Goal: Transaction & Acquisition: Purchase product/service

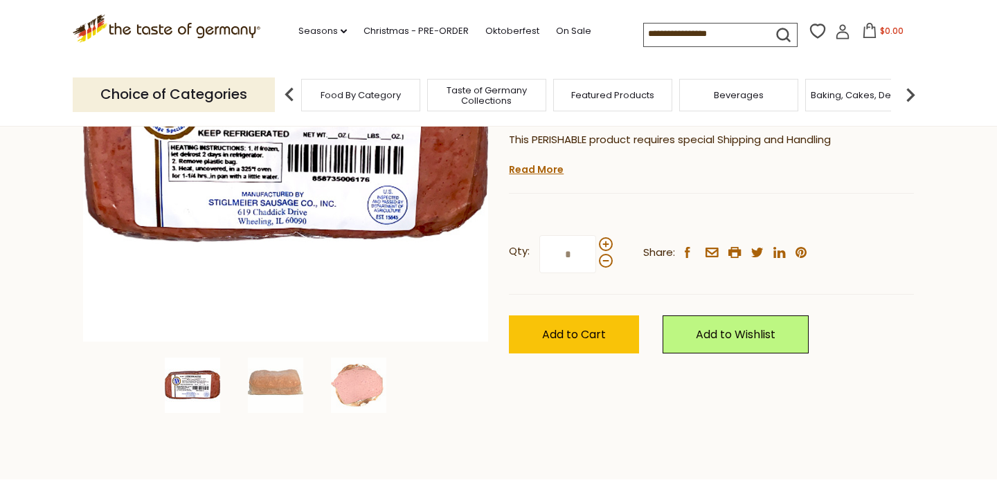
scroll to position [315, 0]
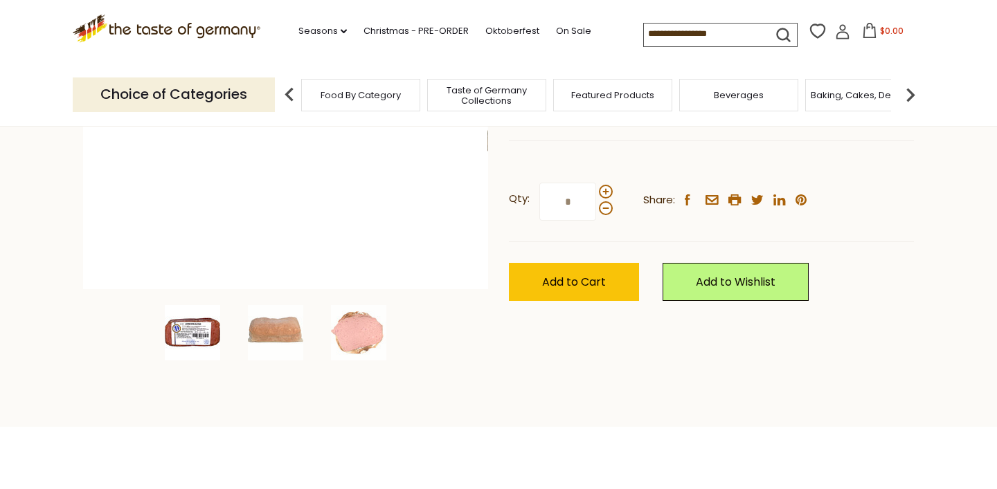
click at [285, 287] on img at bounding box center [284, 86] width 405 height 405
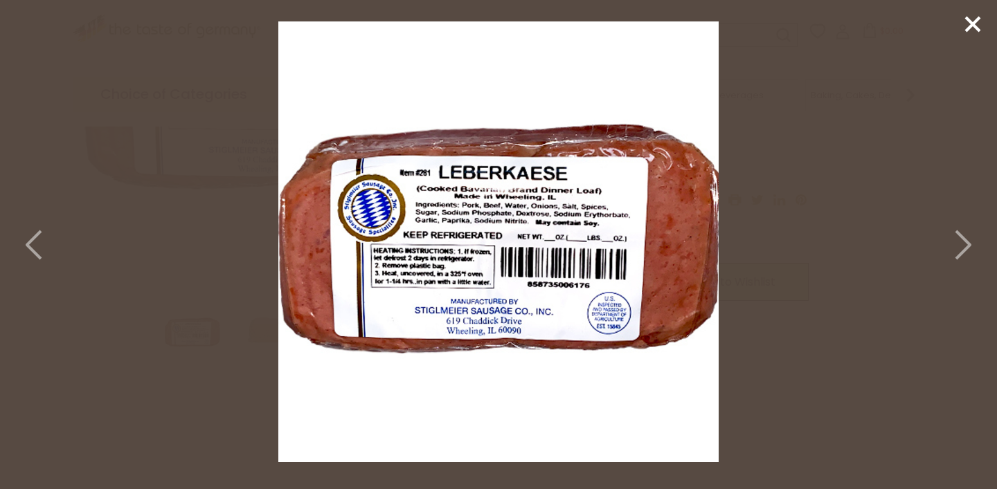
click at [358, 347] on img at bounding box center [498, 241] width 440 height 440
click at [965, 242] on polyline at bounding box center [963, 245] width 14 height 28
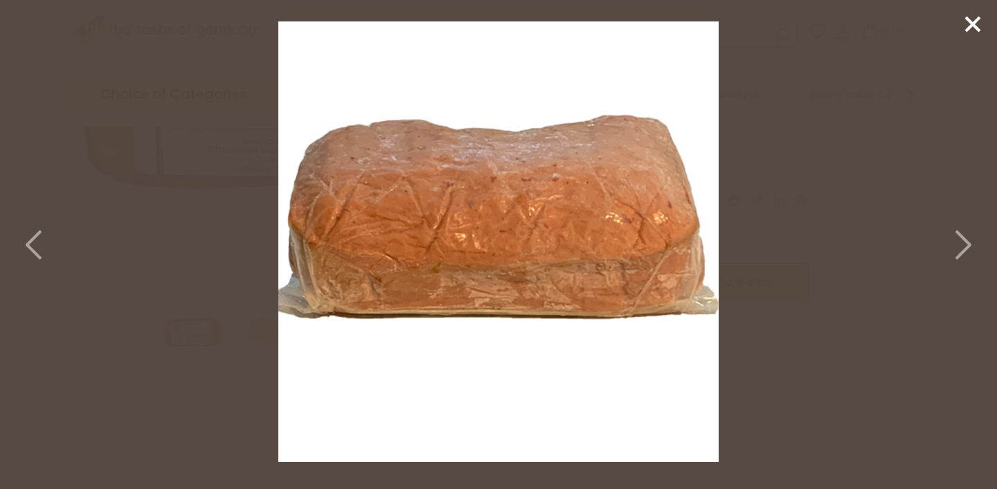
click at [965, 242] on polyline at bounding box center [963, 245] width 14 height 28
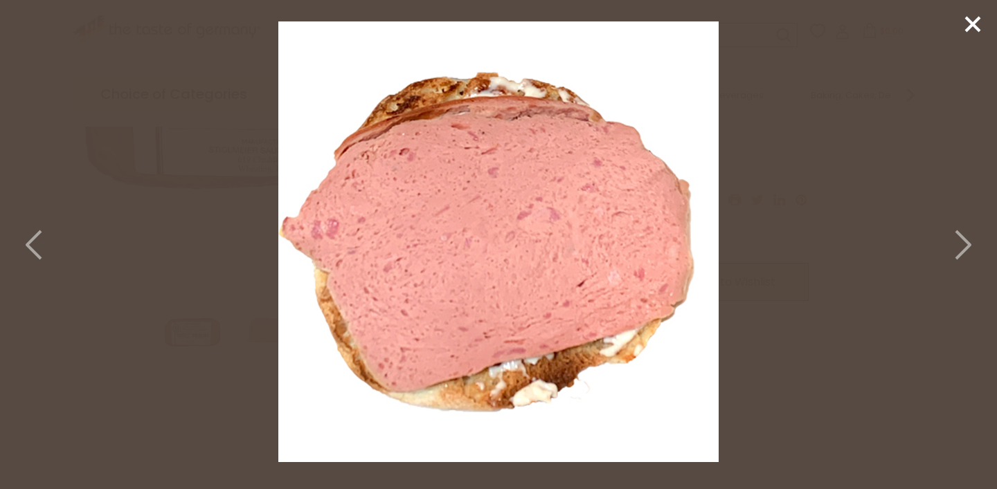
click at [974, 30] on icon at bounding box center [972, 24] width 21 height 21
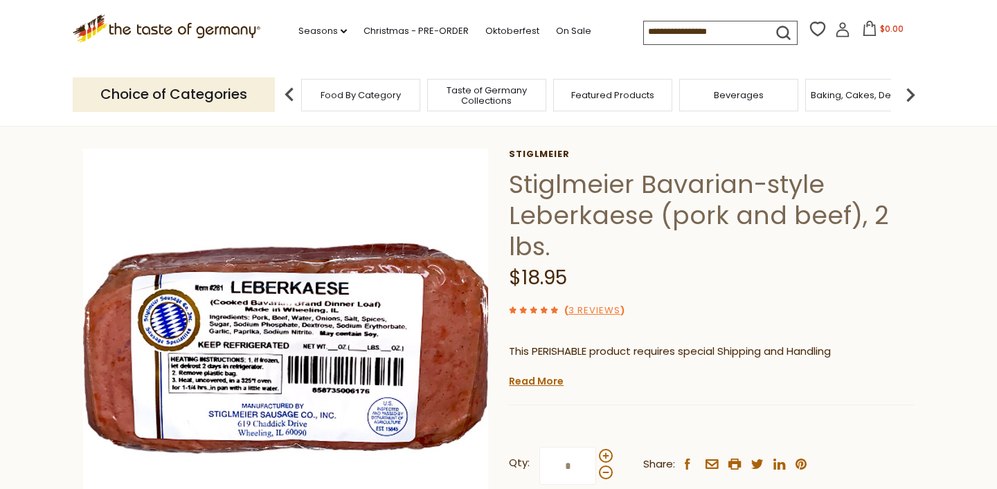
scroll to position [0, 0]
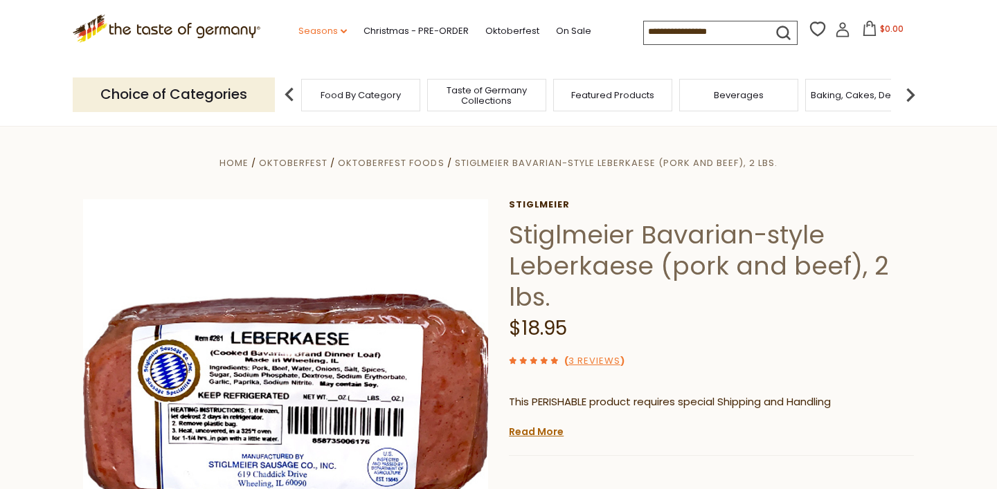
click at [343, 33] on icon "dropdown_arrow" at bounding box center [343, 31] width 6 height 5
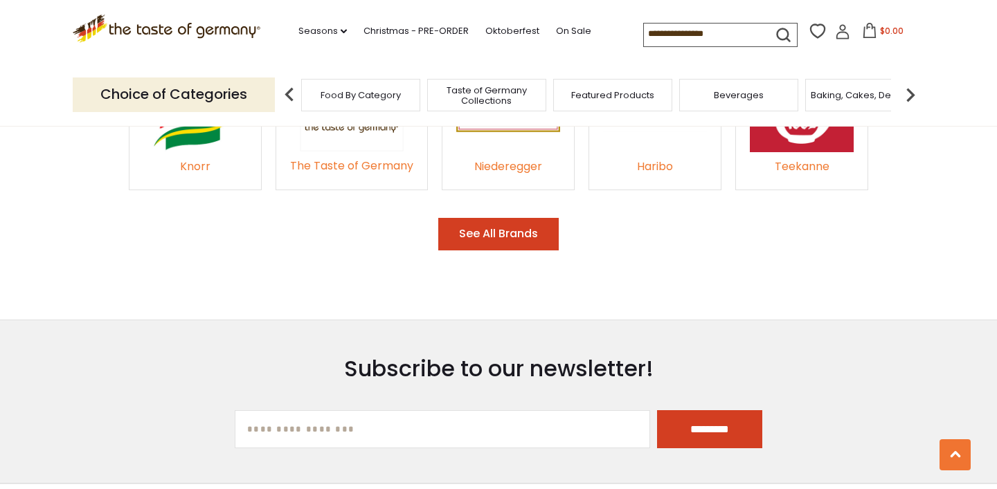
scroll to position [2172, 0]
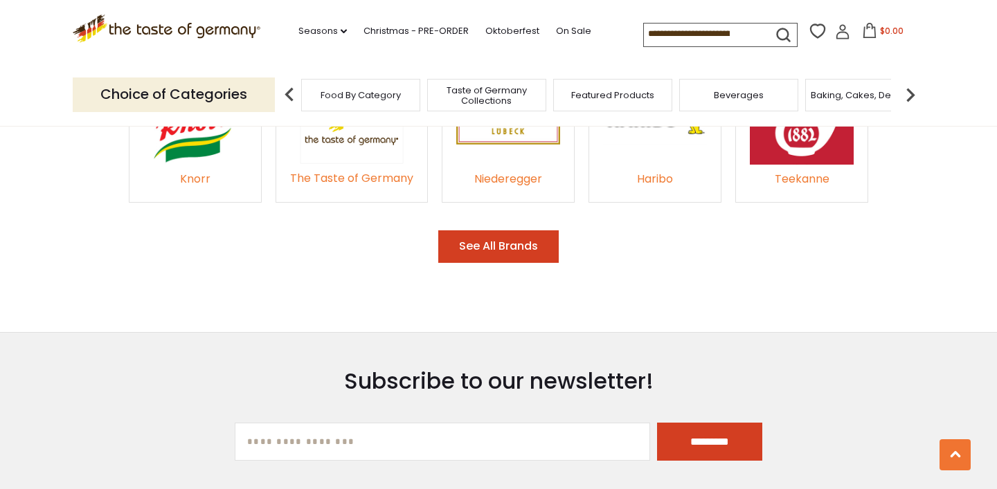
click at [909, 91] on img at bounding box center [910, 95] width 28 height 28
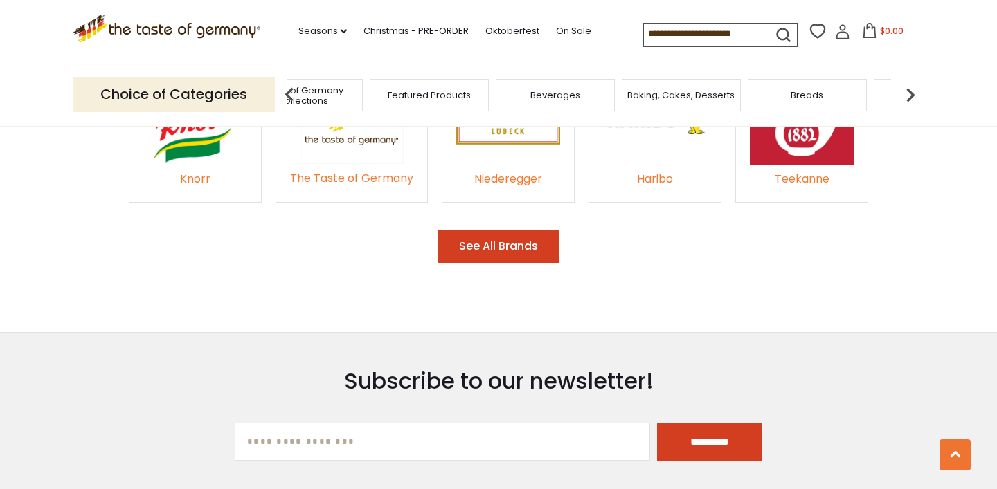
click at [732, 96] on span "Baking, Cakes, Desserts" at bounding box center [680, 95] width 107 height 10
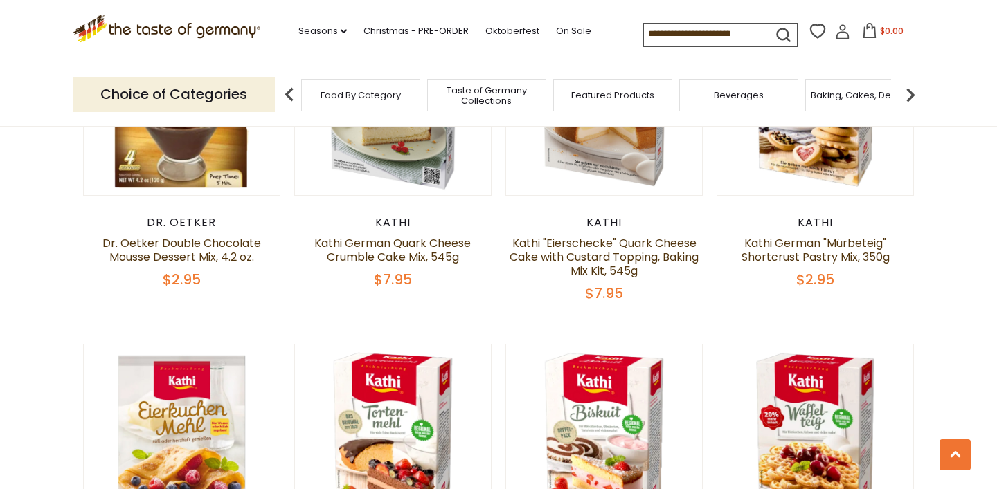
scroll to position [1684, 0]
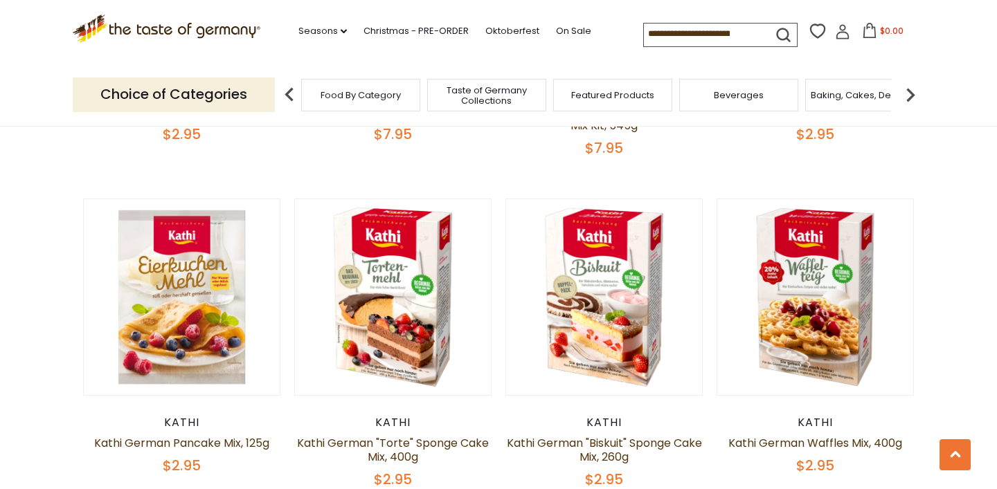
click at [914, 93] on img at bounding box center [910, 95] width 28 height 28
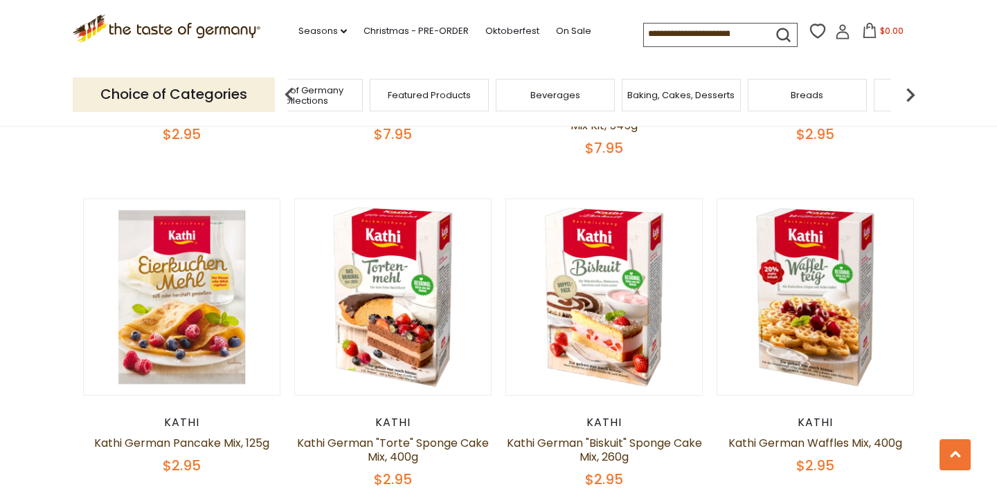
click at [812, 80] on div "Breads" at bounding box center [806, 95] width 119 height 33
click at [806, 85] on div "Breads" at bounding box center [816, 95] width 119 height 33
click at [802, 105] on div "Breads" at bounding box center [827, 95] width 119 height 33
click at [833, 96] on span "Breads" at bounding box center [826, 95] width 33 height 10
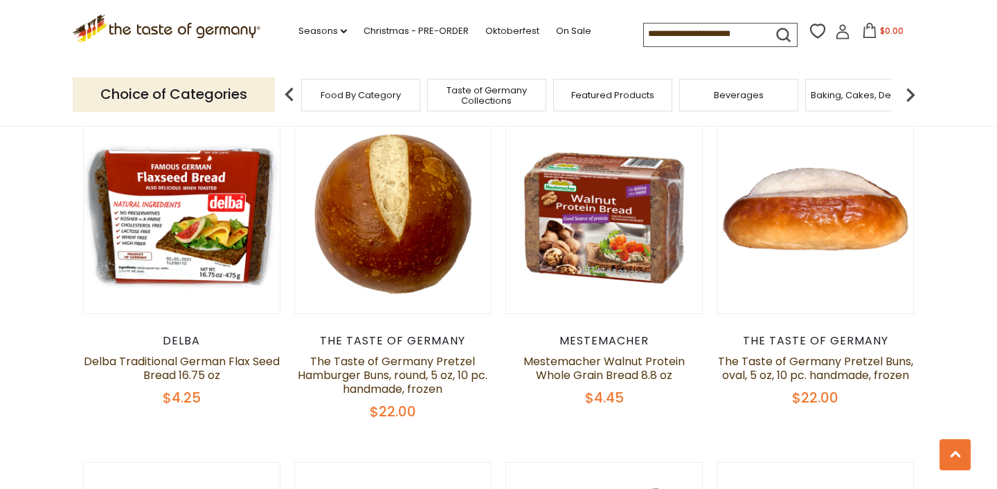
scroll to position [1408, 0]
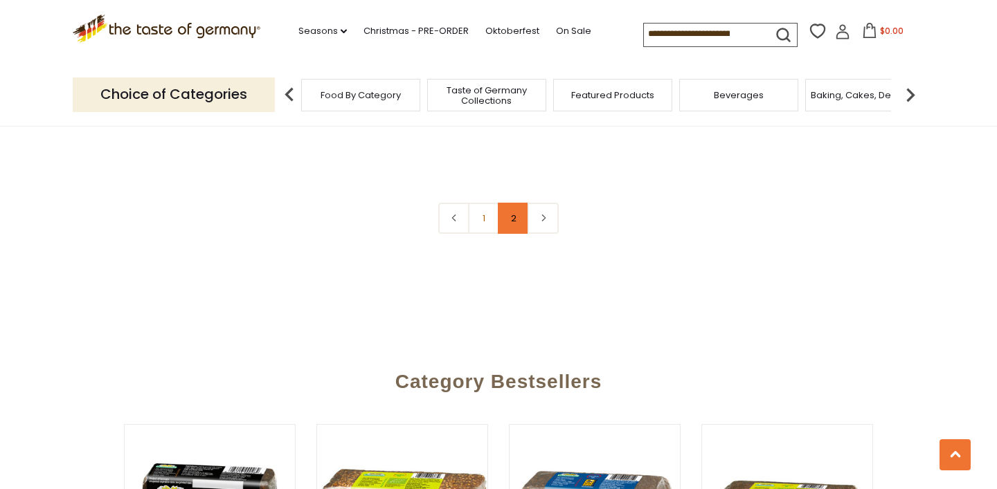
click at [514, 217] on link "2" at bounding box center [513, 218] width 31 height 31
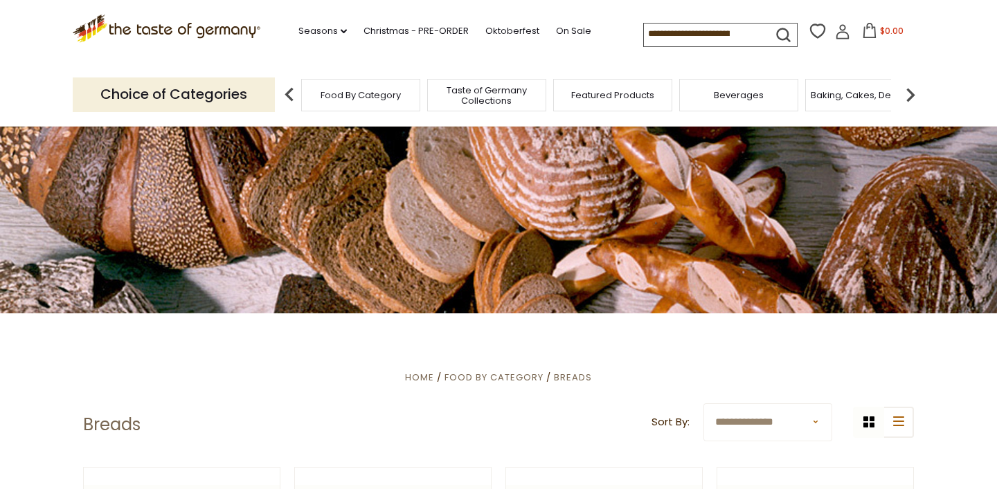
scroll to position [0, 0]
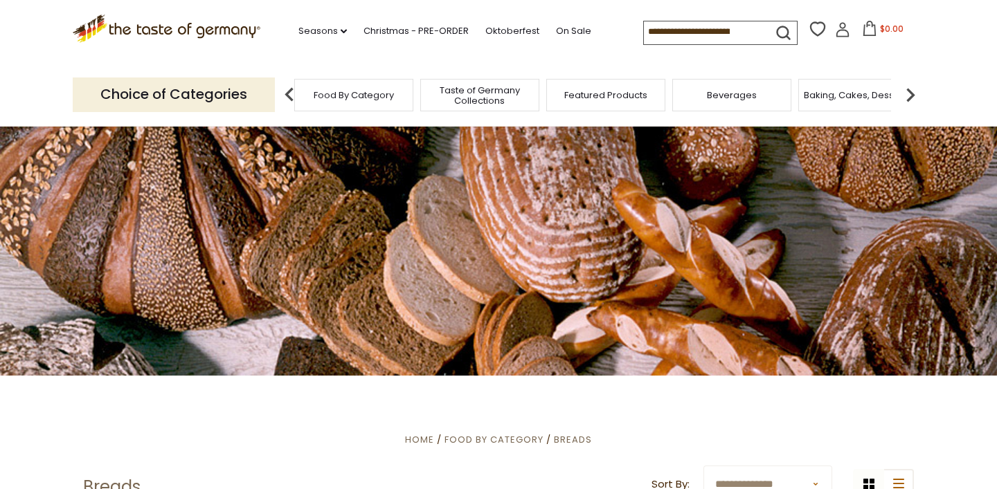
click at [349, 93] on span "Food By Category" at bounding box center [354, 95] width 80 height 10
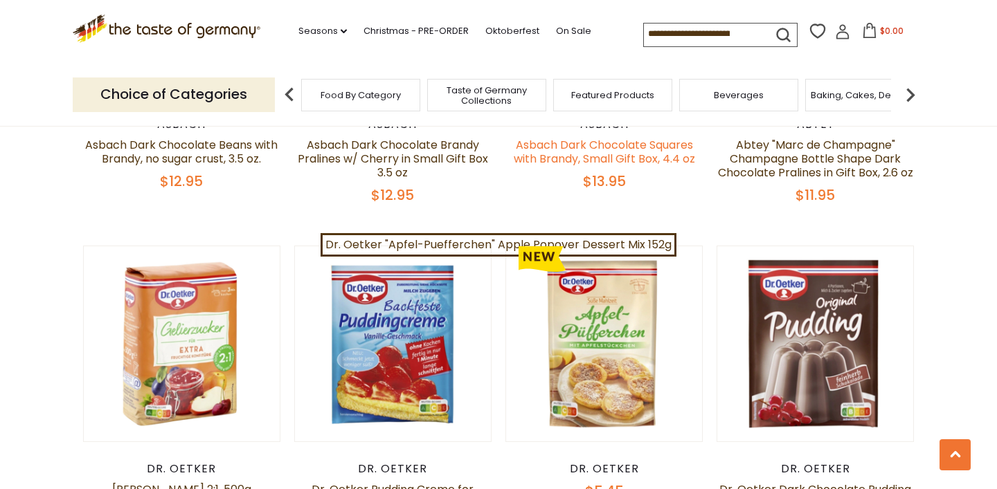
scroll to position [2694, 0]
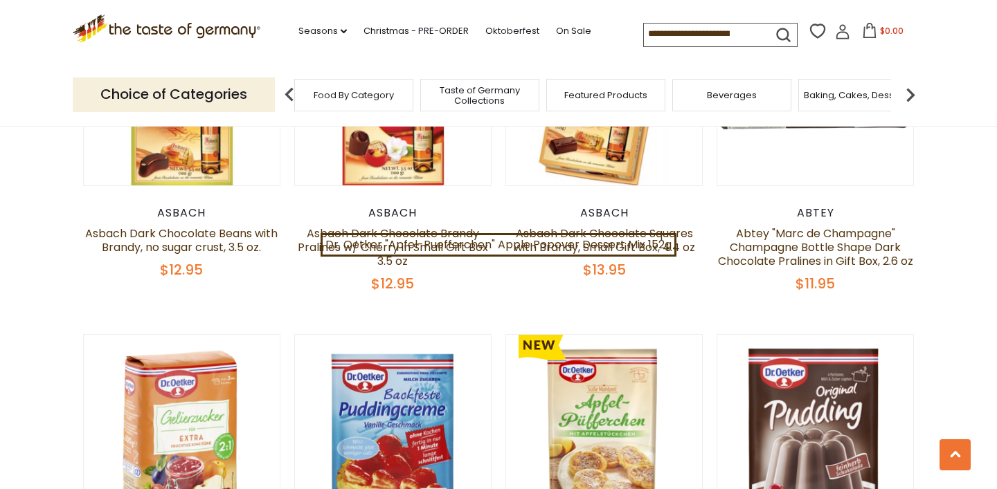
click at [412, 104] on div "Food By Category" at bounding box center [353, 95] width 119 height 33
click at [194, 83] on p "Choice of Categories" at bounding box center [174, 95] width 202 height 34
click at [194, 94] on p "Choice of Categories" at bounding box center [174, 95] width 202 height 34
click at [340, 35] on link "Seasons dropdown_arrow" at bounding box center [322, 31] width 48 height 15
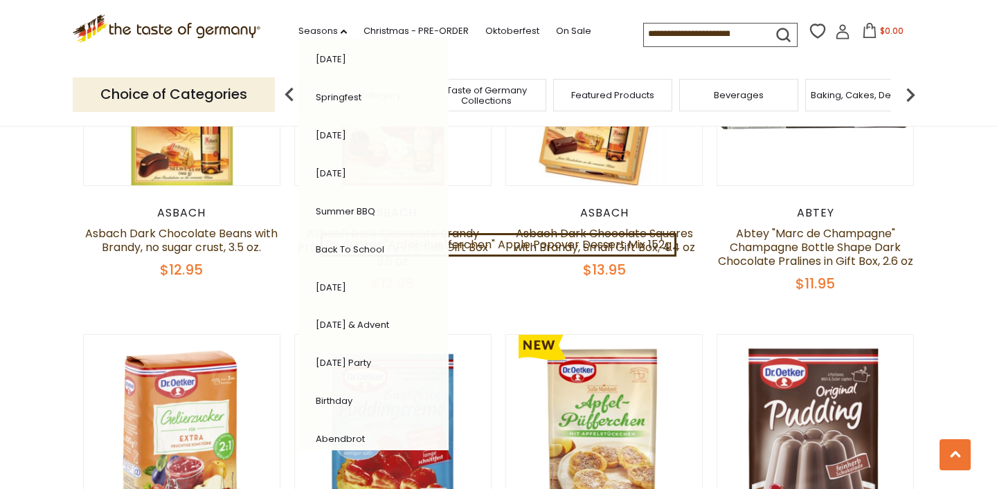
scroll to position [266, 0]
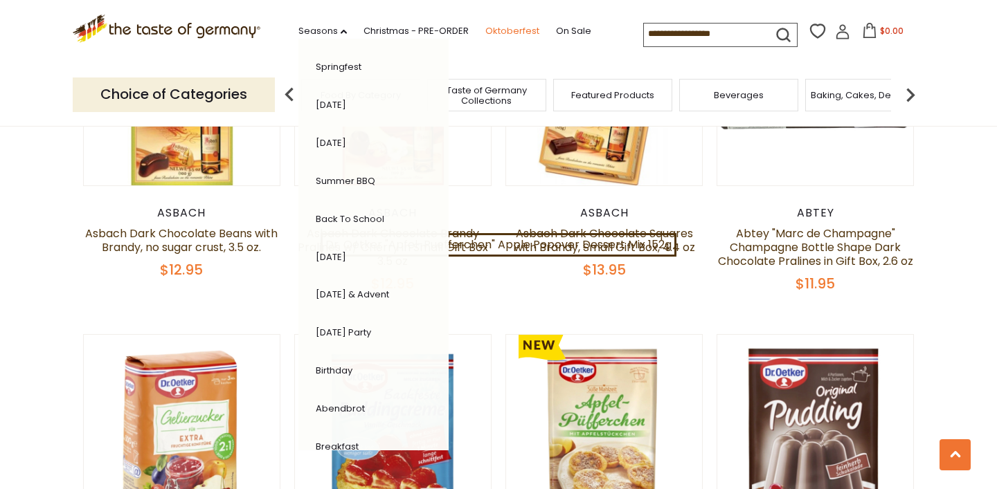
click at [523, 24] on link "Oktoberfest" at bounding box center [512, 31] width 54 height 15
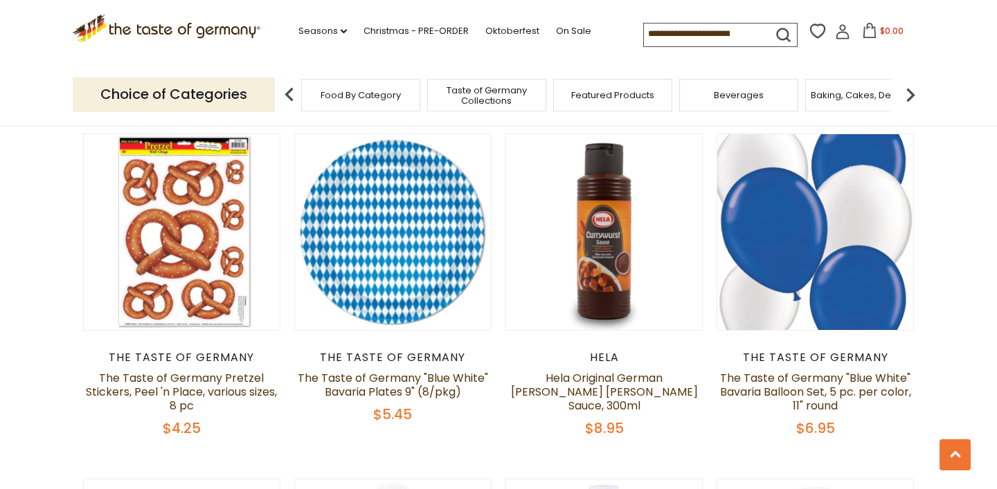
scroll to position [2810, 0]
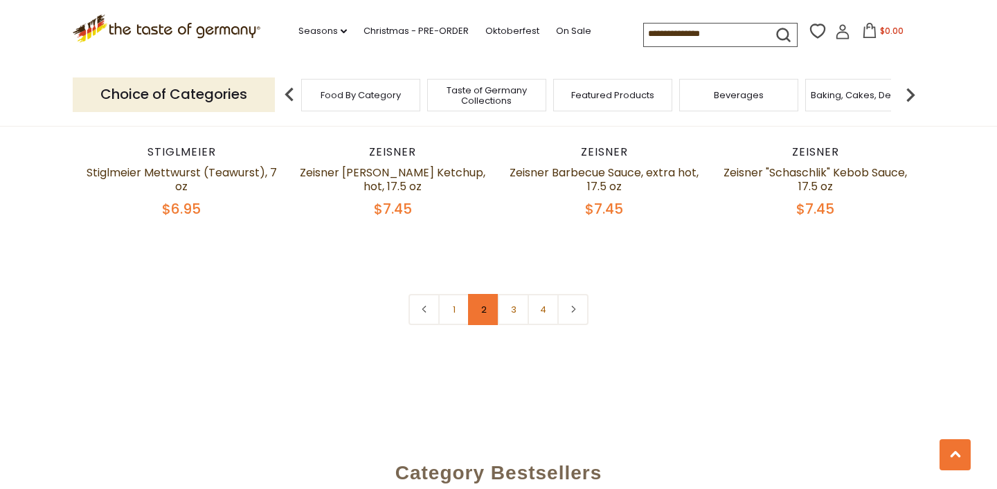
click at [484, 294] on link "2" at bounding box center [483, 309] width 31 height 31
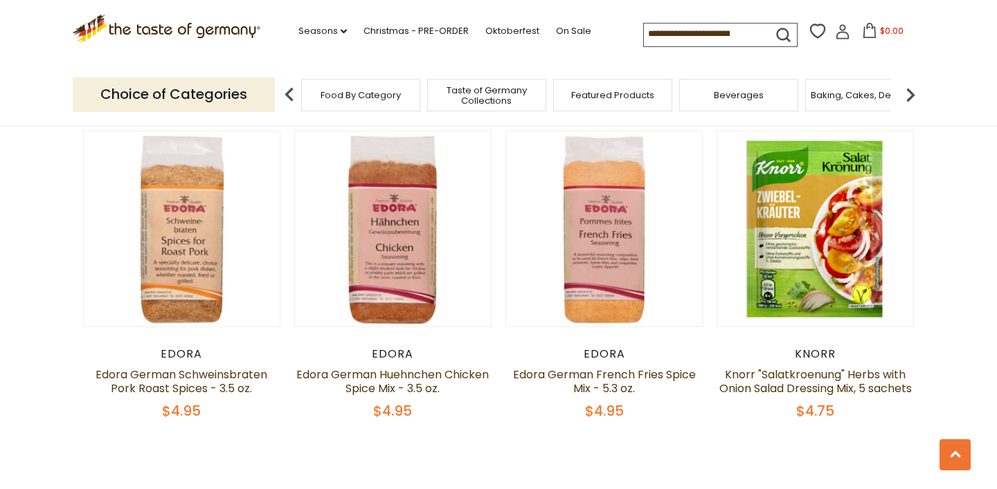
scroll to position [3365, 0]
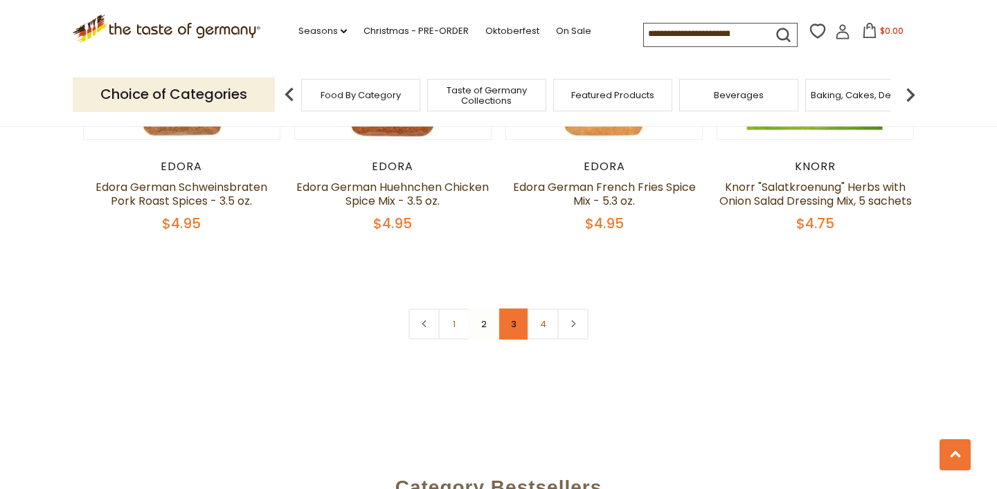
click at [519, 309] on link "3" at bounding box center [513, 324] width 31 height 31
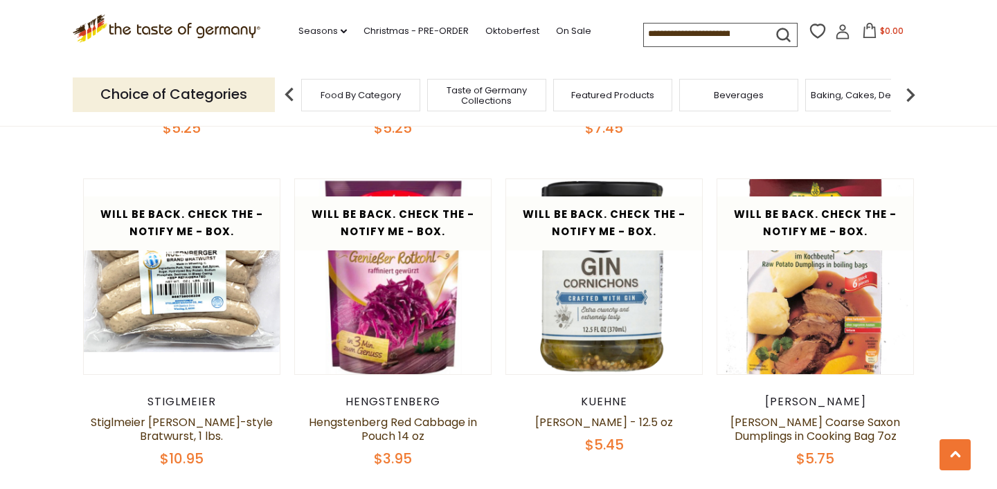
scroll to position [3070, 0]
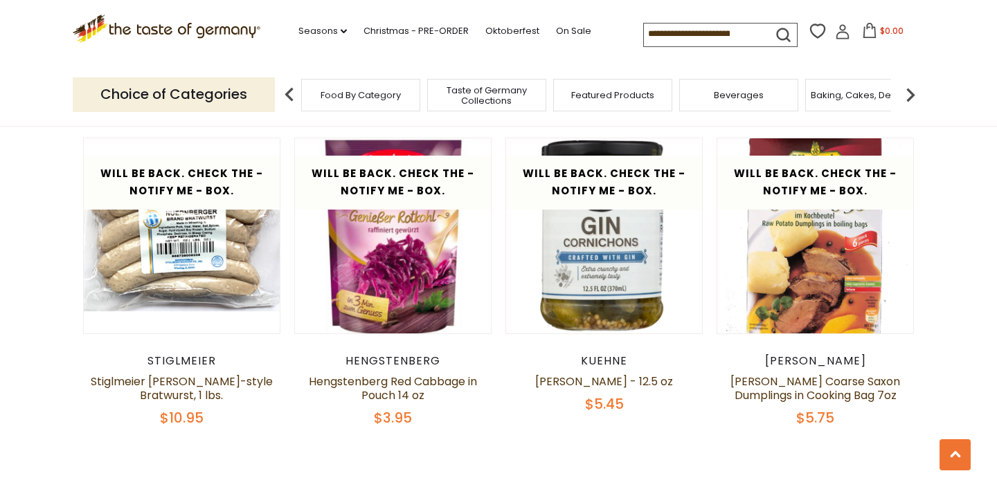
click at [680, 36] on input at bounding box center [702, 33] width 117 height 19
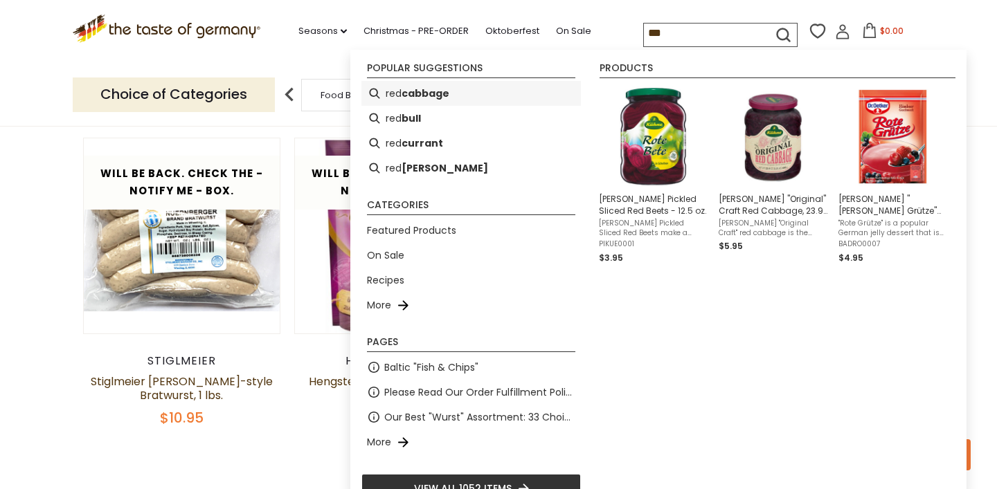
click at [444, 89] on b "cabbage" at bounding box center [425, 94] width 48 height 16
type input "**********"
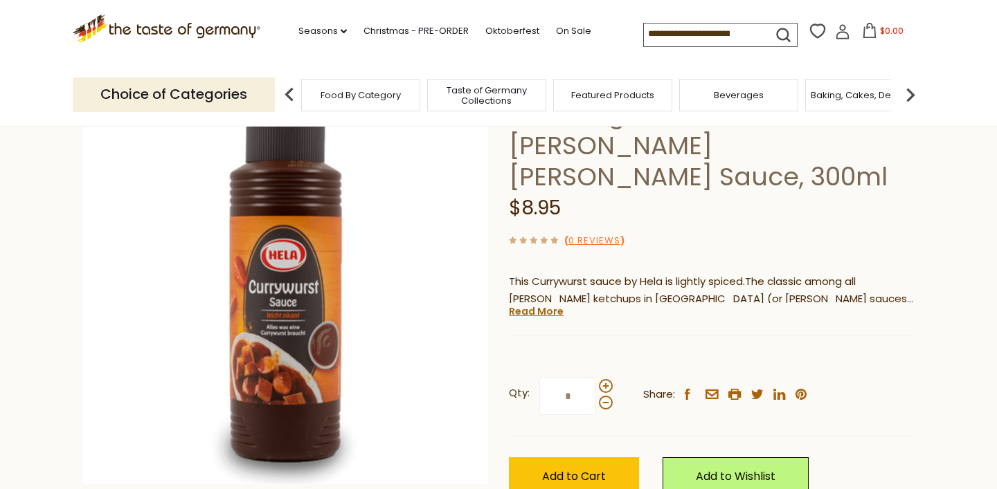
scroll to position [130, 0]
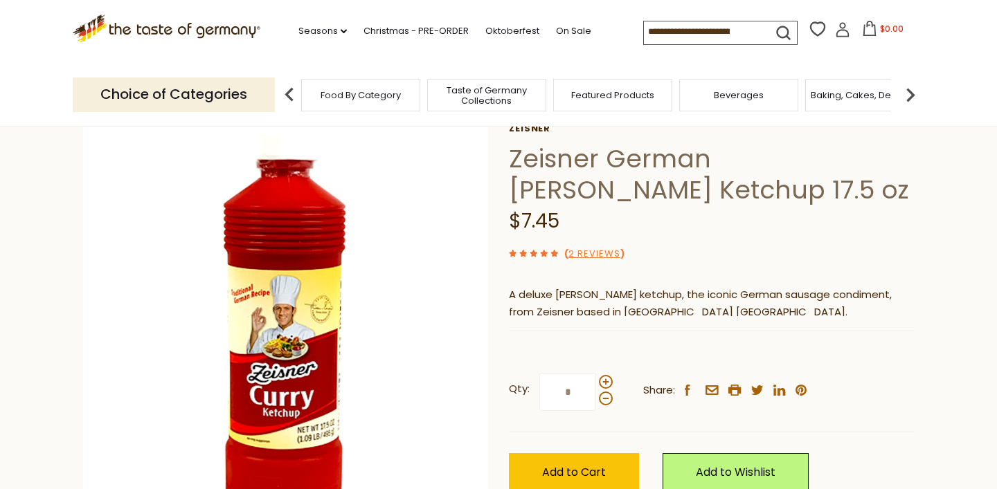
scroll to position [65, 0]
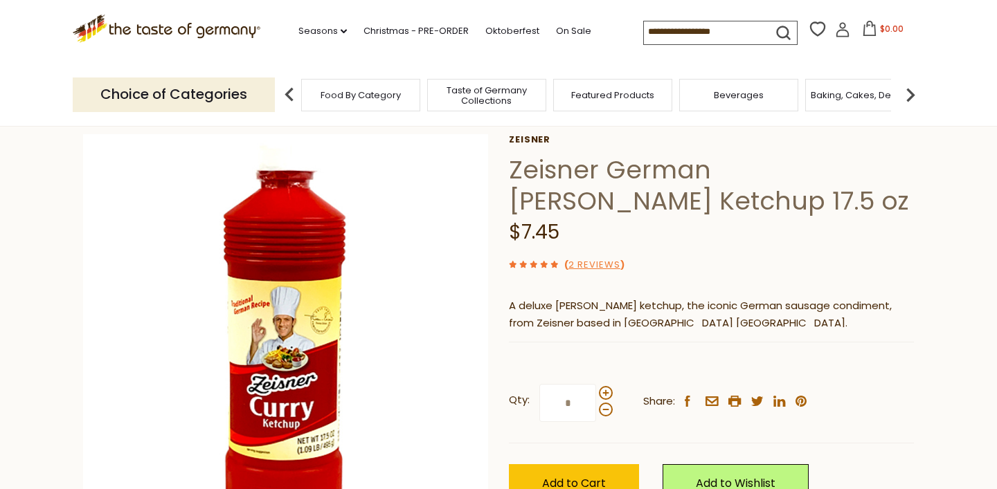
click at [719, 35] on input at bounding box center [702, 30] width 117 height 19
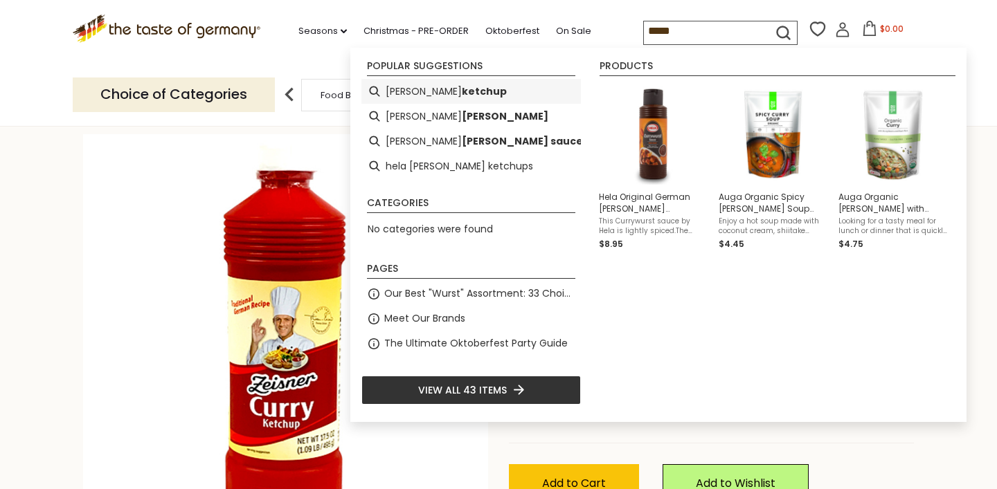
click at [475, 87] on li "curry ketchup" at bounding box center [470, 91] width 219 height 25
type input "**********"
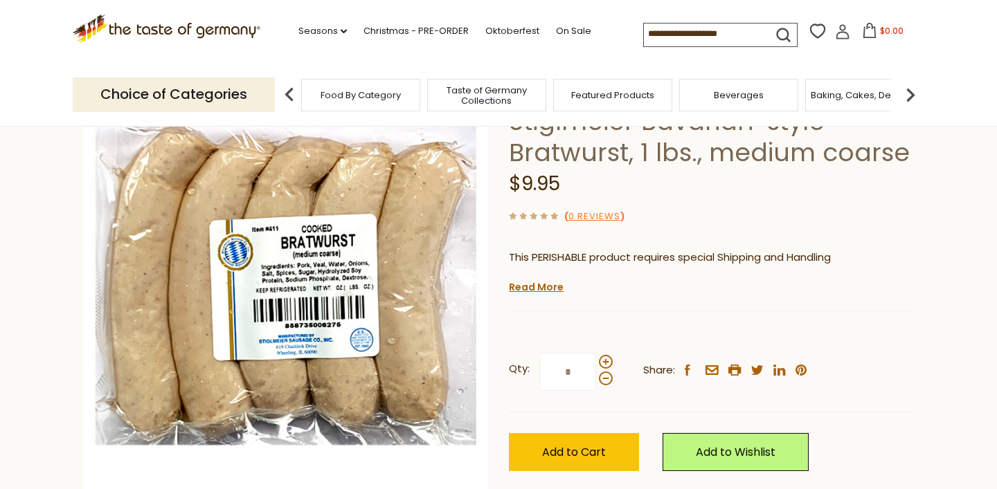
scroll to position [108, 0]
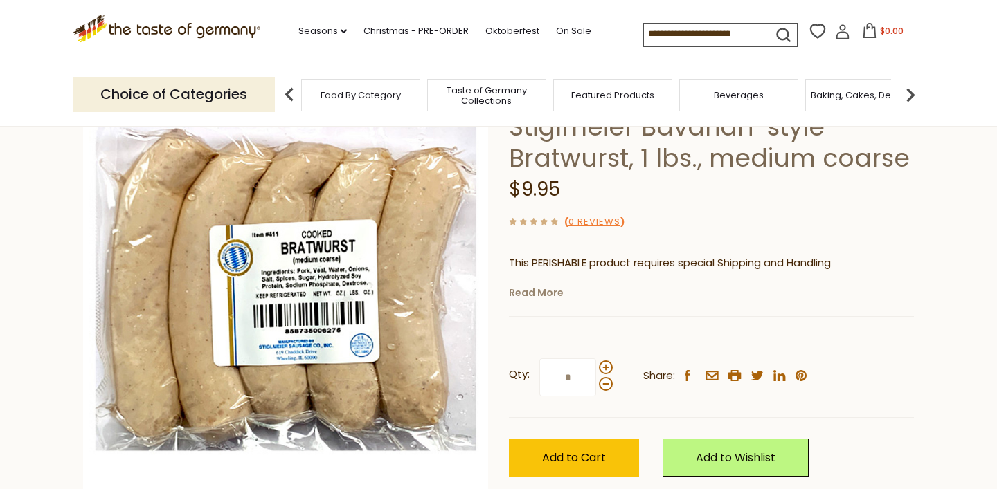
click at [547, 296] on link "Read More" at bounding box center [536, 293] width 55 height 14
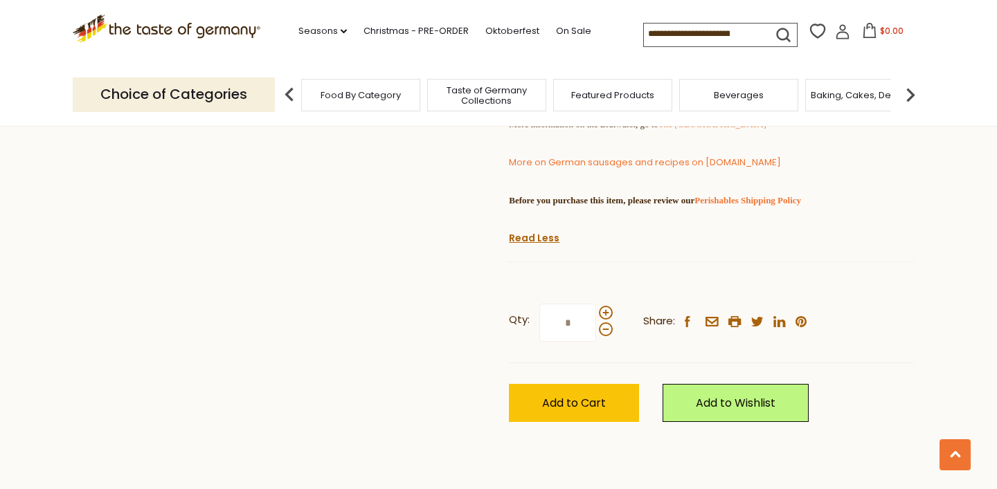
scroll to position [622, 0]
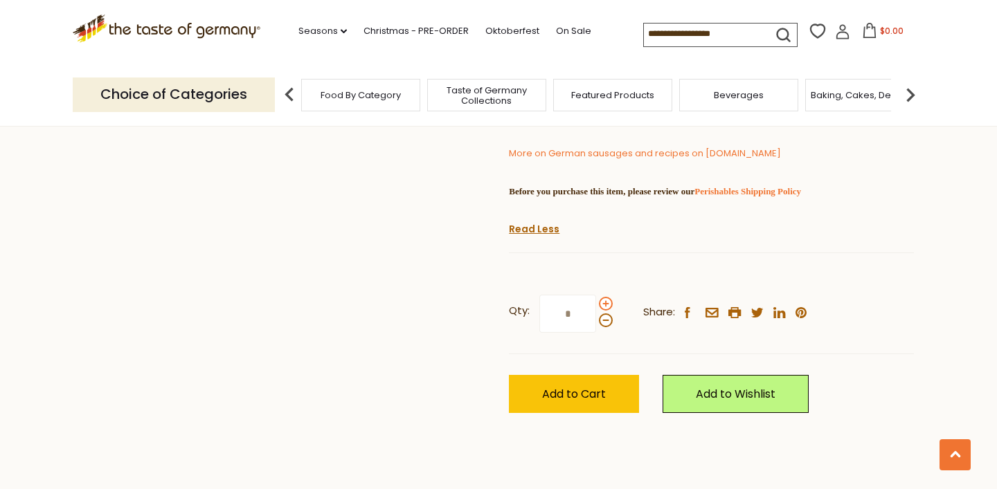
click at [603, 311] on span at bounding box center [606, 304] width 14 height 14
click at [596, 333] on input "*" at bounding box center [567, 314] width 57 height 38
type input "*"
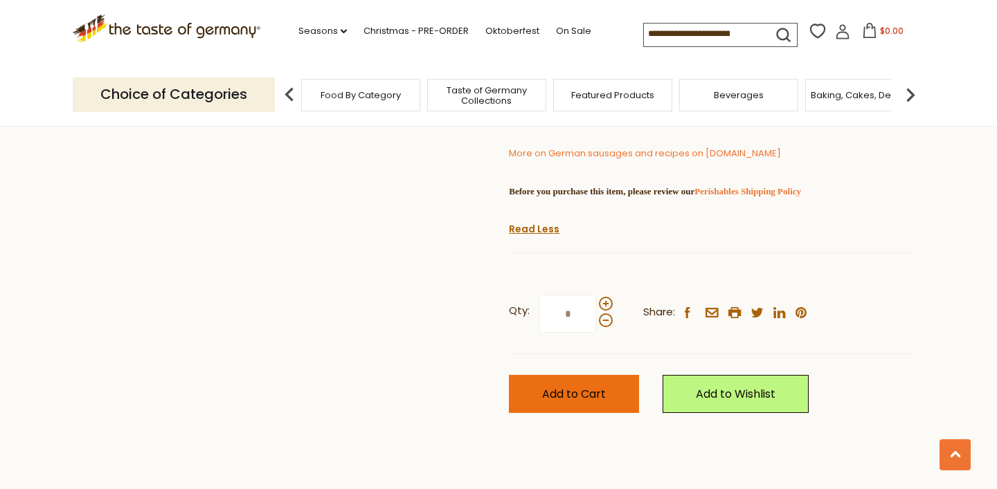
click at [592, 402] on span "Add to Cart" at bounding box center [574, 394] width 64 height 16
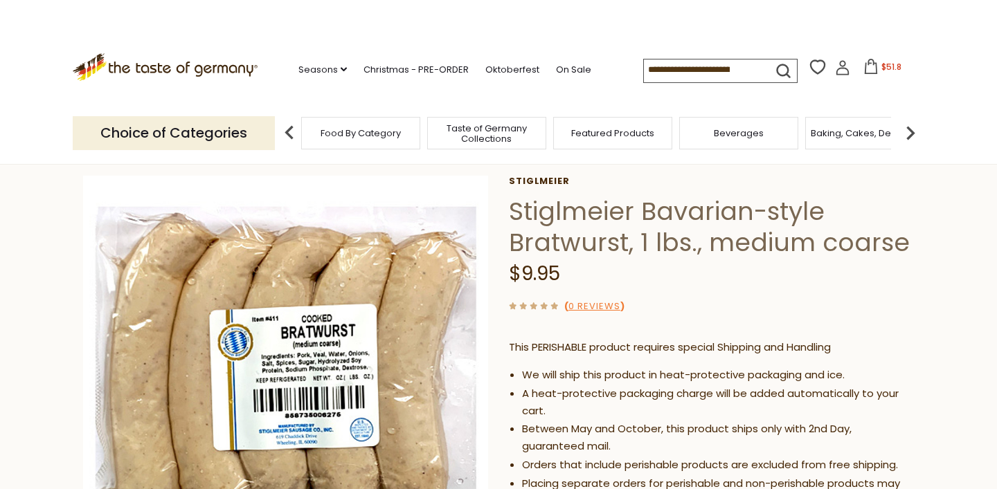
scroll to position [13, 0]
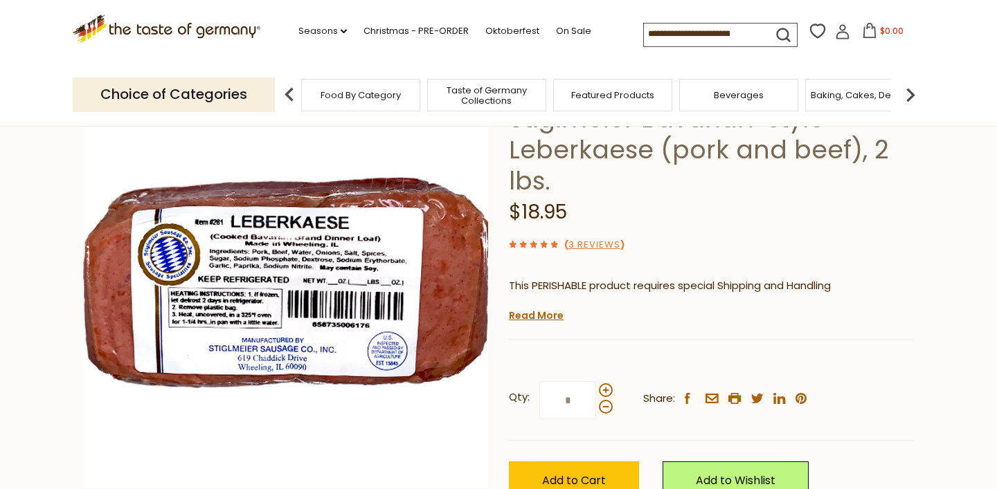
scroll to position [194, 0]
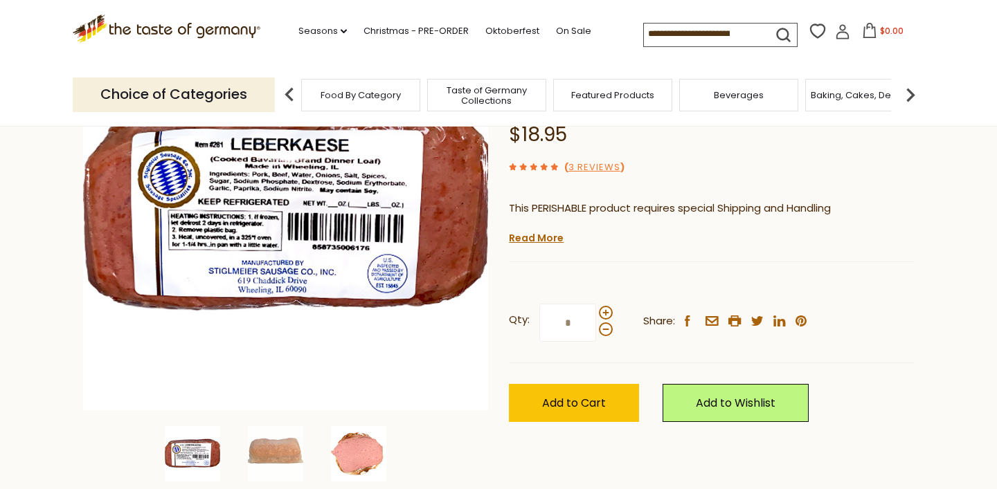
click at [359, 431] on img at bounding box center [358, 453] width 55 height 55
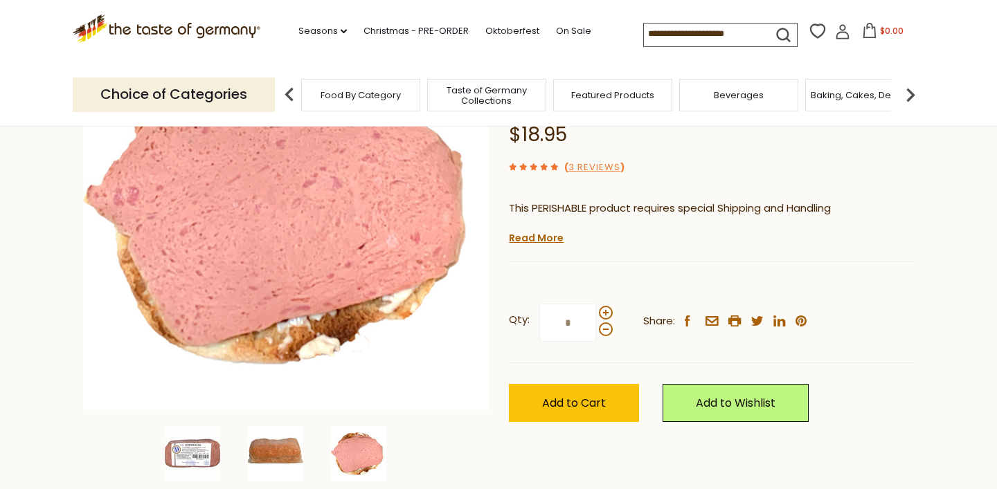
click at [282, 428] on img at bounding box center [275, 453] width 55 height 55
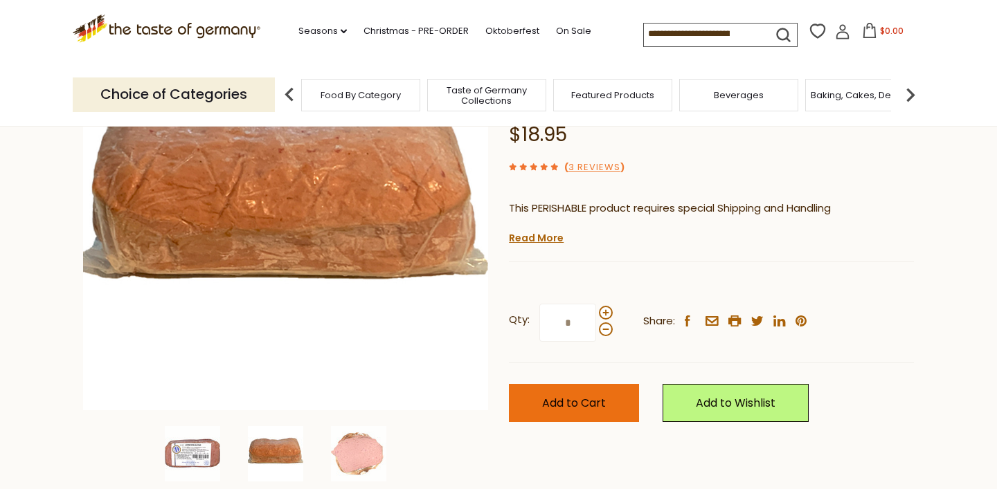
click at [569, 403] on span "Add to Cart" at bounding box center [574, 403] width 64 height 16
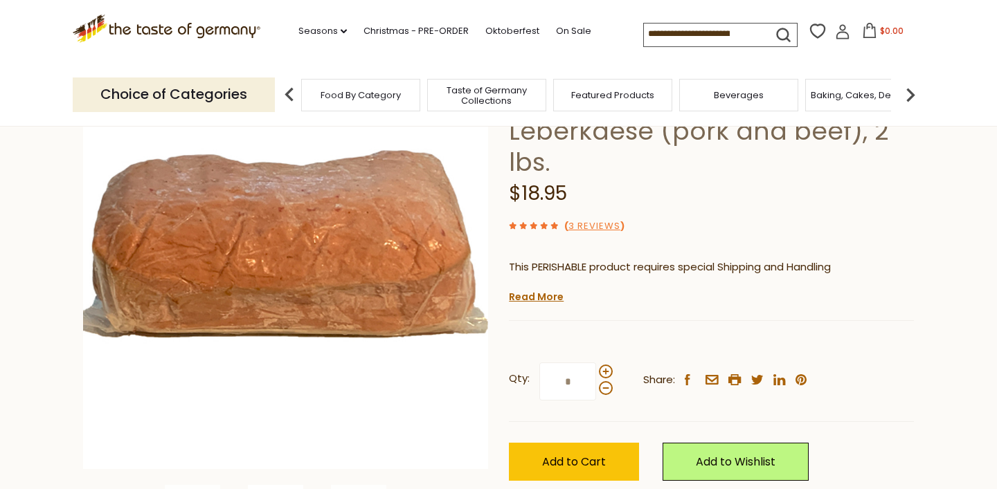
scroll to position [104, 0]
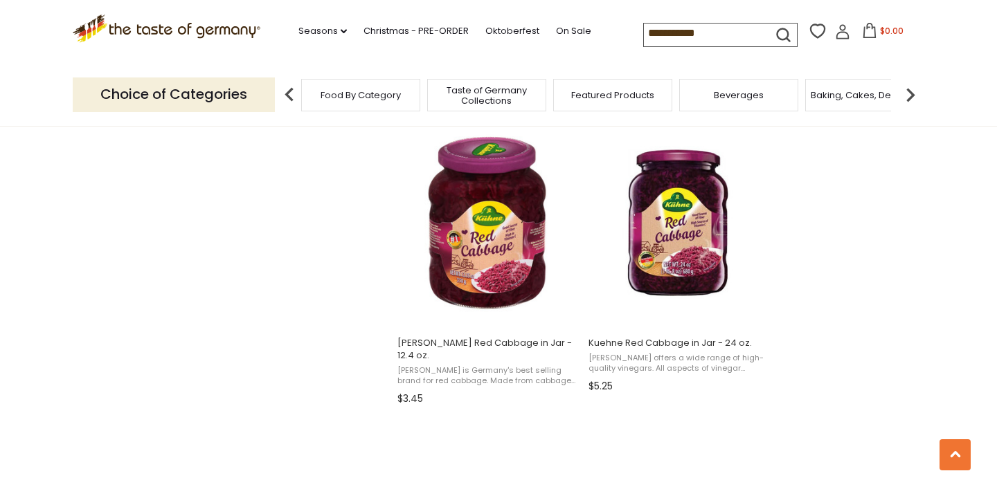
scroll to position [1473, 0]
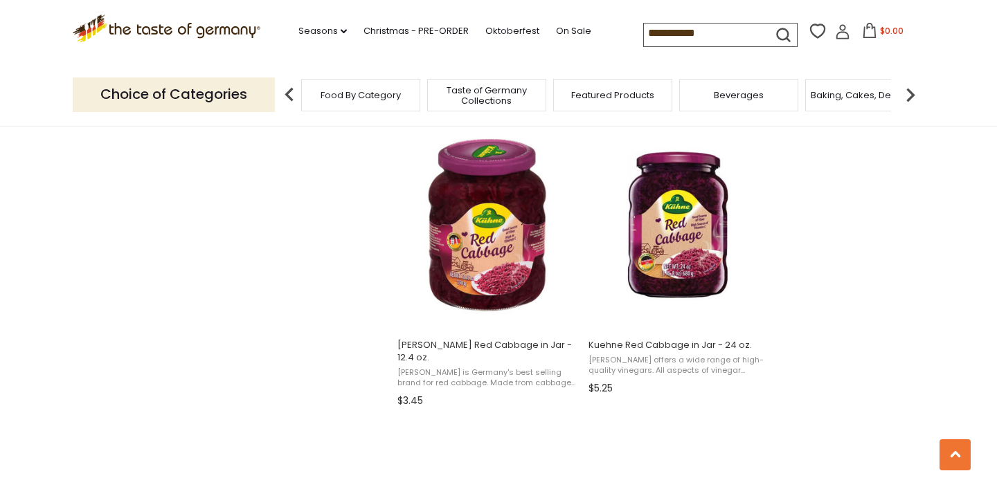
click at [722, 43] on input "**********" at bounding box center [702, 33] width 117 height 19
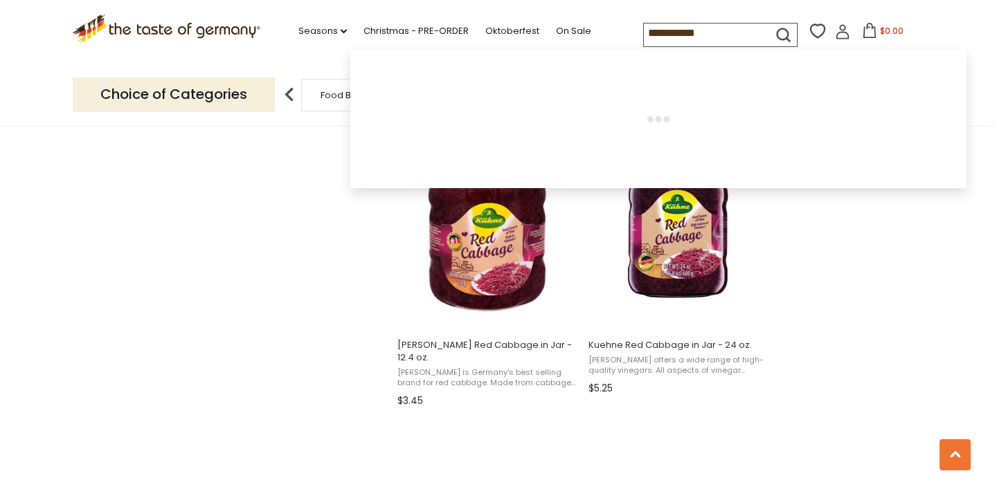
click at [722, 43] on input "**********" at bounding box center [702, 33] width 117 height 19
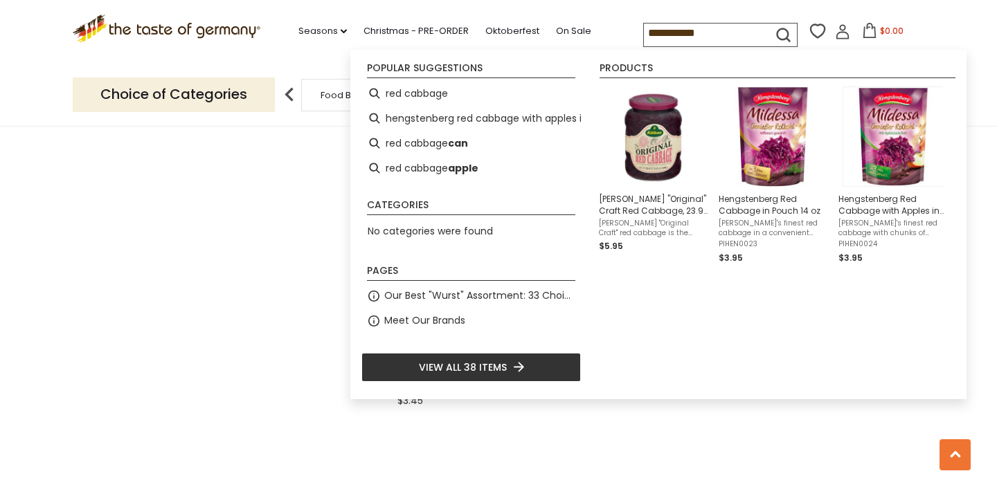
click at [722, 43] on input "**********" at bounding box center [702, 33] width 117 height 19
type input "*****"
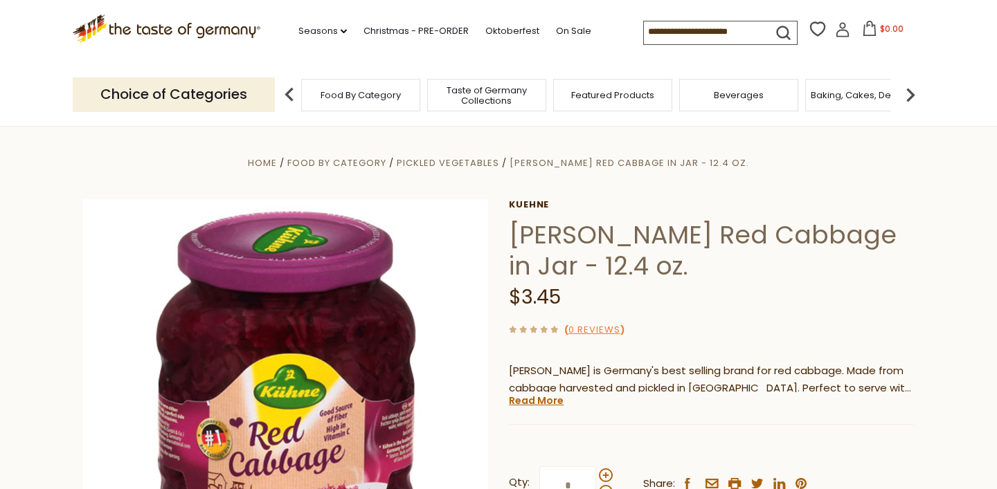
click at [631, 100] on span "Featured Products" at bounding box center [612, 95] width 83 height 10
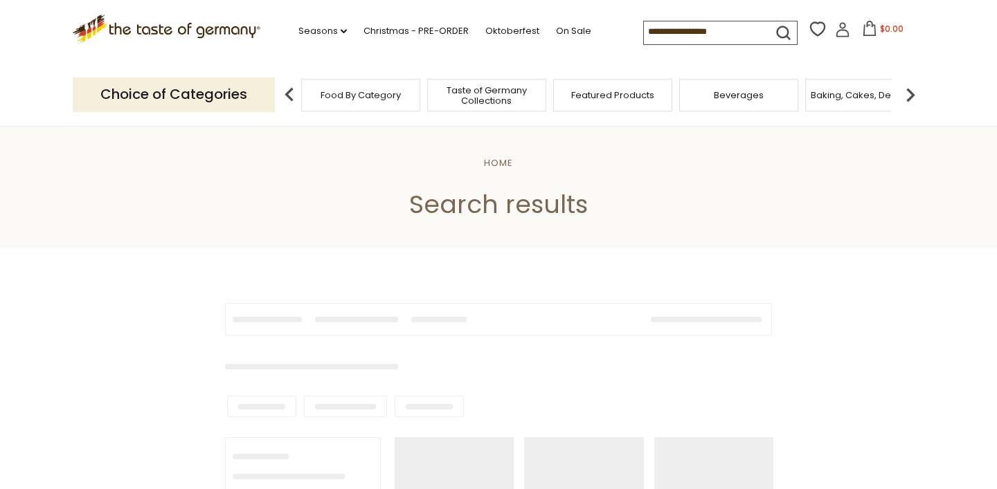
type input "*****"
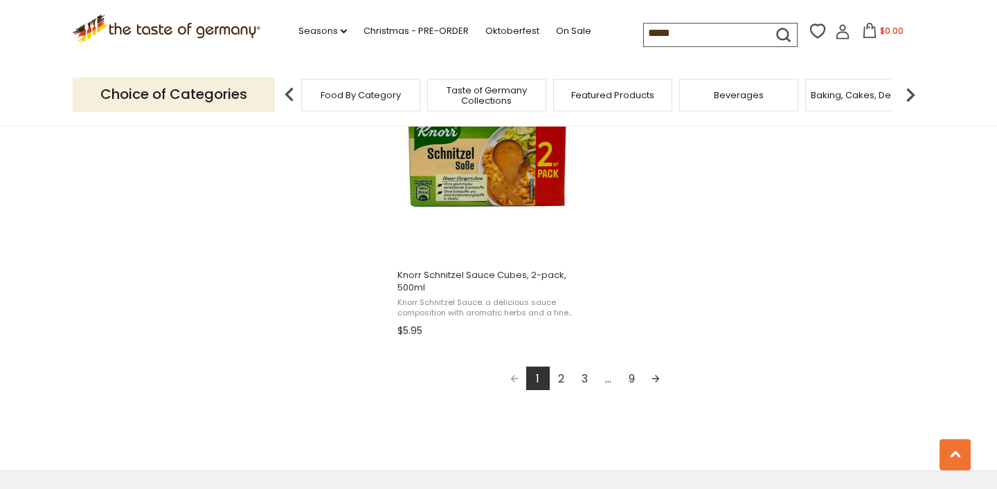
scroll to position [2434, 0]
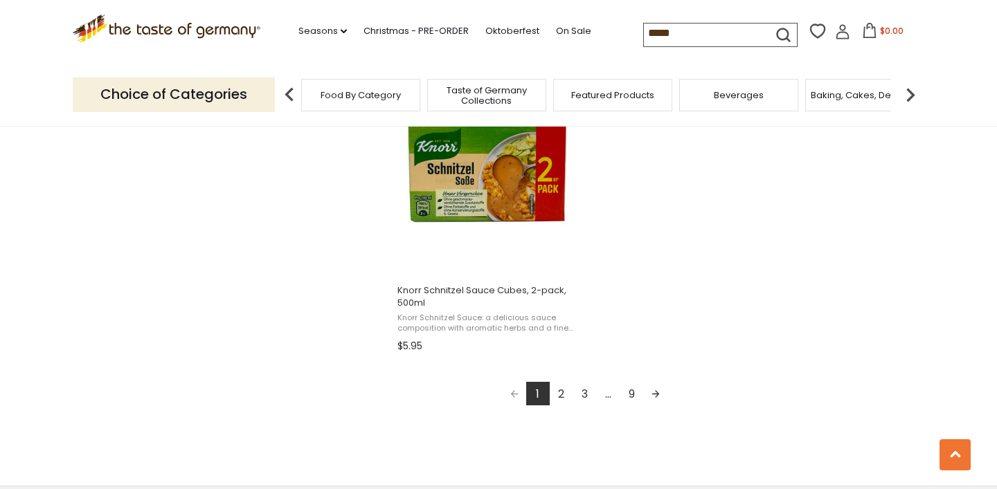
click at [561, 394] on link "2" at bounding box center [562, 394] width 24 height 24
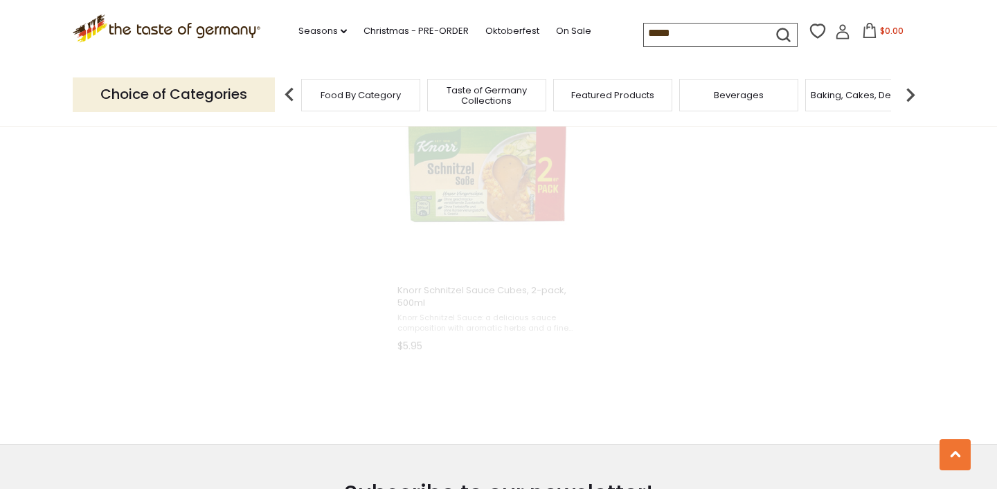
scroll to position [1293, 0]
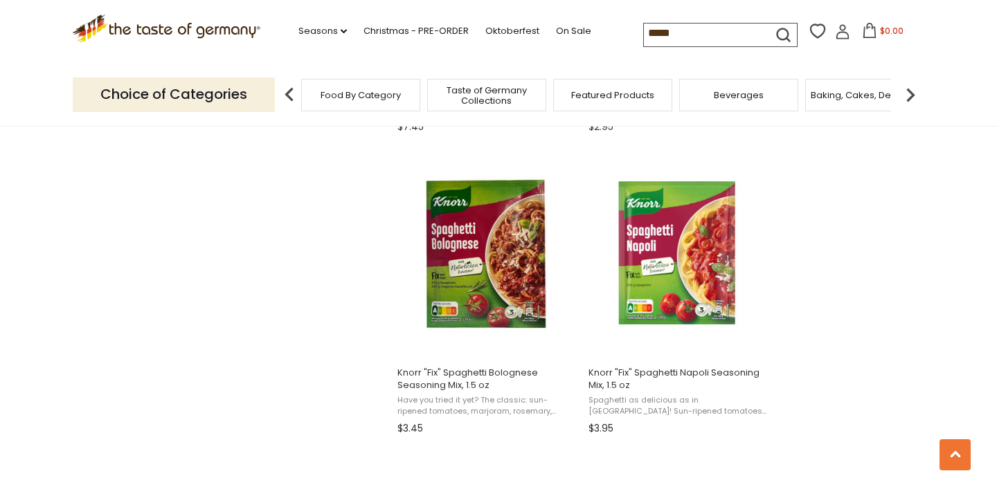
scroll to position [1768, 0]
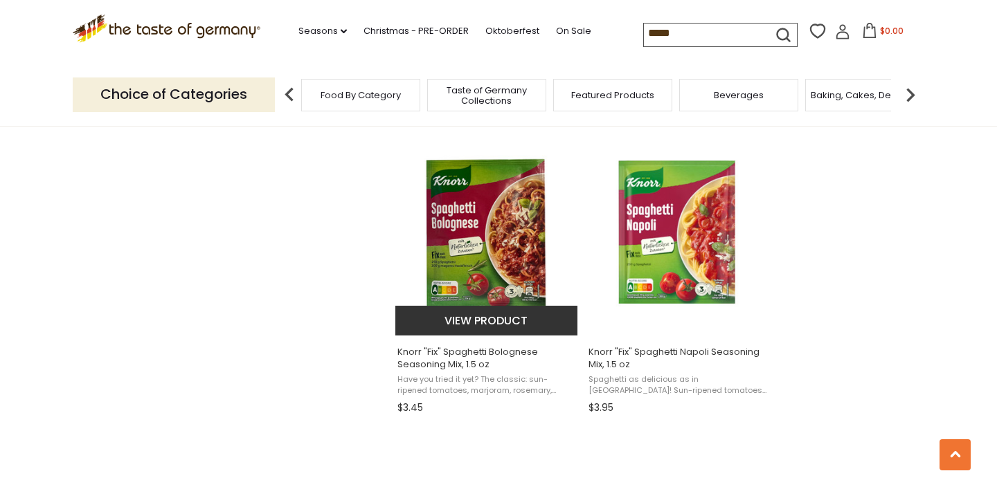
click at [479, 323] on button "View product" at bounding box center [486, 321] width 182 height 30
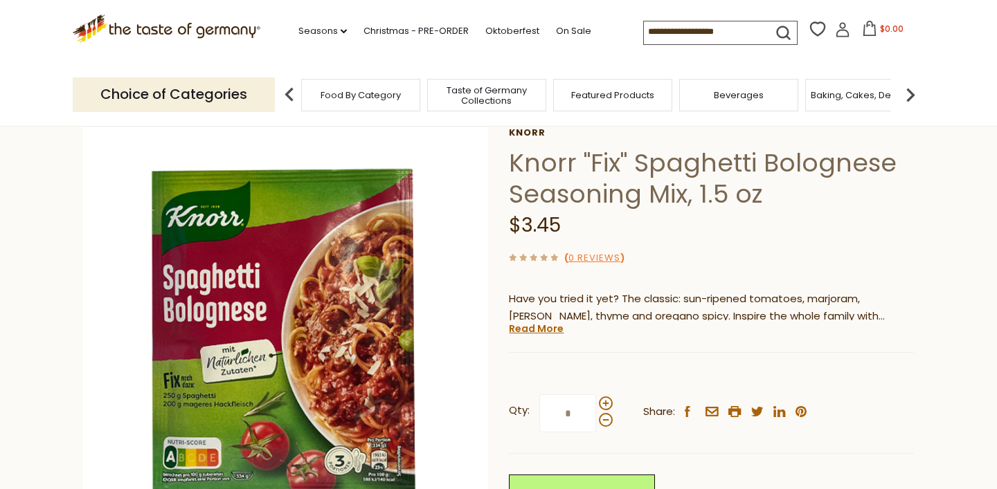
scroll to position [106, 0]
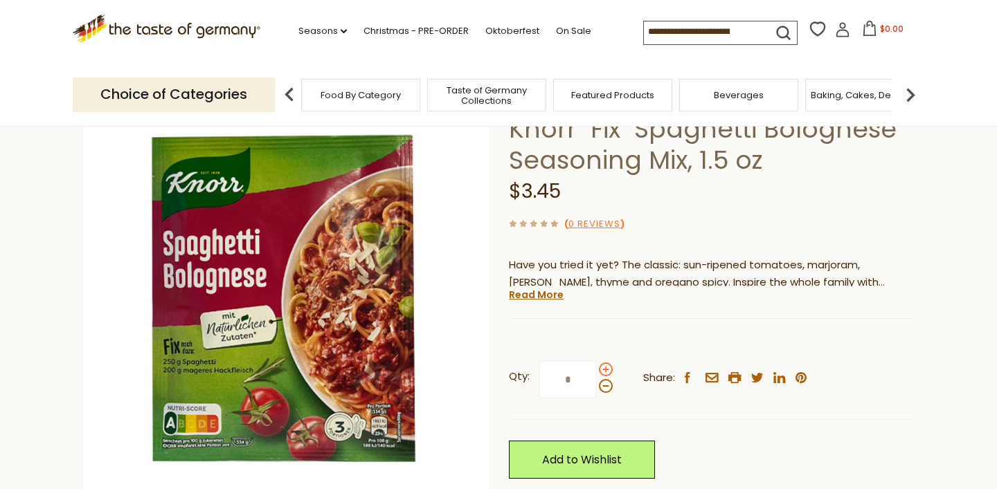
click at [605, 372] on span at bounding box center [606, 370] width 14 height 14
click at [596, 372] on input "*" at bounding box center [567, 380] width 57 height 38
click at [605, 372] on span at bounding box center [606, 370] width 14 height 14
click at [596, 372] on input "*" at bounding box center [567, 380] width 57 height 38
click at [605, 372] on span at bounding box center [606, 370] width 14 height 14
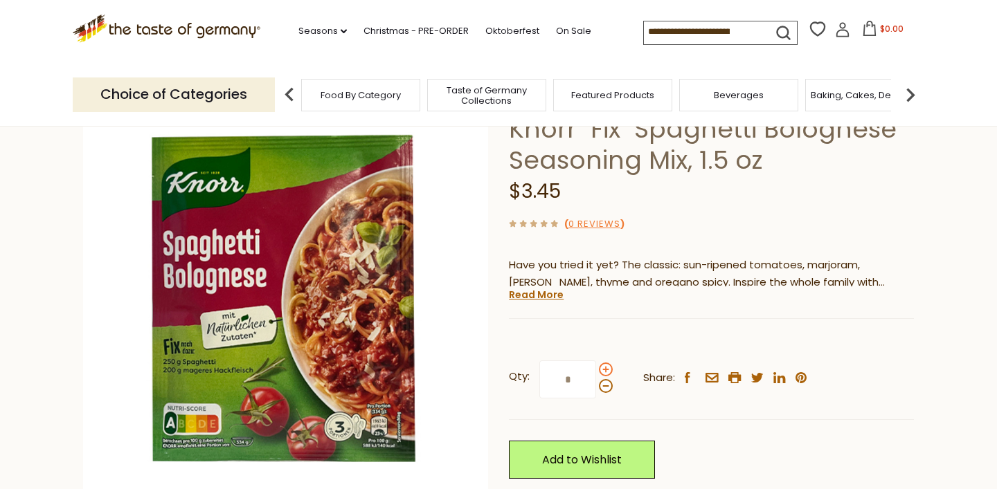
click at [596, 372] on input "*" at bounding box center [567, 380] width 57 height 38
click at [604, 383] on span at bounding box center [606, 386] width 14 height 14
click at [596, 383] on input "*" at bounding box center [567, 380] width 57 height 38
type input "*"
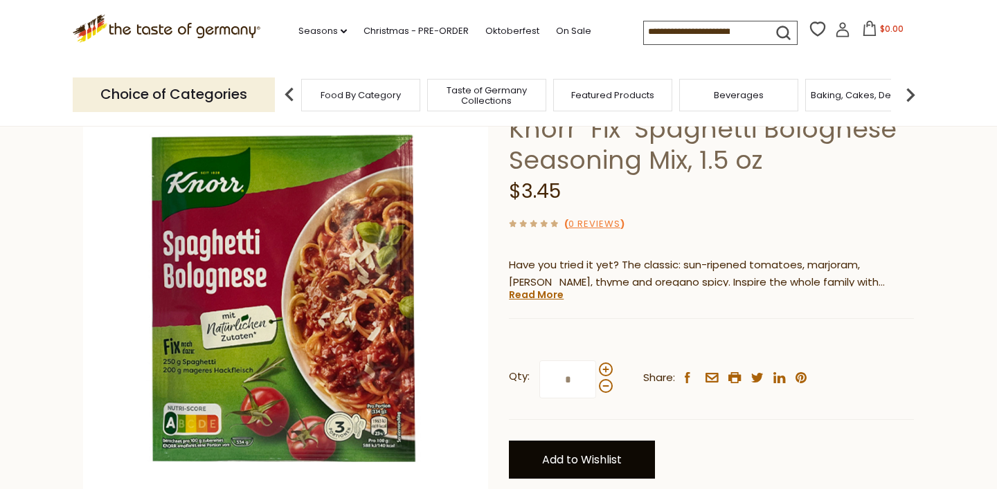
click at [595, 446] on link "Add to Wishlist" at bounding box center [582, 460] width 146 height 38
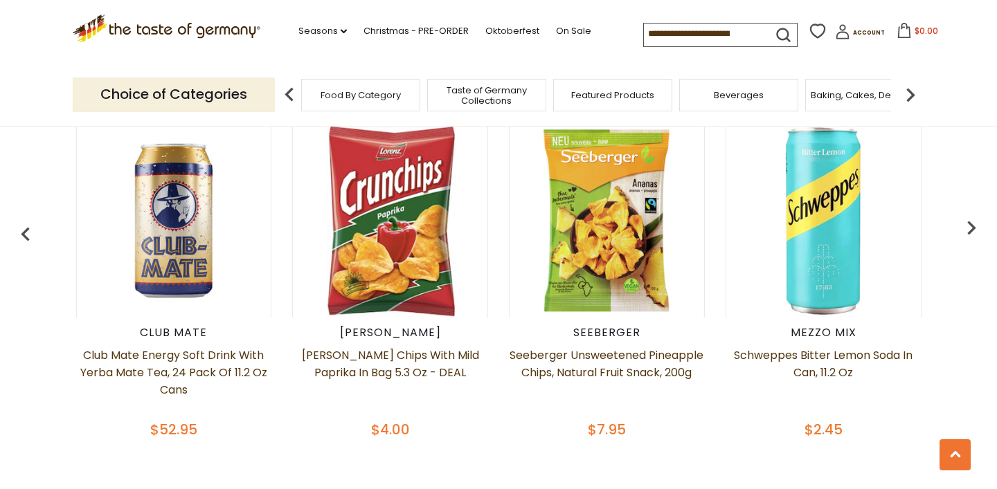
scroll to position [583, 0]
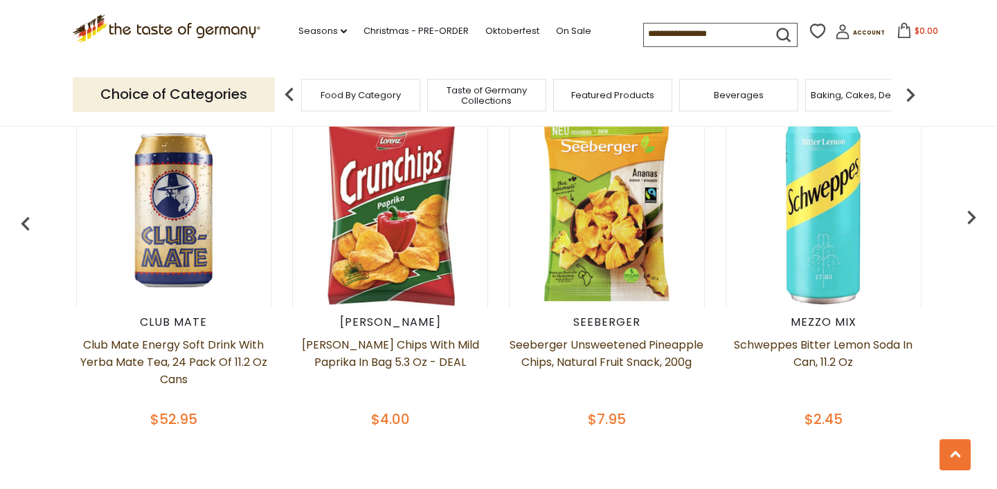
click at [747, 36] on input at bounding box center [702, 33] width 117 height 19
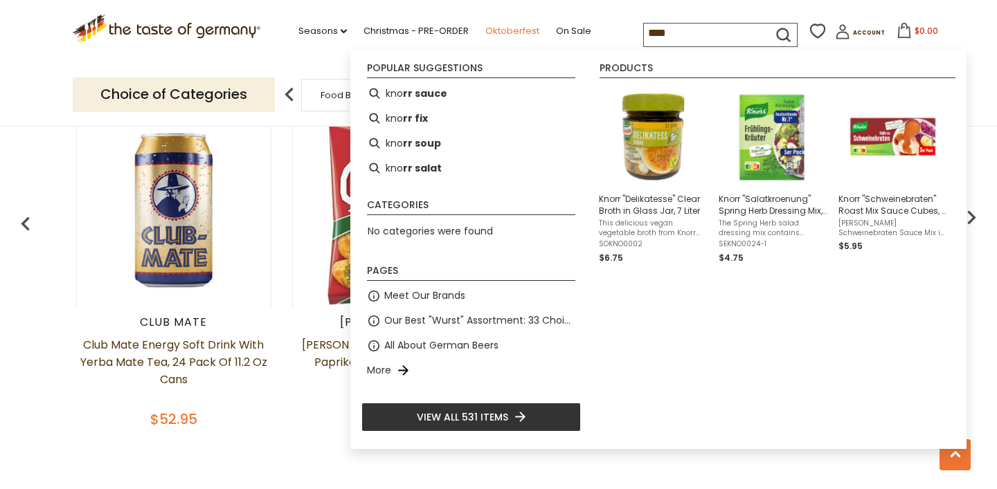
type input "*****"
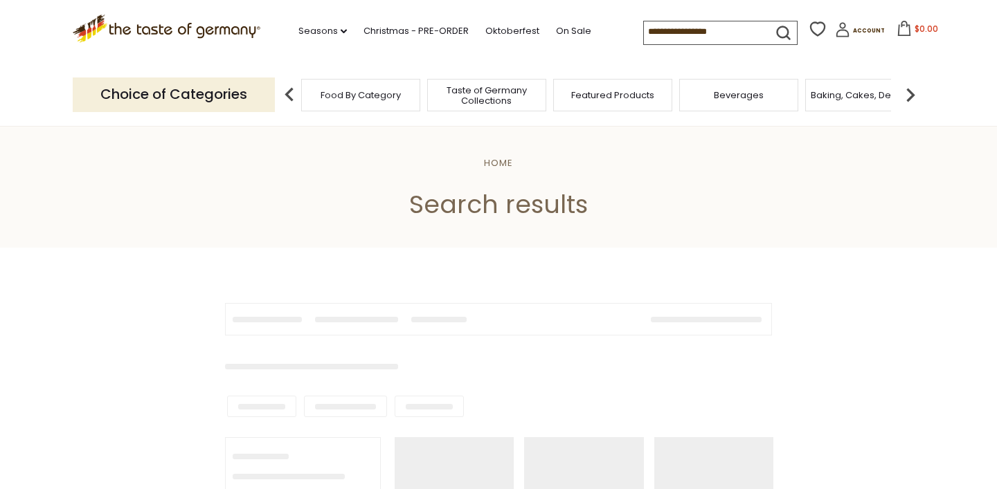
type input "*****"
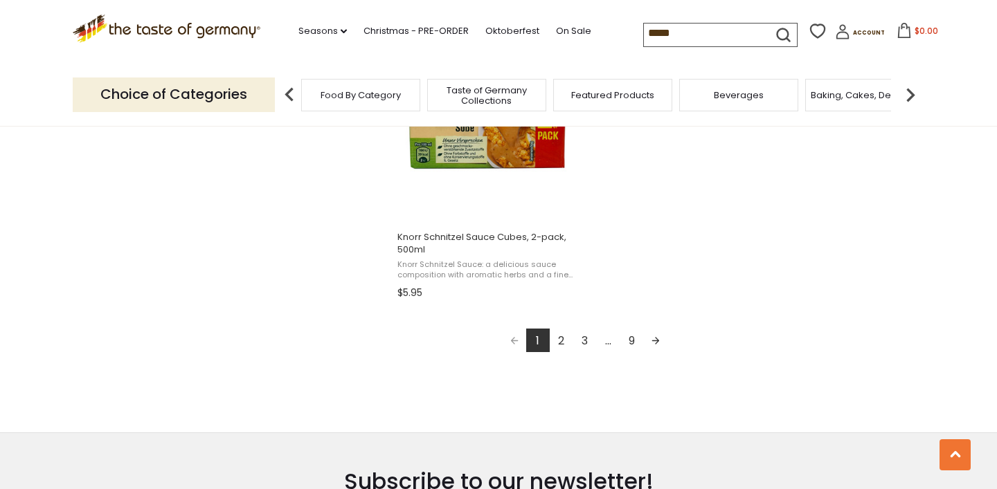
click at [563, 340] on link "2" at bounding box center [562, 341] width 24 height 24
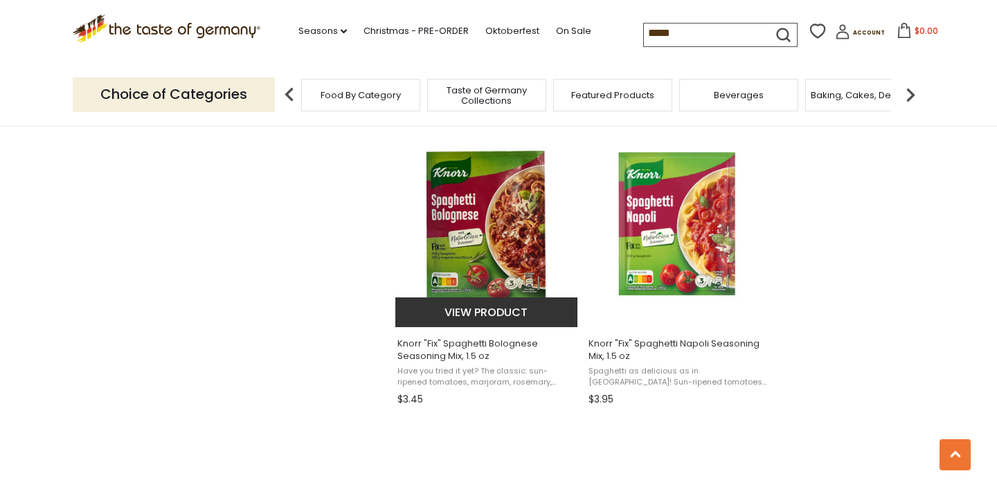
scroll to position [1768, 0]
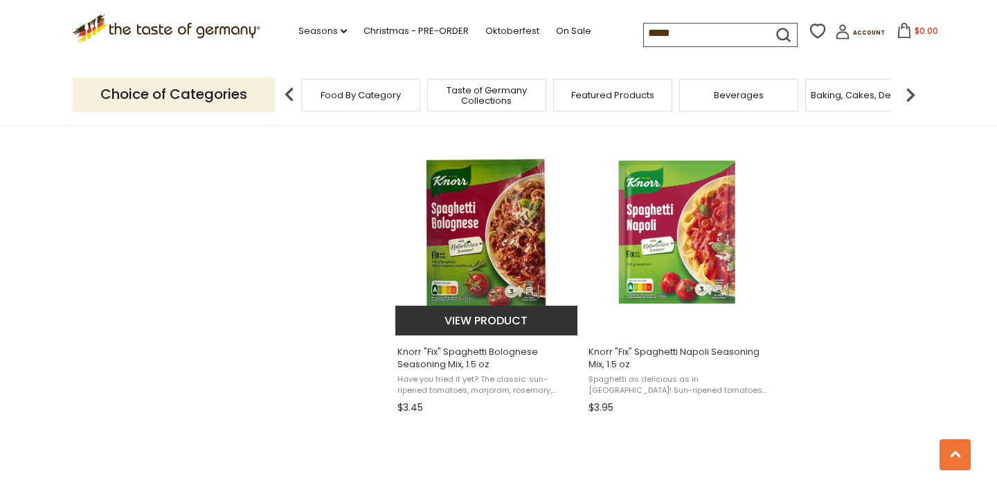
click at [457, 332] on button "View product" at bounding box center [486, 321] width 182 height 30
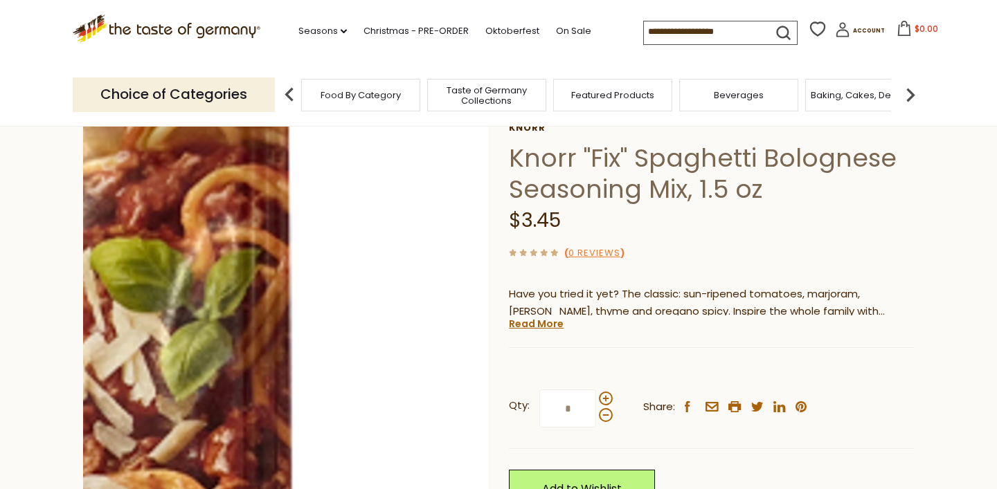
scroll to position [89, 0]
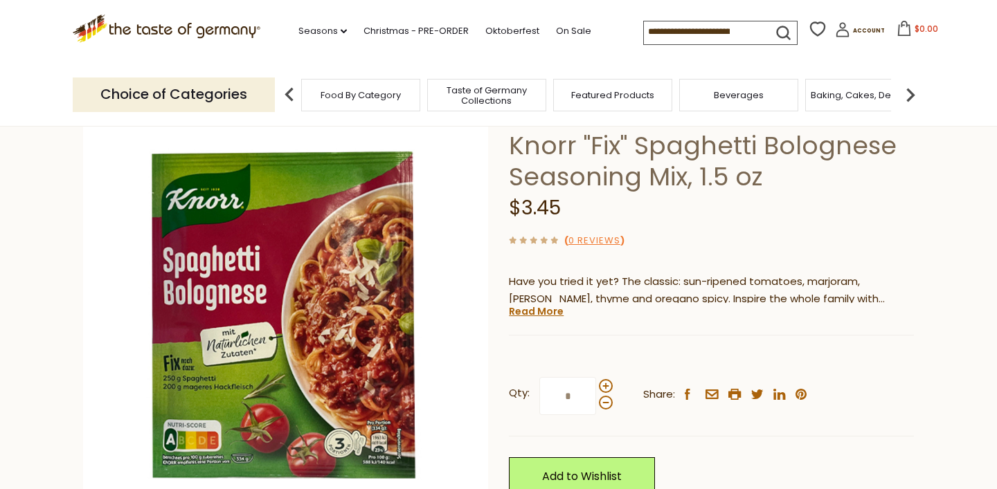
click at [612, 382] on div "Qty: * Share: facebook email printer twitter linkedin pinterest" at bounding box center [711, 396] width 405 height 80
click at [602, 384] on span at bounding box center [606, 386] width 14 height 14
click at [596, 384] on input "*" at bounding box center [567, 396] width 57 height 38
click at [602, 384] on span at bounding box center [606, 386] width 14 height 14
click at [596, 384] on input "*" at bounding box center [567, 396] width 57 height 38
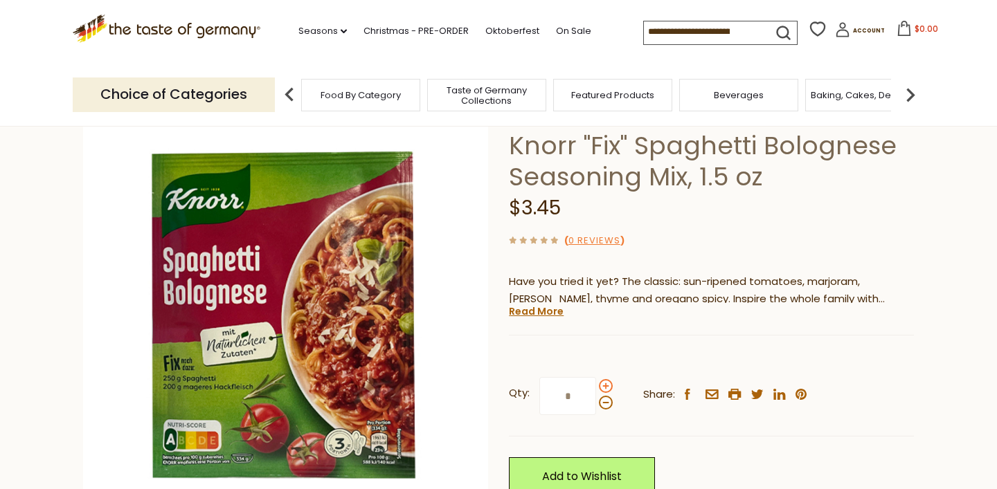
click at [602, 384] on span at bounding box center [606, 386] width 14 height 14
click at [596, 384] on input "*" at bounding box center [567, 396] width 57 height 38
type input "*"
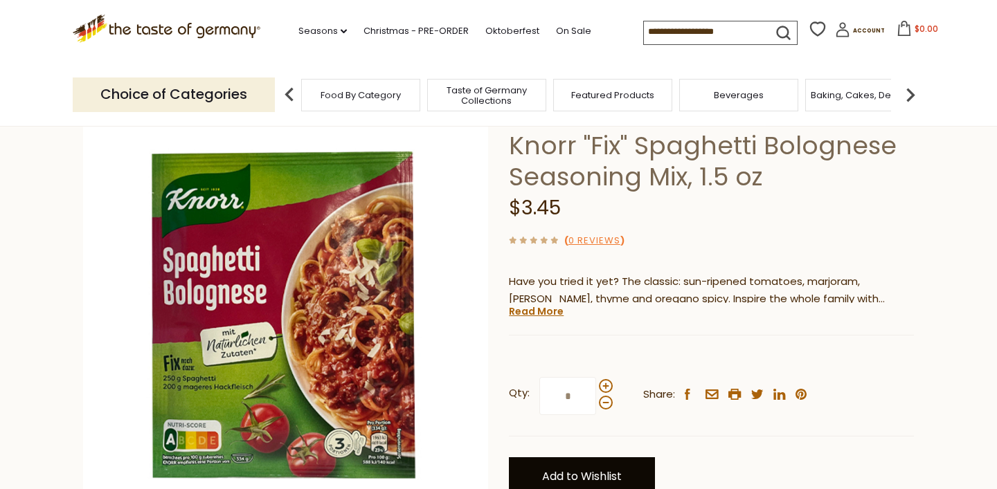
click at [555, 466] on link "Add to Wishlist" at bounding box center [582, 476] width 146 height 38
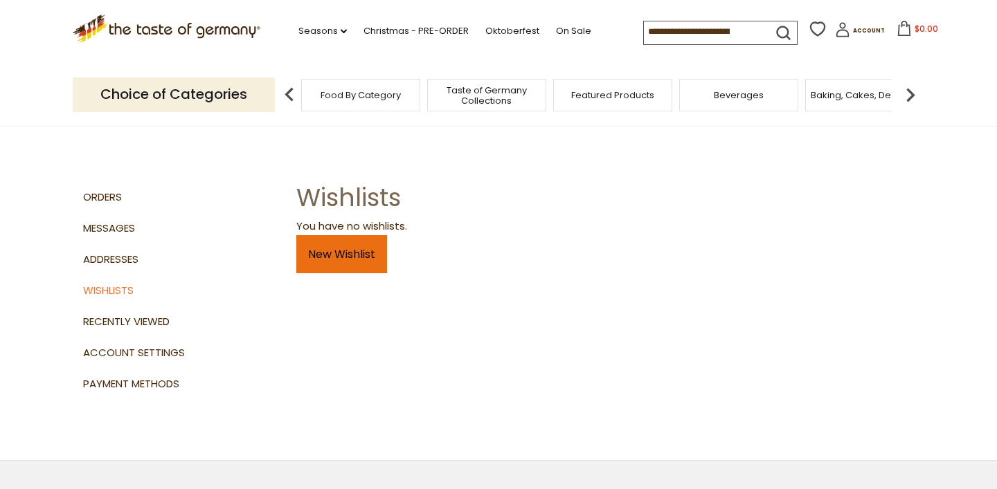
click at [368, 240] on link "New Wishlist" at bounding box center [341, 254] width 91 height 38
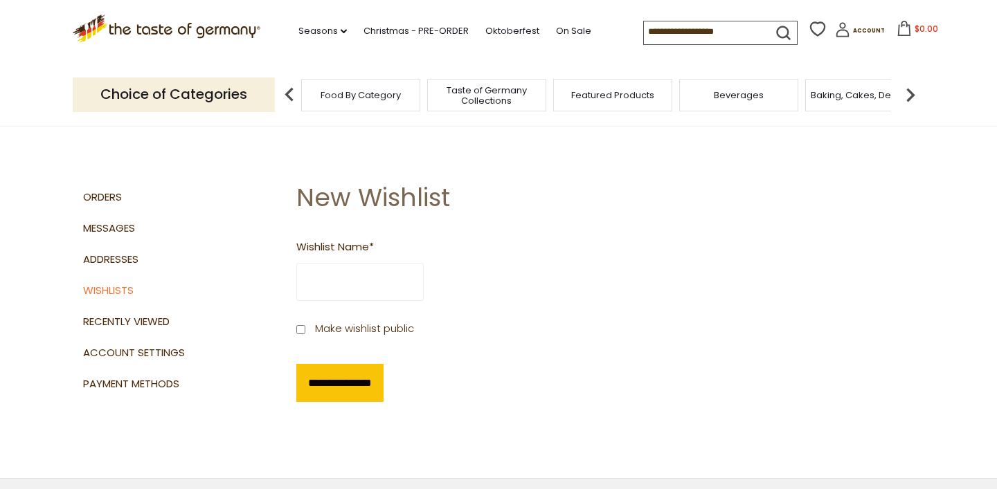
click at [368, 266] on input "Wishlist Name *" at bounding box center [359, 282] width 127 height 38
type input "*********"
click at [349, 373] on input "**********" at bounding box center [339, 383] width 87 height 38
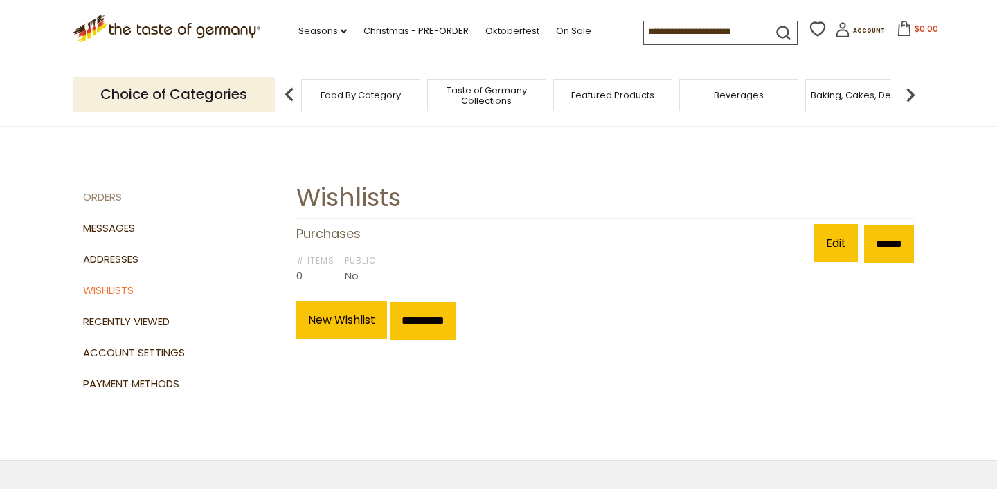
click at [108, 192] on link "Orders" at bounding box center [184, 197] width 203 height 31
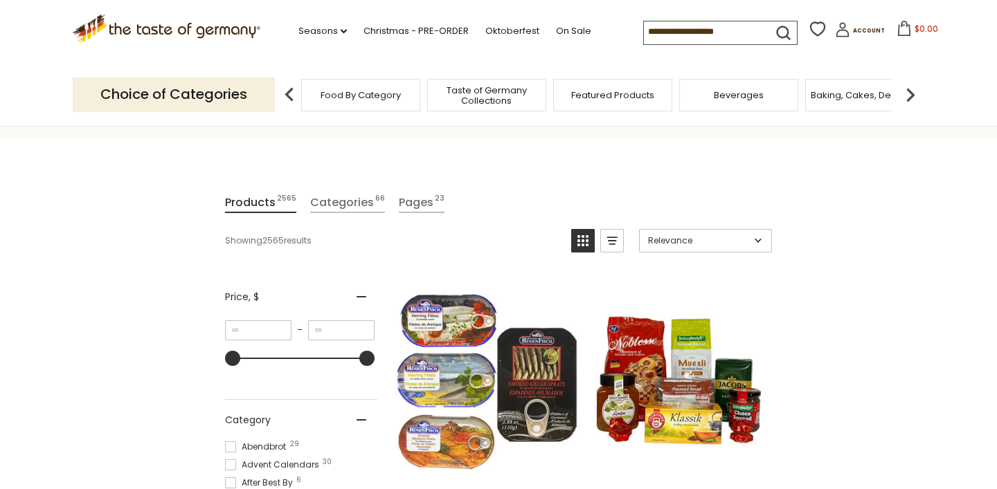
scroll to position [111, 0]
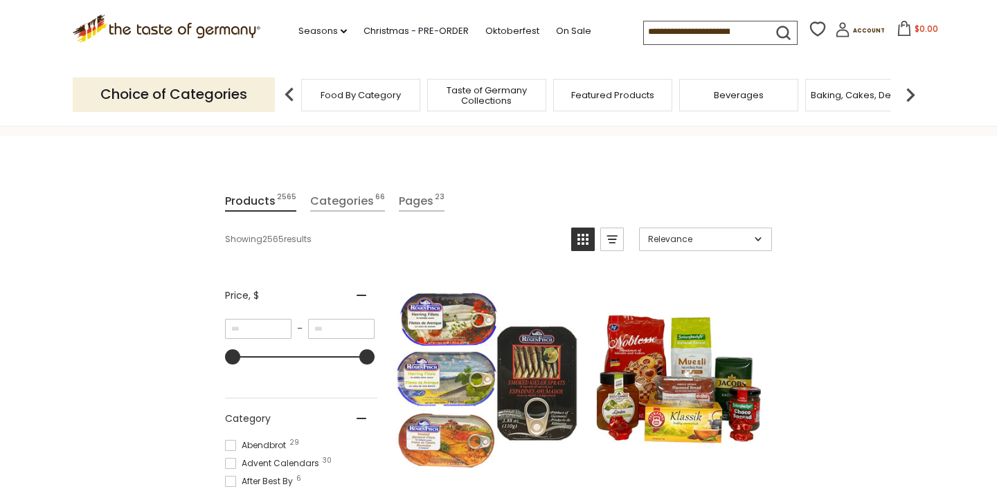
click at [716, 31] on input at bounding box center [702, 30] width 117 height 19
type input "*****"
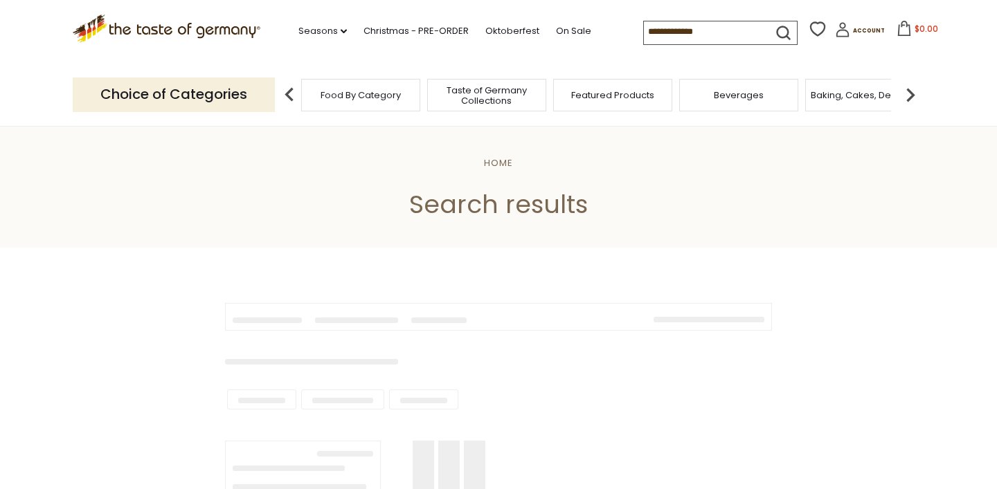
type input "*****"
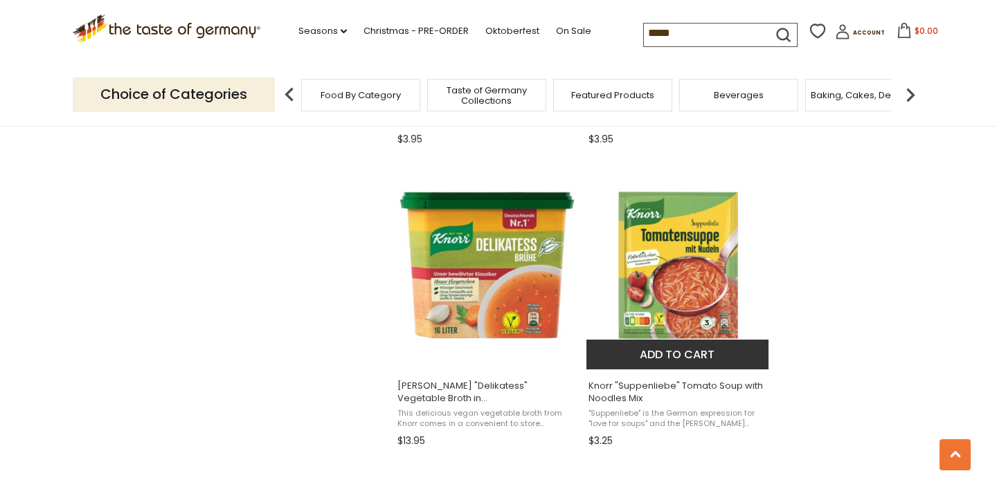
scroll to position [2474, 0]
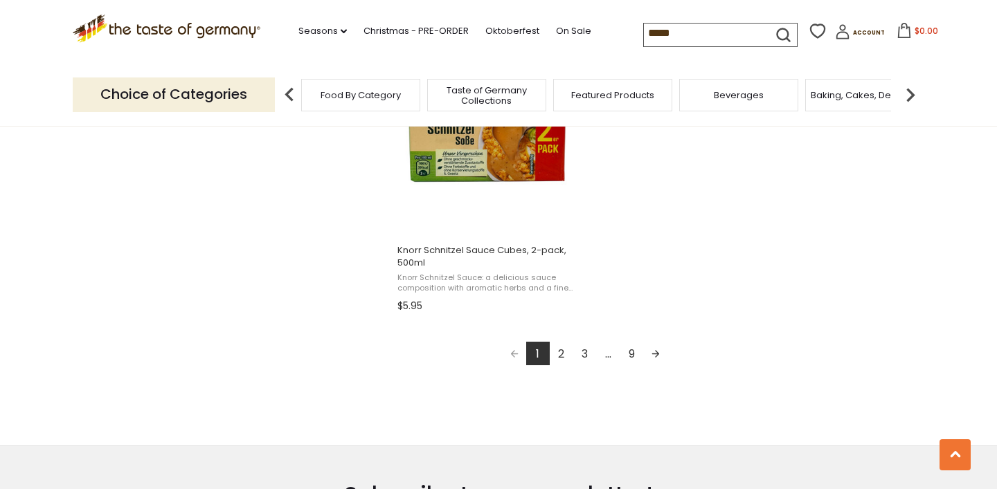
click at [561, 362] on link "2" at bounding box center [562, 354] width 24 height 24
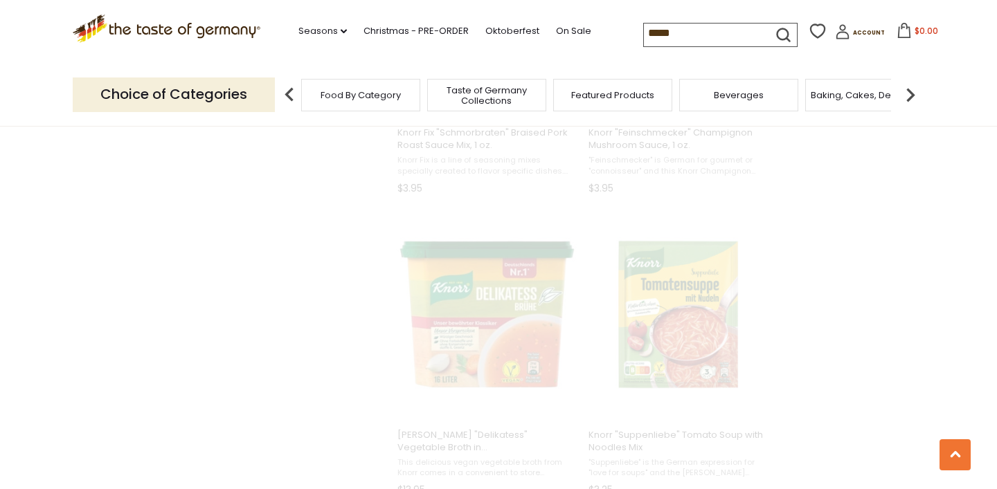
scroll to position [41, 0]
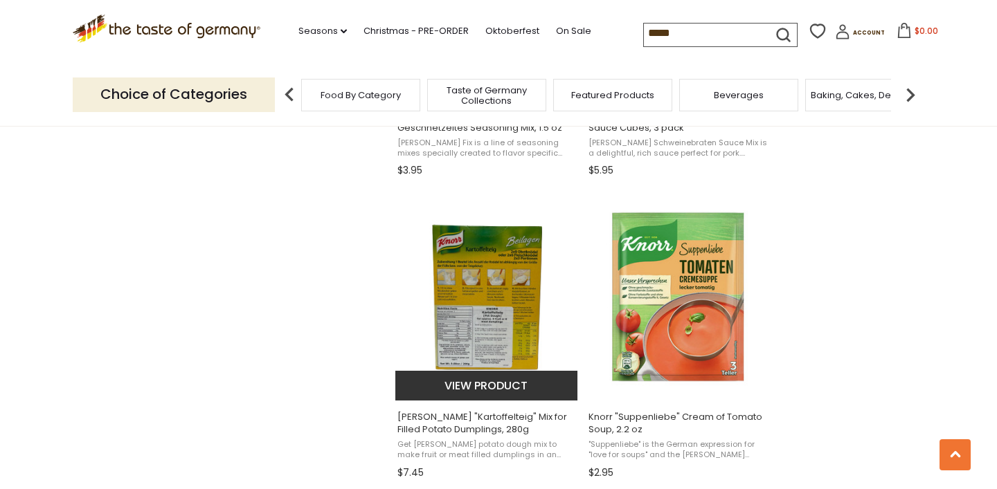
scroll to position [1698, 0]
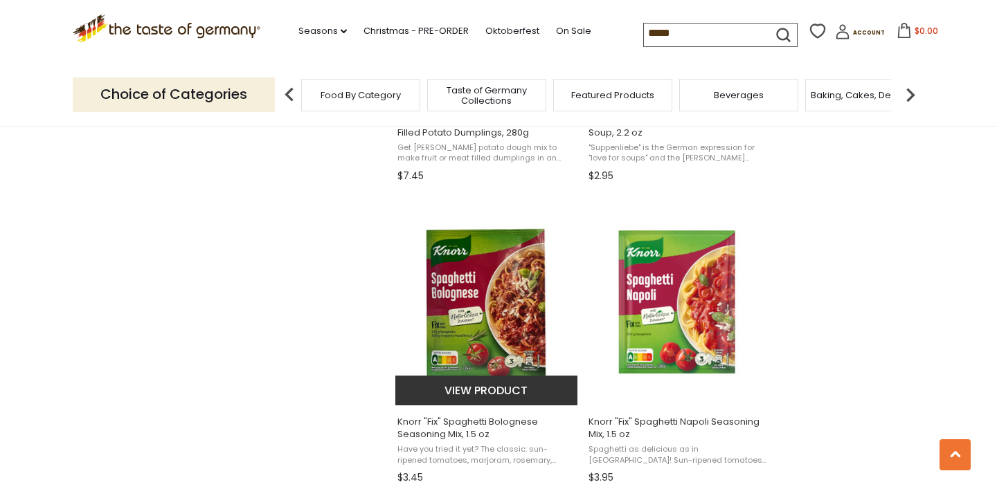
click at [498, 389] on button "View product" at bounding box center [486, 391] width 182 height 30
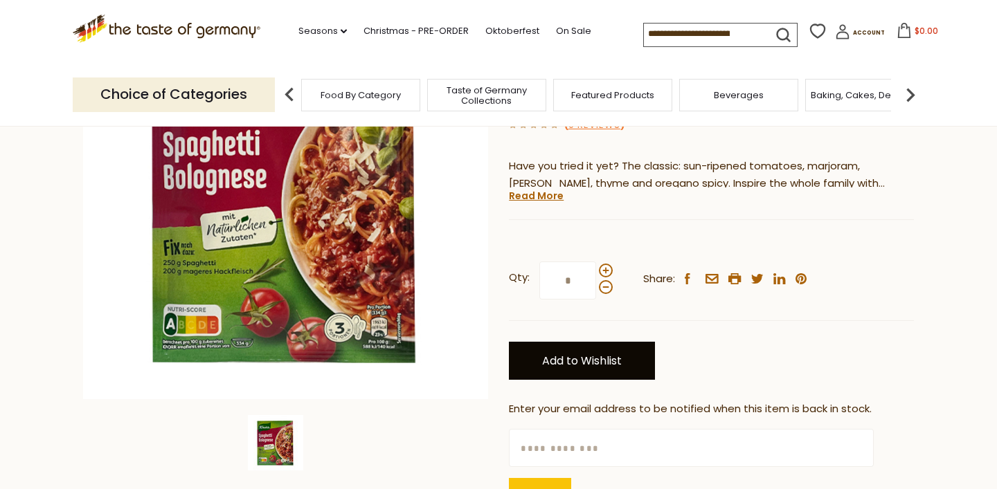
scroll to position [216, 0]
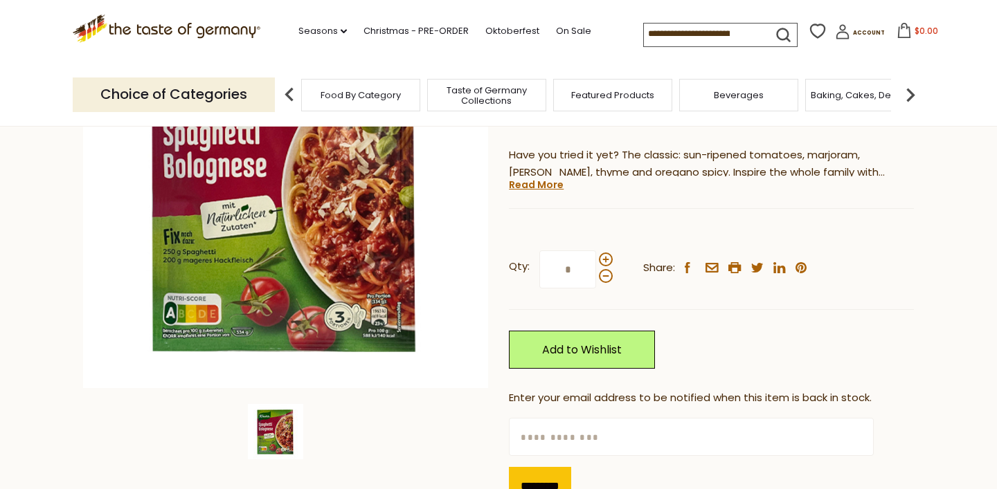
click at [559, 435] on input "text" at bounding box center [691, 437] width 364 height 38
type input "**********"
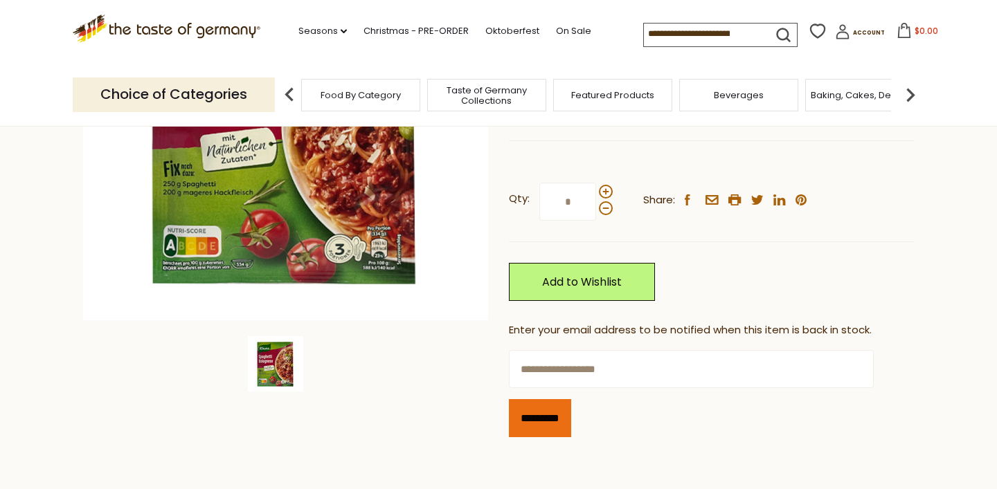
click at [543, 410] on input "*********" at bounding box center [540, 418] width 62 height 38
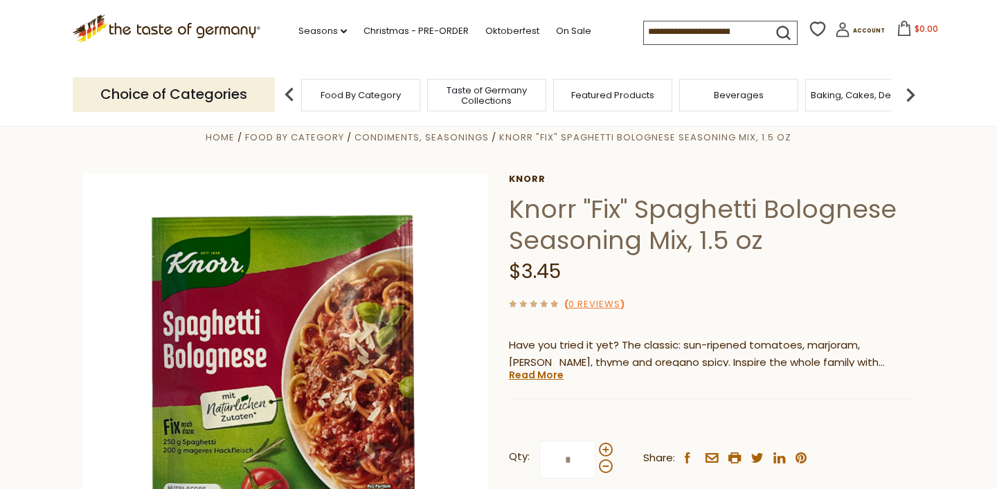
scroll to position [0, 0]
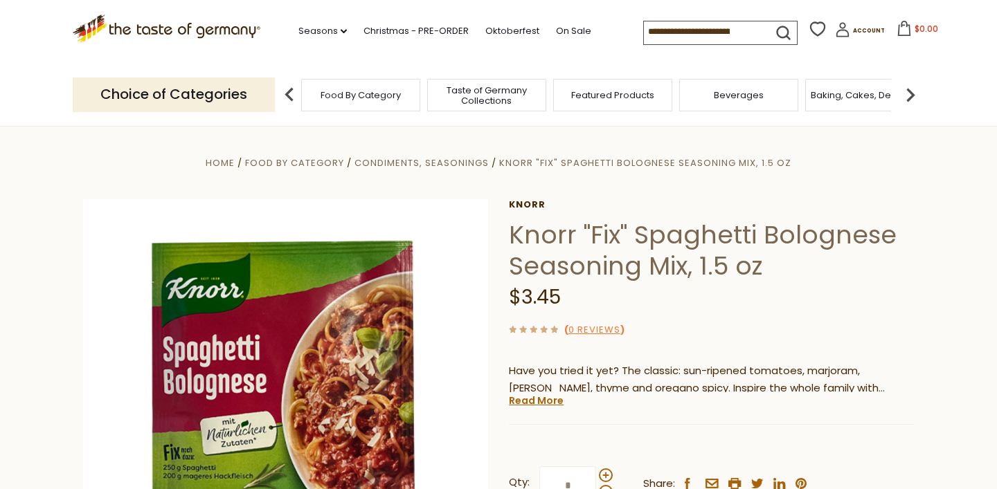
click at [680, 35] on input at bounding box center [702, 30] width 117 height 19
type input "*****"
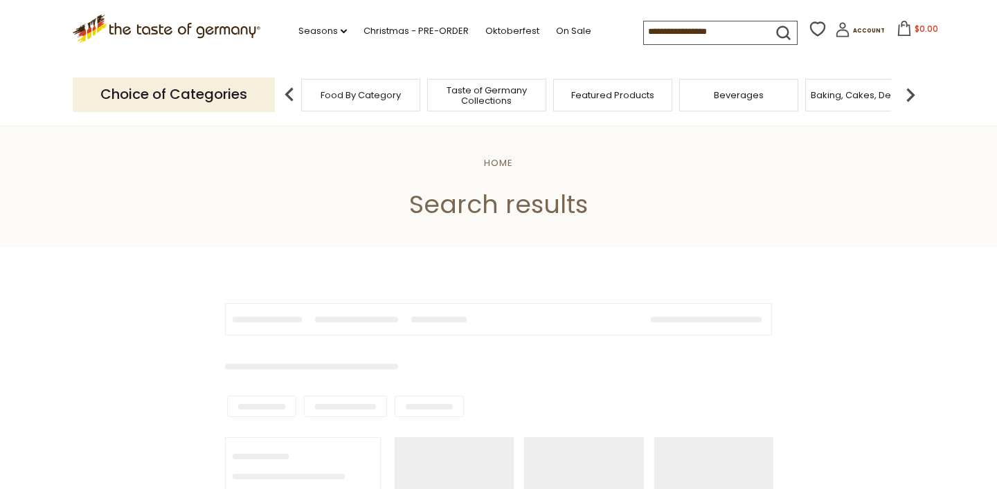
type input "*****"
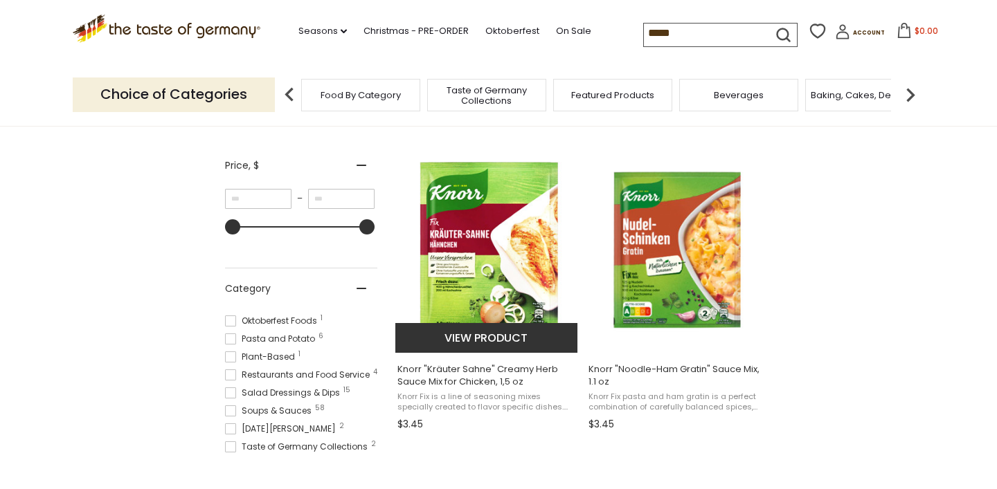
scroll to position [242, 0]
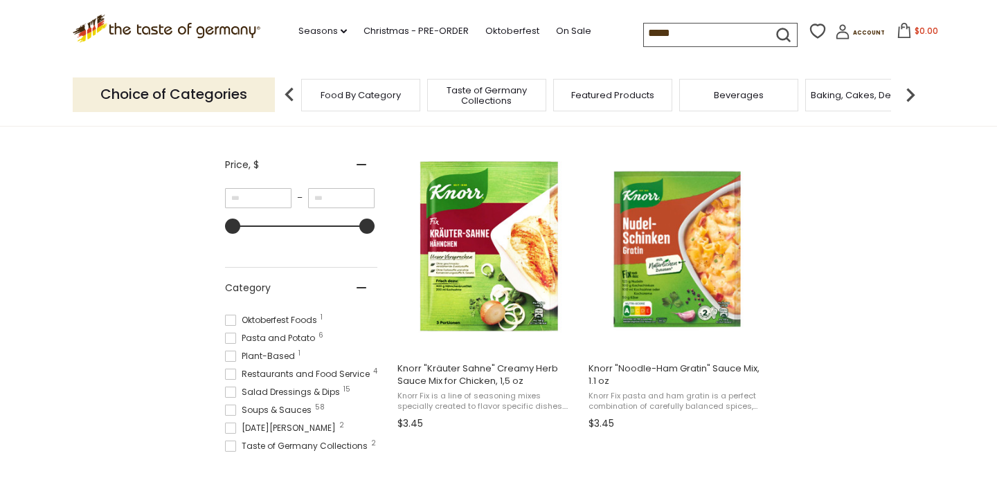
click at [233, 340] on span at bounding box center [230, 338] width 11 height 11
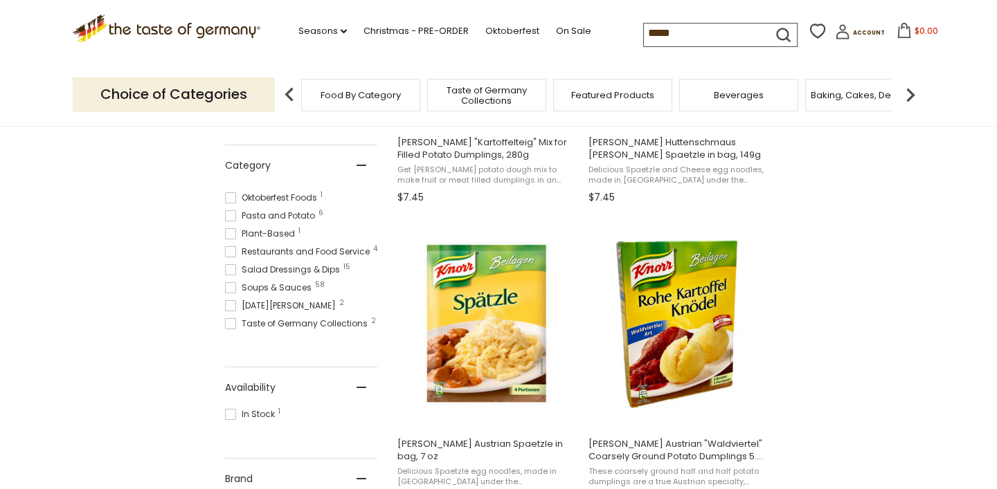
click at [235, 217] on span at bounding box center [230, 215] width 11 height 11
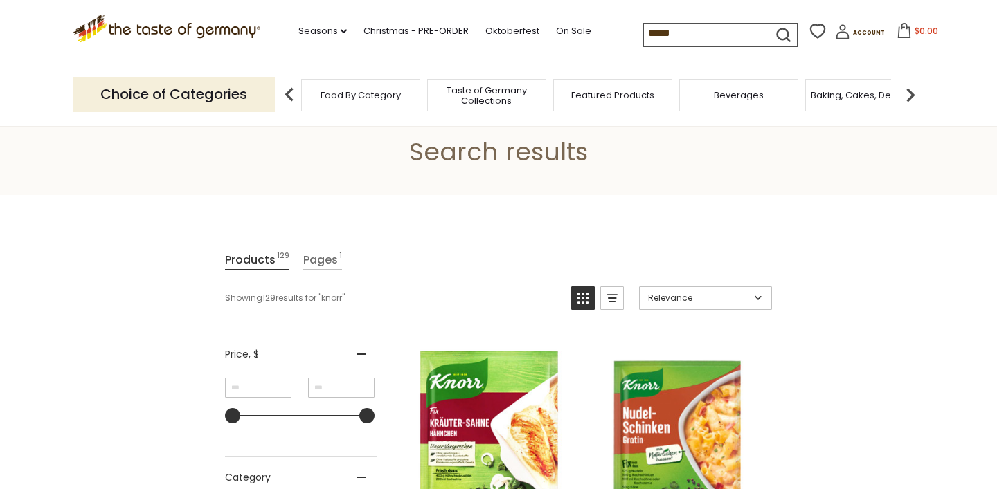
scroll to position [102, 0]
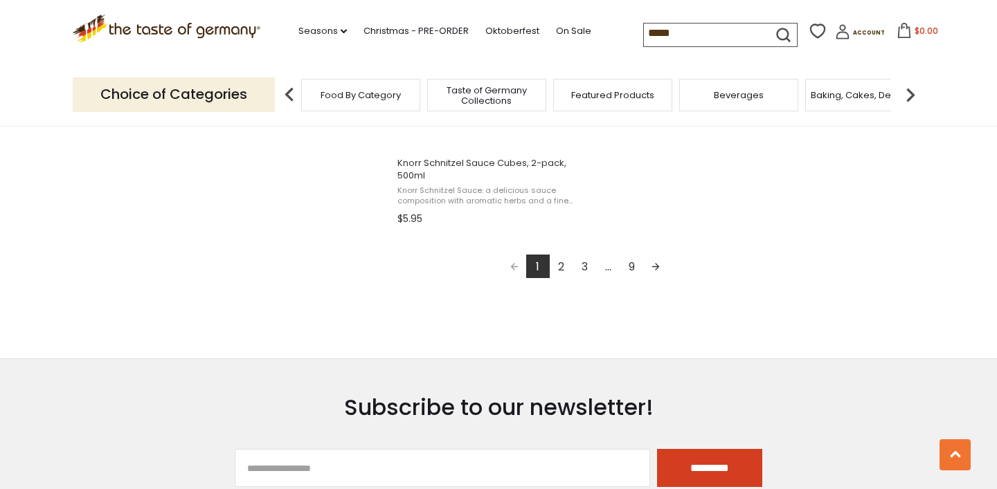
click at [559, 255] on link "2" at bounding box center [562, 267] width 24 height 24
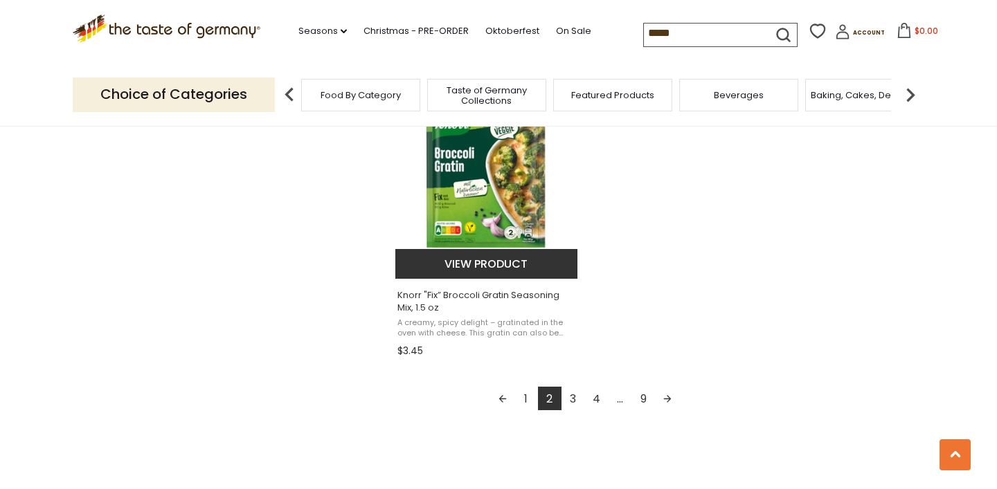
scroll to position [2657, 0]
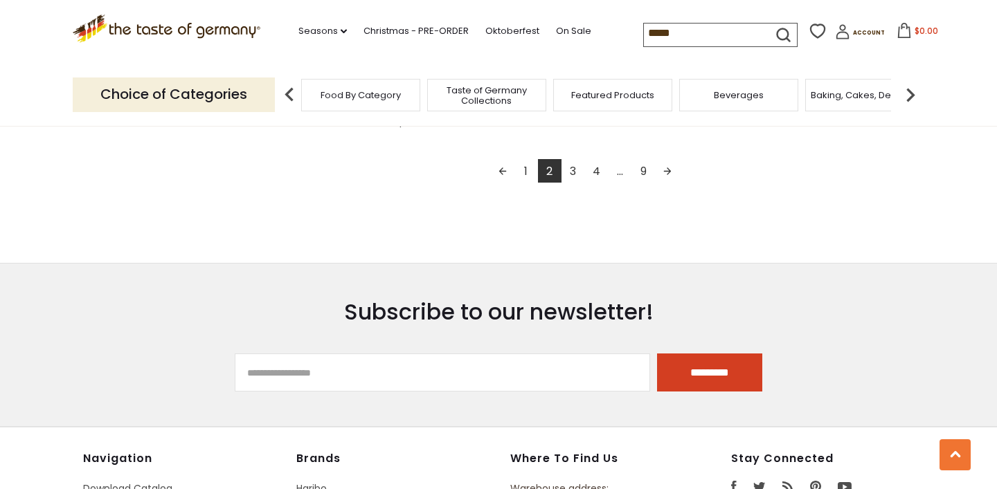
click at [576, 172] on link "3" at bounding box center [573, 171] width 24 height 24
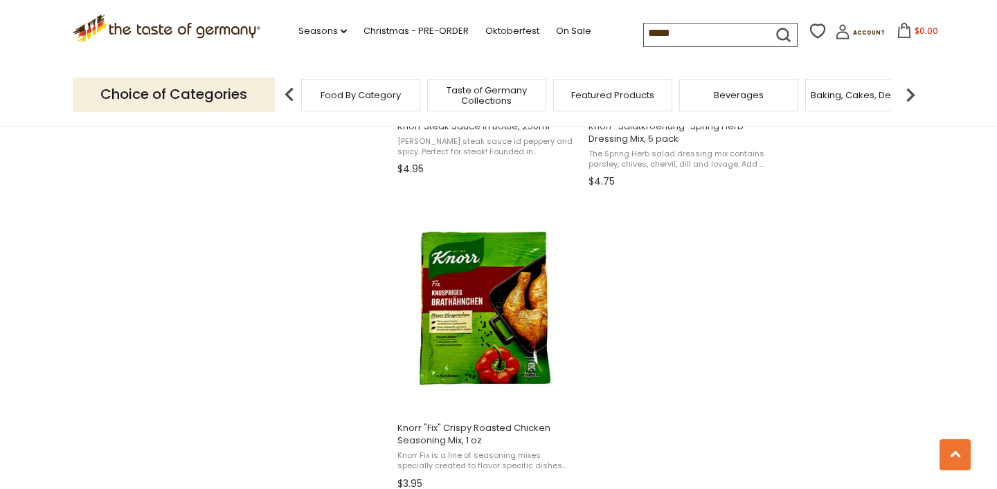
scroll to position [2669, 0]
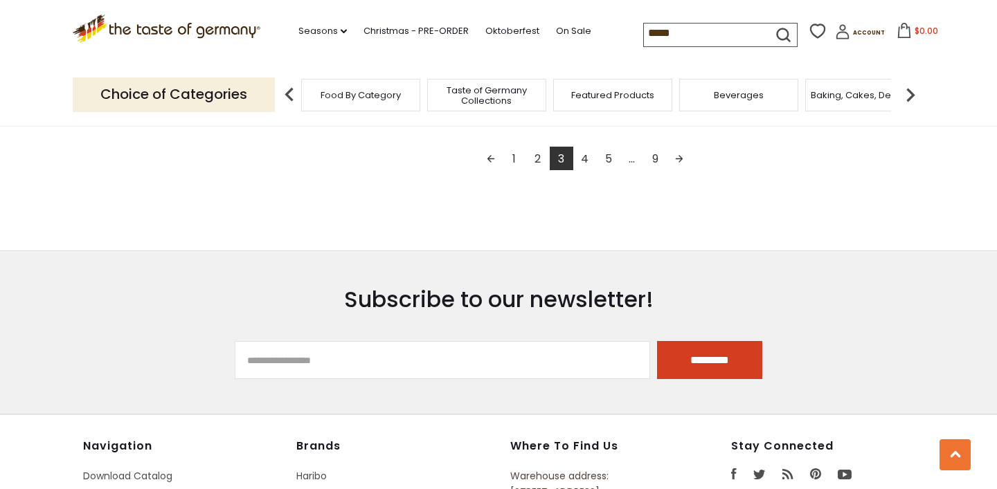
click at [579, 161] on link "4" at bounding box center [585, 159] width 24 height 24
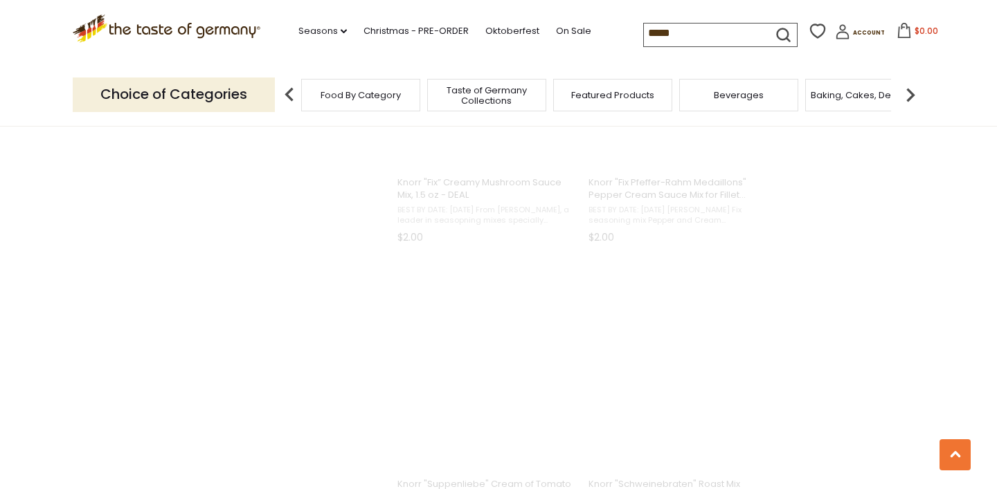
scroll to position [0, 0]
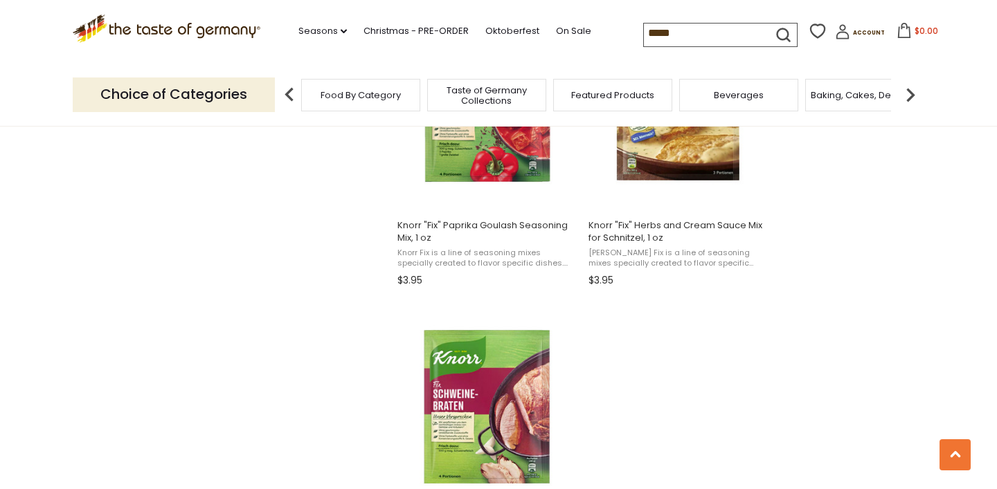
scroll to position [2453, 0]
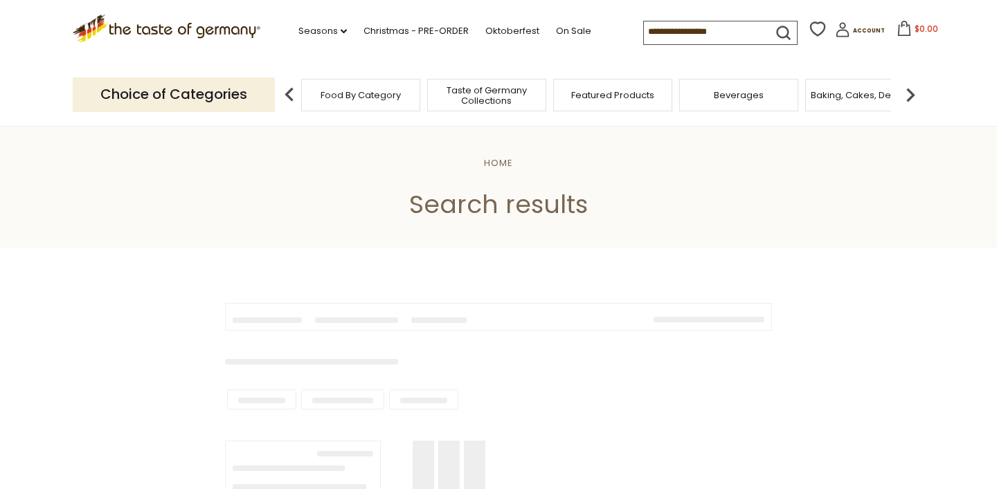
type input "**********"
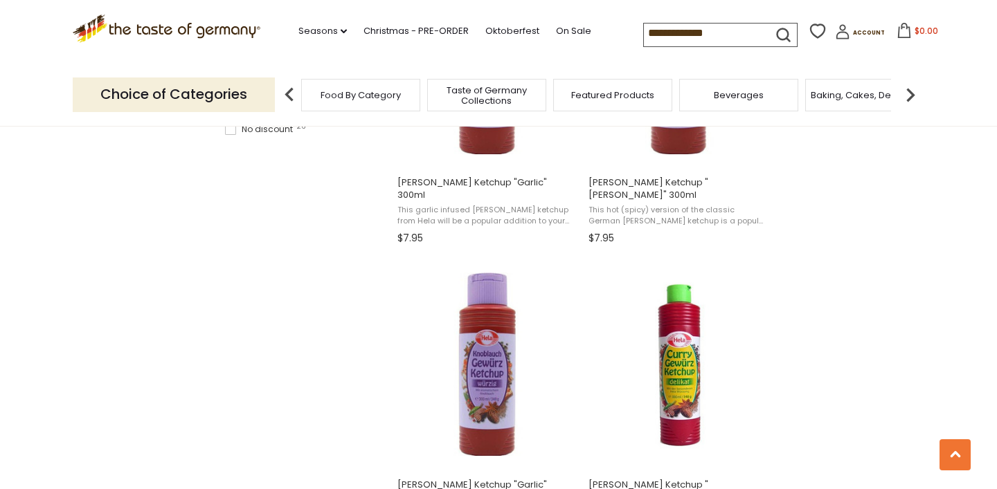
scroll to position [1069, 0]
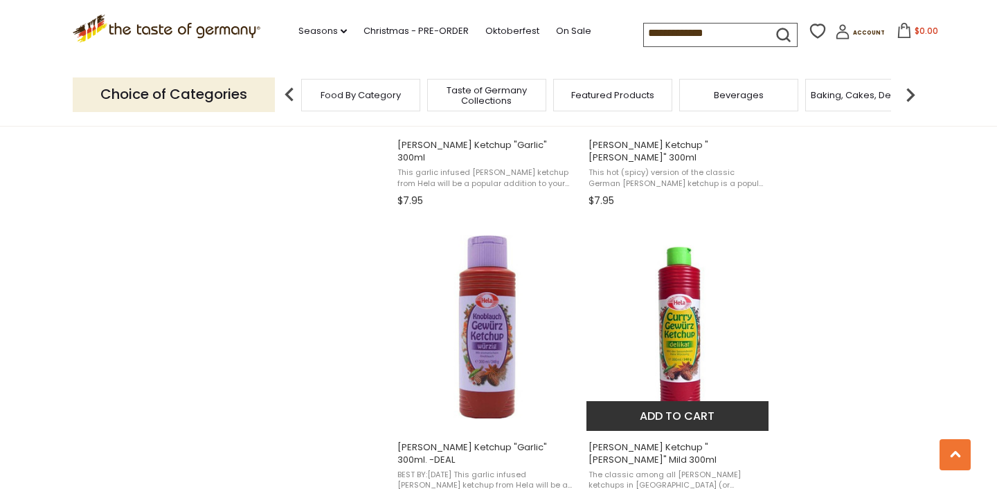
click at [685, 254] on img "Hela Curry Ketchup" at bounding box center [677, 326] width 183 height 183
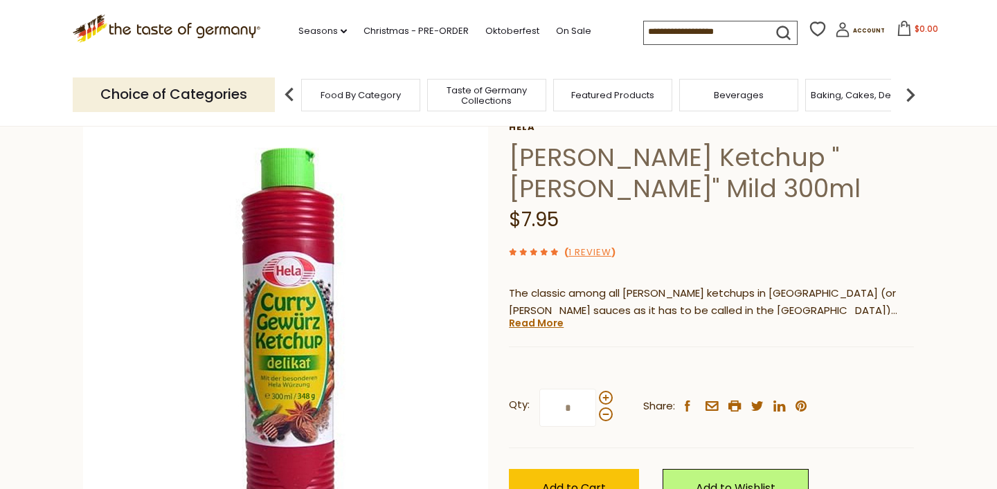
scroll to position [110, 0]
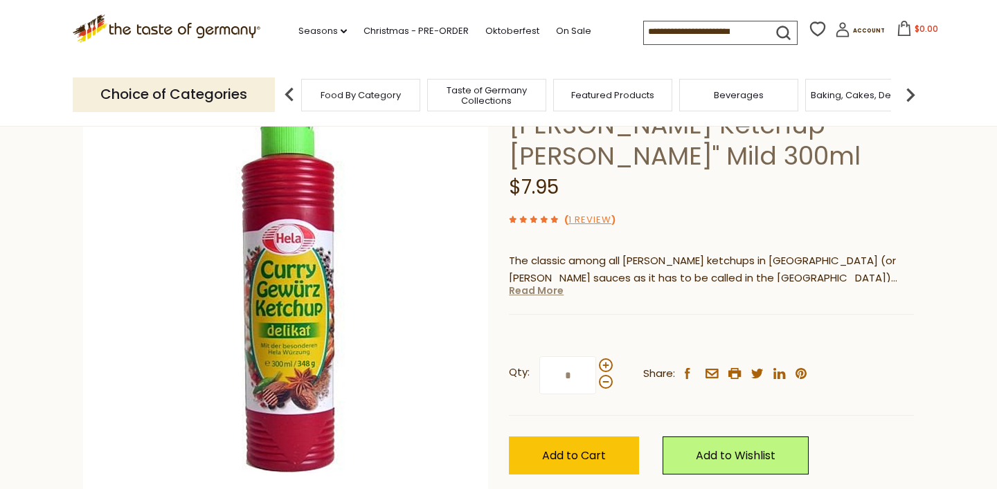
click at [559, 289] on link "Read More" at bounding box center [536, 291] width 55 height 14
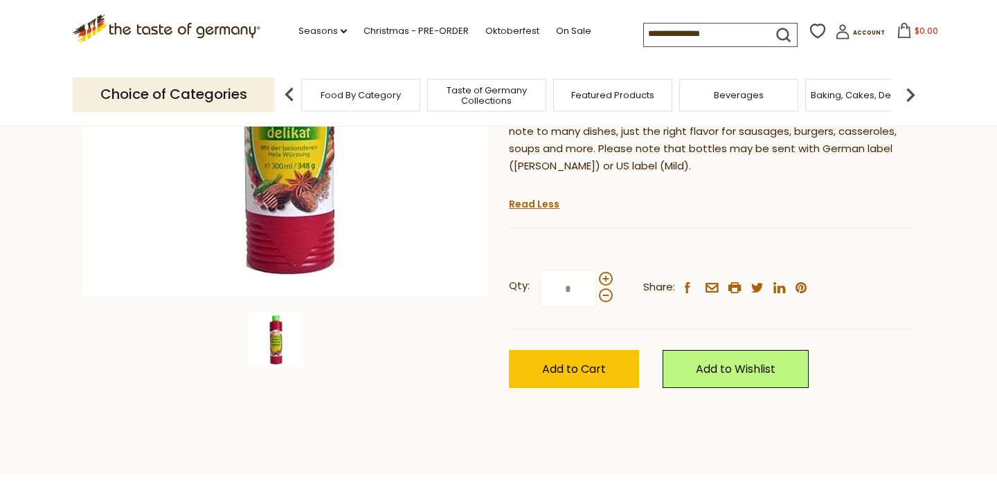
scroll to position [319, 0]
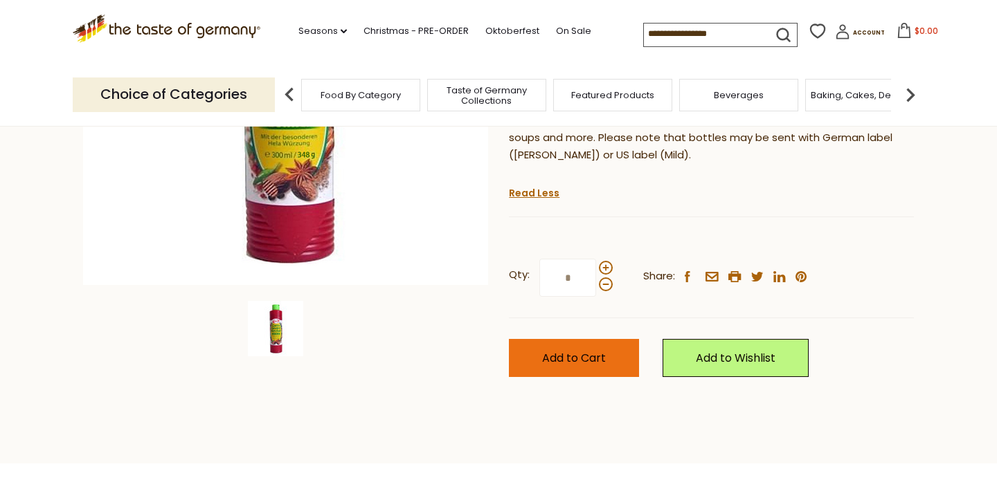
click at [601, 350] on span "Add to Cart" at bounding box center [574, 358] width 64 height 16
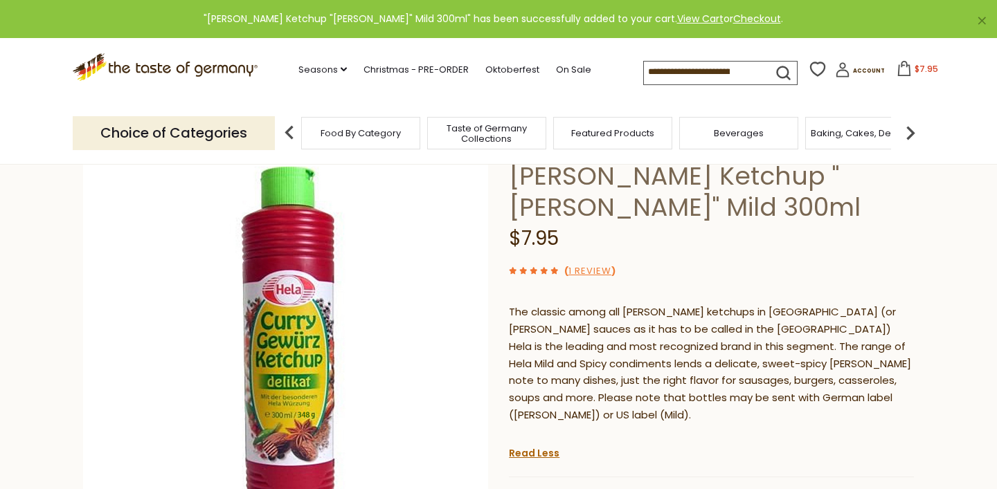
scroll to position [0, 0]
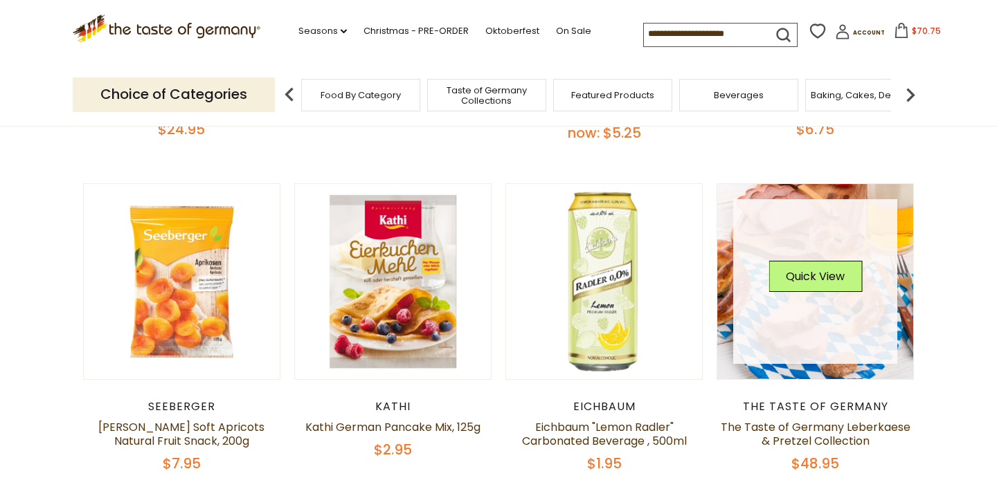
scroll to position [441, 0]
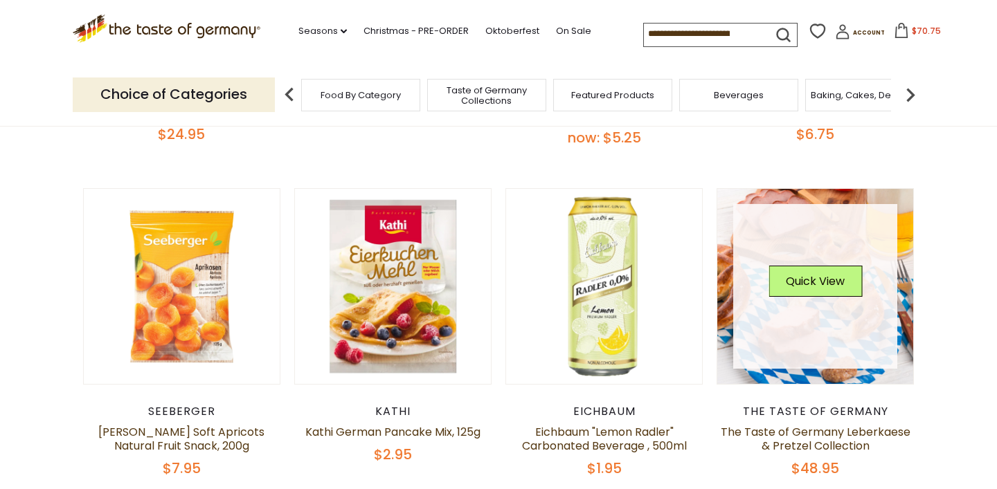
click at [890, 271] on link at bounding box center [815, 286] width 165 height 165
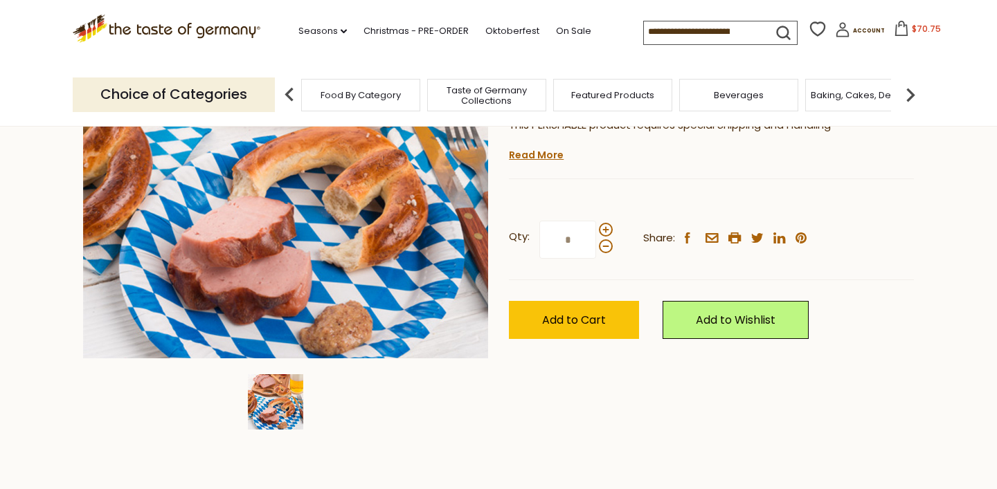
scroll to position [248, 0]
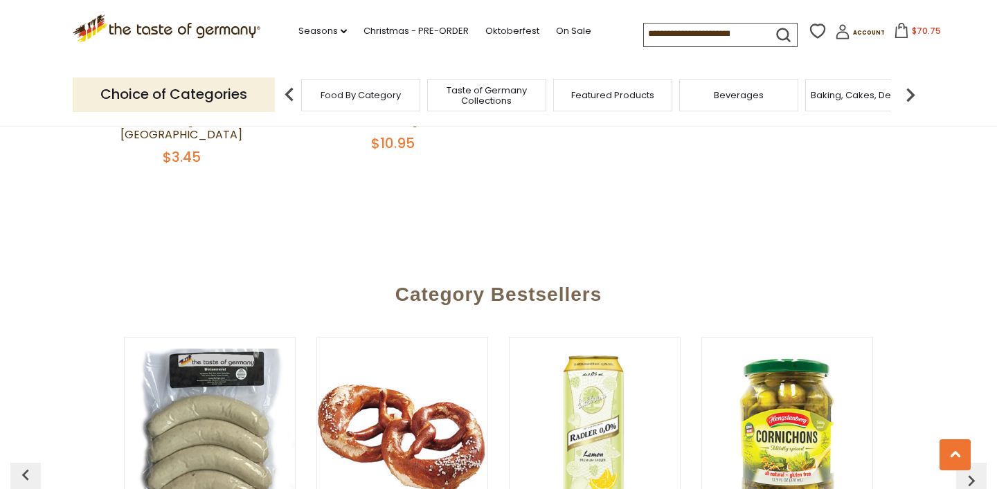
scroll to position [1633, 0]
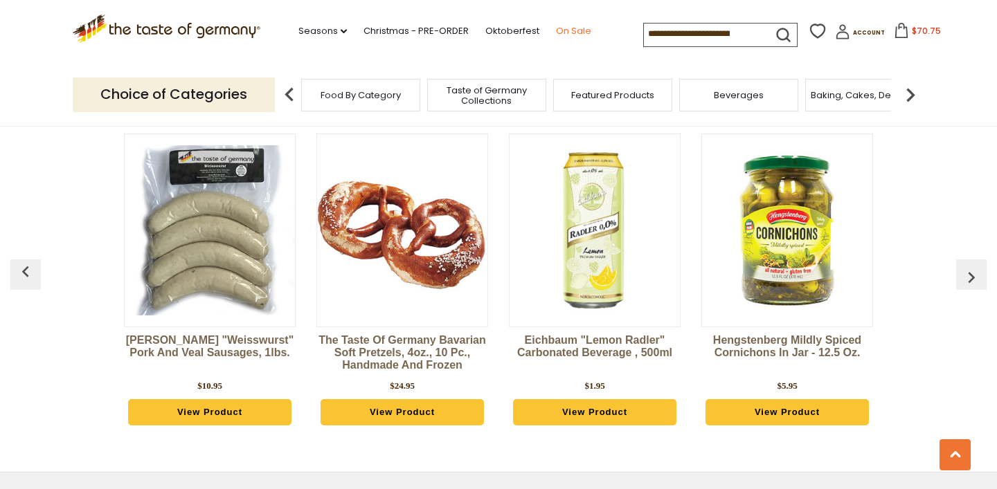
click at [564, 33] on link "On Sale" at bounding box center [573, 31] width 35 height 15
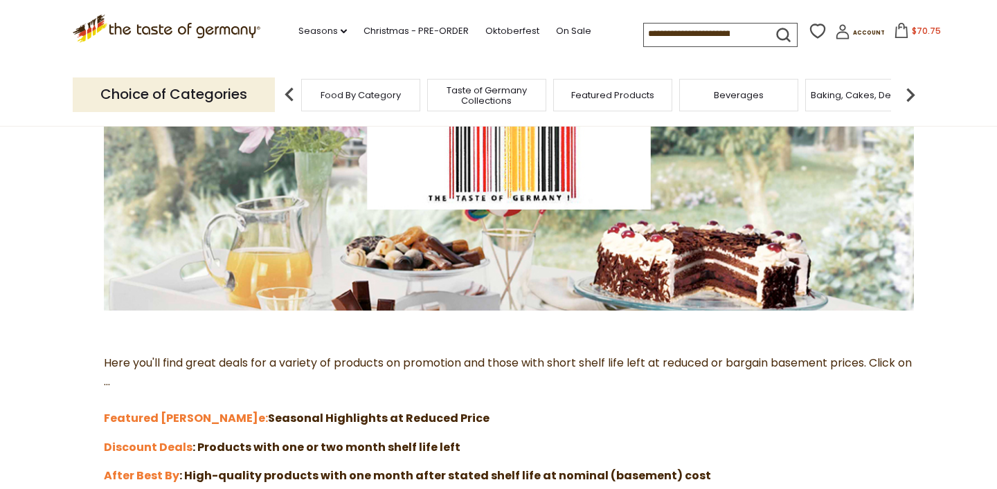
scroll to position [249, 0]
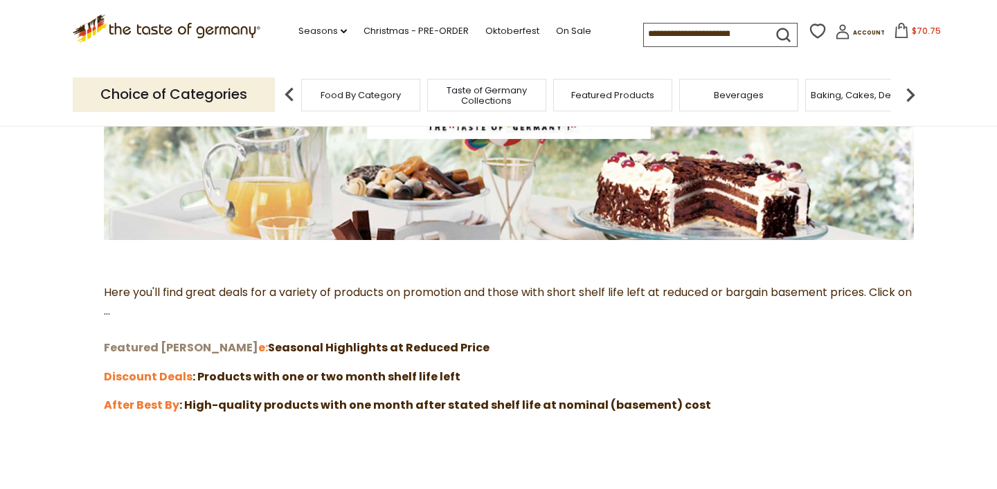
click at [135, 349] on strong "Featured Sal" at bounding box center [181, 348] width 154 height 16
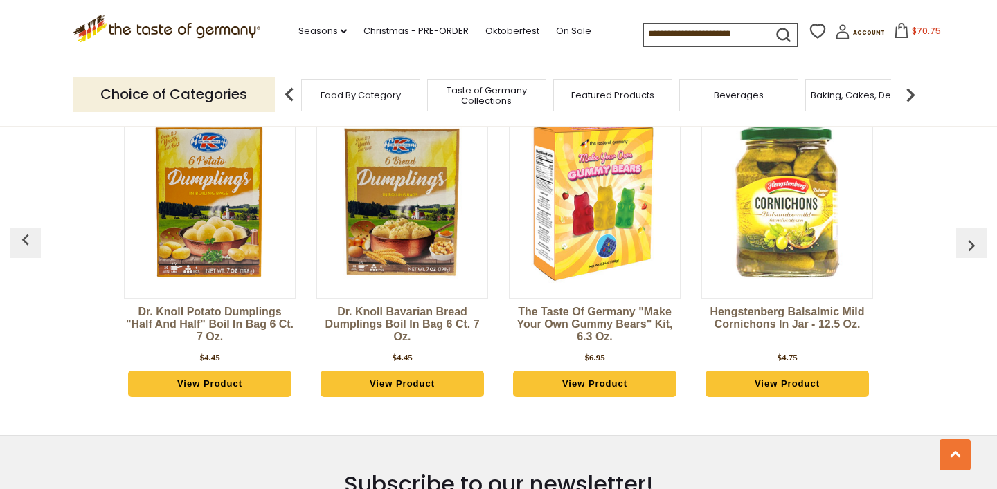
scroll to position [1330, 0]
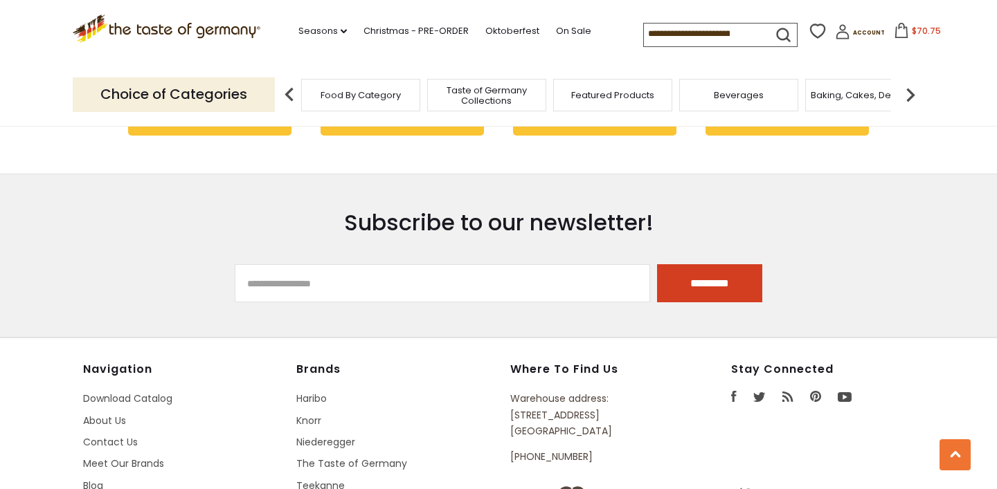
click at [907, 96] on img at bounding box center [910, 95] width 28 height 28
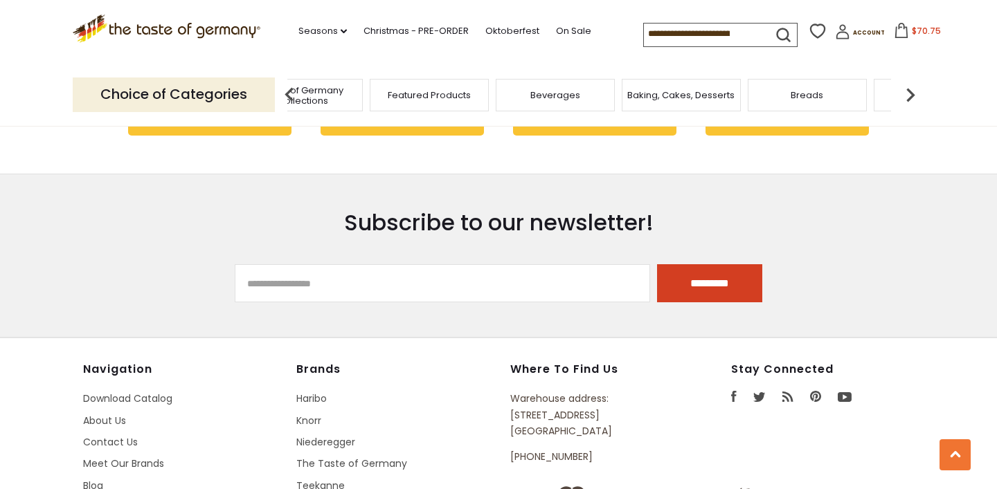
click at [907, 96] on img at bounding box center [910, 95] width 28 height 28
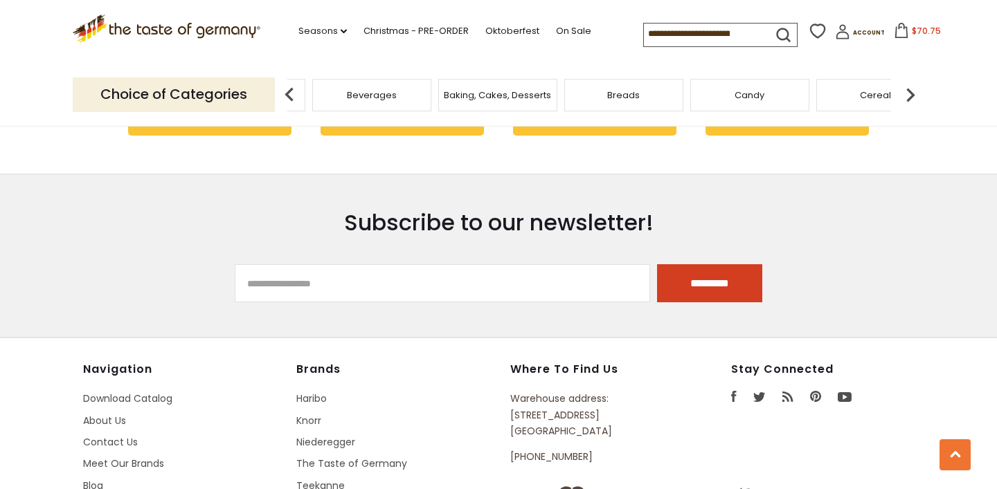
click at [907, 96] on img at bounding box center [910, 95] width 28 height 28
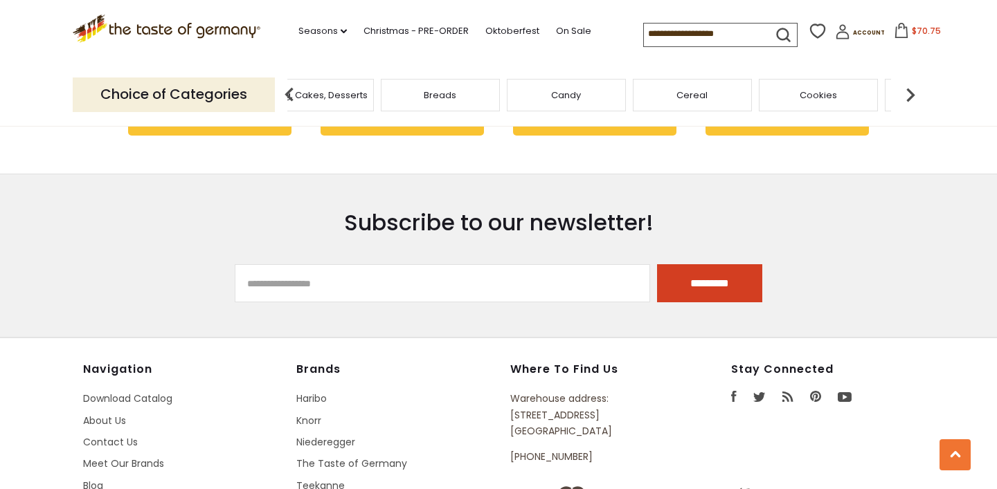
click at [598, 93] on div "Candy" at bounding box center [566, 95] width 119 height 33
click at [578, 95] on span "Candy" at bounding box center [576, 95] width 30 height 10
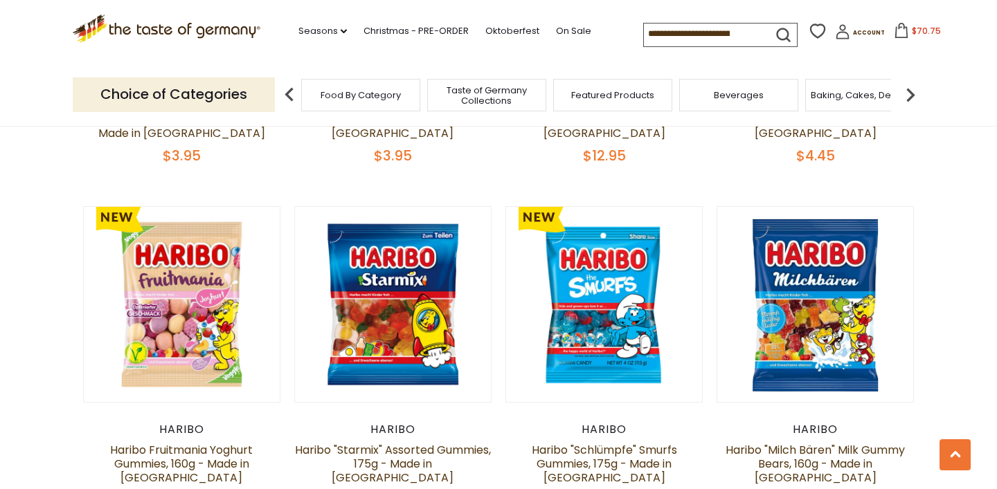
scroll to position [3101, 0]
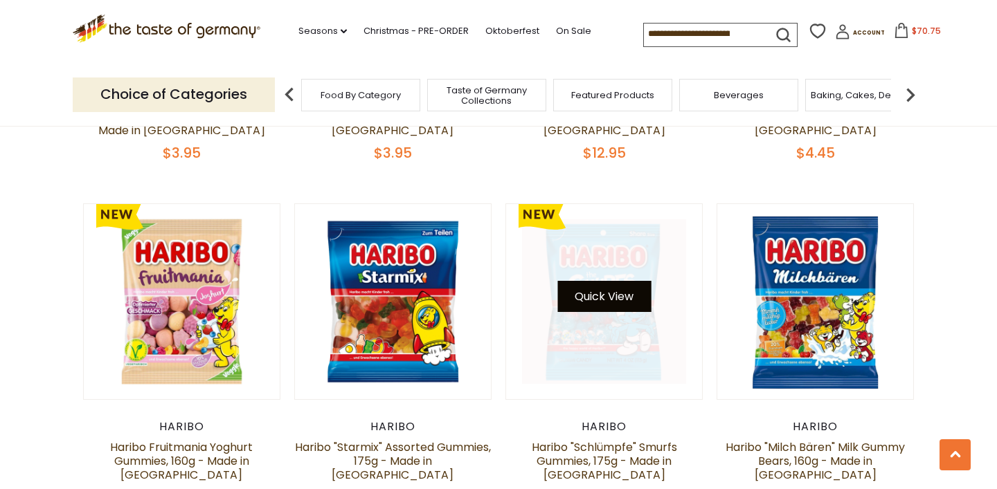
click at [613, 281] on button "Quick View" at bounding box center [603, 296] width 93 height 31
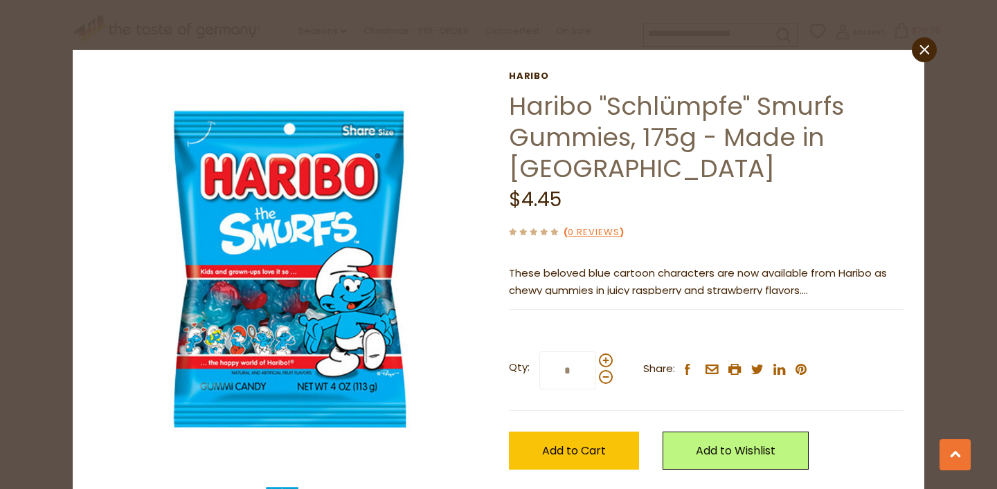
scroll to position [30, 0]
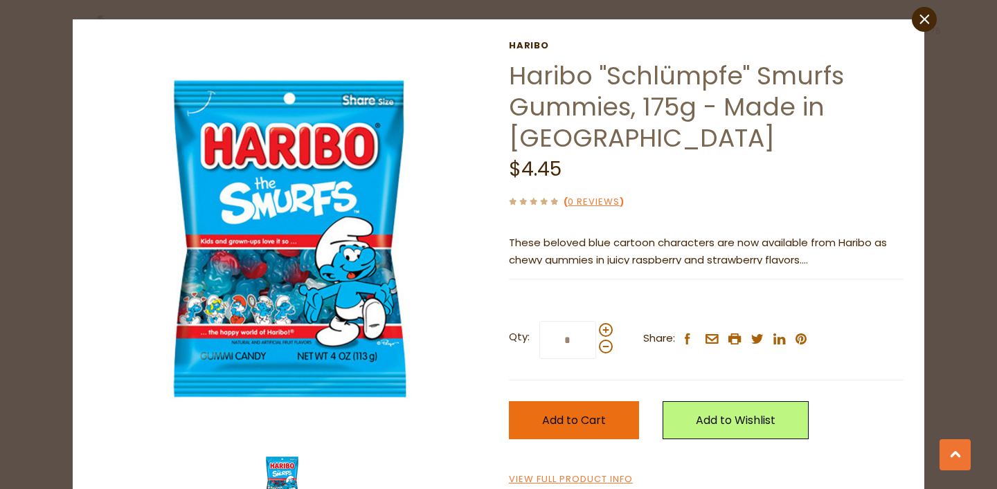
click at [584, 427] on span "Add to Cart" at bounding box center [574, 420] width 64 height 16
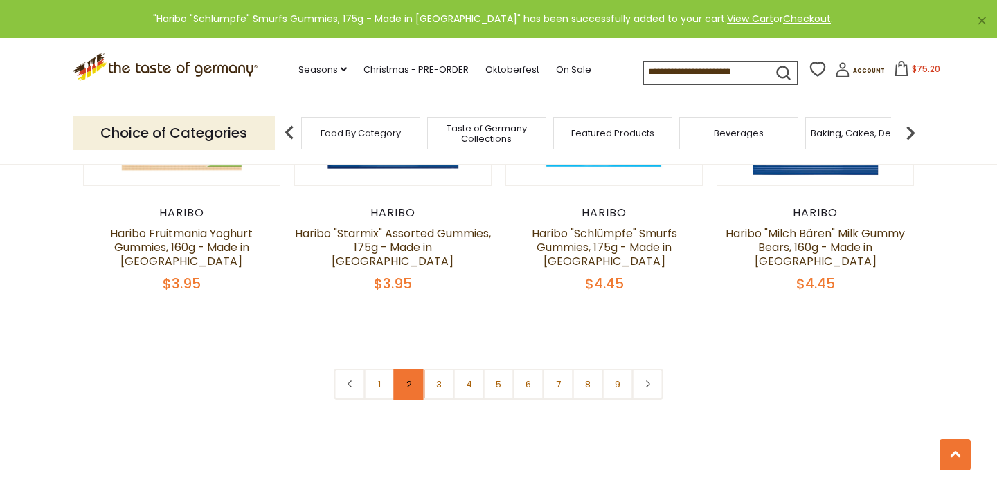
click at [403, 369] on link "2" at bounding box center [409, 384] width 31 height 31
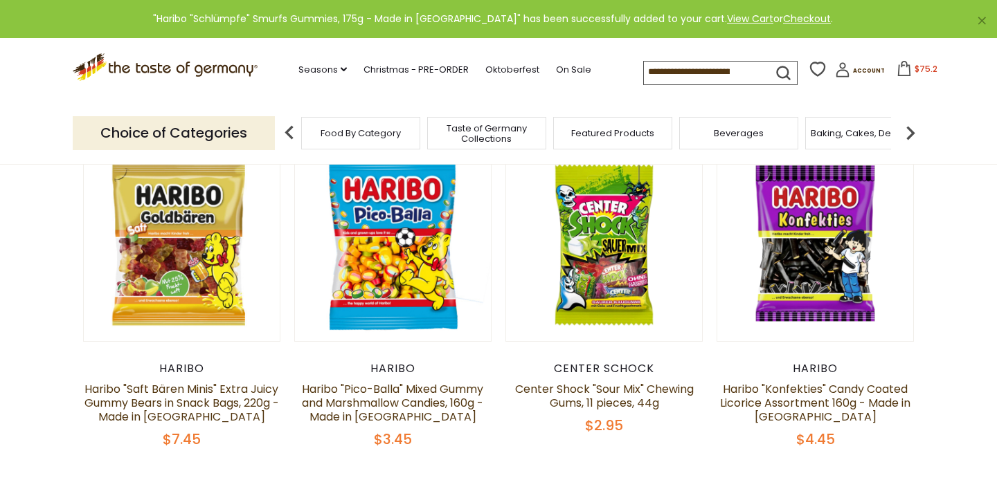
scroll to position [367, 0]
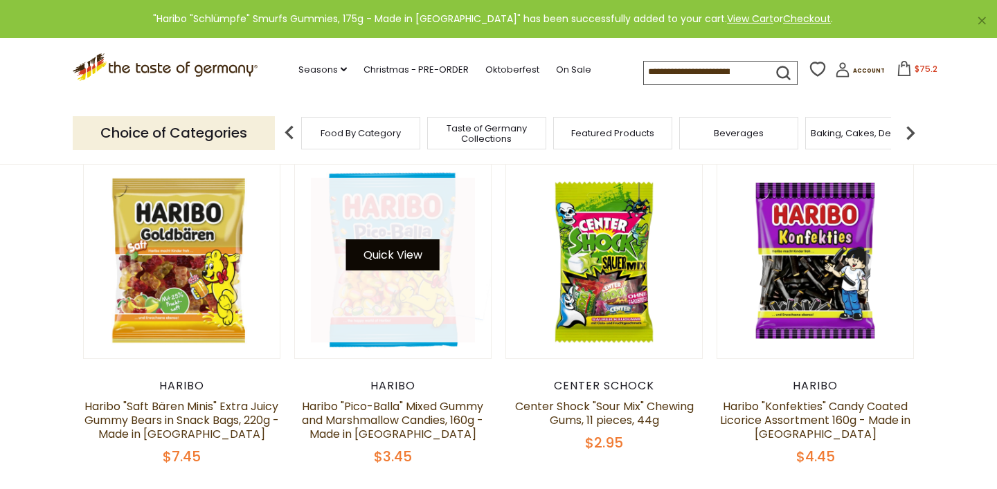
click at [408, 263] on button "Quick View" at bounding box center [392, 254] width 93 height 31
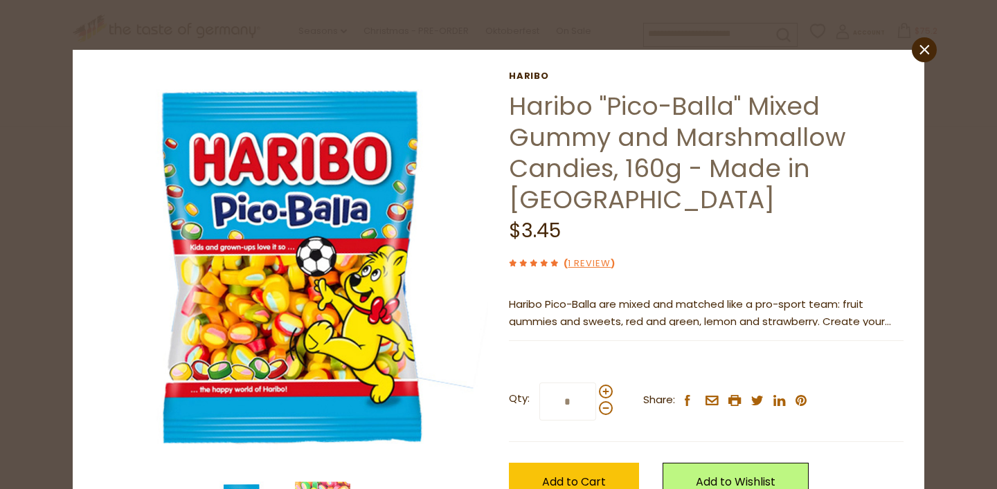
scroll to position [18, 0]
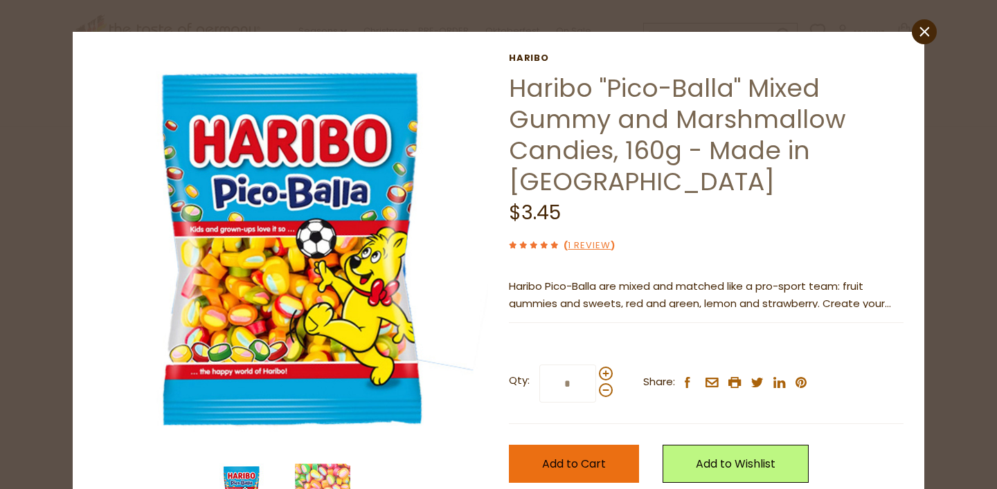
click at [560, 470] on span "Add to Cart" at bounding box center [574, 464] width 64 height 16
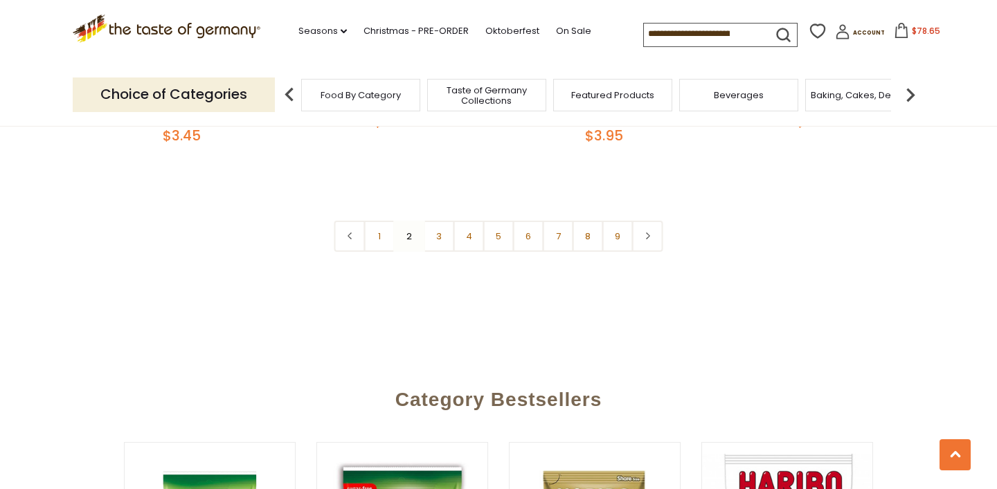
scroll to position [3422, 0]
click at [439, 220] on link "3" at bounding box center [439, 235] width 31 height 31
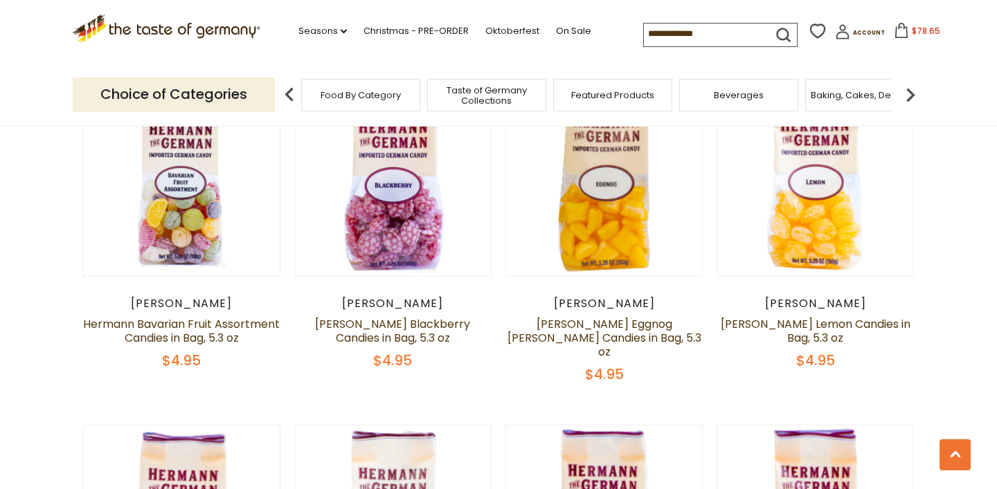
scroll to position [2100, 0]
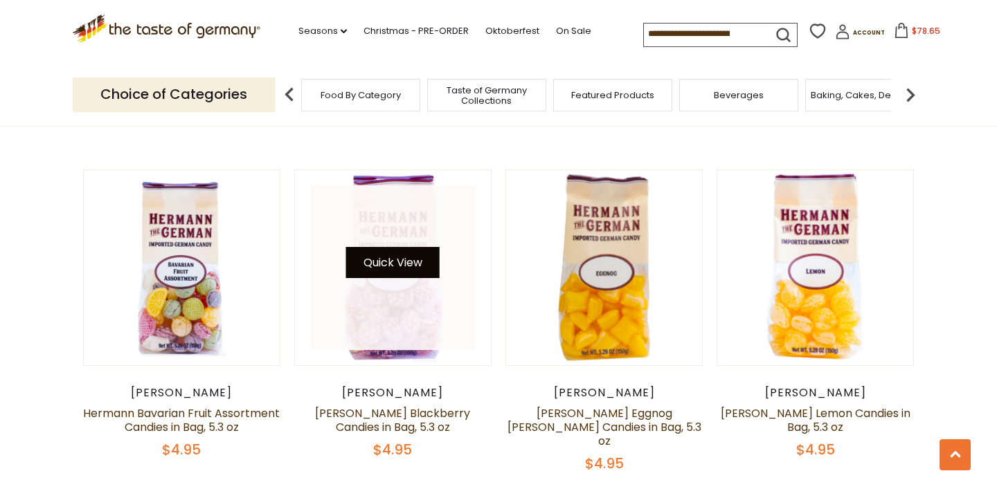
click at [413, 247] on button "Quick View" at bounding box center [392, 262] width 93 height 31
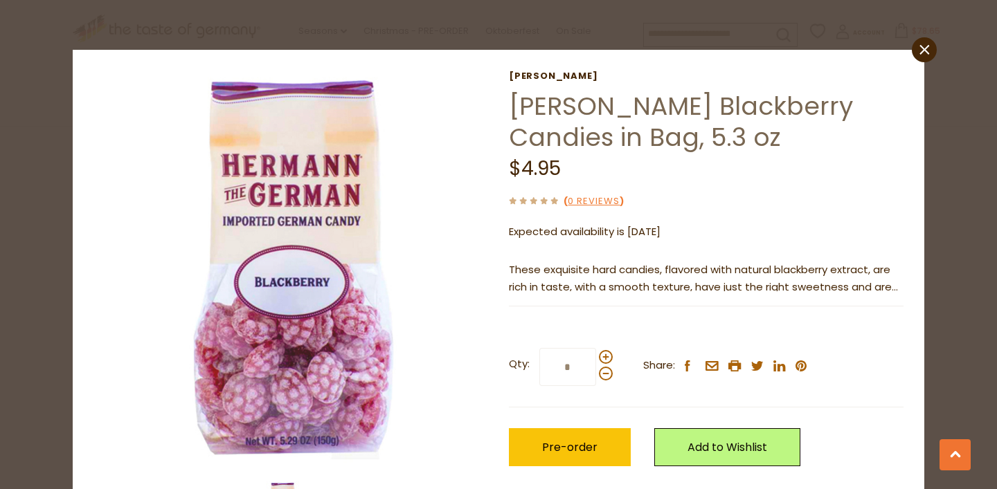
click at [37, 208] on div "close Hermann Hermann Bavarian Blackberry Candies in Bag, 5.3 oz $4.95 ( 0 Revi…" at bounding box center [498, 244] width 997 height 489
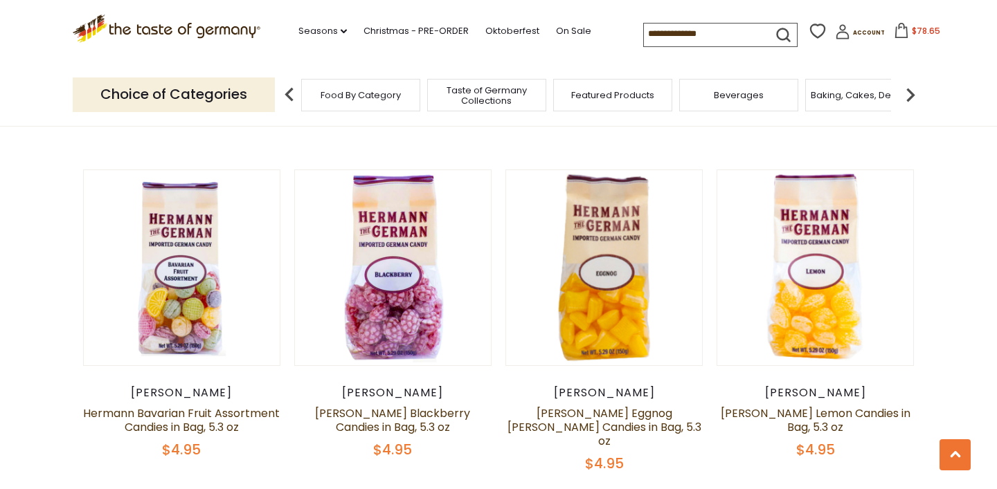
scroll to position [2094, 0]
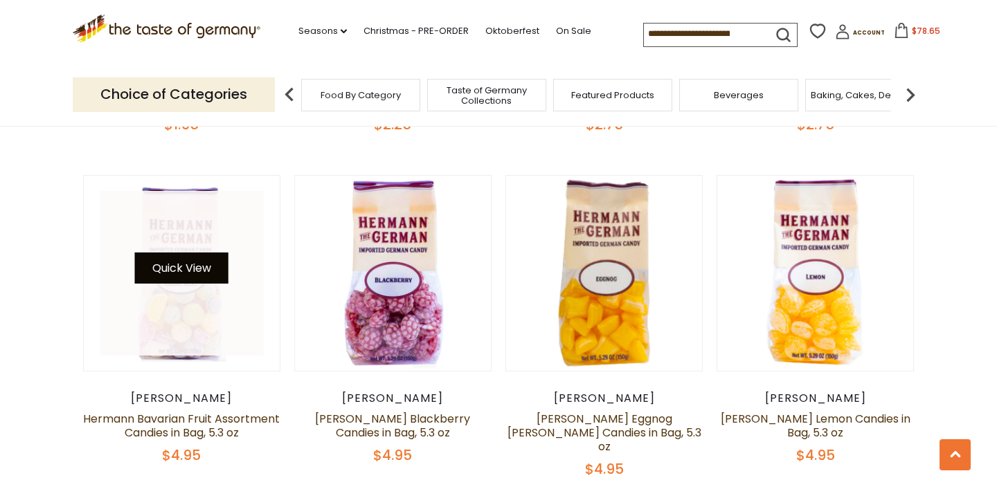
click at [174, 253] on button "Quick View" at bounding box center [181, 268] width 93 height 31
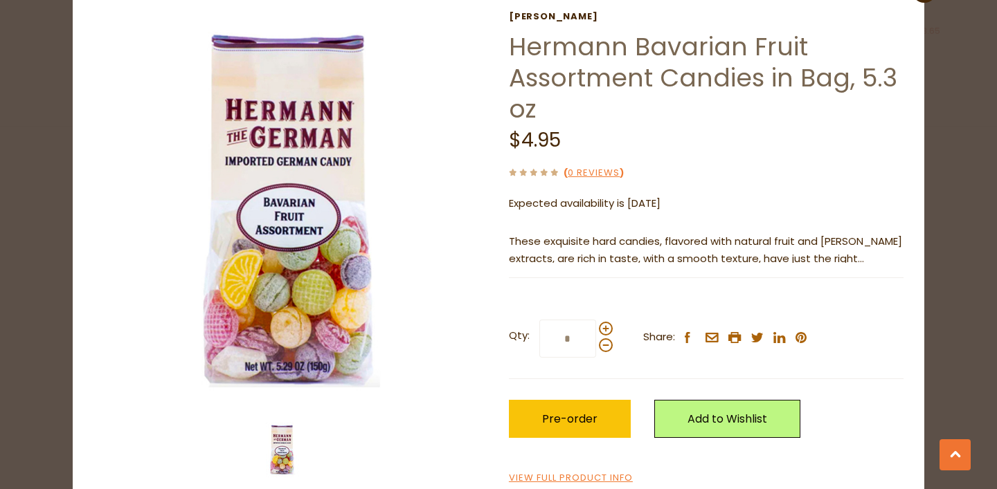
scroll to position [69, 0]
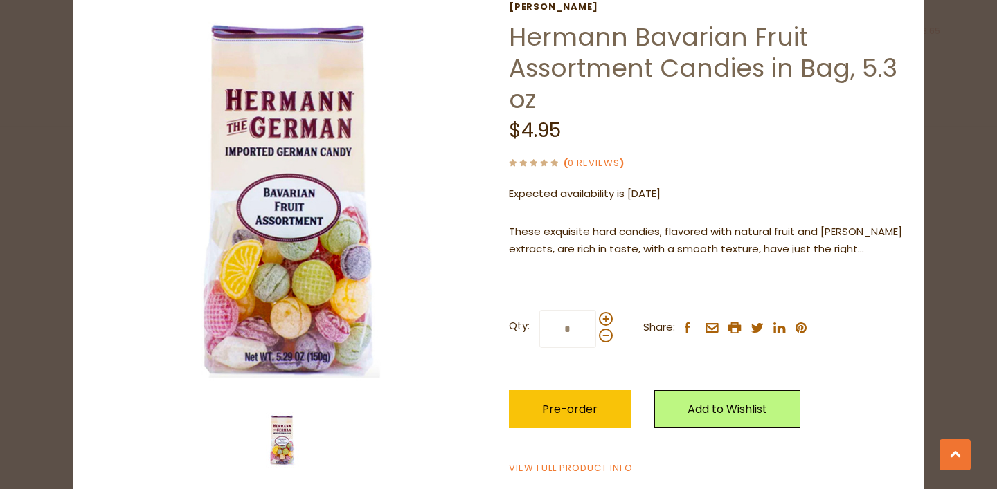
click at [27, 206] on div "close Hermann Hermann Bavarian Fruit Assortment Candies in Bag, 5.3 oz $4.95 ( …" at bounding box center [498, 244] width 997 height 489
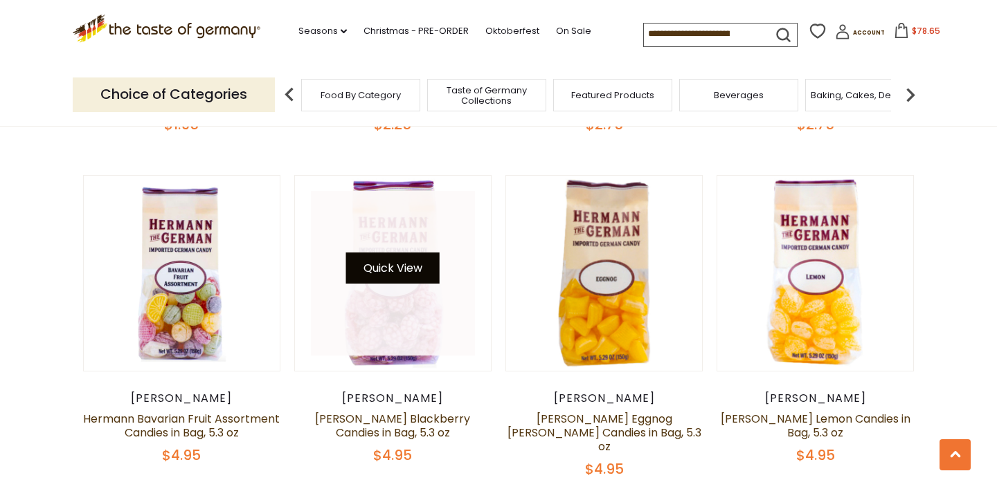
click at [415, 253] on button "Quick View" at bounding box center [392, 268] width 93 height 31
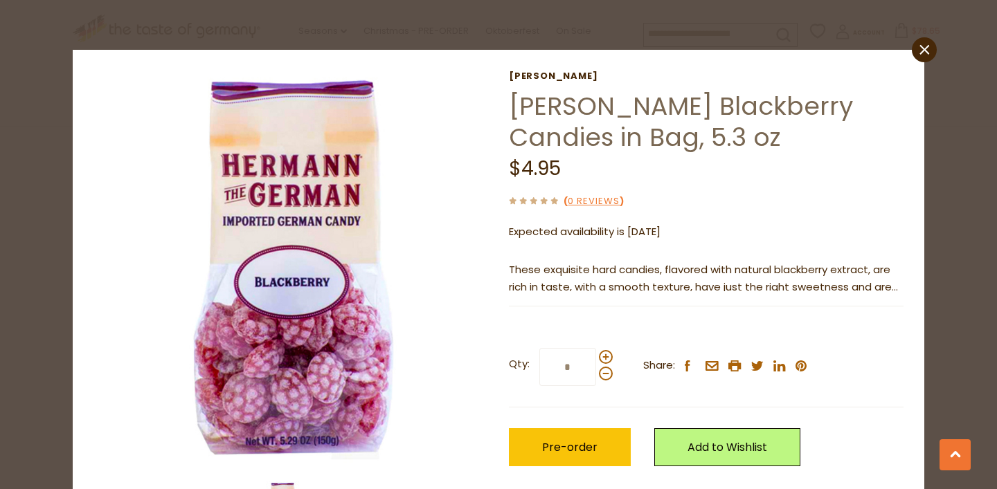
click at [37, 221] on div "close Hermann Hermann Bavarian Blackberry Candies in Bag, 5.3 oz $4.95 ( 0 Revi…" at bounding box center [498, 244] width 997 height 489
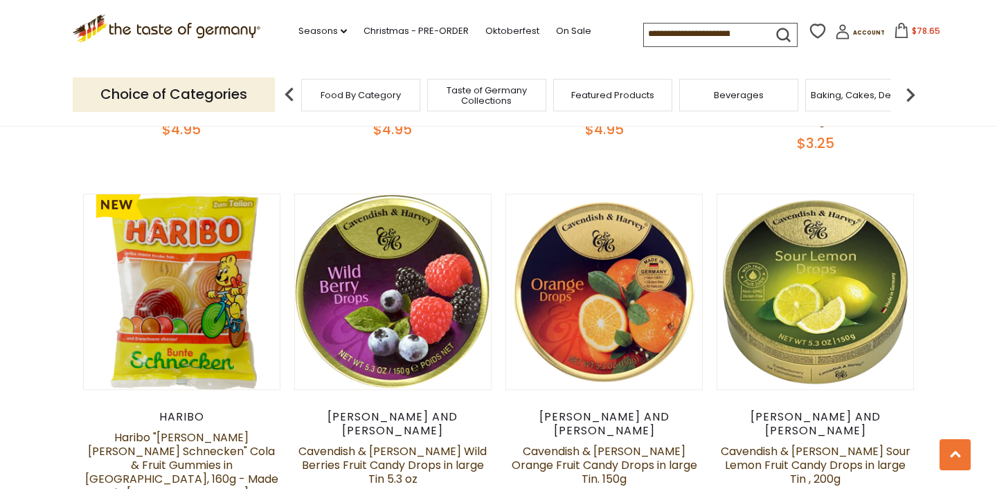
scroll to position [3094, 0]
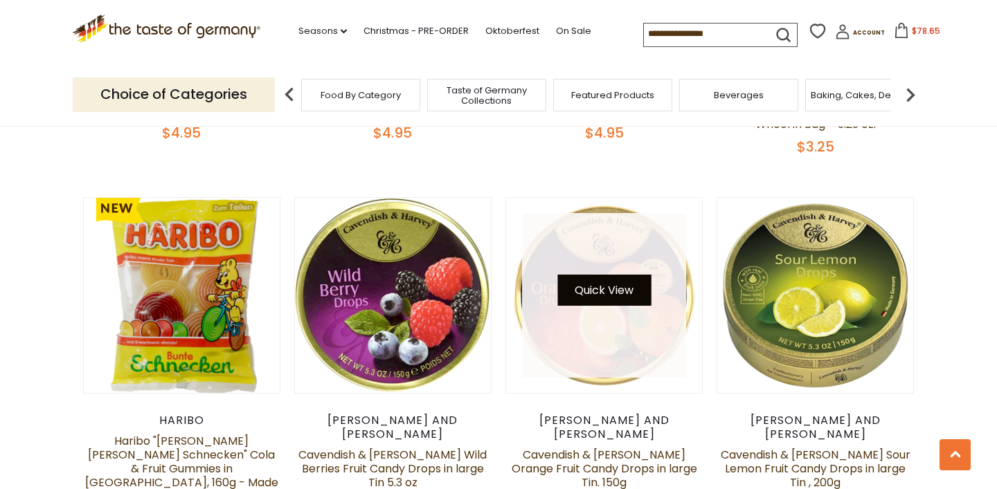
click at [590, 275] on button "Quick View" at bounding box center [603, 290] width 93 height 31
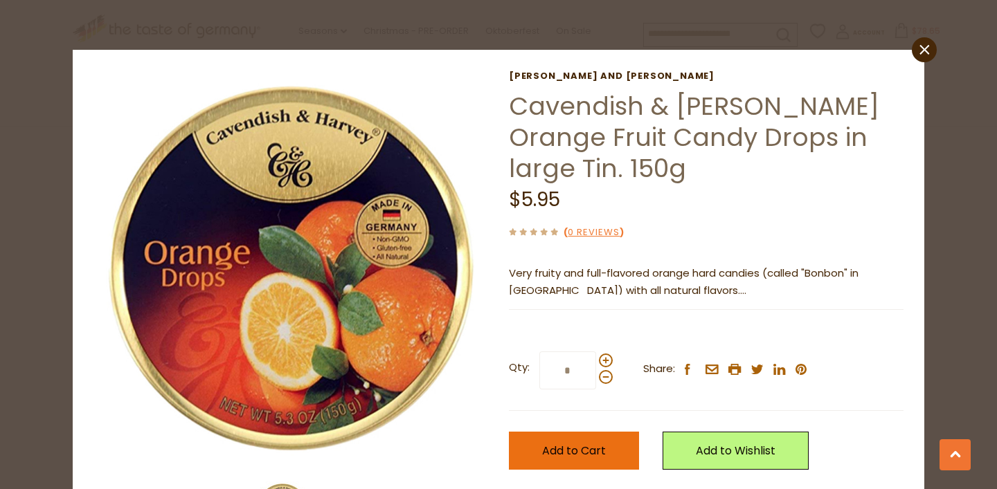
click at [562, 446] on span "Add to Cart" at bounding box center [574, 451] width 64 height 16
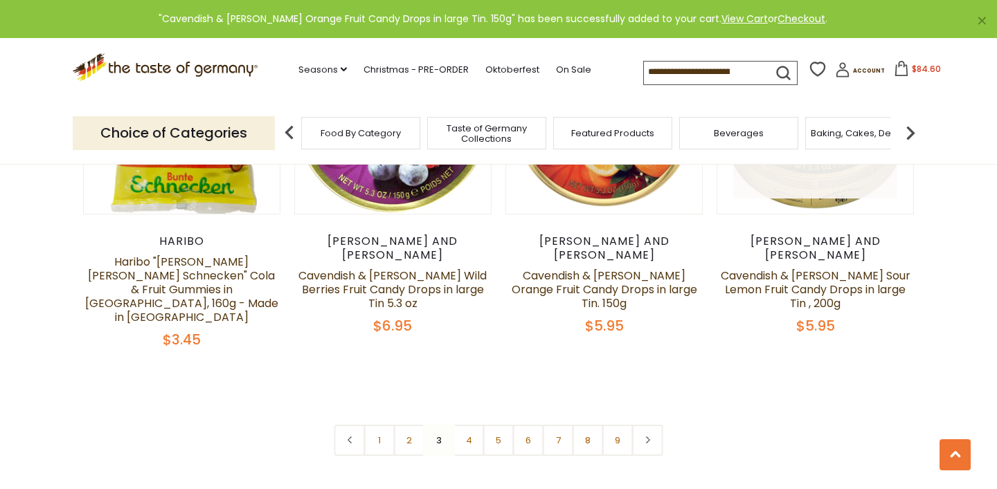
scroll to position [3370, 0]
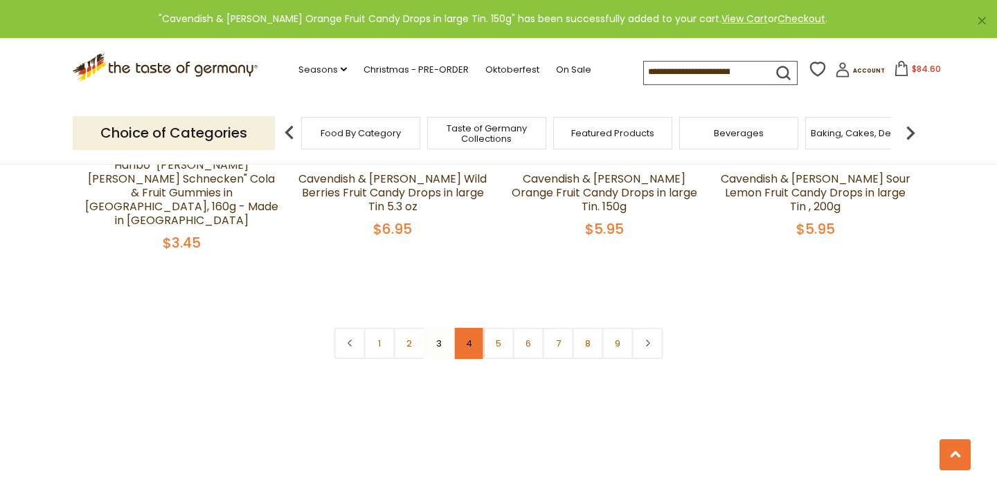
click at [477, 328] on link "4" at bounding box center [468, 343] width 31 height 31
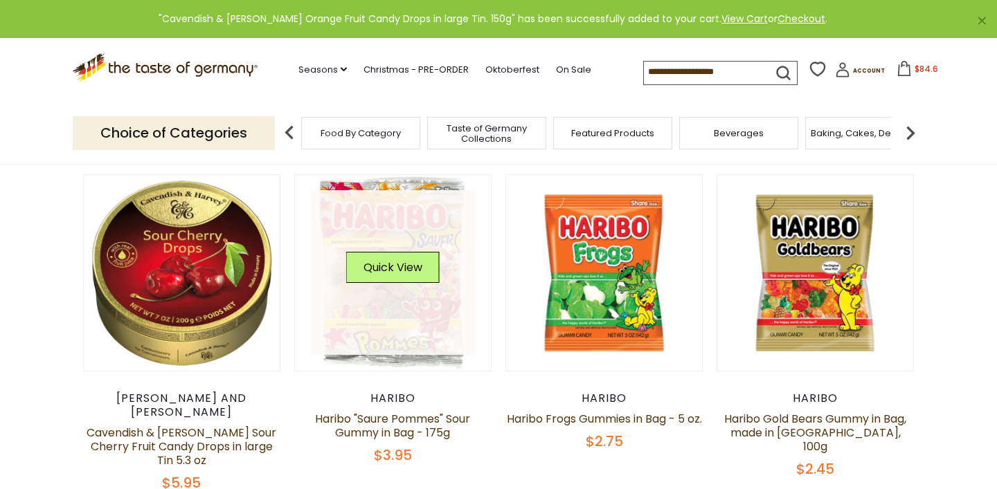
scroll to position [344, 0]
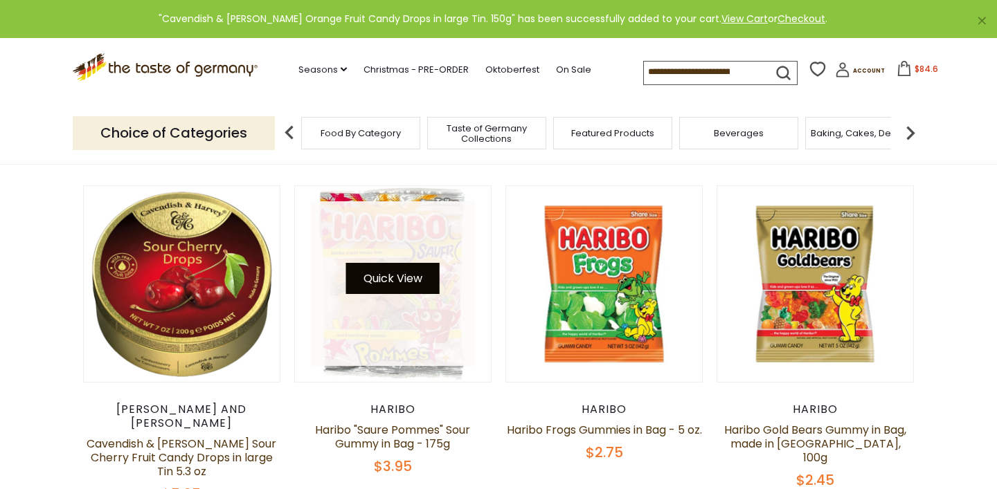
click at [412, 280] on button "Quick View" at bounding box center [392, 278] width 93 height 31
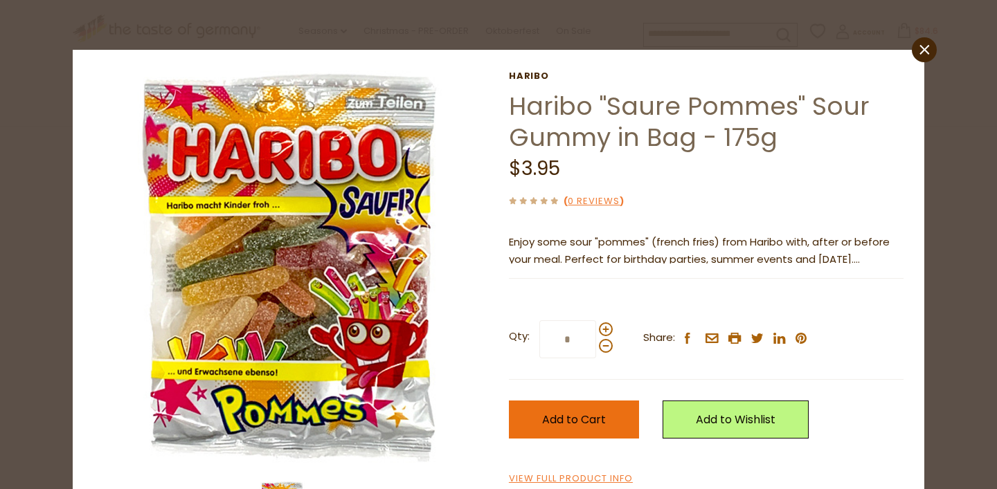
click at [564, 419] on span "Add to Cart" at bounding box center [574, 420] width 64 height 16
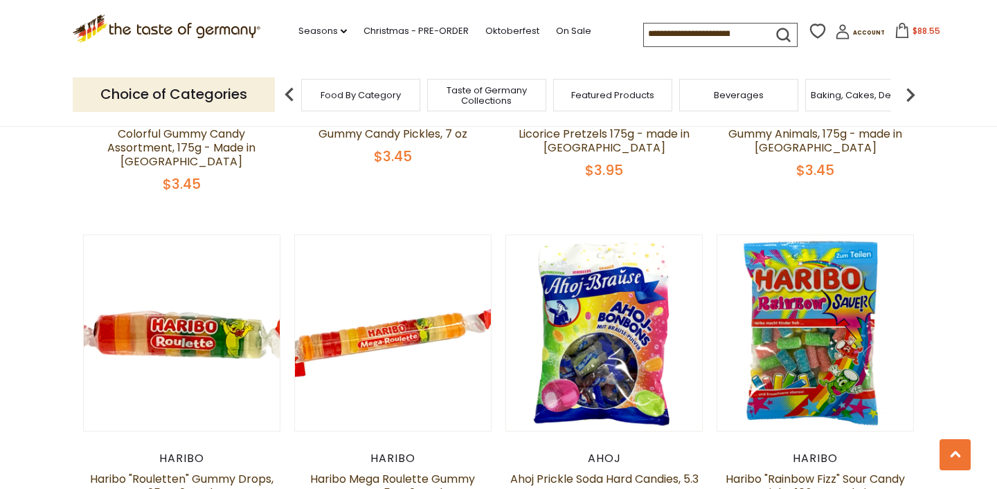
scroll to position [1684, 0]
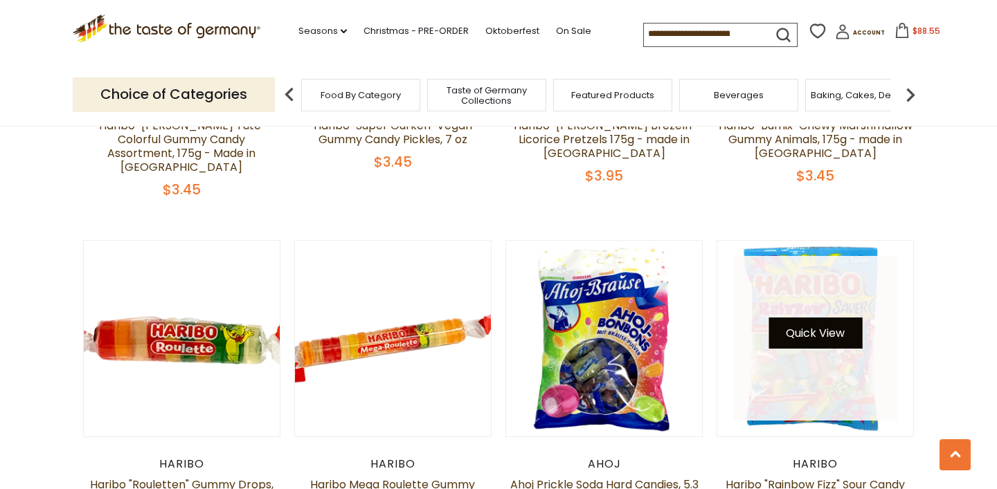
click at [799, 318] on button "Quick View" at bounding box center [814, 333] width 93 height 31
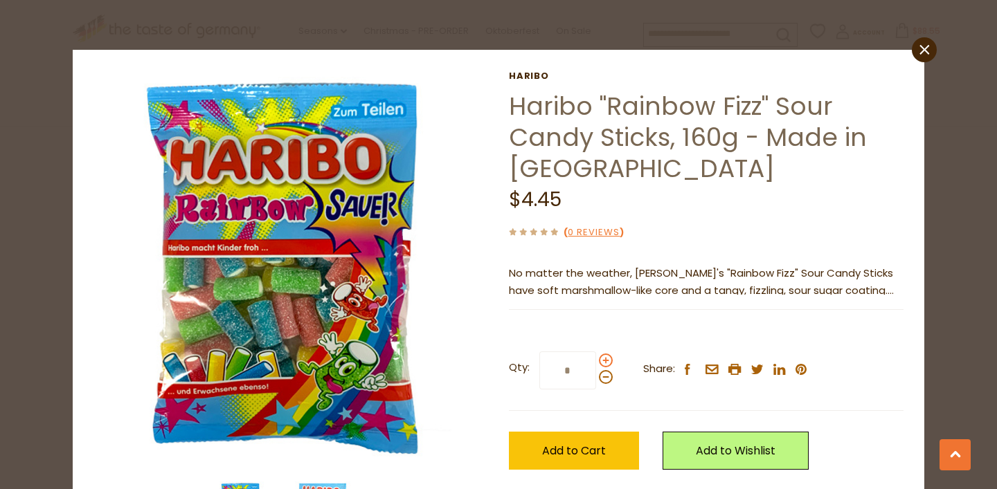
click at [606, 364] on span at bounding box center [606, 361] width 14 height 14
click at [596, 364] on input "*" at bounding box center [567, 371] width 57 height 38
type input "*"
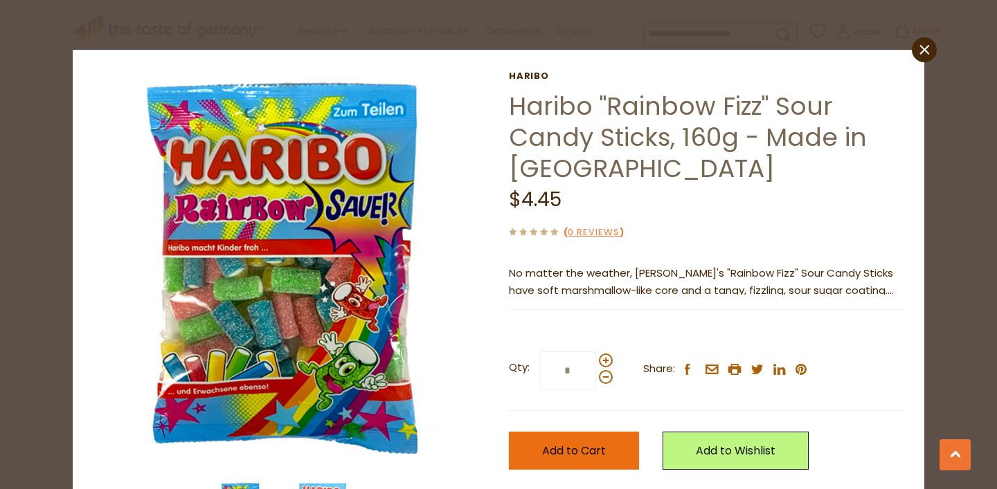
click at [594, 437] on button "Add to Cart" at bounding box center [574, 451] width 130 height 38
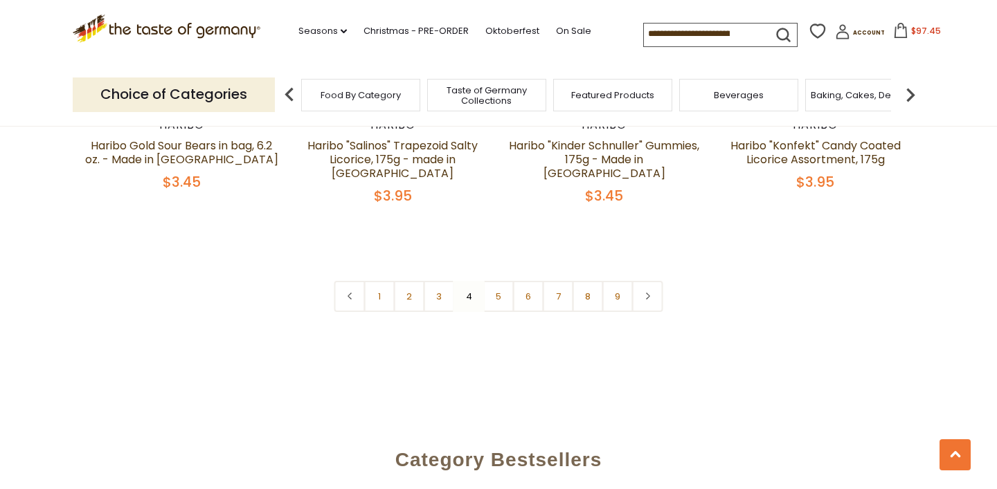
scroll to position [3429, 0]
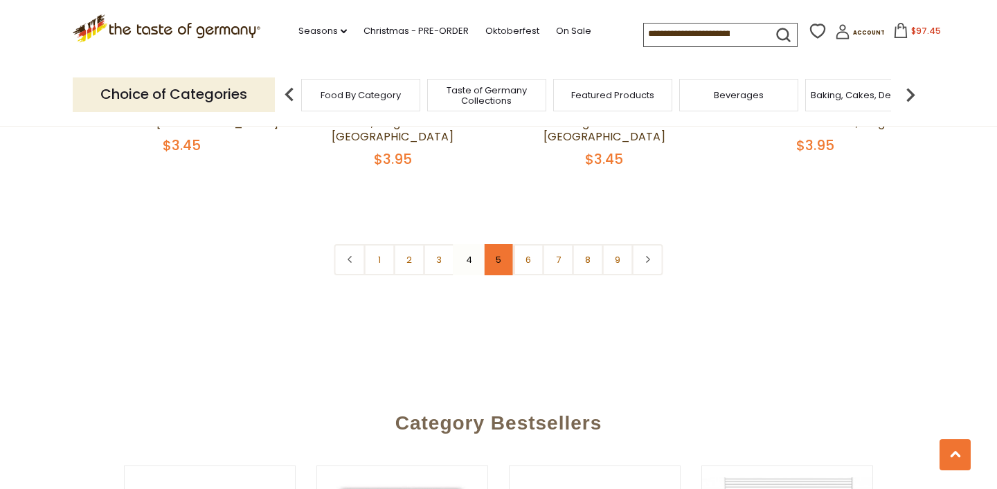
click at [498, 244] on link "5" at bounding box center [498, 259] width 31 height 31
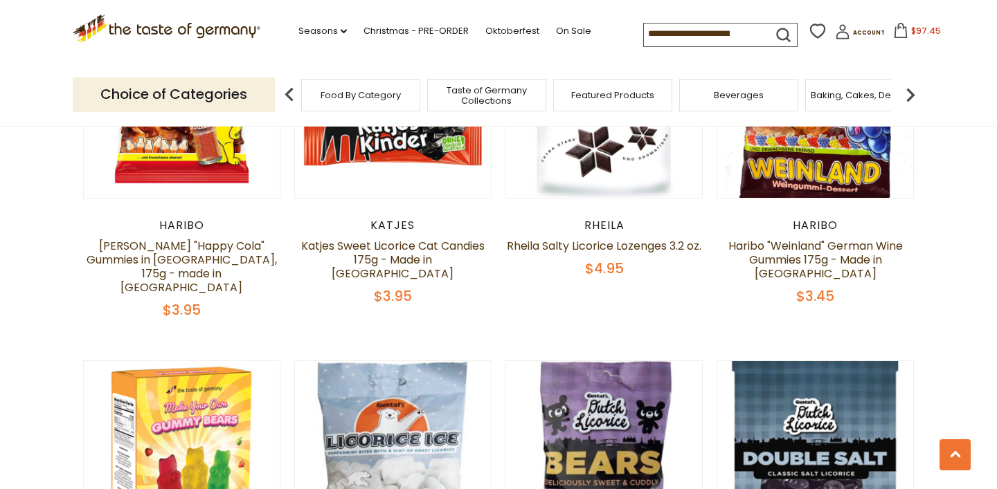
scroll to position [2707, 0]
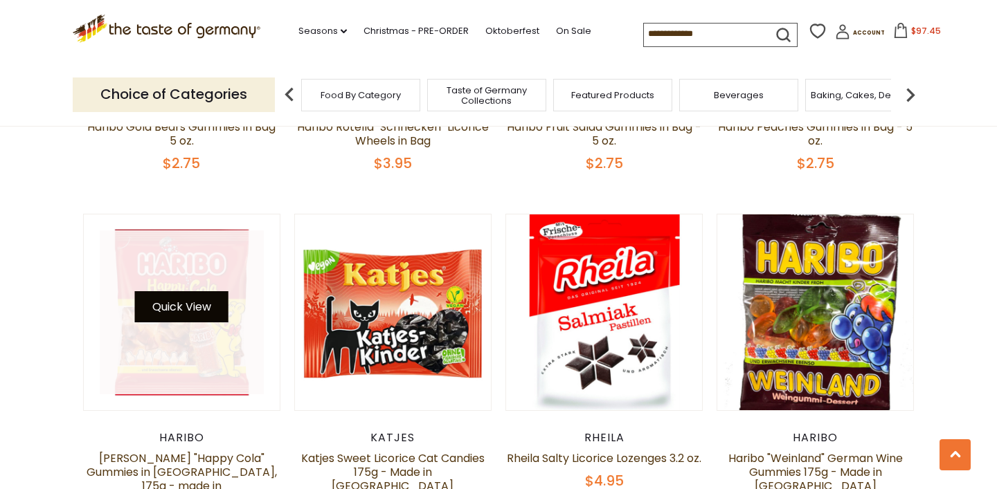
click at [166, 298] on button "Quick View" at bounding box center [181, 306] width 93 height 31
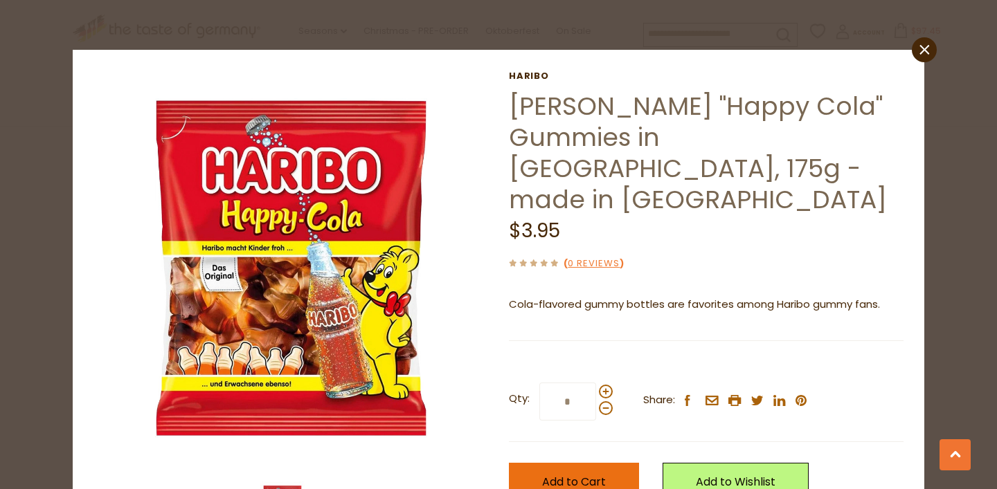
click at [570, 474] on span "Add to Cart" at bounding box center [574, 482] width 64 height 16
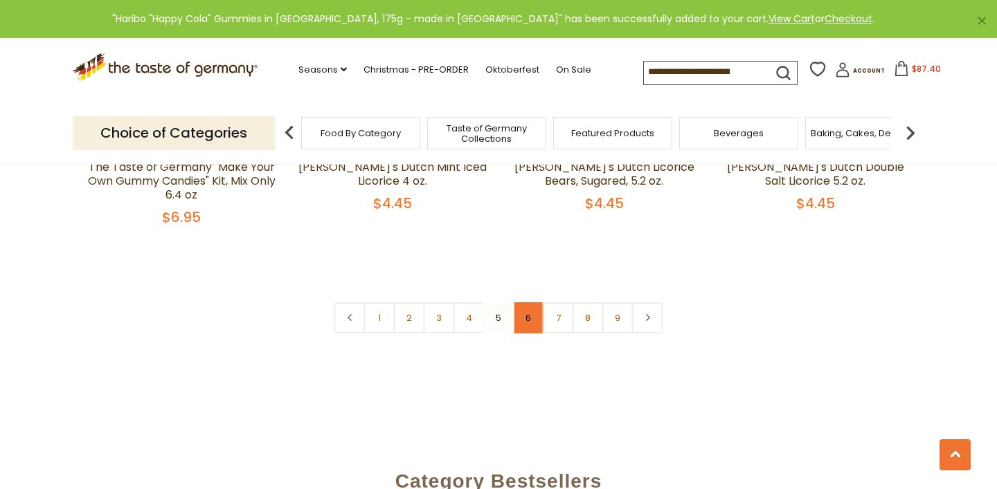
click at [536, 302] on link "6" at bounding box center [528, 317] width 31 height 31
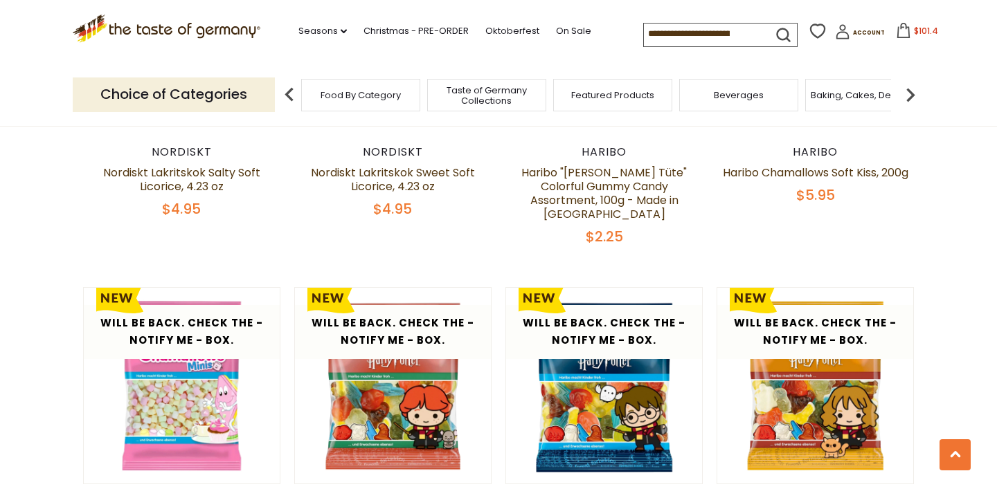
scroll to position [1307, 0]
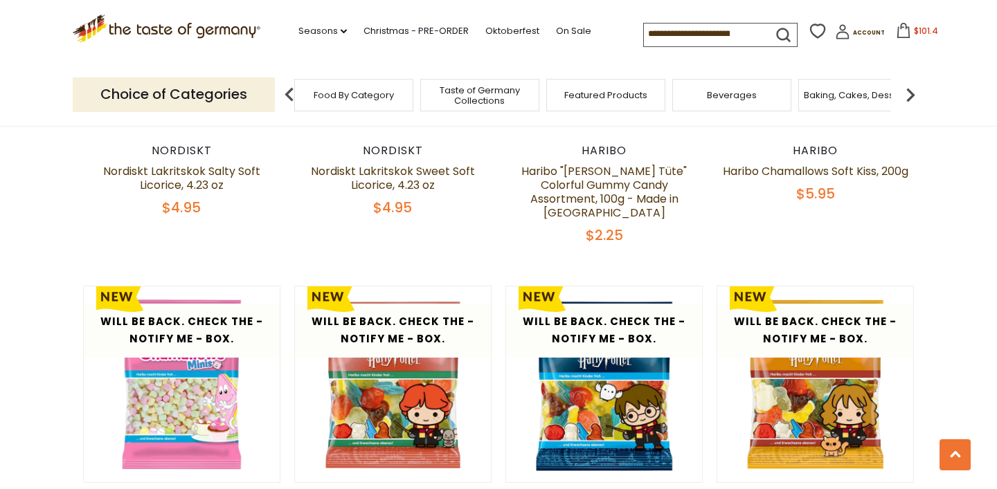
click at [734, 96] on span "Beverages" at bounding box center [732, 95] width 50 height 10
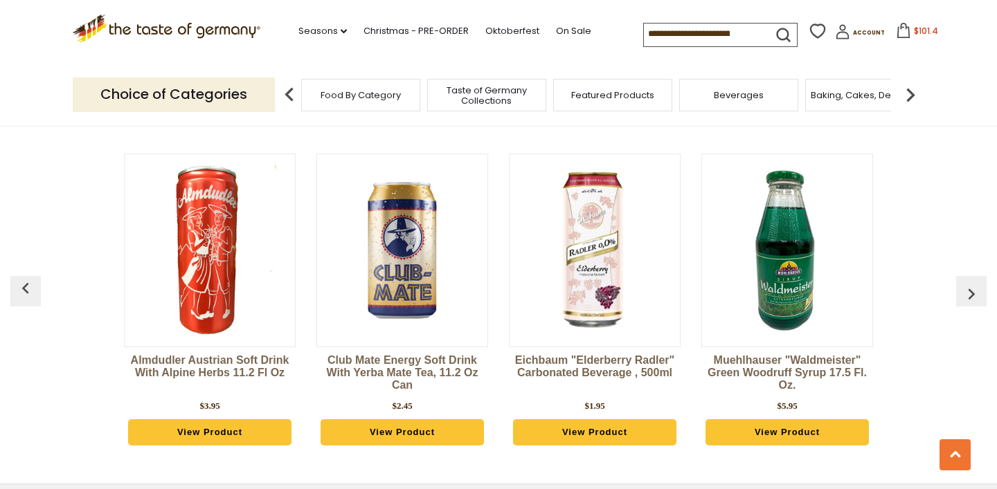
scroll to position [2819, 0]
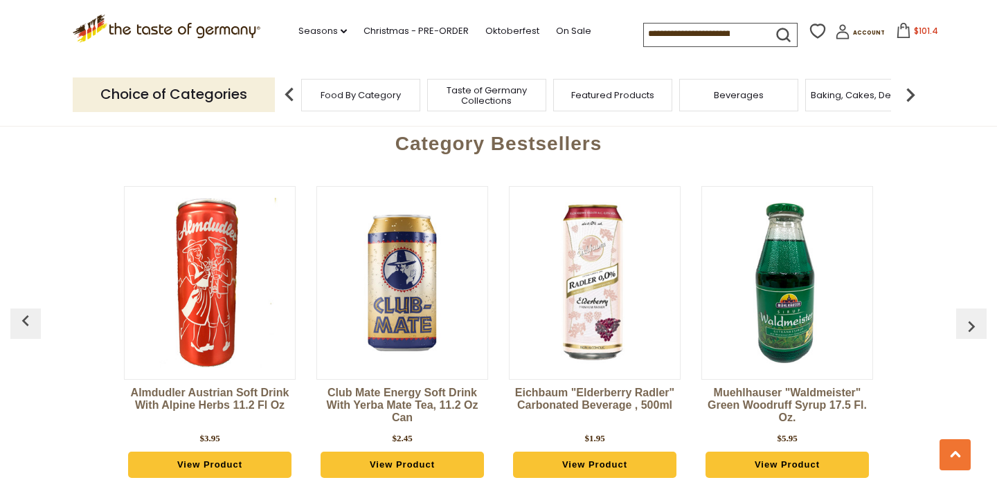
click at [916, 95] on img at bounding box center [910, 95] width 28 height 28
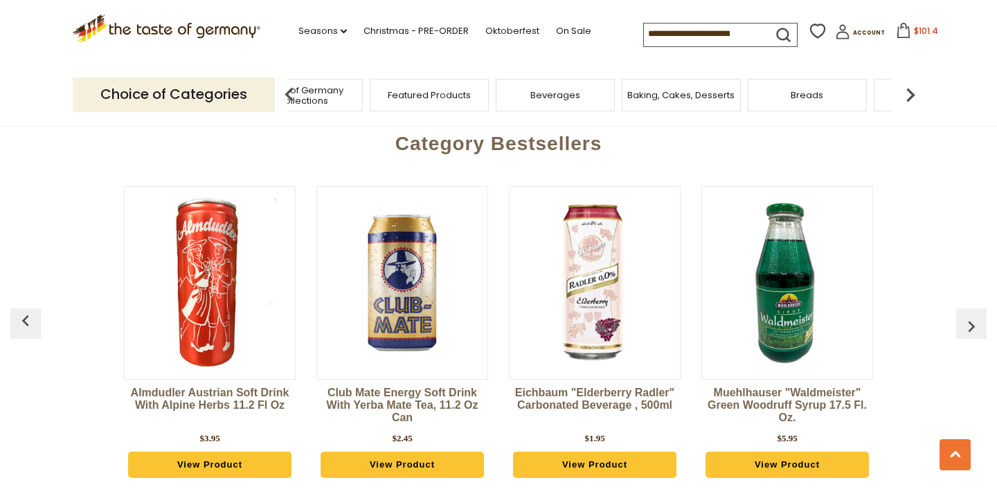
click at [916, 95] on img at bounding box center [910, 95] width 28 height 28
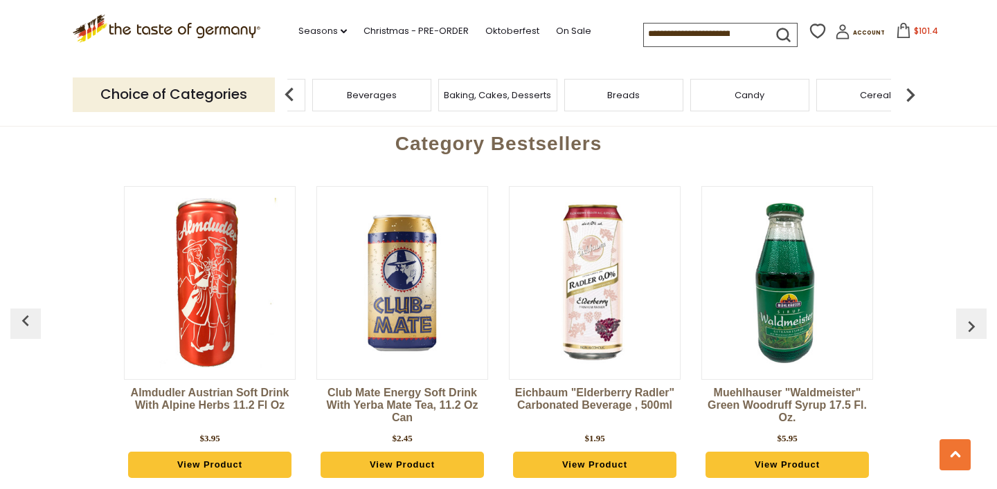
click at [624, 96] on span "Breads" at bounding box center [623, 95] width 33 height 10
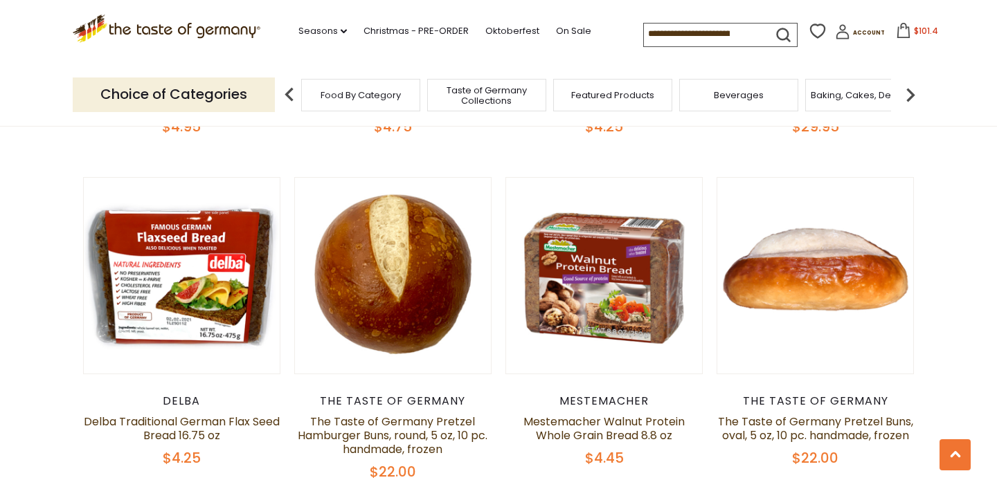
scroll to position [1347, 0]
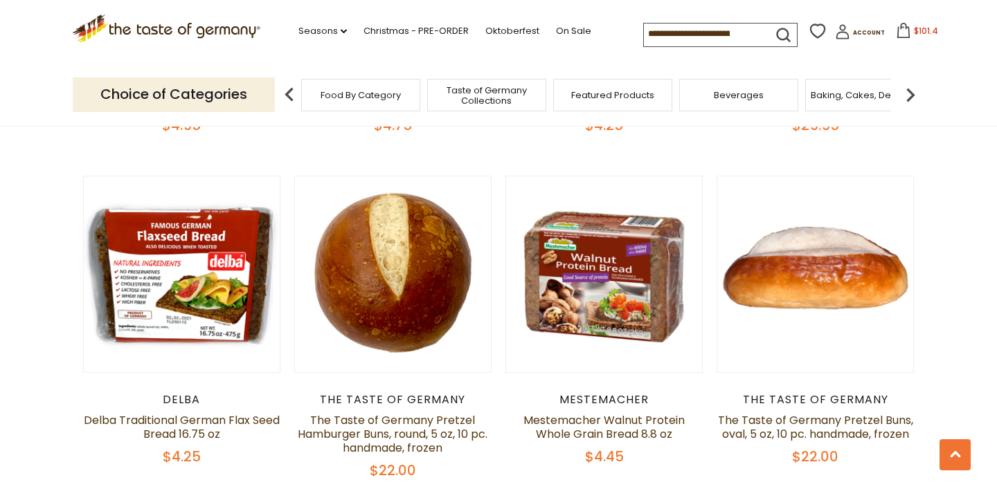
click at [911, 91] on img at bounding box center [910, 95] width 28 height 28
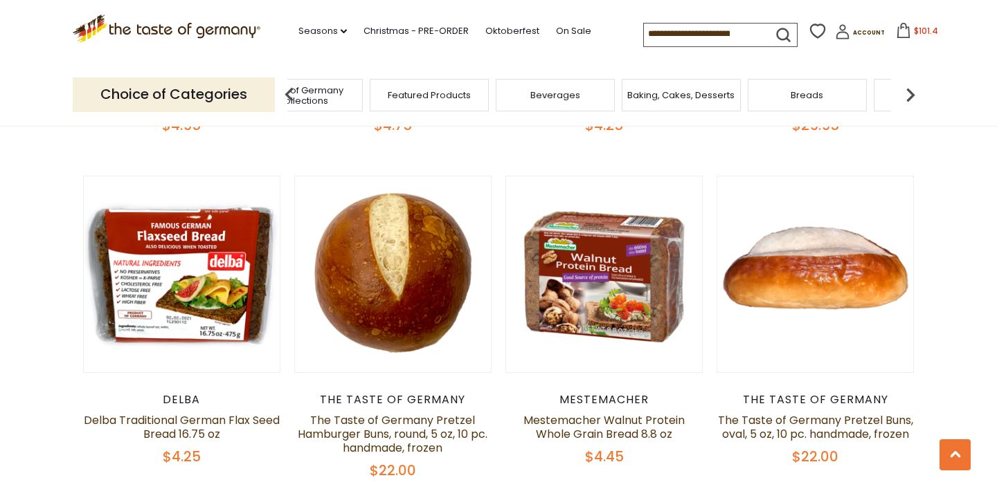
click at [911, 91] on img at bounding box center [910, 95] width 28 height 28
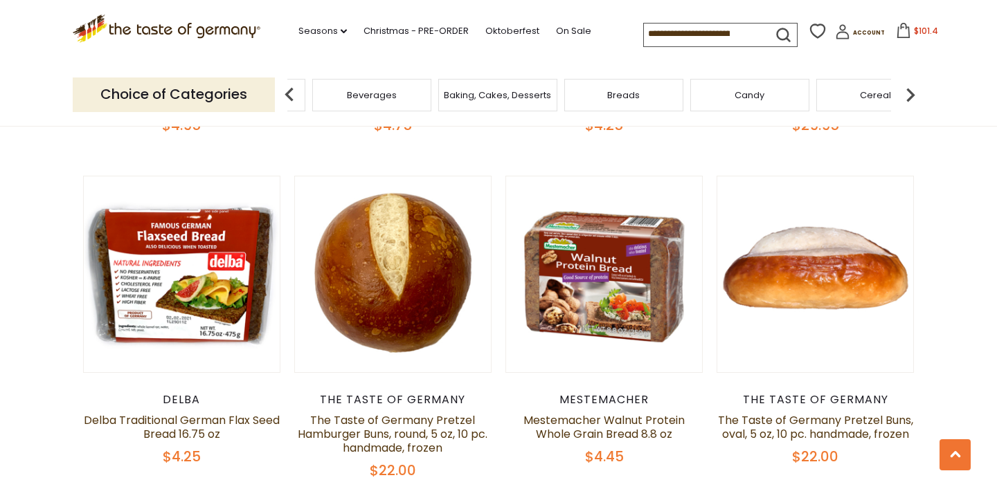
click at [911, 91] on img at bounding box center [910, 95] width 28 height 28
click at [518, 104] on div "Cereal" at bounding box center [508, 95] width 119 height 33
click at [511, 91] on span "Cereal" at bounding box center [508, 95] width 31 height 10
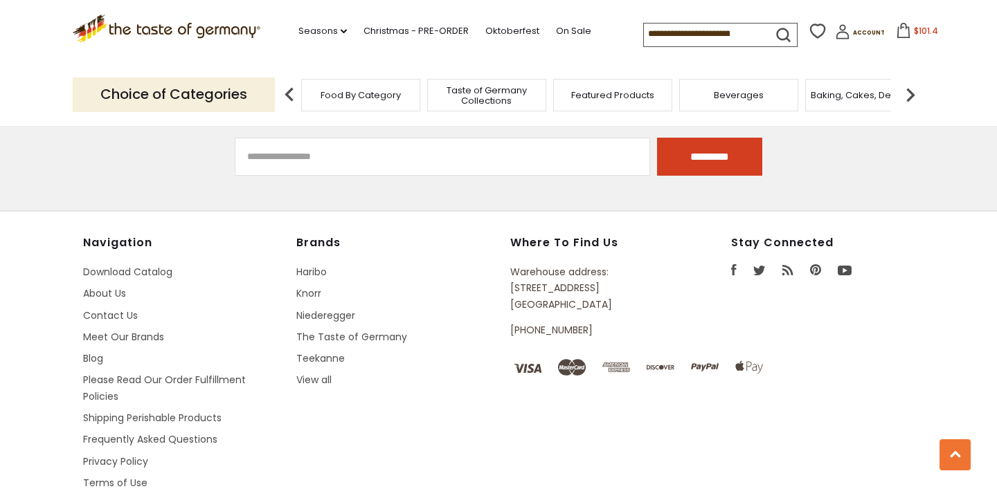
scroll to position [2551, 0]
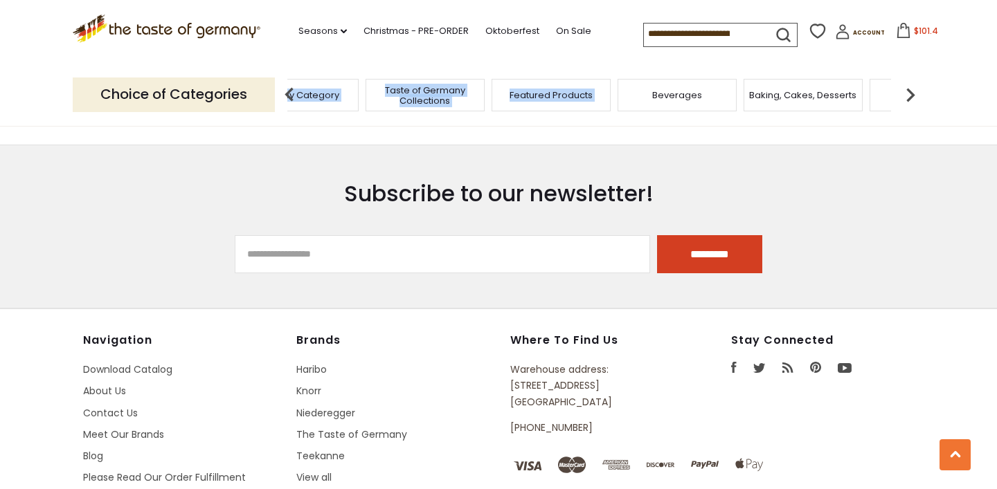
drag, startPoint x: 755, startPoint y: 84, endPoint x: 271, endPoint y: 96, distance: 484.6
click at [271, 96] on div "Choice of Categories Food By Category Taste of Germany Collections Featured Pro…" at bounding box center [498, 95] width 851 height 62
click at [911, 88] on img at bounding box center [910, 95] width 28 height 28
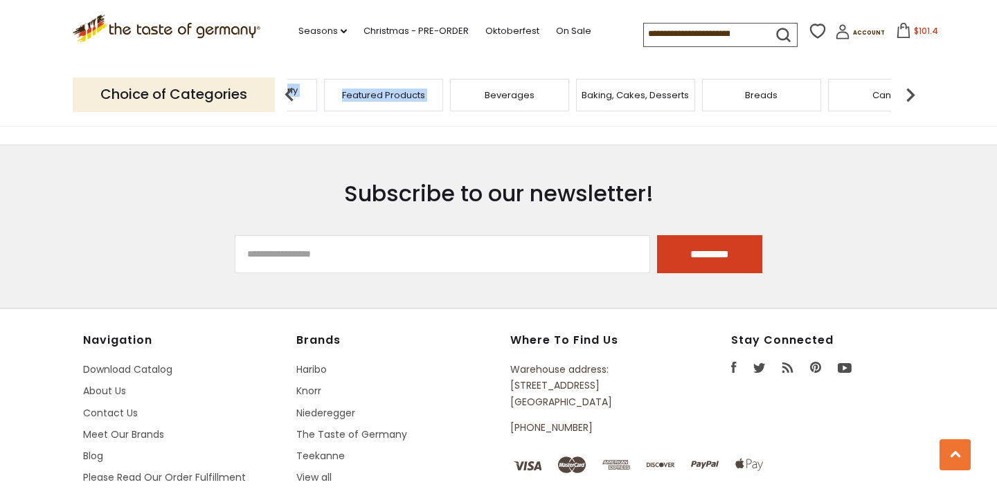
click at [911, 88] on img at bounding box center [910, 95] width 28 height 28
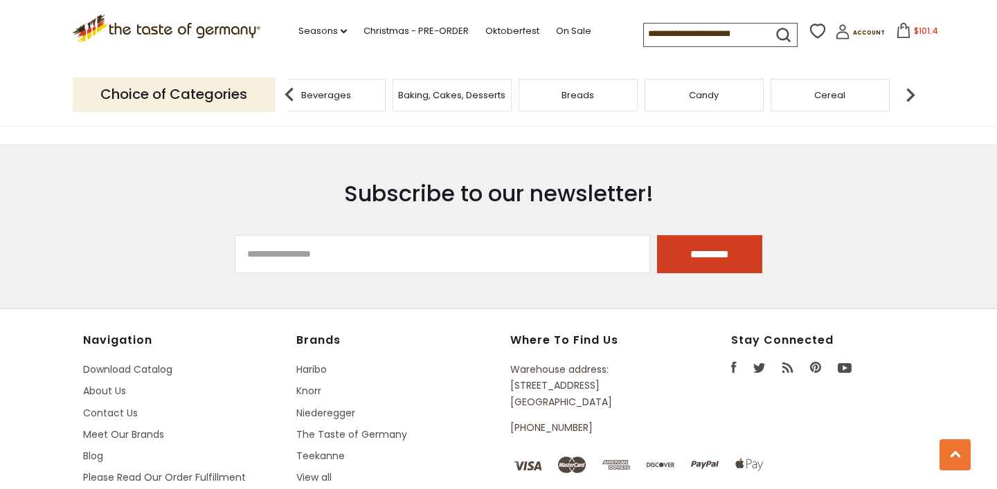
click at [910, 88] on img at bounding box center [910, 95] width 28 height 28
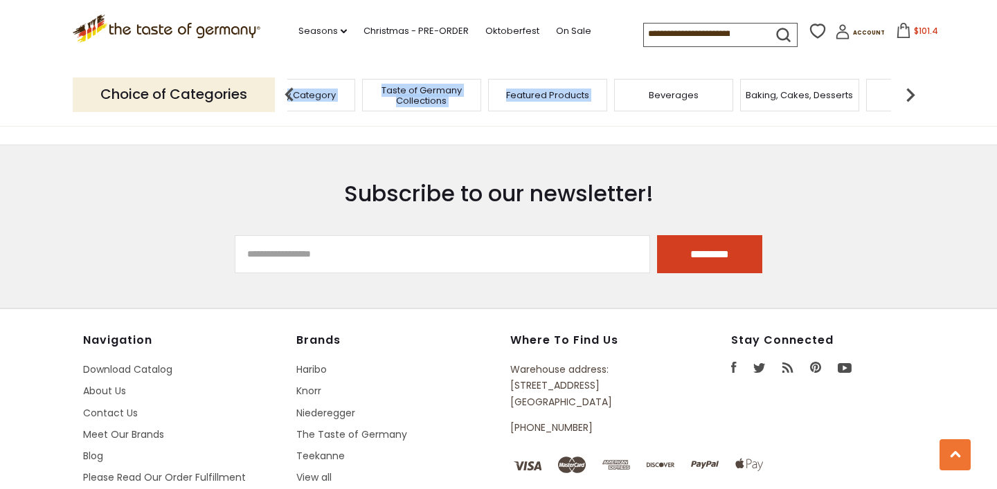
click at [914, 92] on img at bounding box center [910, 95] width 28 height 28
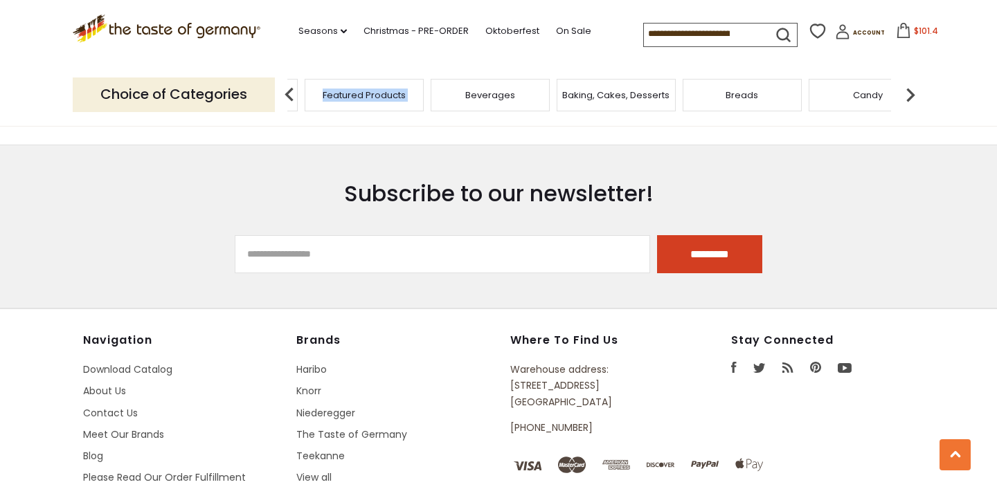
click at [914, 92] on img at bounding box center [910, 95] width 28 height 28
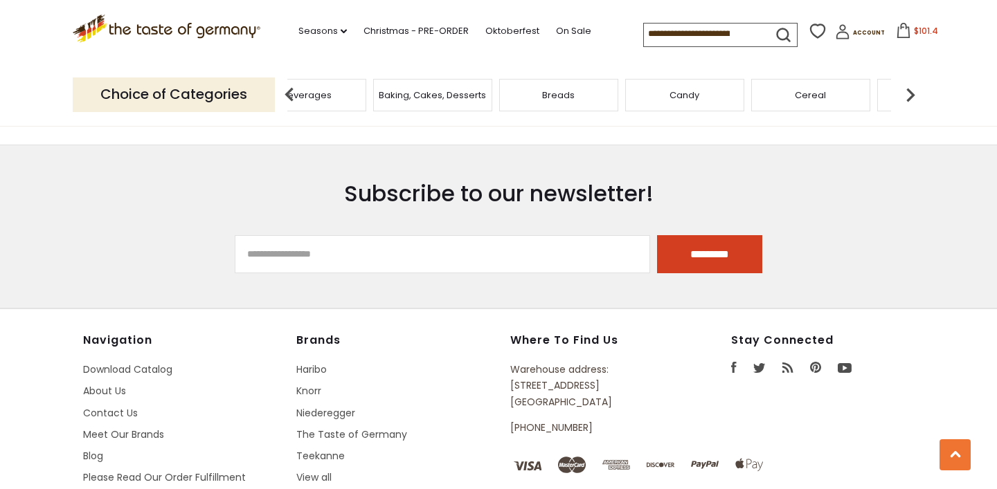
click at [914, 92] on img at bounding box center [910, 95] width 28 height 28
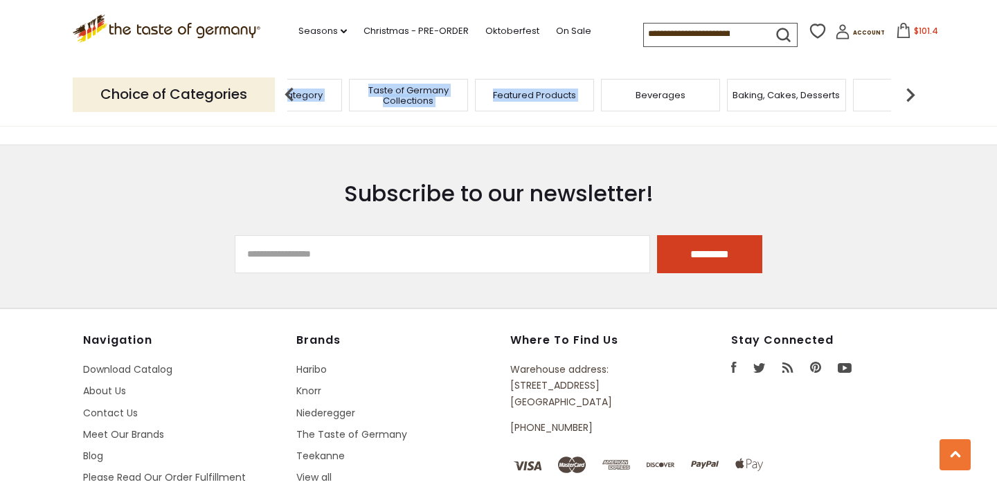
click at [671, 71] on div "Choice of Categories Food By Category Taste of Germany Collections Featured Pro…" at bounding box center [498, 95] width 851 height 62
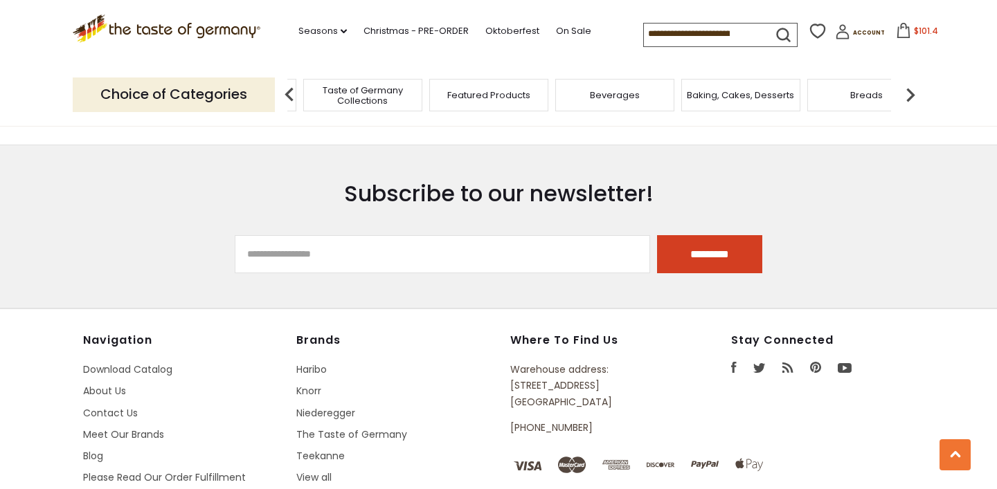
click at [914, 103] on img at bounding box center [910, 95] width 28 height 28
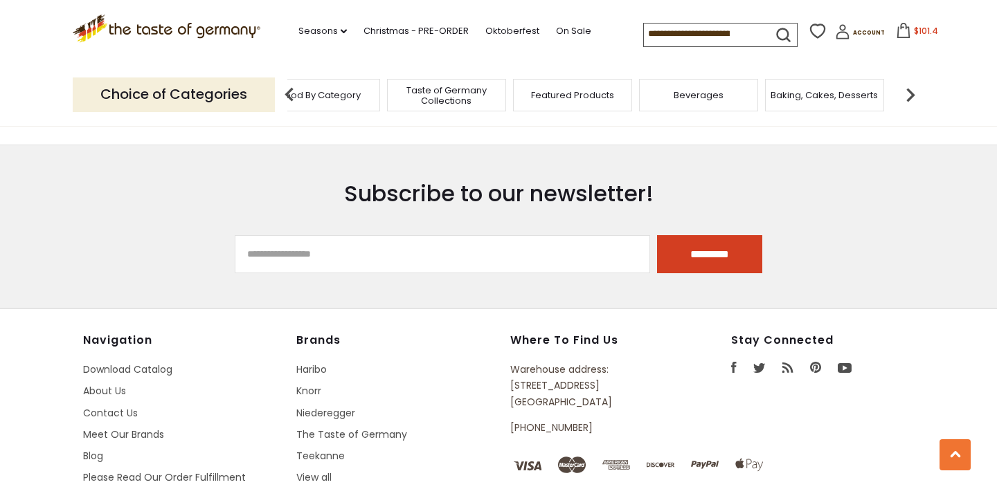
click at [319, 106] on div "Food By Category" at bounding box center [320, 95] width 119 height 33
click at [325, 97] on span "Food By Category" at bounding box center [318, 95] width 80 height 10
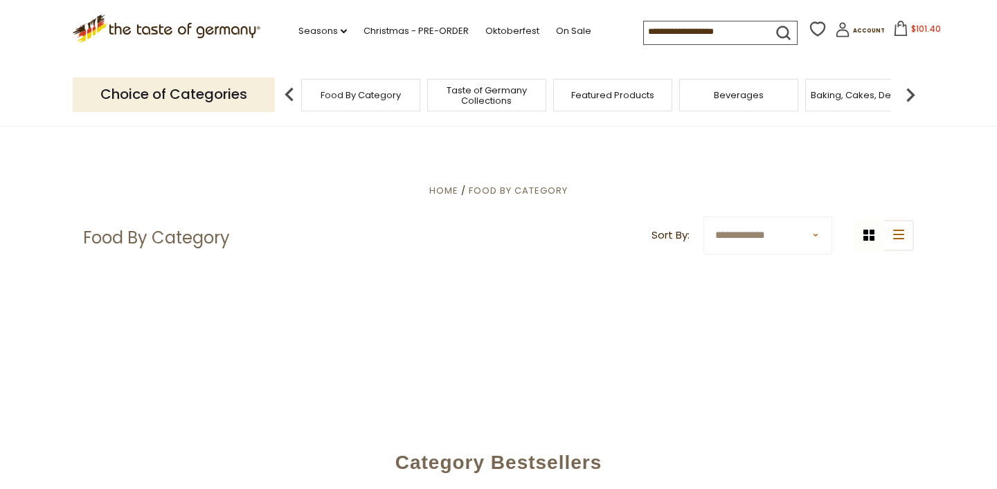
click at [906, 96] on img at bounding box center [910, 95] width 28 height 28
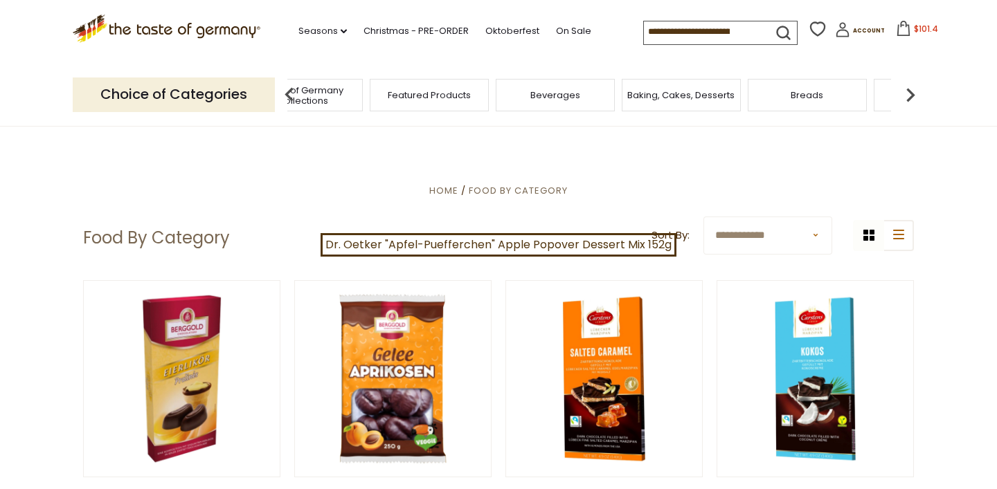
click at [914, 100] on img at bounding box center [910, 95] width 28 height 28
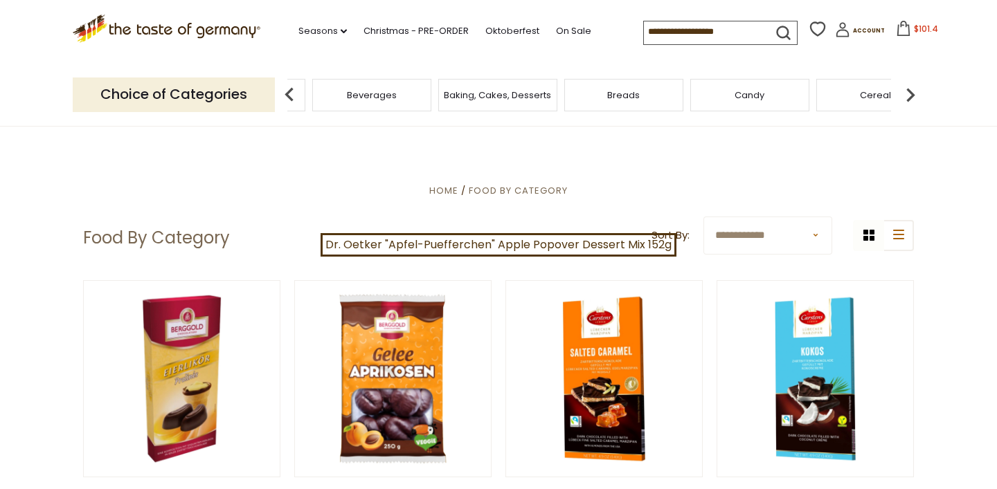
click at [910, 98] on img at bounding box center [910, 95] width 28 height 28
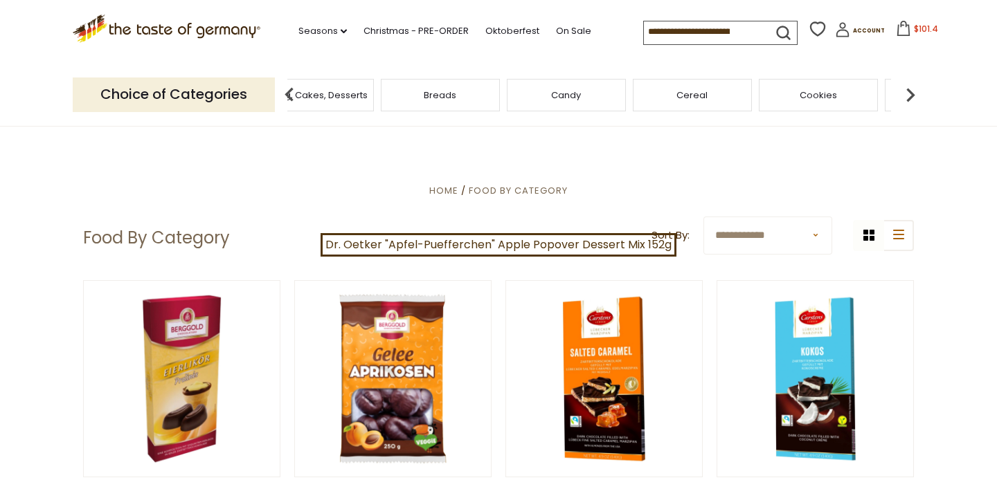
click at [822, 98] on span "Cookies" at bounding box center [817, 95] width 37 height 10
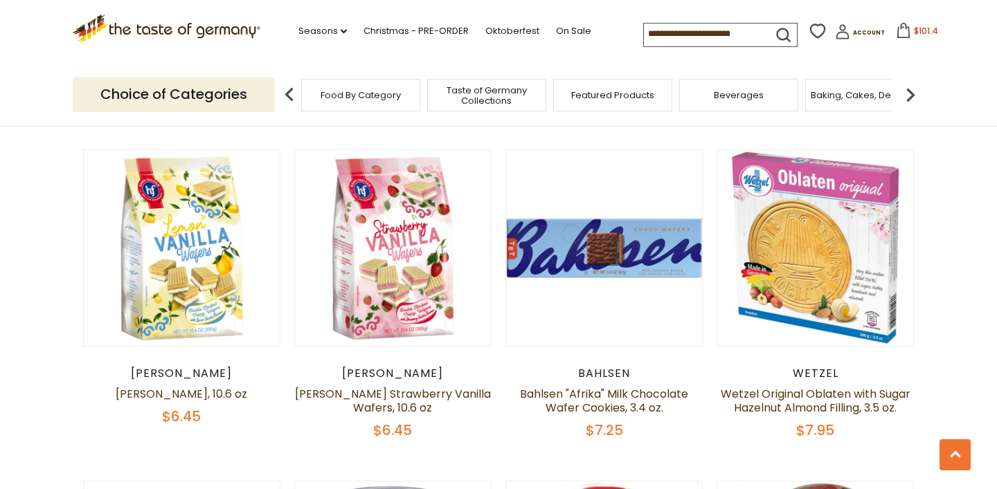
scroll to position [1406, 0]
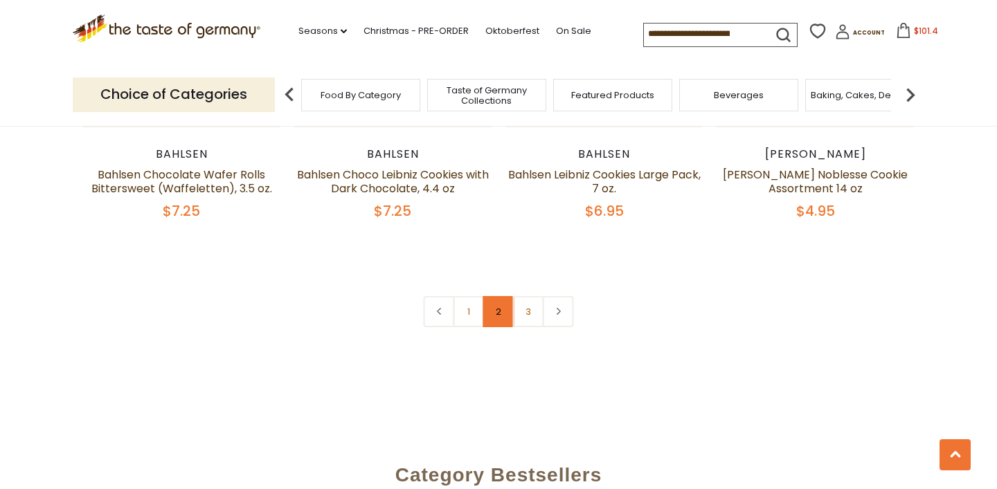
click at [500, 323] on link "2" at bounding box center [498, 311] width 31 height 31
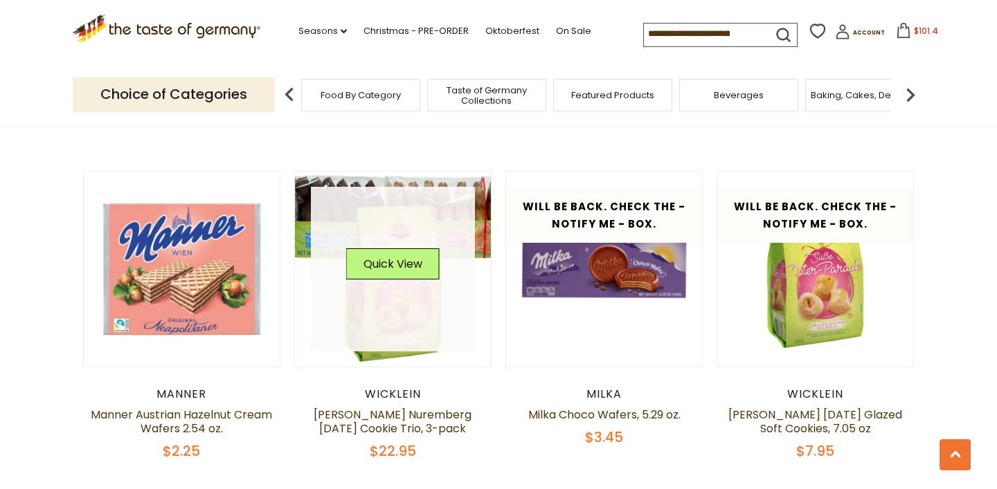
scroll to position [702, 0]
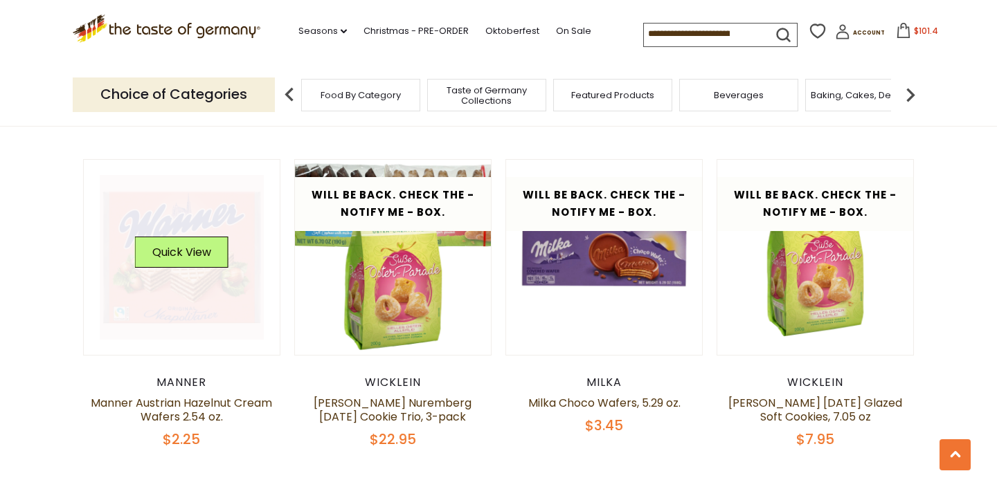
click at [185, 235] on link at bounding box center [182, 257] width 165 height 165
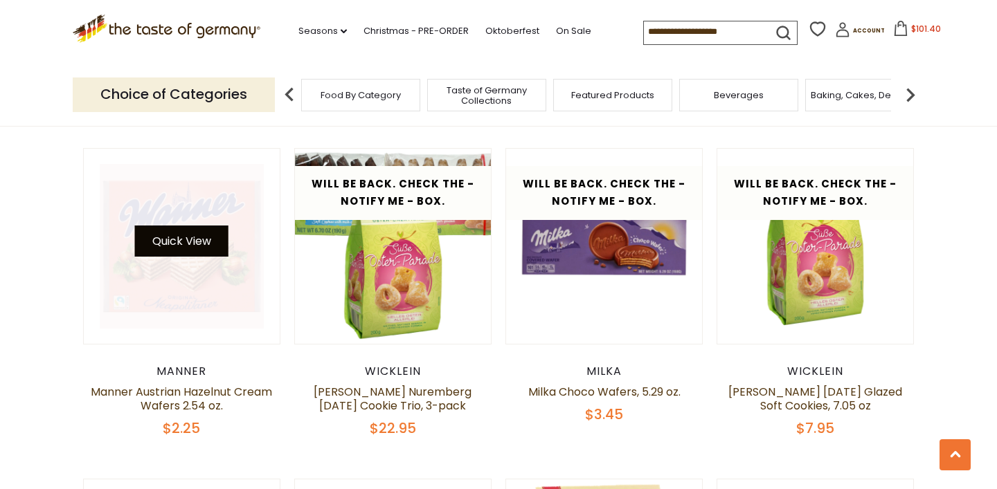
scroll to position [711, 0]
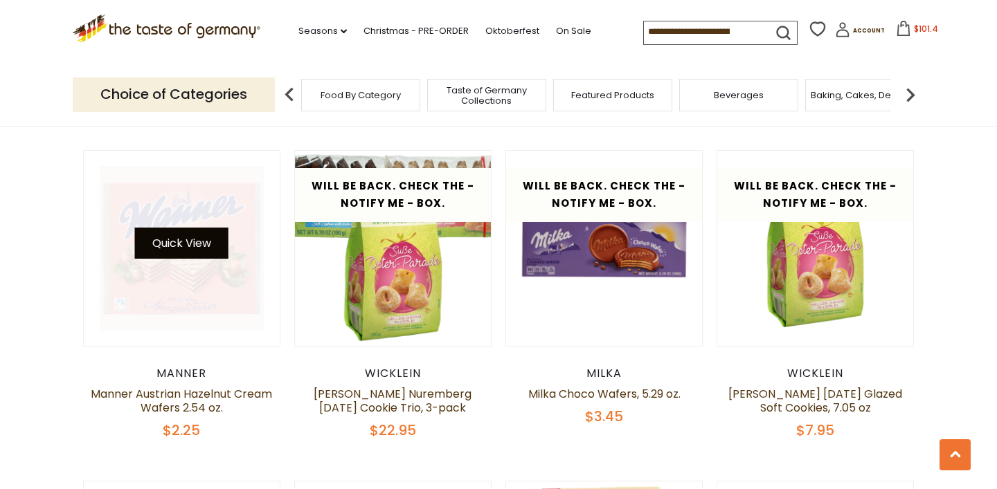
click at [190, 243] on button "Quick View" at bounding box center [181, 243] width 93 height 31
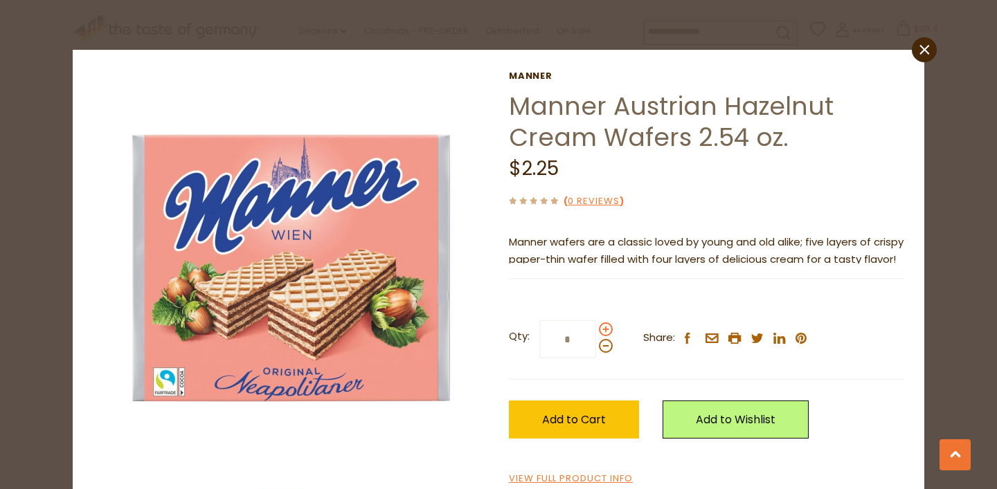
click at [603, 330] on span at bounding box center [606, 330] width 14 height 14
click at [596, 330] on input "*" at bounding box center [567, 339] width 57 height 38
click at [603, 330] on span at bounding box center [606, 330] width 14 height 14
click at [596, 330] on input "*" at bounding box center [567, 339] width 57 height 38
type input "*"
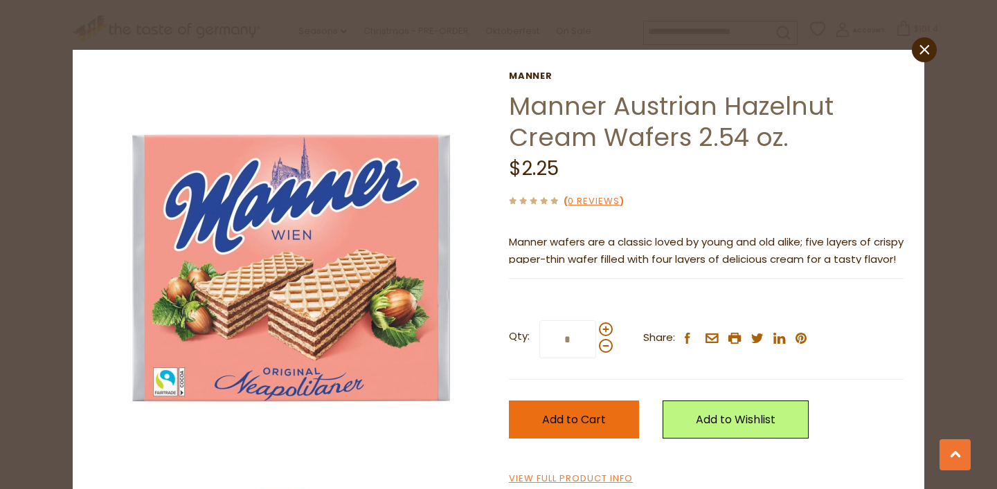
click at [594, 408] on button "Add to Cart" at bounding box center [574, 420] width 130 height 38
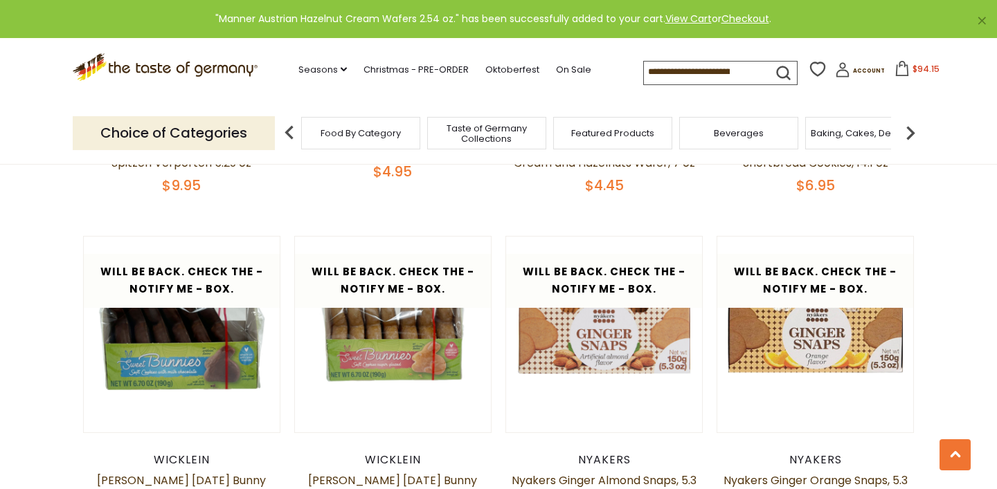
scroll to position [1343, 0]
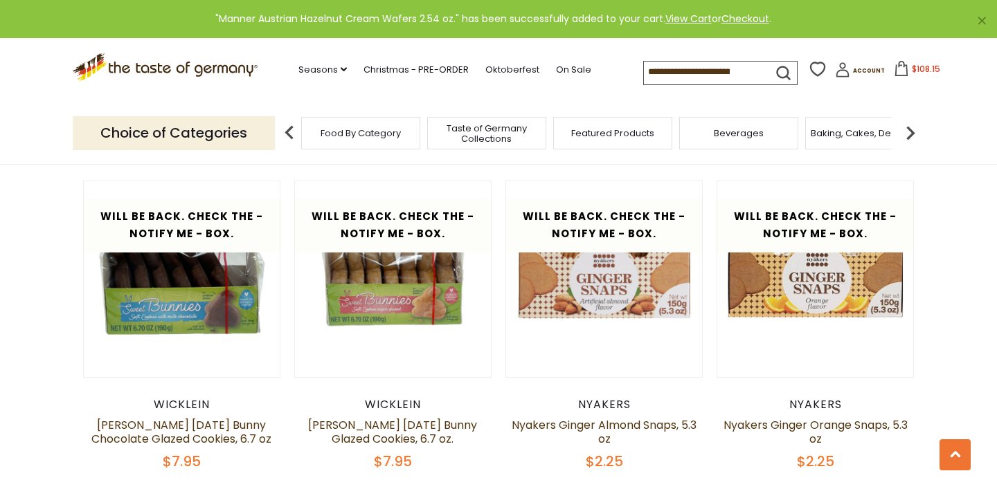
click at [909, 143] on img at bounding box center [910, 133] width 28 height 28
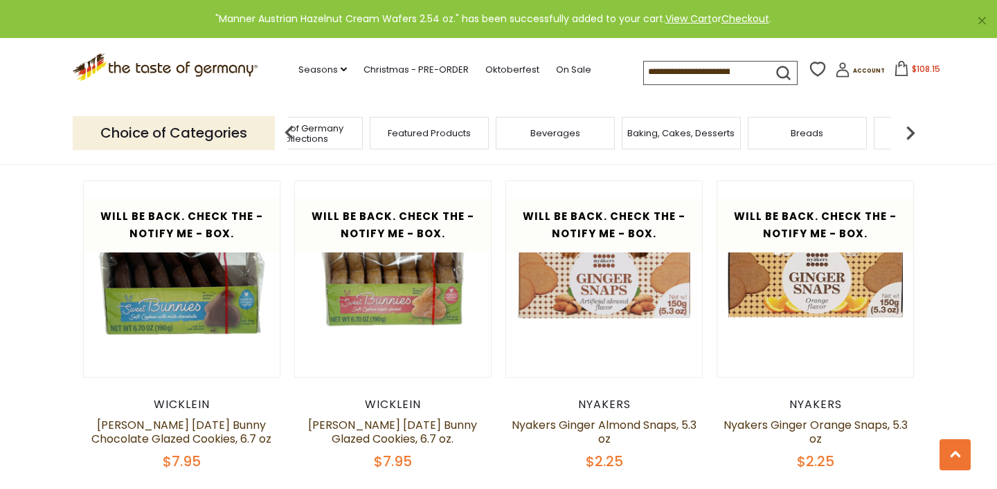
click at [909, 143] on img at bounding box center [910, 133] width 28 height 28
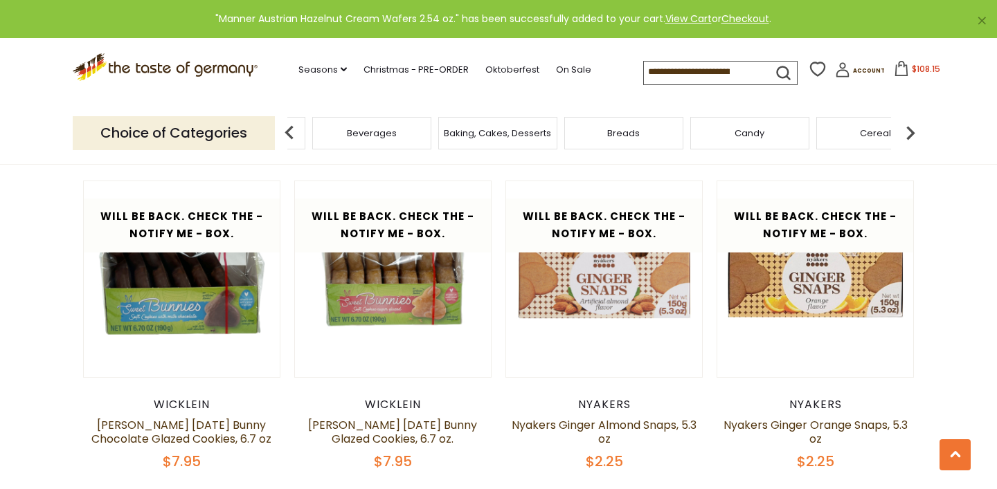
click at [909, 143] on img at bounding box center [910, 133] width 28 height 28
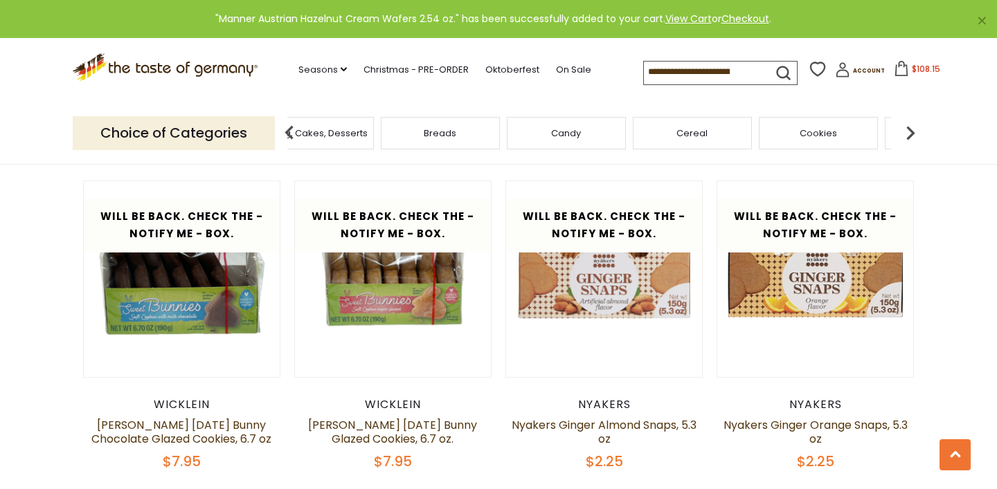
click at [909, 143] on img at bounding box center [910, 133] width 28 height 28
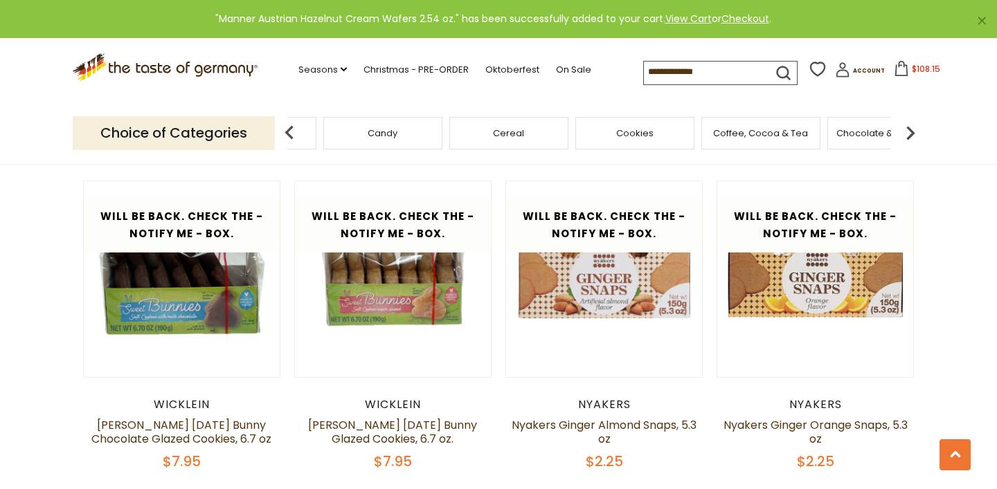
click at [909, 143] on img at bounding box center [910, 133] width 28 height 28
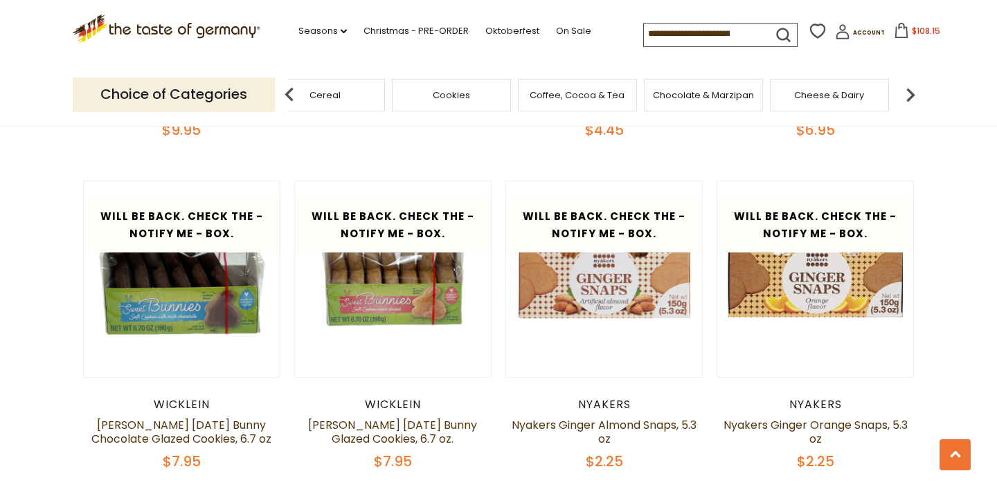
click at [904, 93] on img at bounding box center [910, 95] width 28 height 28
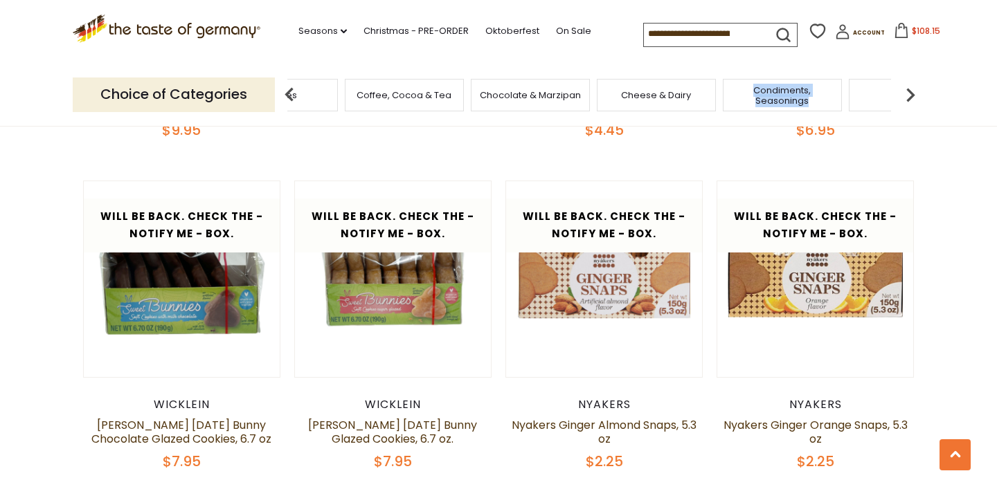
click at [915, 92] on img at bounding box center [910, 95] width 28 height 28
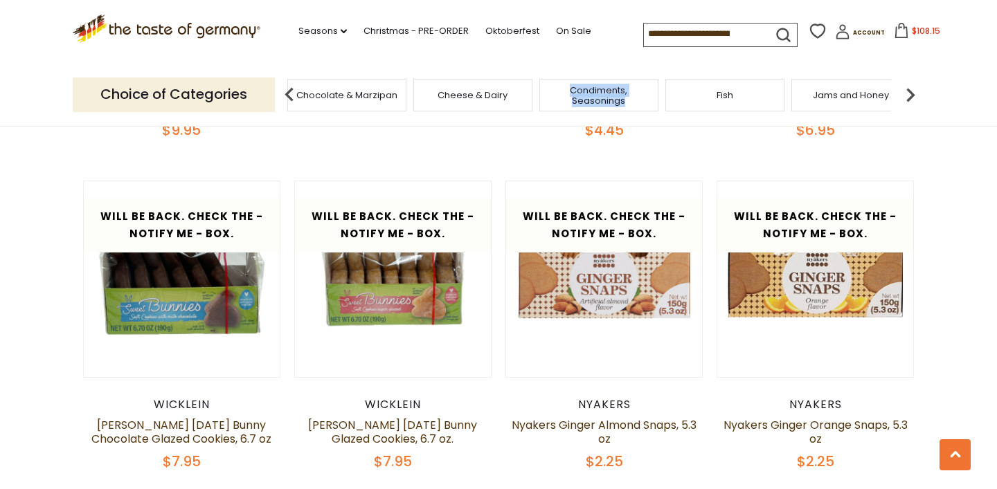
click at [915, 92] on img at bounding box center [910, 95] width 28 height 28
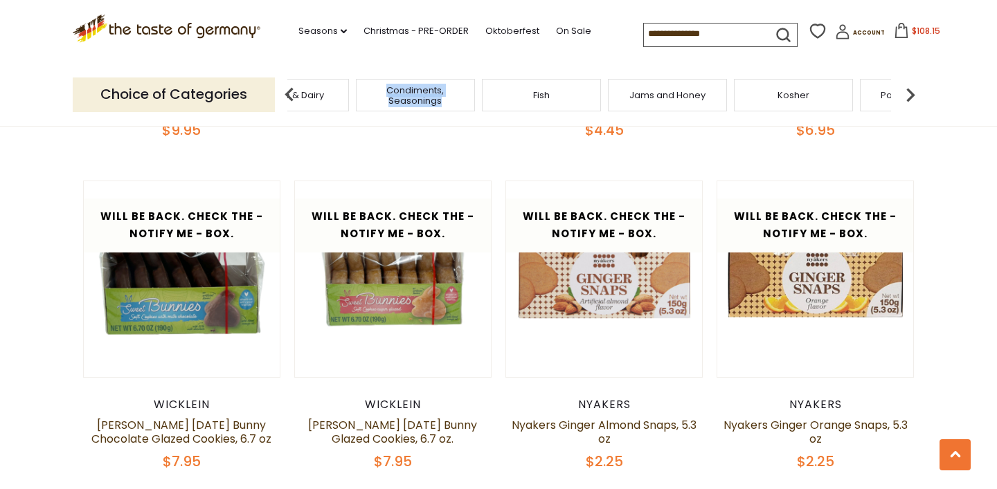
click at [915, 92] on img at bounding box center [910, 95] width 28 height 28
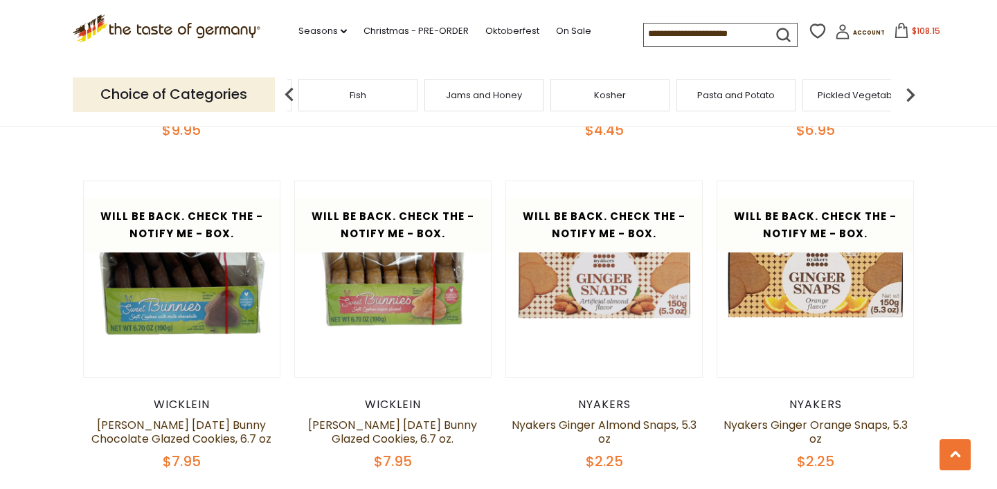
click at [915, 92] on img at bounding box center [910, 95] width 28 height 28
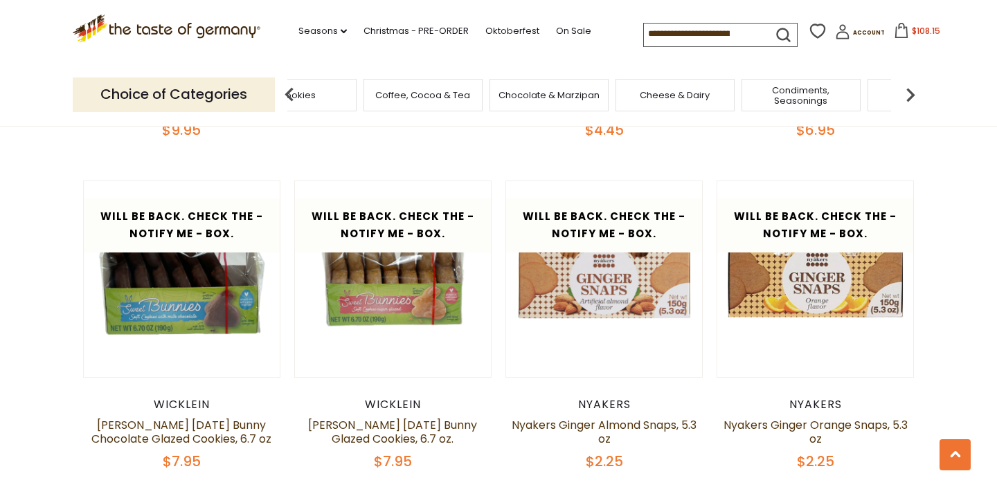
click at [717, 107] on div "Cheese & Dairy" at bounding box center [674, 95] width 119 height 33
click at [714, 101] on div "Cheese & Dairy" at bounding box center [685, 95] width 119 height 33
click at [574, 88] on div "Chocolate & Marzipan" at bounding box center [568, 95] width 119 height 33
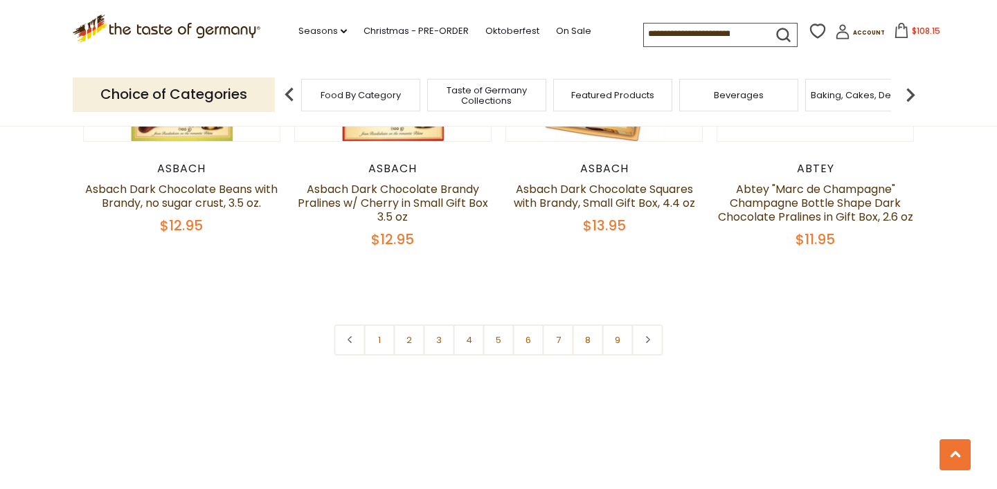
scroll to position [3551, 0]
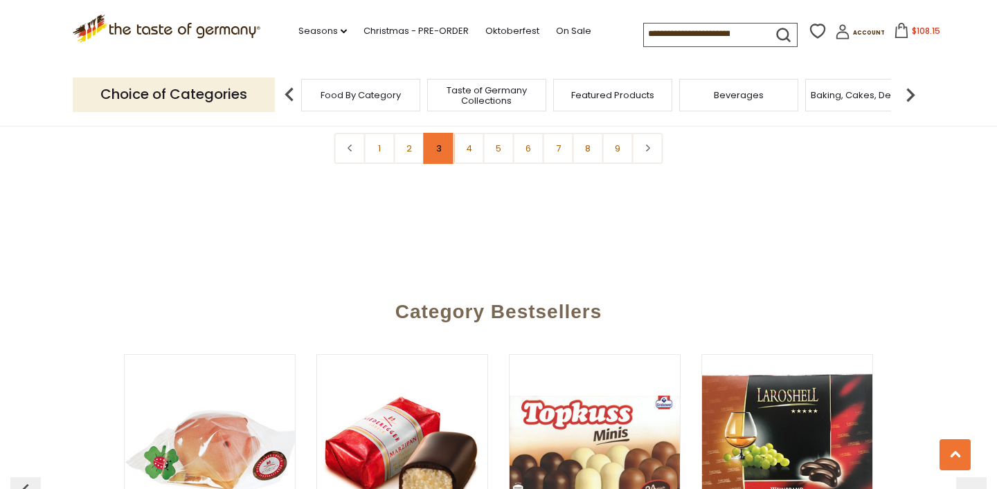
click at [439, 141] on link "3" at bounding box center [439, 148] width 31 height 31
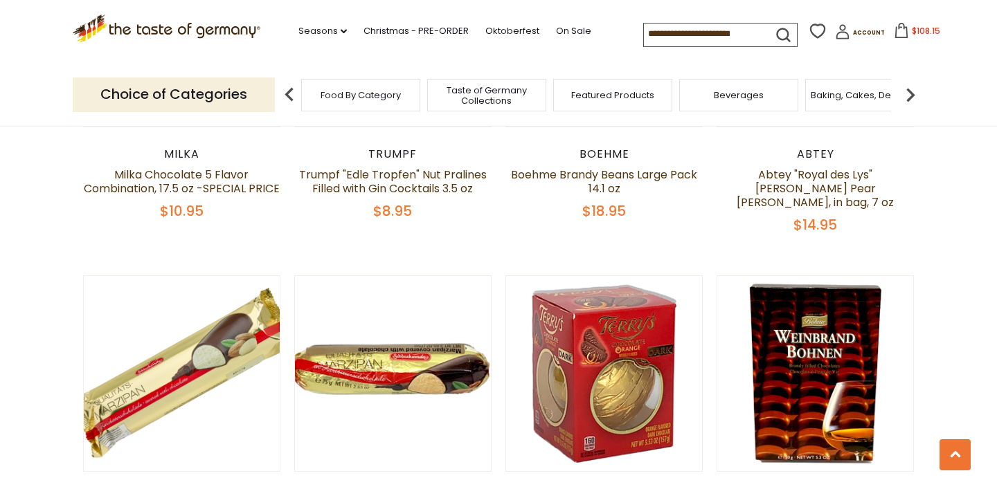
scroll to position [2033, 0]
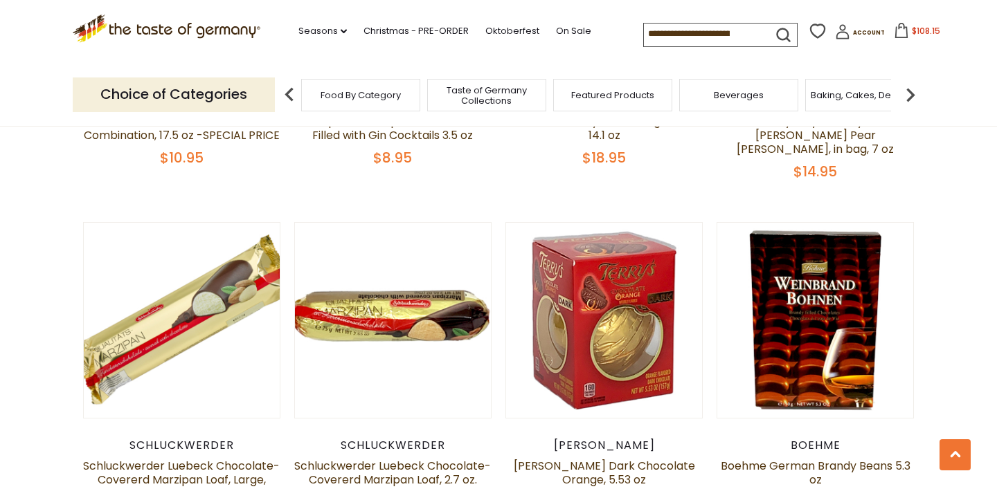
click at [914, 92] on img at bounding box center [910, 95] width 28 height 28
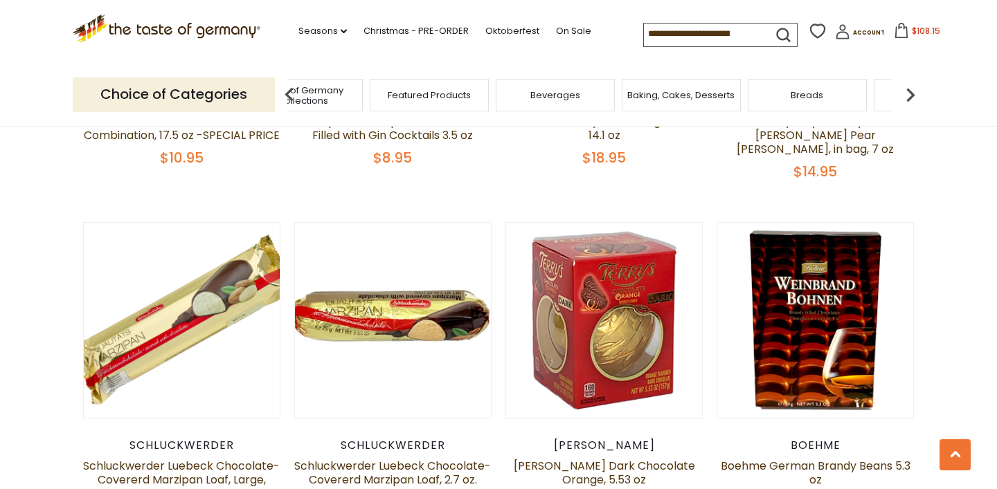
click at [914, 92] on img at bounding box center [910, 95] width 28 height 28
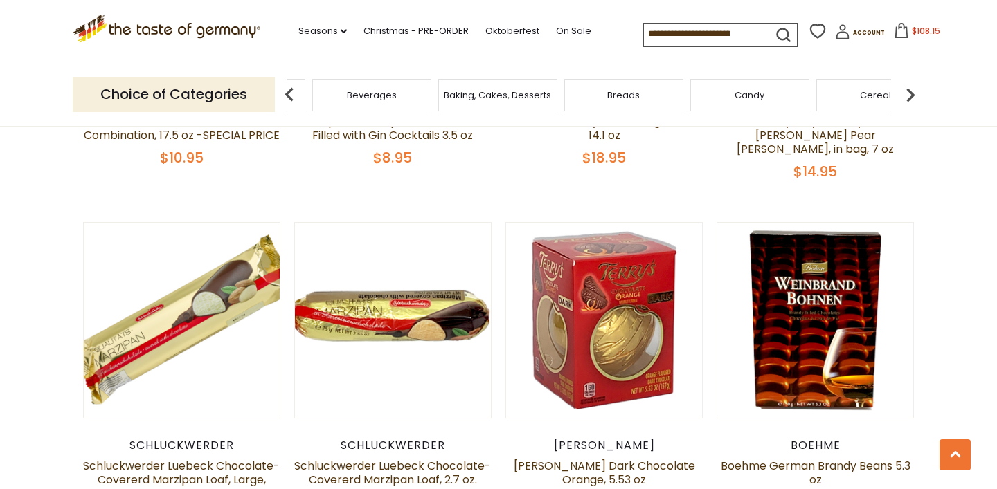
click at [914, 92] on img at bounding box center [910, 95] width 28 height 28
click at [913, 92] on img at bounding box center [910, 95] width 28 height 28
click at [786, 90] on span "Condiments, Seasonings" at bounding box center [771, 95] width 111 height 21
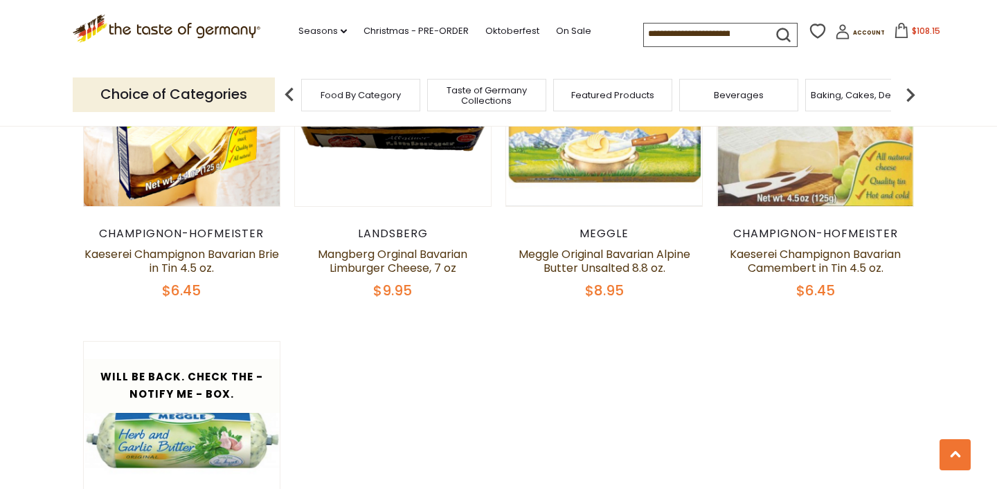
scroll to position [1703, 0]
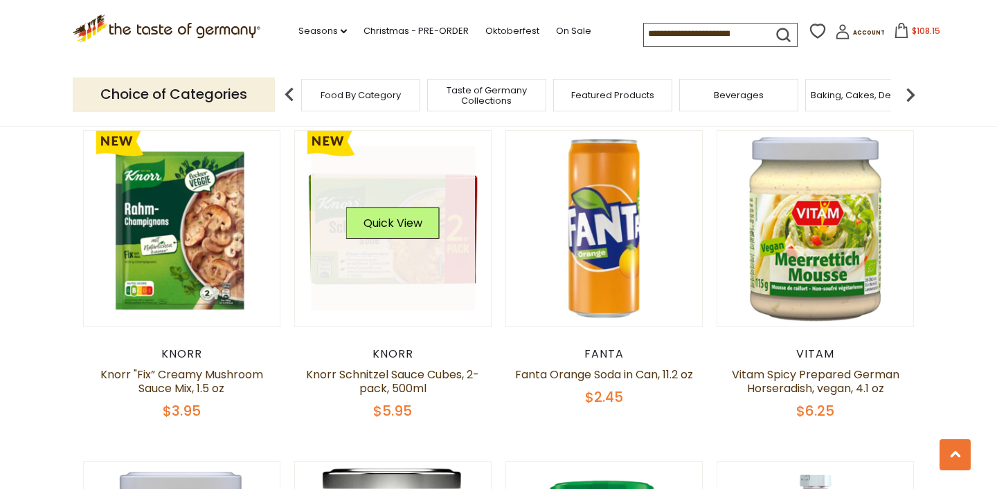
scroll to position [1740, 0]
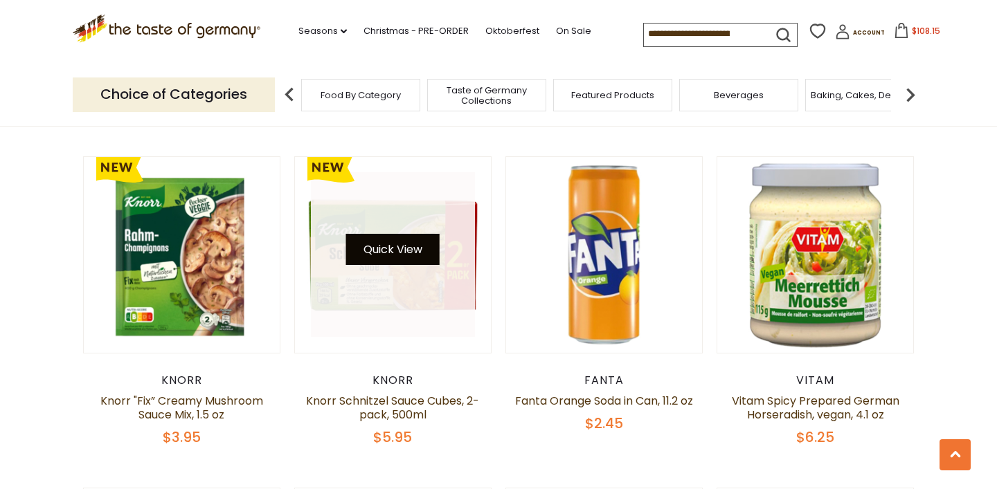
click at [400, 242] on button "Quick View" at bounding box center [392, 249] width 93 height 31
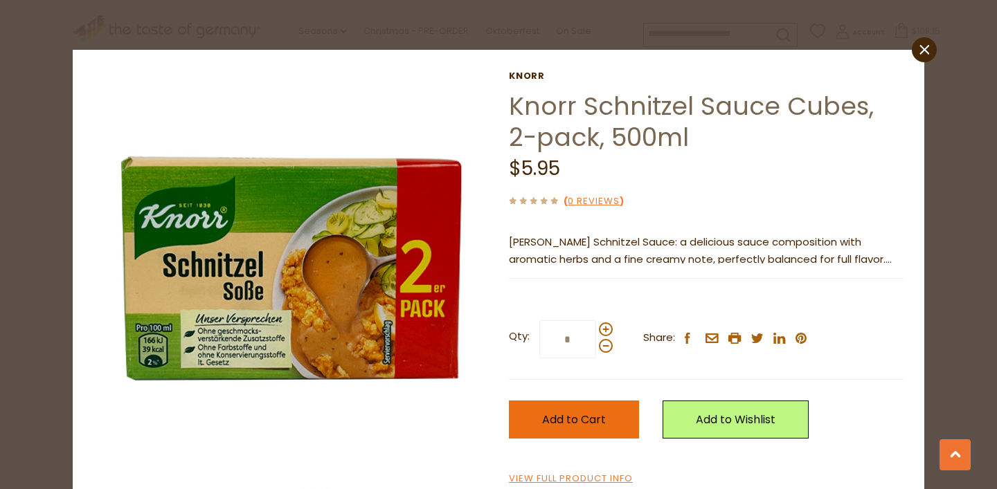
click at [600, 410] on button "Add to Cart" at bounding box center [574, 420] width 130 height 38
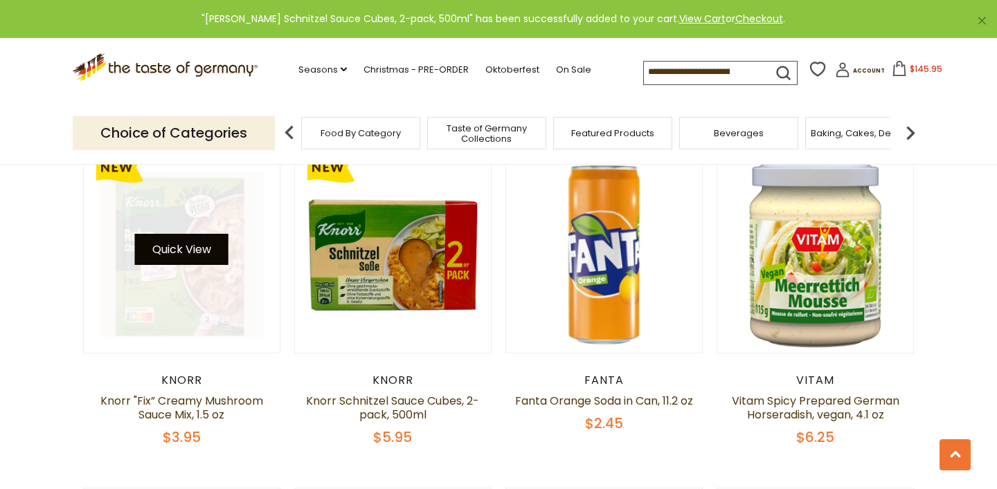
click at [181, 255] on button "Quick View" at bounding box center [181, 249] width 93 height 31
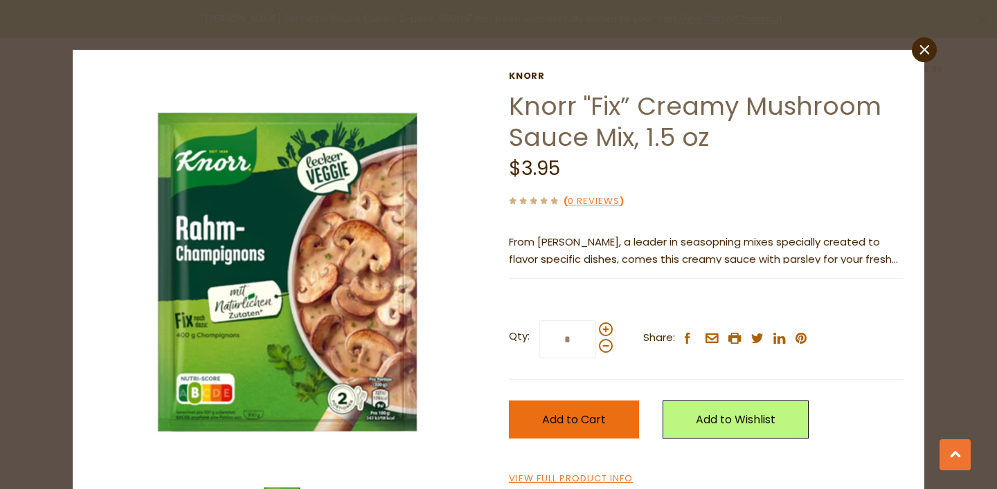
click at [514, 412] on button "Add to Cart" at bounding box center [574, 420] width 130 height 38
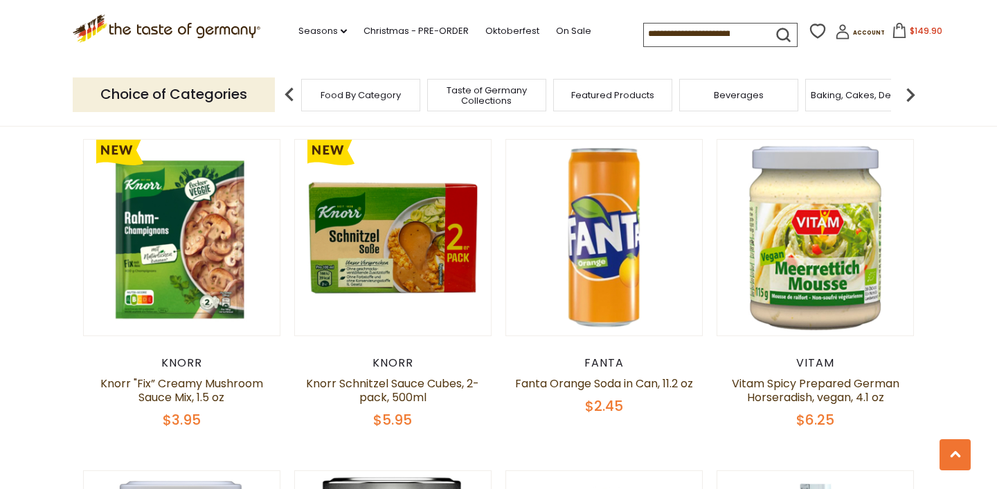
scroll to position [2018, 0]
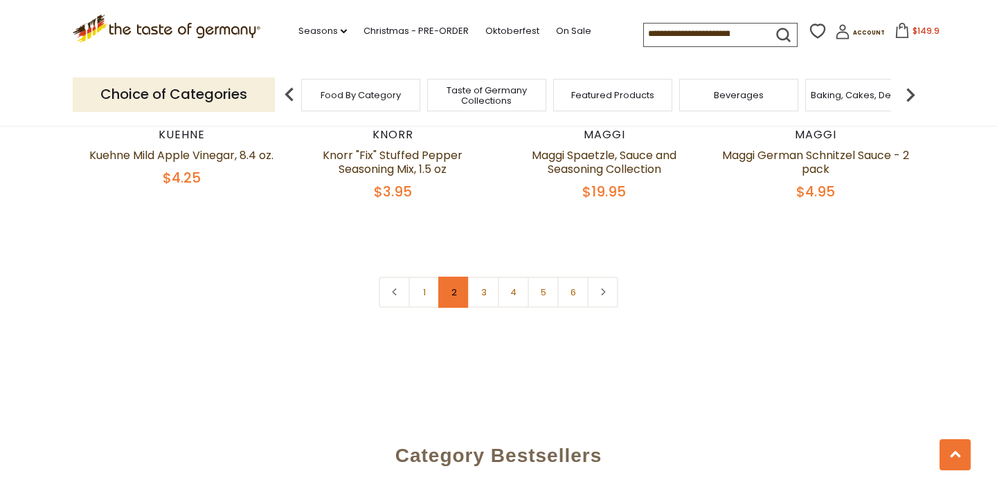
click at [460, 289] on link "2" at bounding box center [453, 292] width 31 height 31
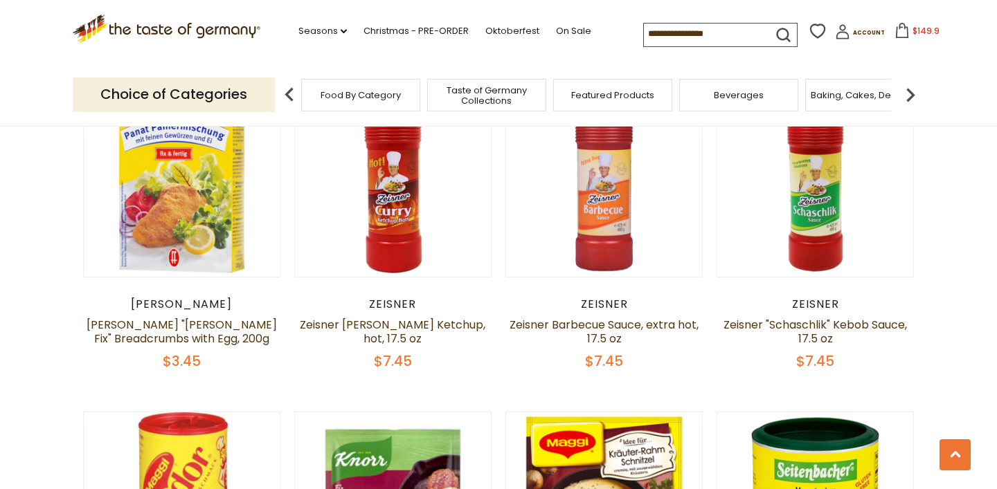
scroll to position [1356, 0]
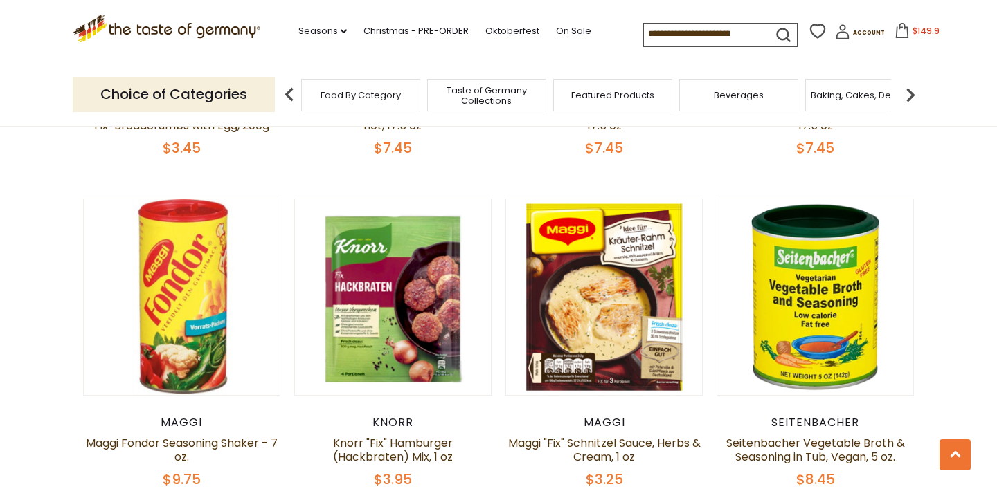
click at [908, 30] on button "$149.9" at bounding box center [916, 33] width 59 height 21
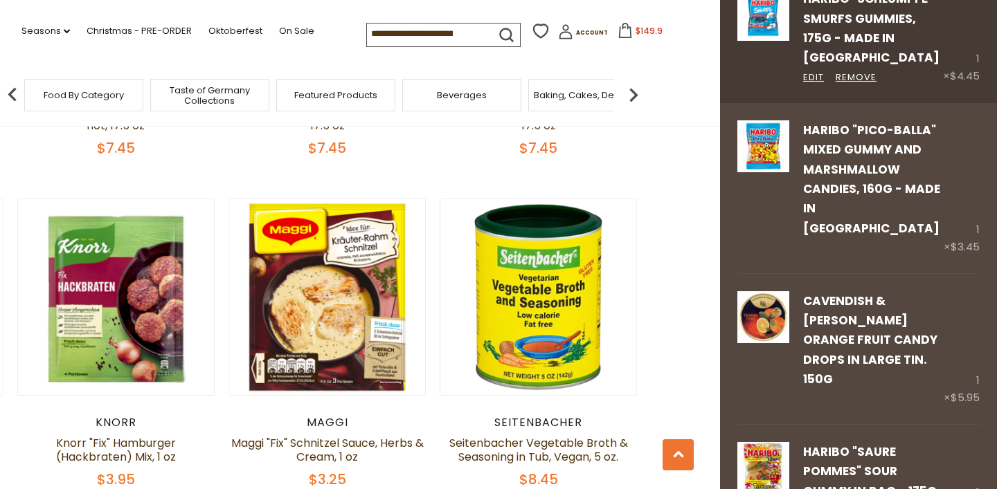
scroll to position [496, 0]
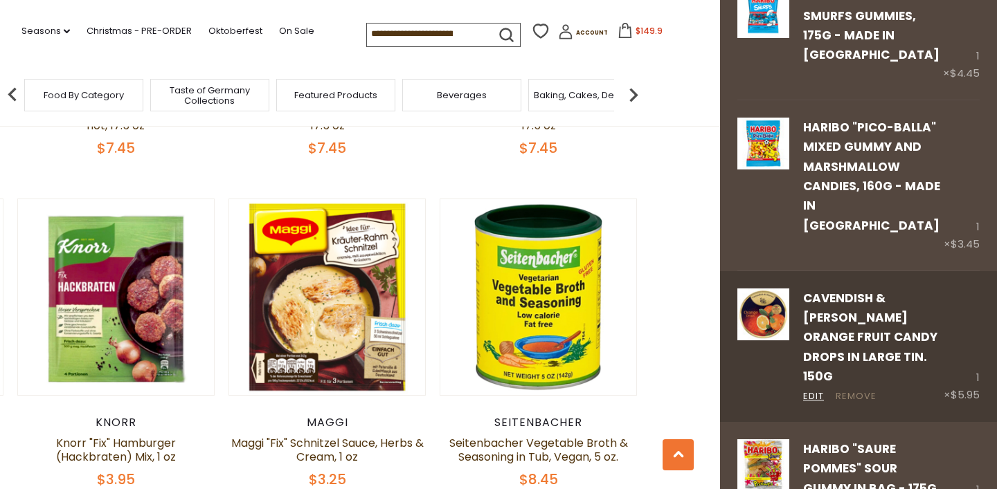
click at [841, 390] on link "Remove" at bounding box center [855, 397] width 41 height 15
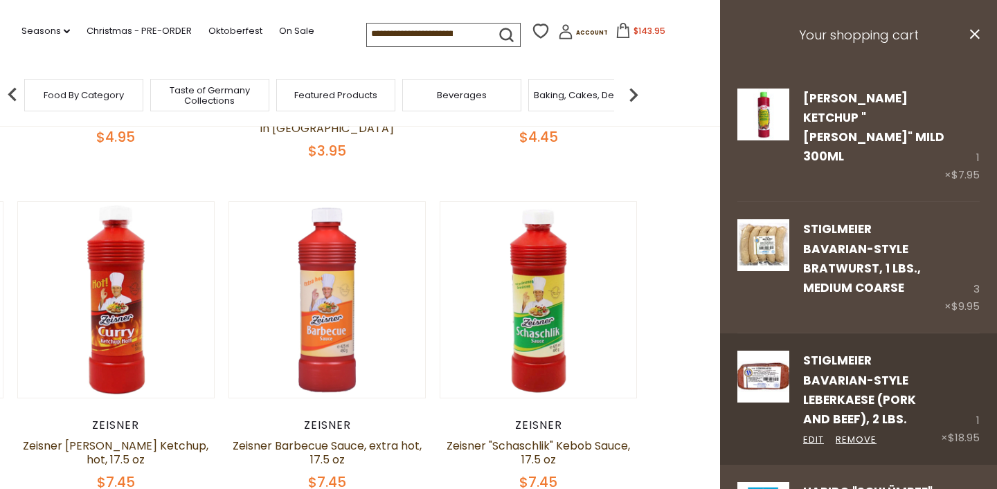
scroll to position [0, 0]
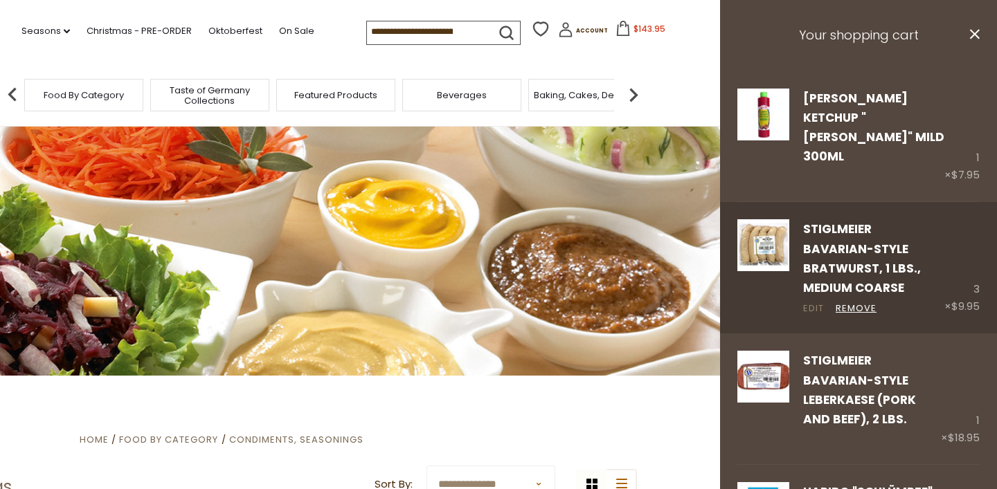
click at [812, 302] on link "Edit" at bounding box center [813, 309] width 21 height 15
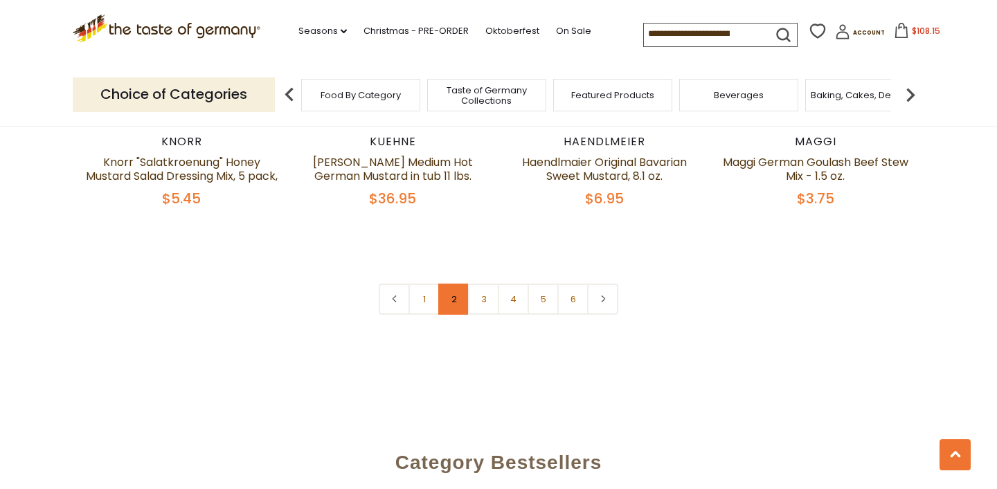
click at [463, 296] on link "2" at bounding box center [453, 299] width 31 height 31
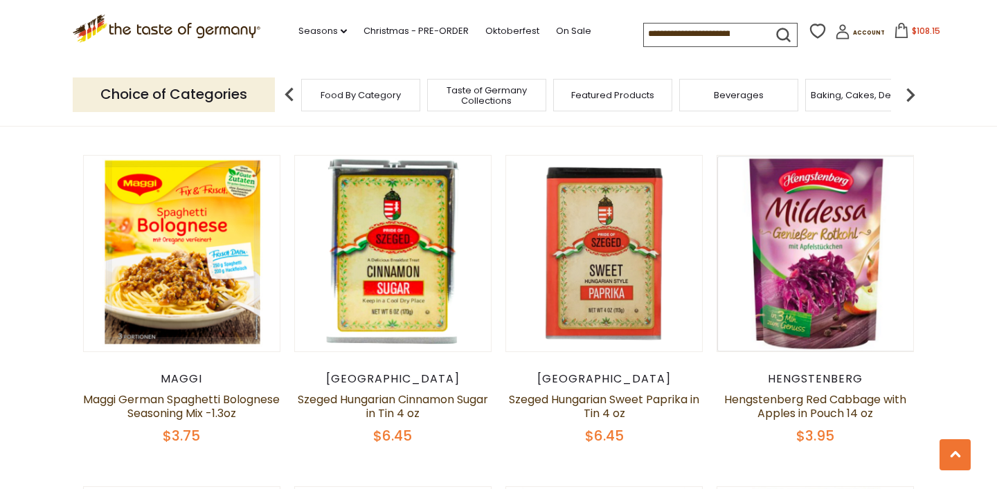
scroll to position [2753, 0]
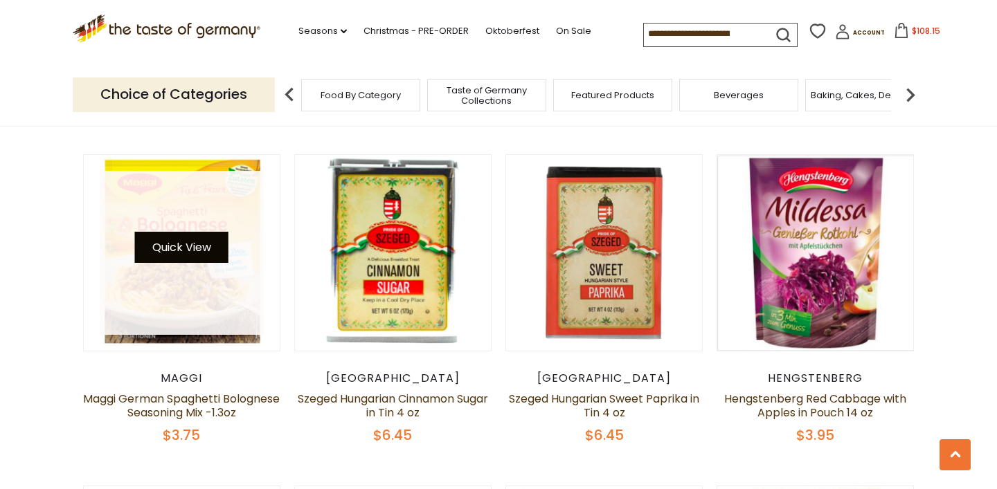
click at [190, 237] on button "Quick View" at bounding box center [181, 247] width 93 height 31
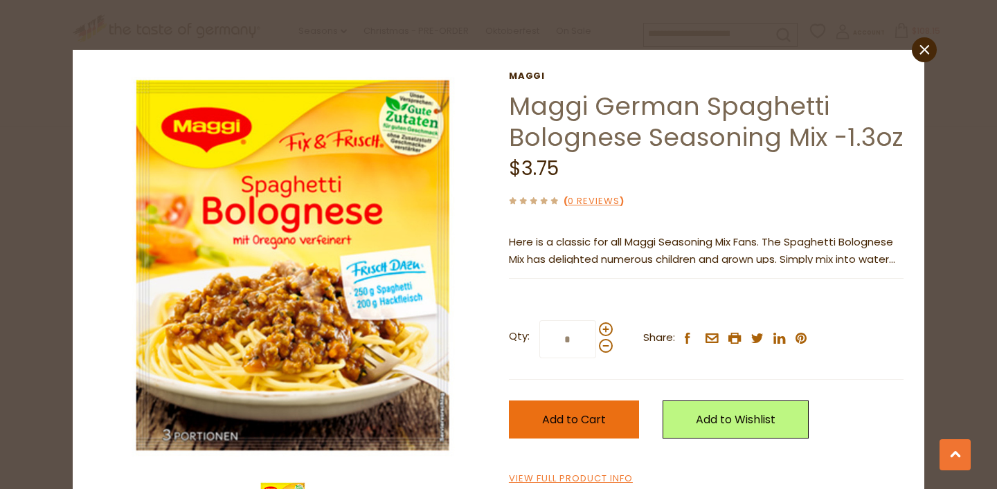
click at [593, 406] on button "Add to Cart" at bounding box center [574, 420] width 130 height 38
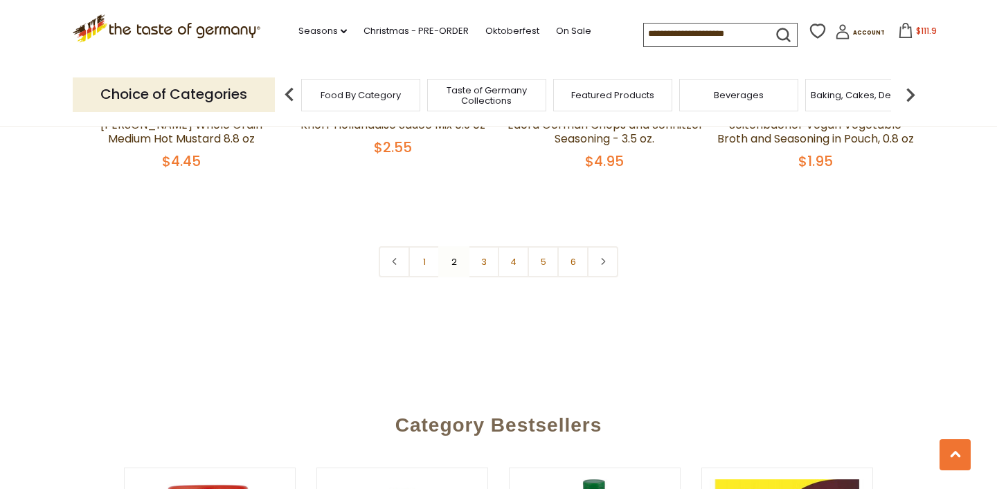
scroll to position [3423, 0]
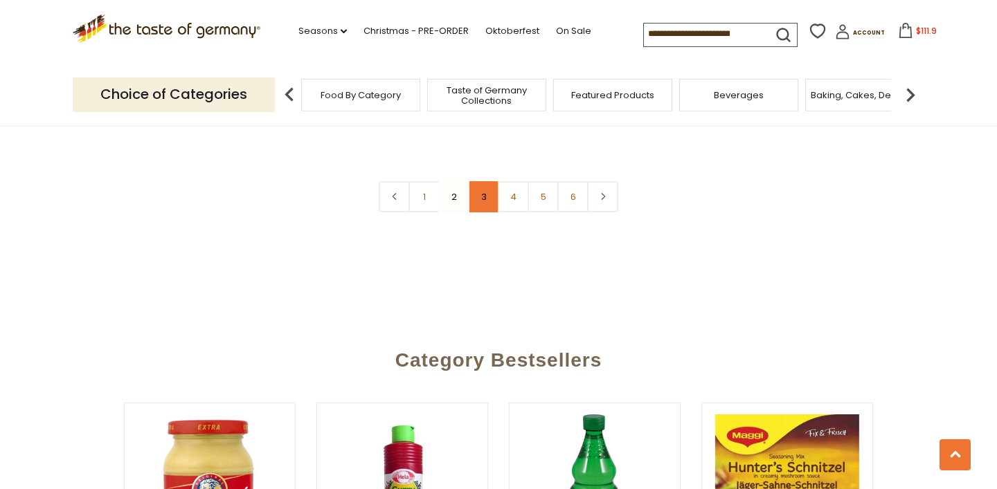
click at [487, 199] on link "3" at bounding box center [483, 196] width 31 height 31
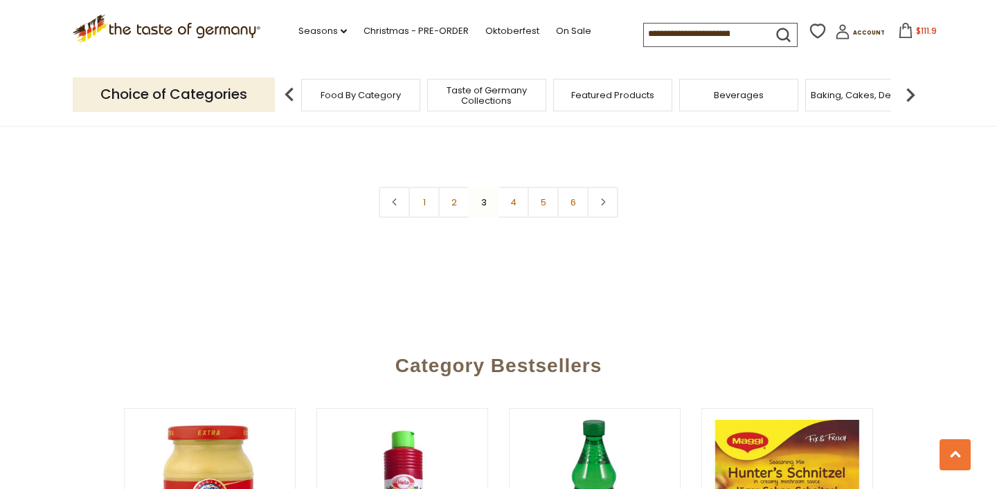
scroll to position [3357, 0]
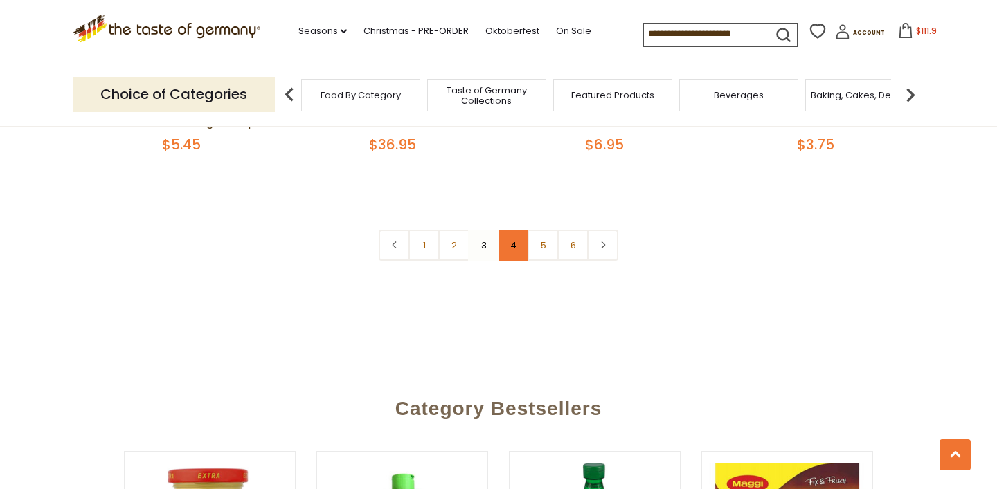
click at [517, 235] on link "4" at bounding box center [513, 245] width 31 height 31
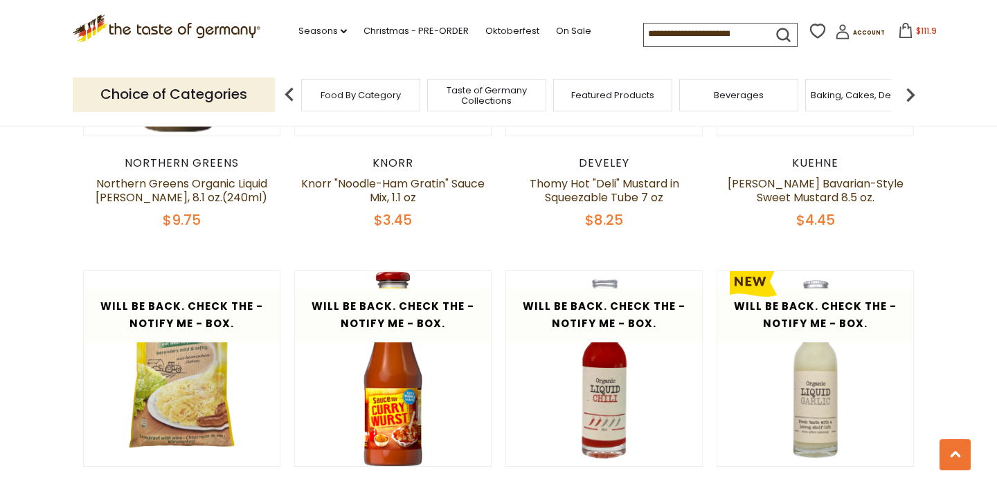
scroll to position [3015, 0]
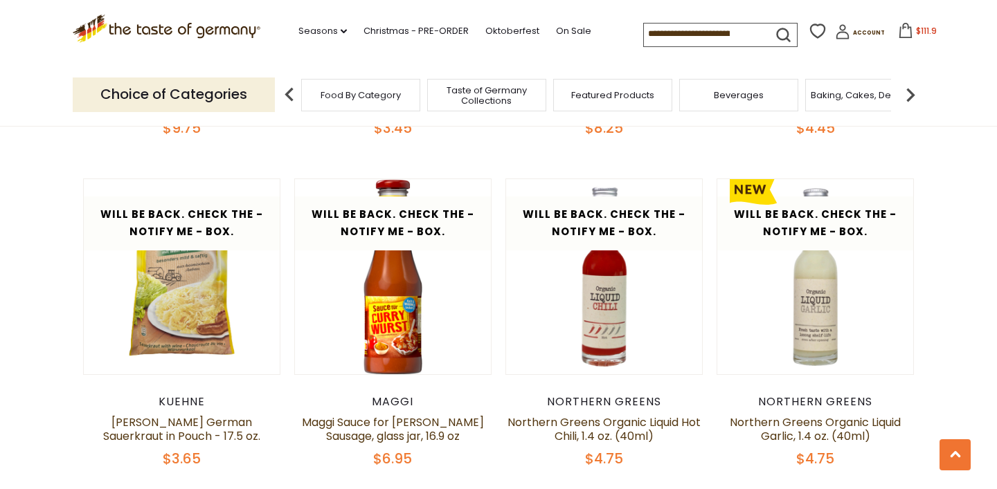
click at [914, 92] on img at bounding box center [910, 95] width 28 height 28
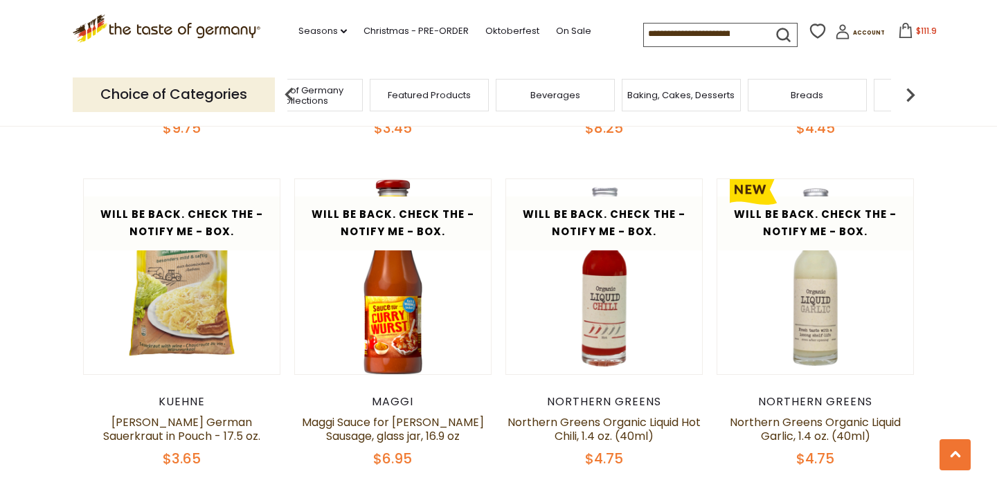
click at [914, 92] on img at bounding box center [910, 95] width 28 height 28
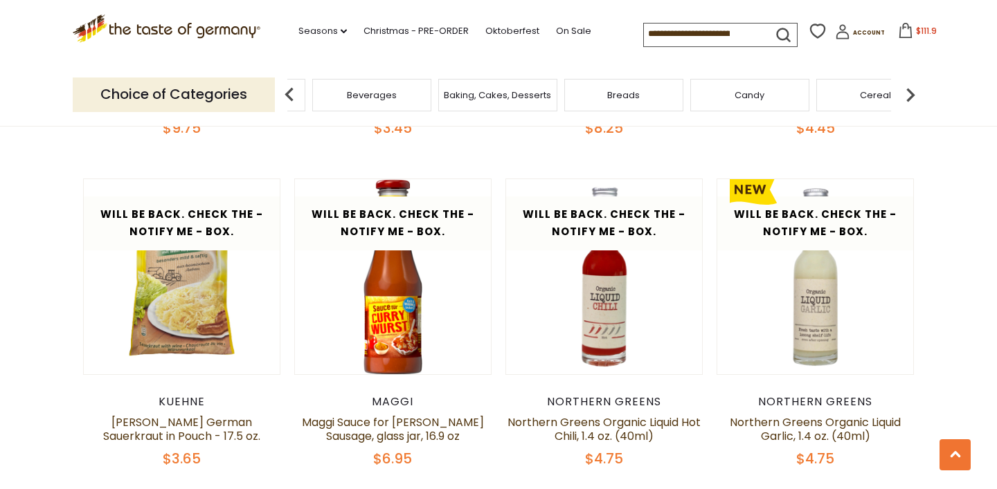
click at [914, 92] on img at bounding box center [910, 95] width 28 height 28
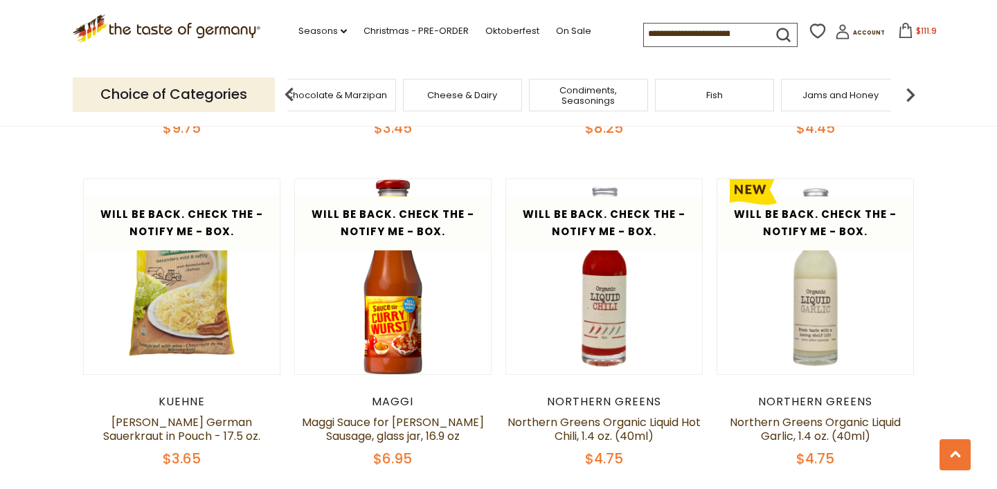
click at [914, 92] on img at bounding box center [910, 95] width 28 height 28
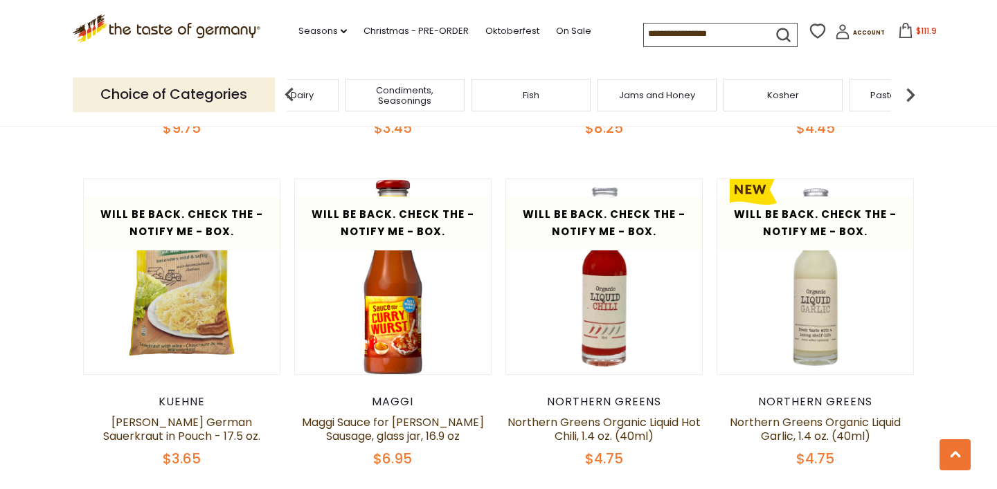
click at [914, 92] on img at bounding box center [910, 95] width 28 height 28
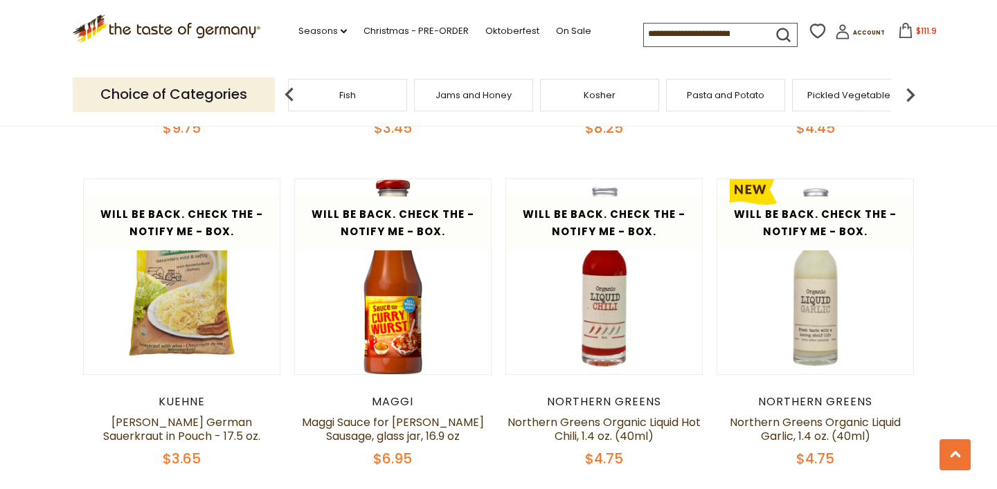
click at [914, 92] on img at bounding box center [910, 95] width 28 height 28
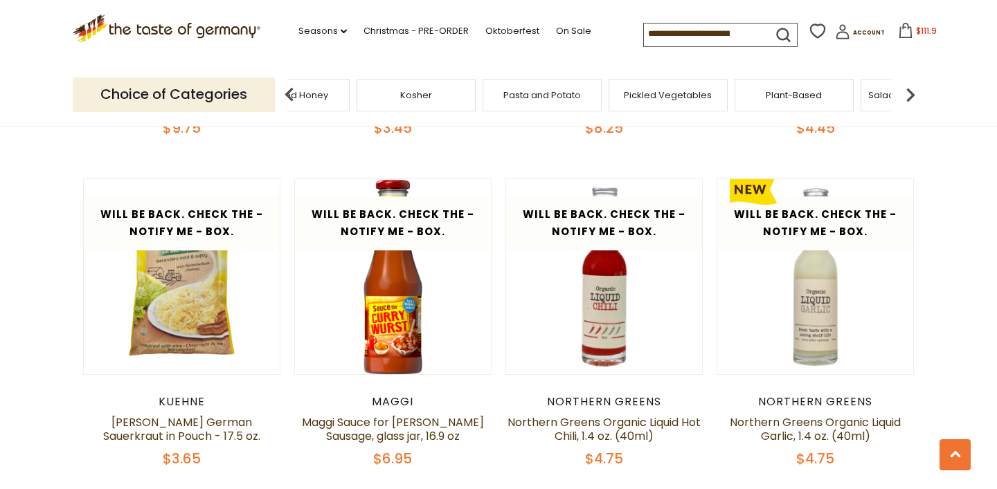
click at [914, 92] on img at bounding box center [910, 95] width 28 height 28
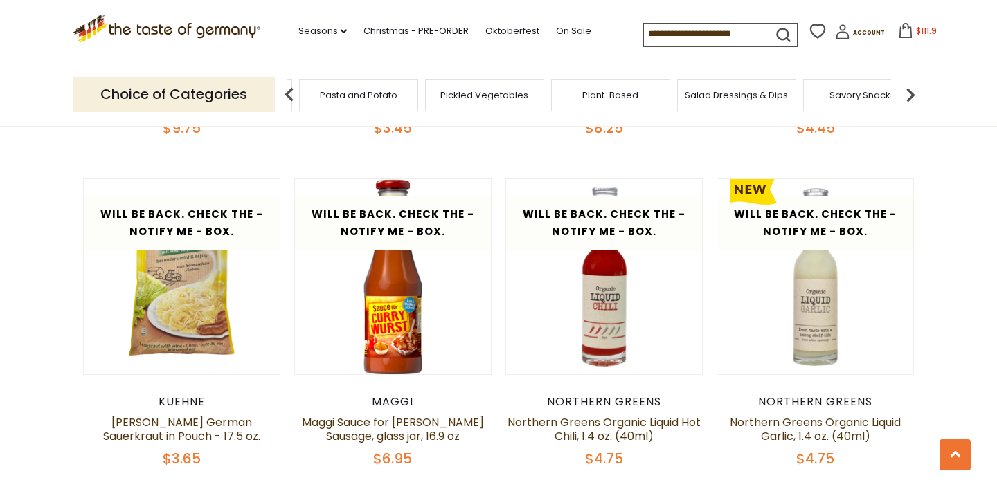
click at [914, 92] on img at bounding box center [910, 95] width 28 height 28
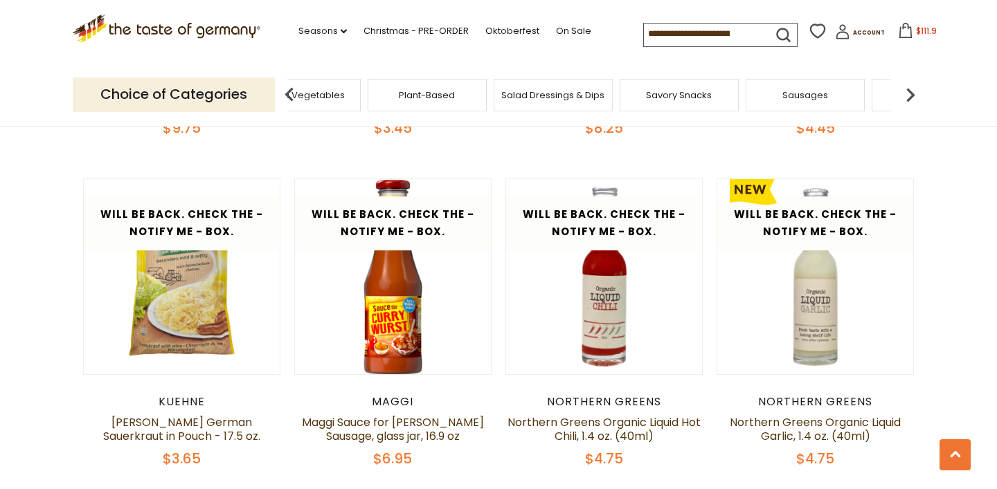
click at [914, 92] on img at bounding box center [910, 95] width 28 height 28
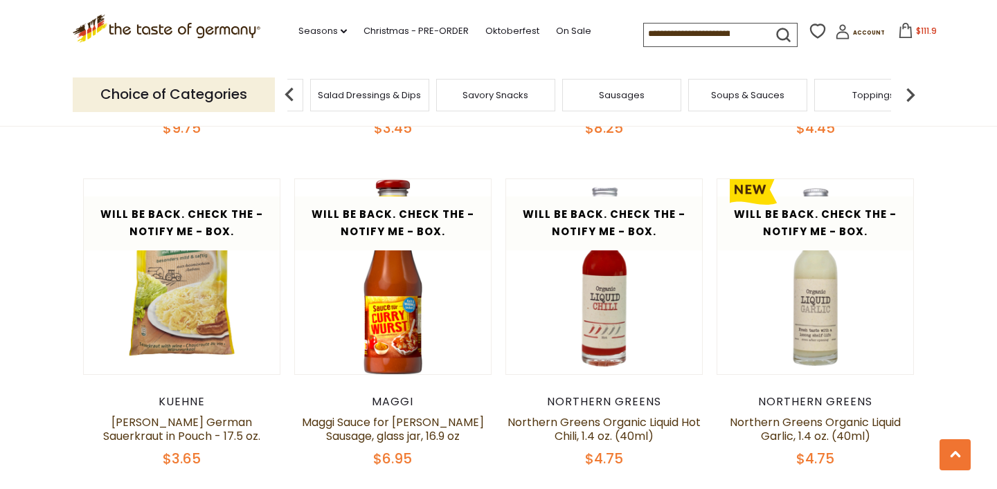
click at [914, 92] on img at bounding box center [910, 95] width 28 height 28
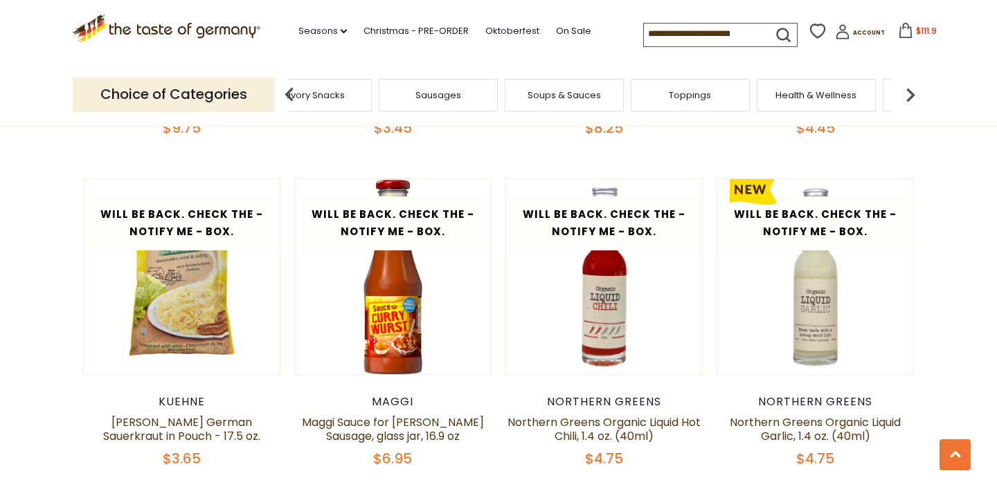
click at [914, 92] on img at bounding box center [910, 95] width 28 height 28
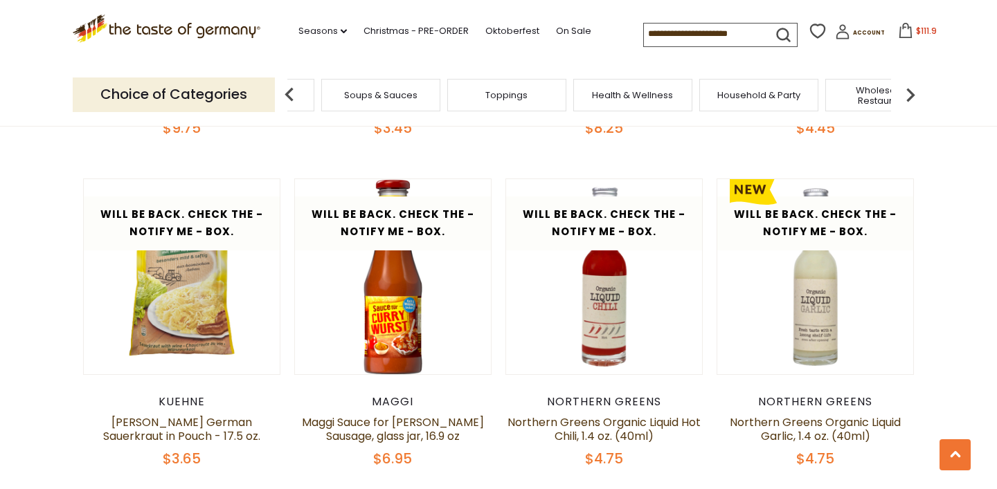
click at [914, 92] on img at bounding box center [910, 95] width 28 height 28
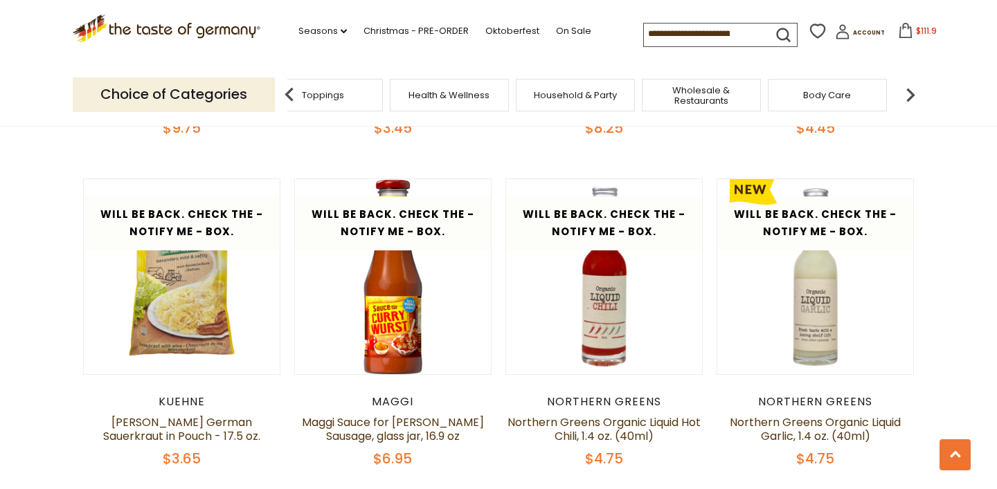
click at [914, 92] on img at bounding box center [910, 95] width 28 height 28
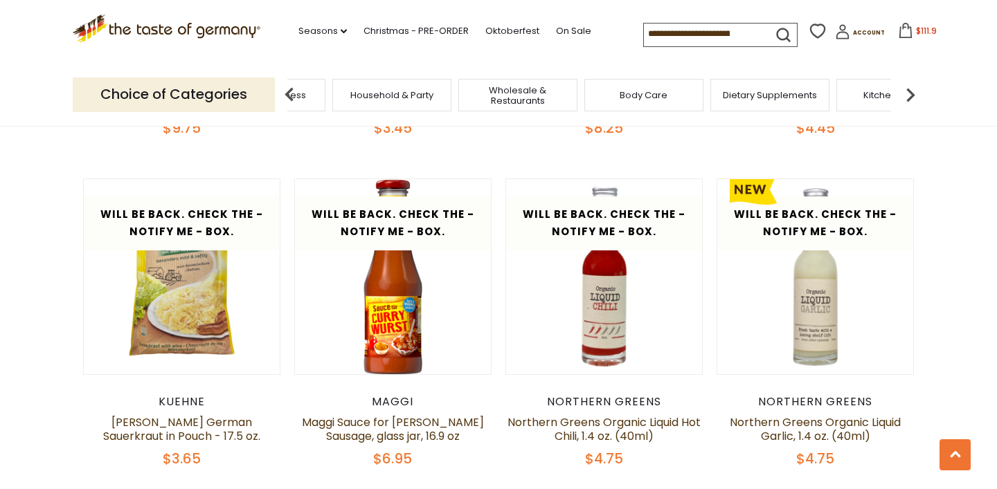
click at [914, 92] on img at bounding box center [910, 95] width 28 height 28
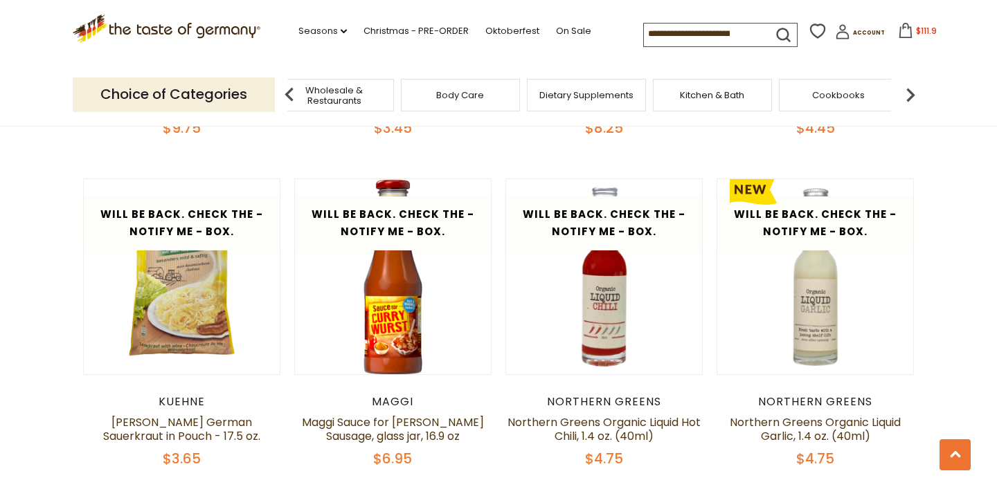
click at [914, 92] on img at bounding box center [910, 95] width 28 height 28
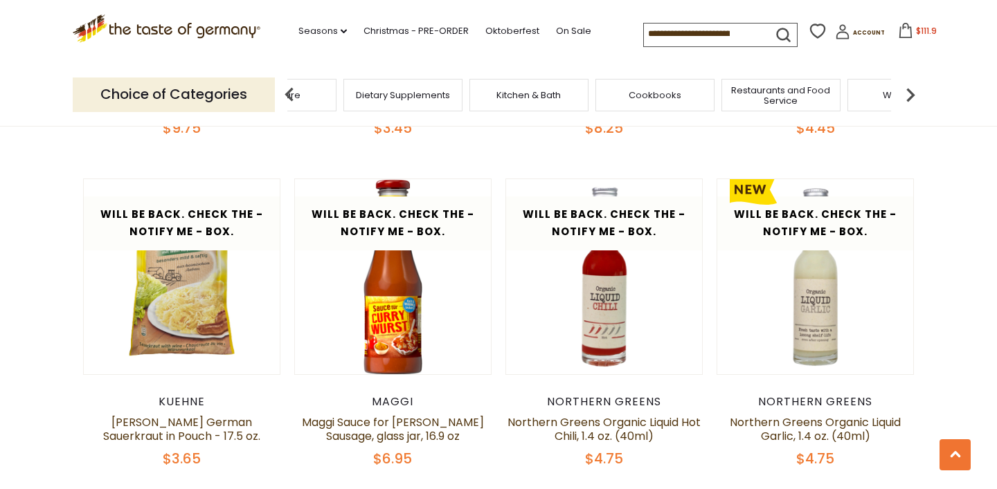
click at [914, 92] on img at bounding box center [910, 95] width 28 height 28
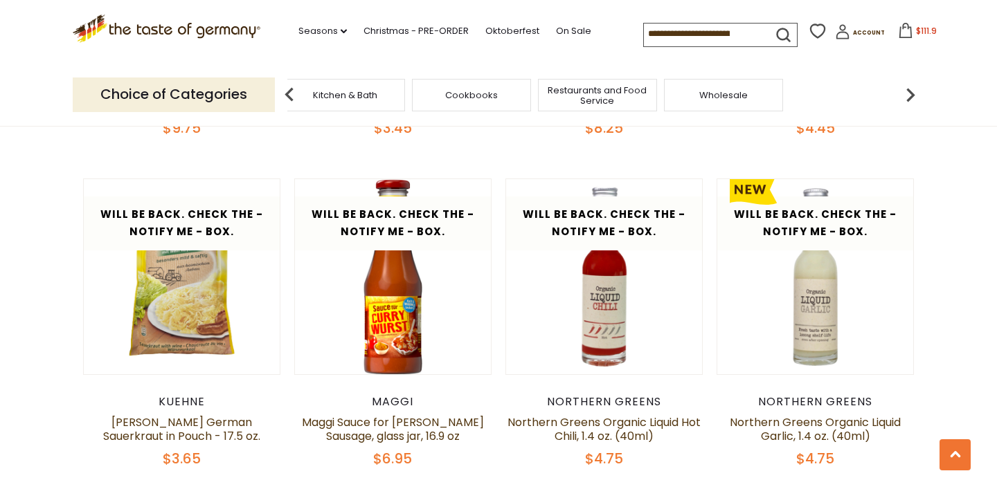
click at [914, 92] on img at bounding box center [910, 95] width 28 height 28
click at [289, 93] on img at bounding box center [289, 95] width 28 height 28
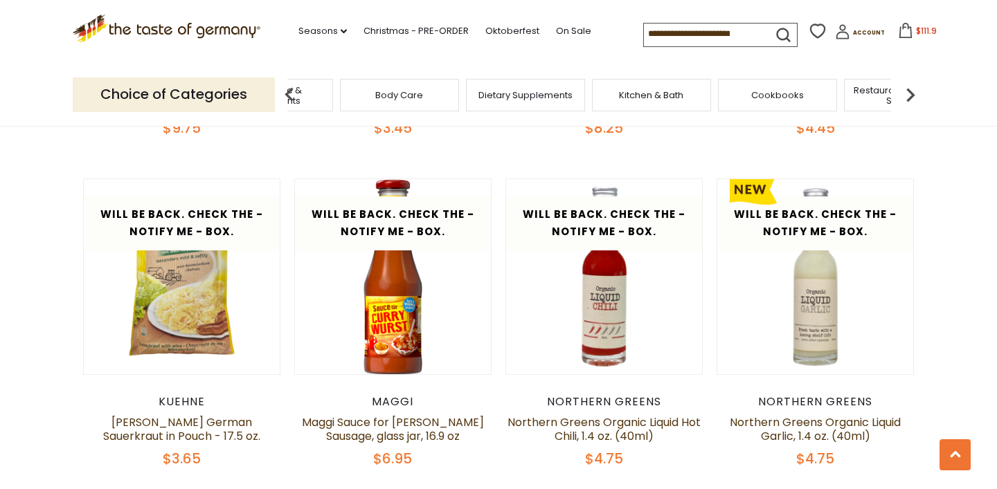
click at [289, 93] on img at bounding box center [289, 95] width 28 height 28
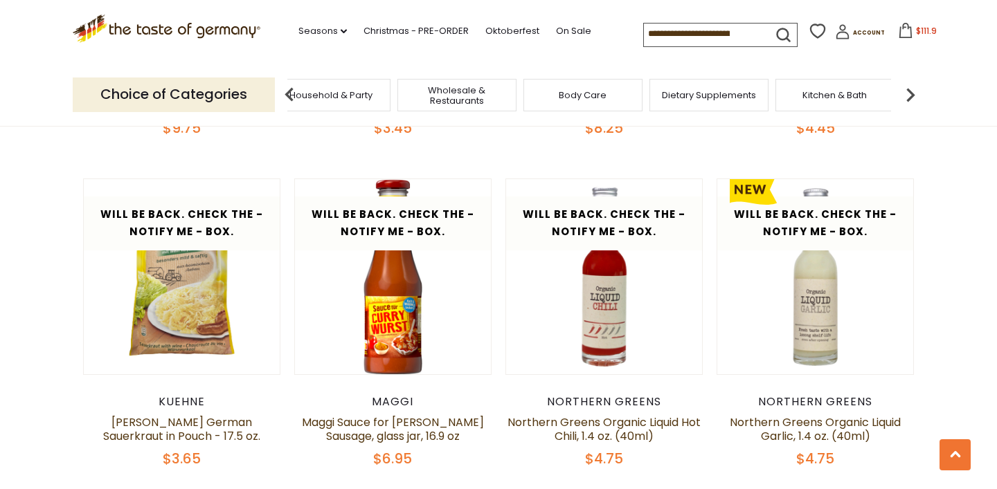
click at [289, 93] on img at bounding box center [289, 95] width 28 height 28
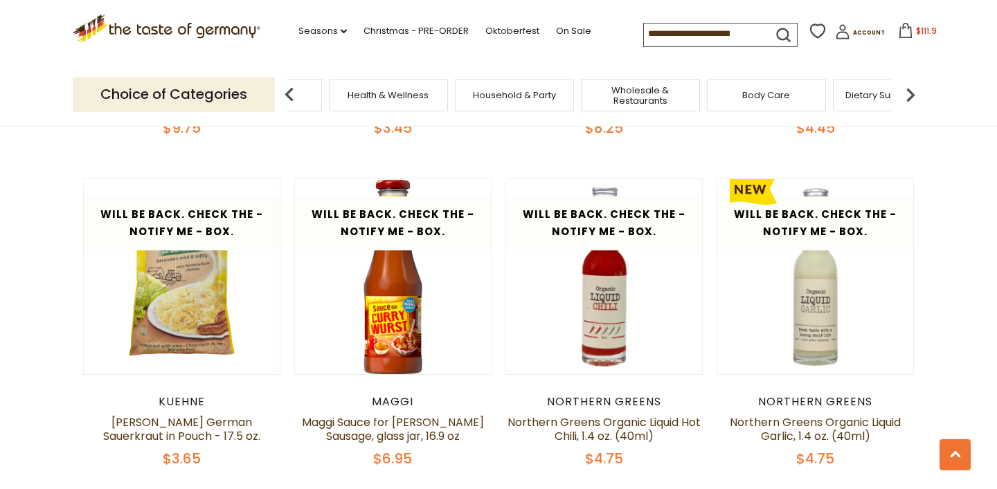
click at [289, 93] on img at bounding box center [289, 95] width 28 height 28
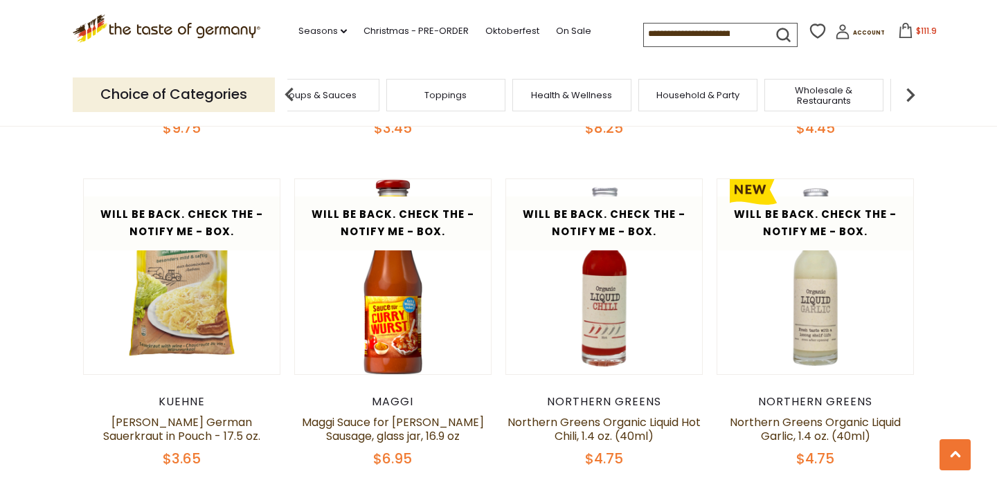
click at [289, 93] on img at bounding box center [289, 95] width 28 height 28
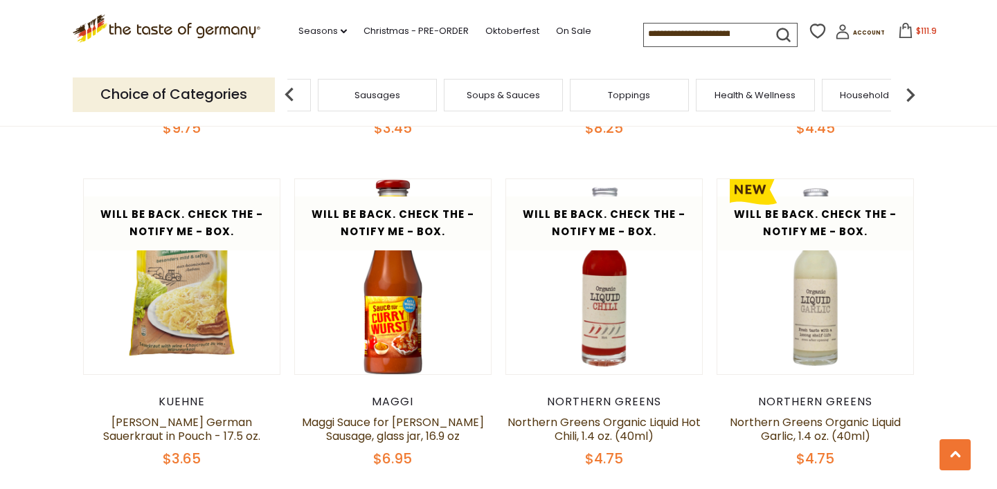
click at [289, 93] on img at bounding box center [289, 95] width 28 height 28
click at [287, 92] on img at bounding box center [289, 95] width 28 height 28
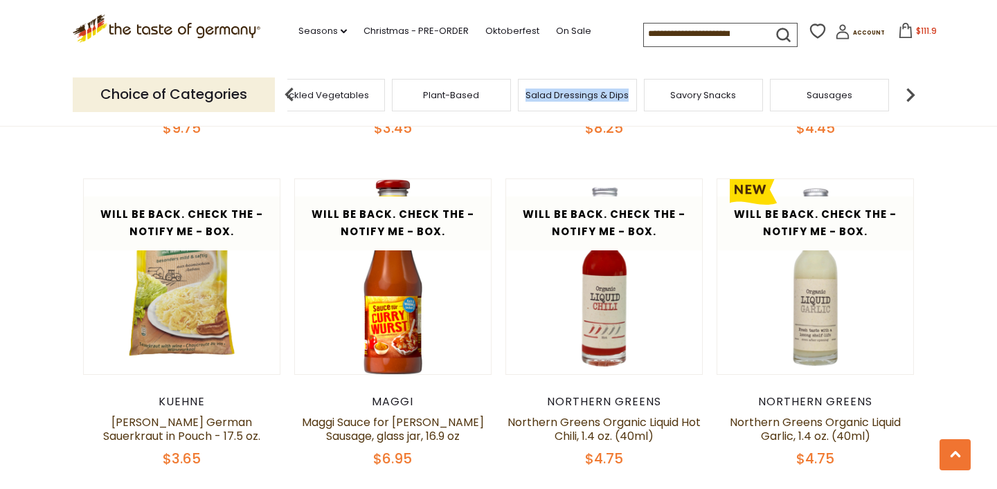
click at [287, 92] on img at bounding box center [289, 95] width 28 height 28
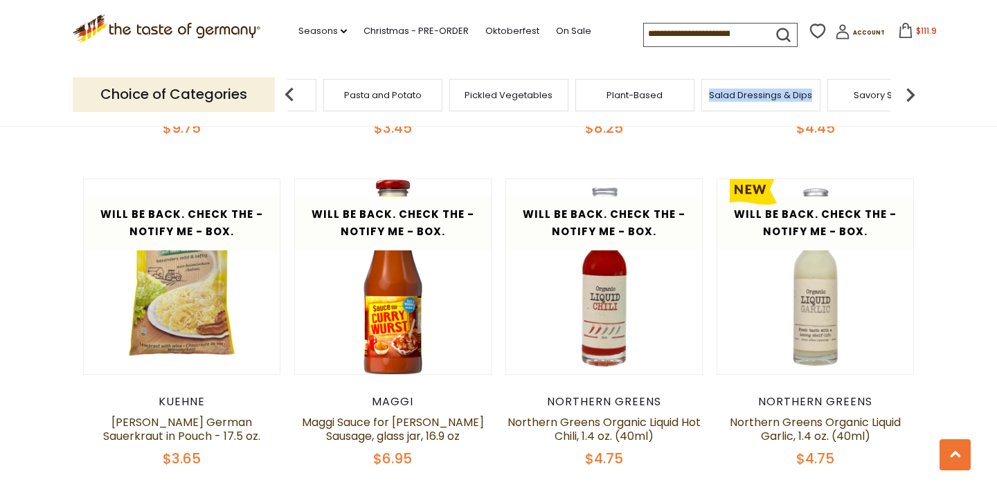
click at [287, 92] on img at bounding box center [289, 95] width 28 height 28
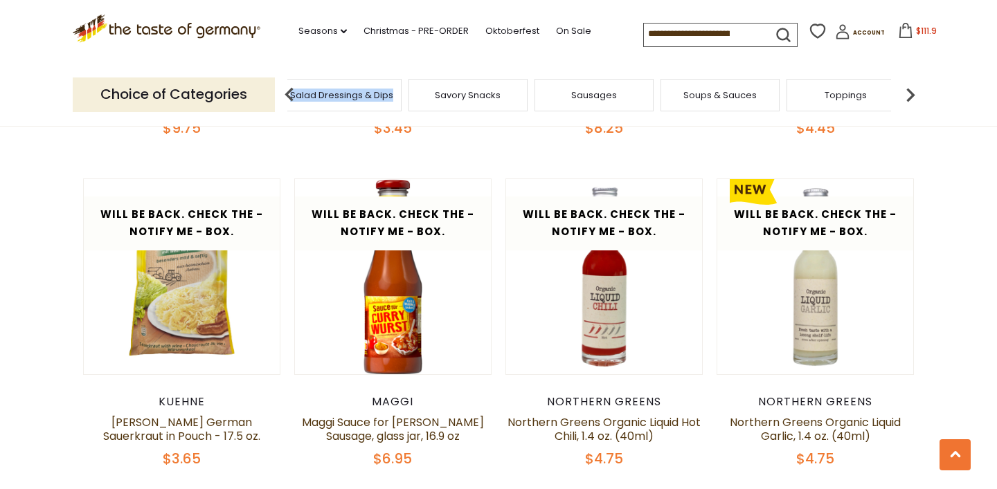
click at [443, 90] on span "Savory Snacks" at bounding box center [468, 95] width 66 height 10
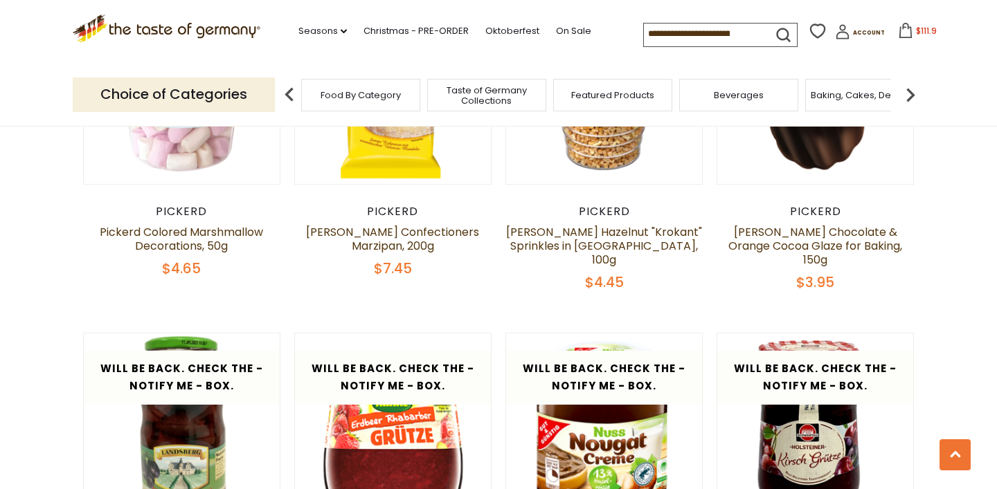
scroll to position [2278, 0]
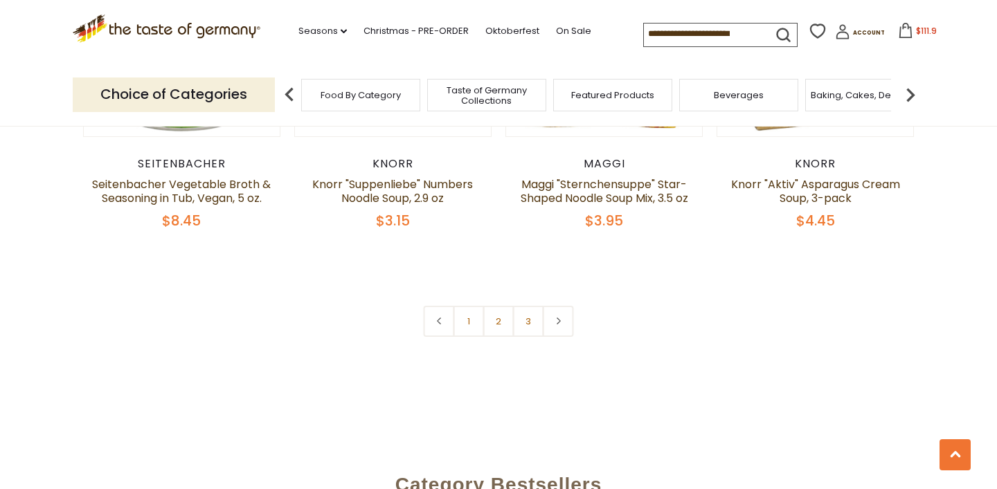
scroll to position [3179, 0]
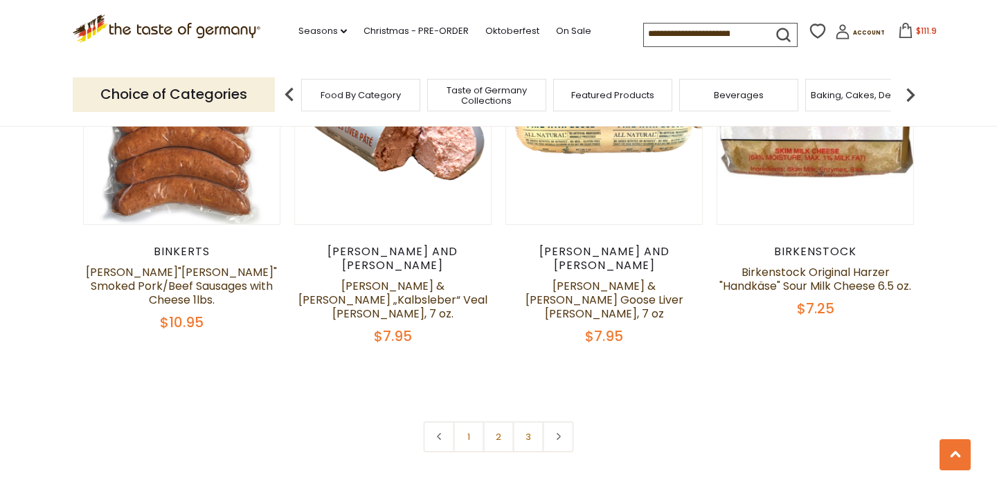
scroll to position [3358, 0]
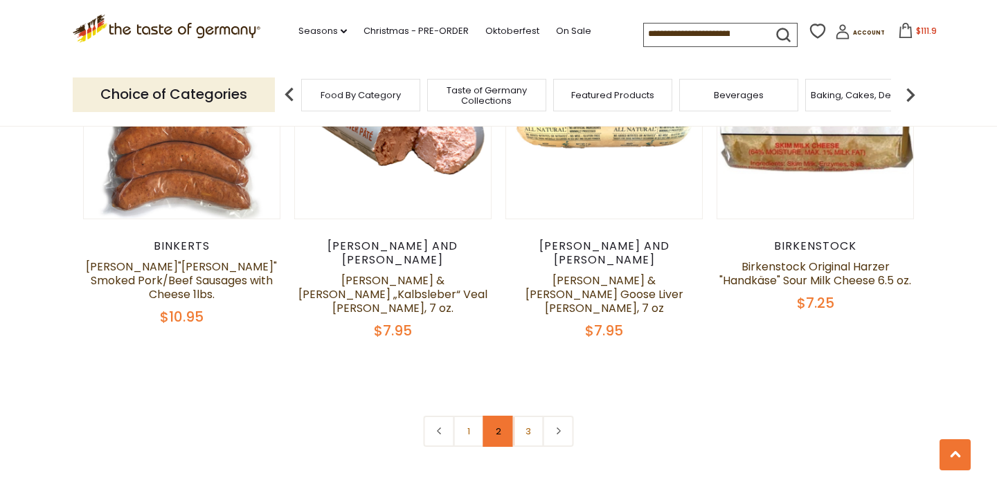
click at [493, 416] on link "2" at bounding box center [498, 431] width 31 height 31
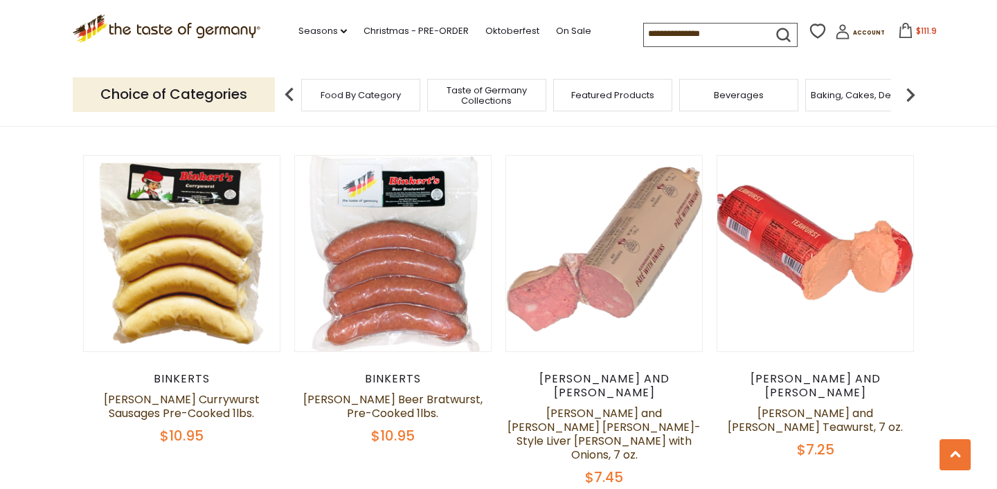
scroll to position [1416, 0]
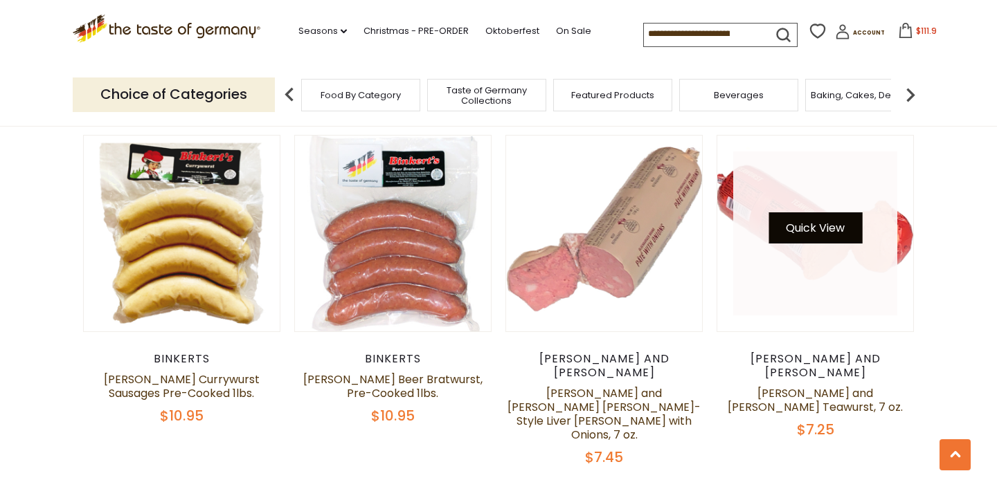
click at [797, 225] on button "Quick View" at bounding box center [814, 227] width 93 height 31
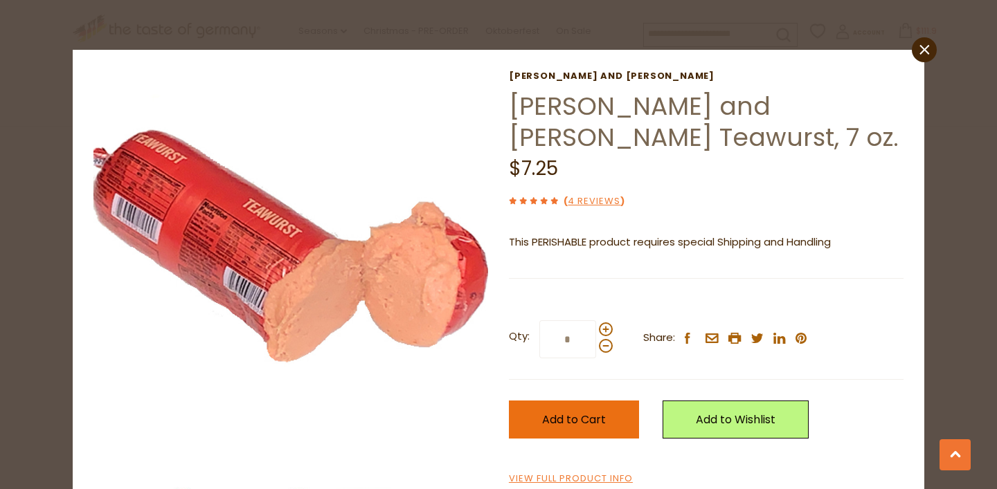
click at [565, 415] on span "Add to Cart" at bounding box center [574, 420] width 64 height 16
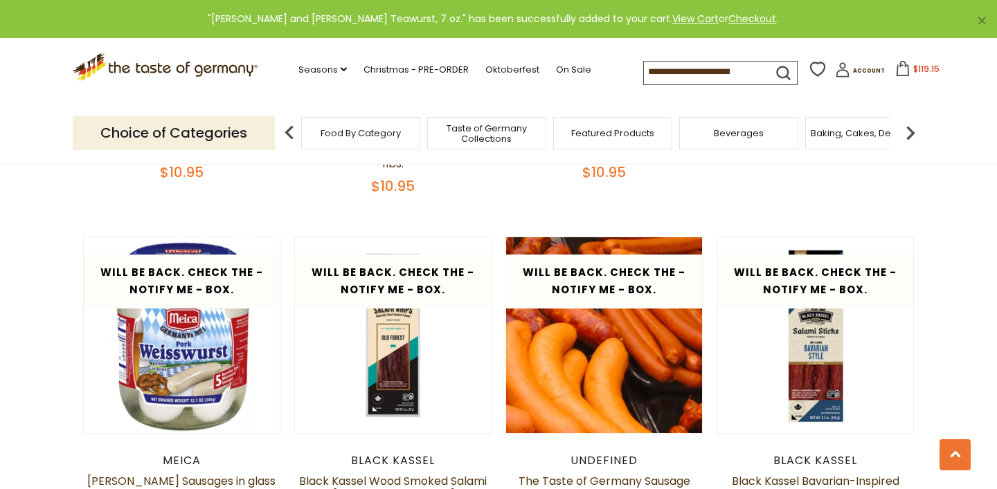
scroll to position [2379, 0]
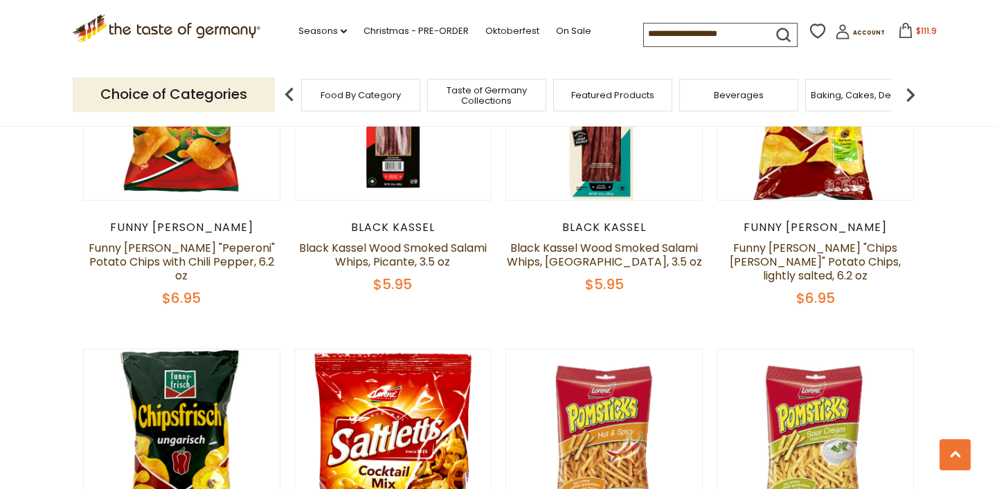
scroll to position [2314, 0]
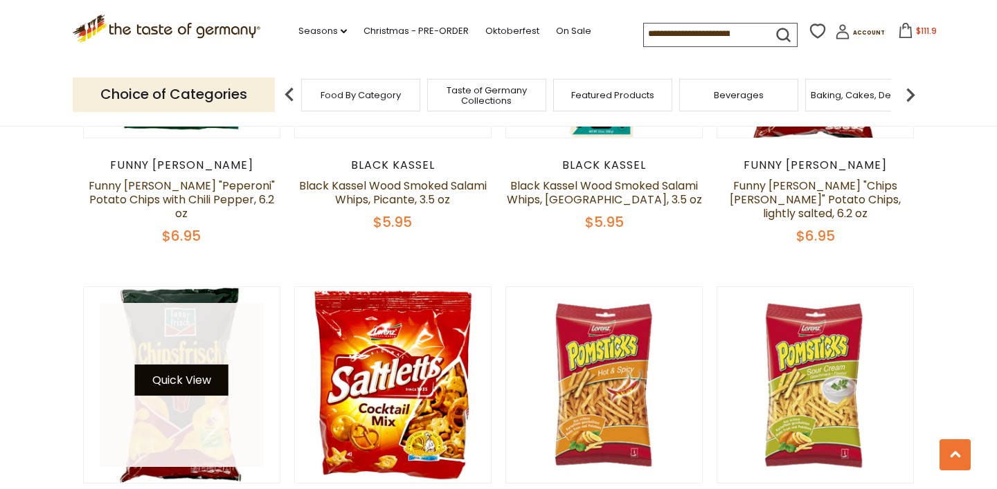
click at [174, 365] on button "Quick View" at bounding box center [181, 380] width 93 height 31
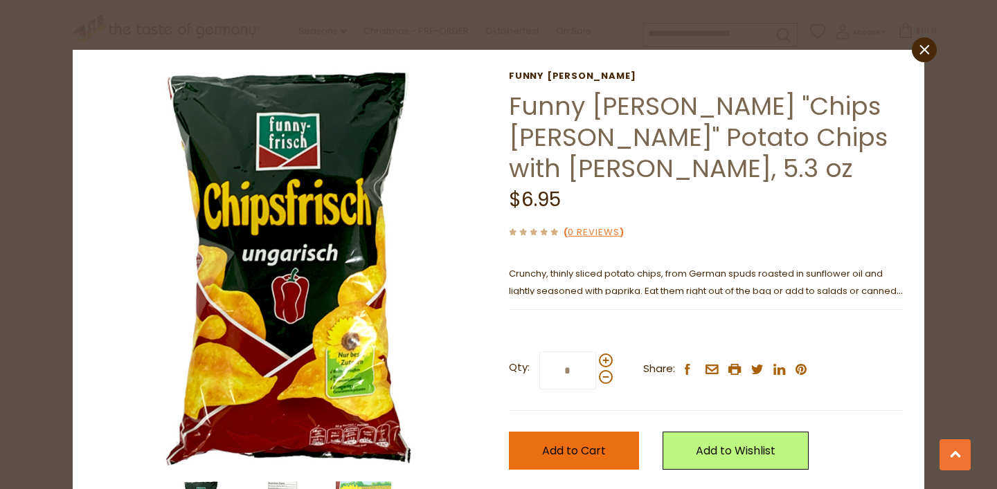
click at [597, 451] on span "Add to Cart" at bounding box center [574, 451] width 64 height 16
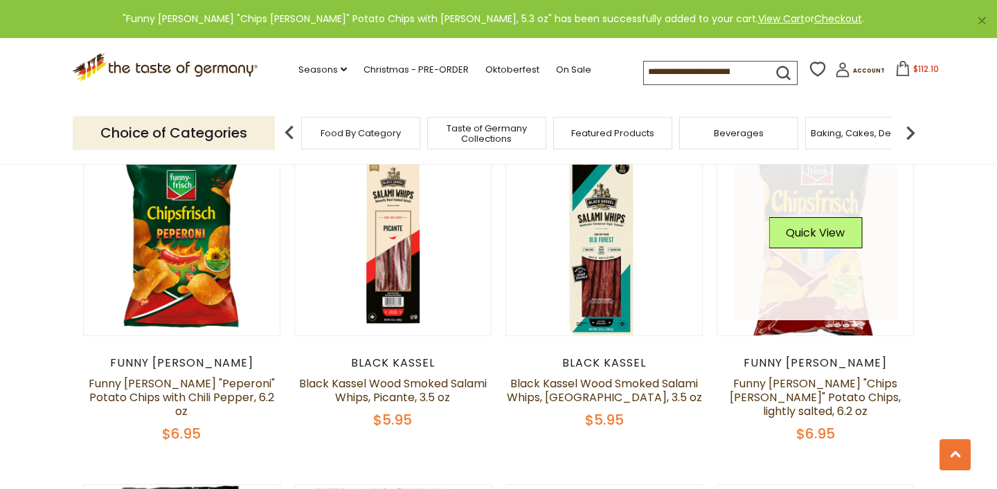
scroll to position [2103, 0]
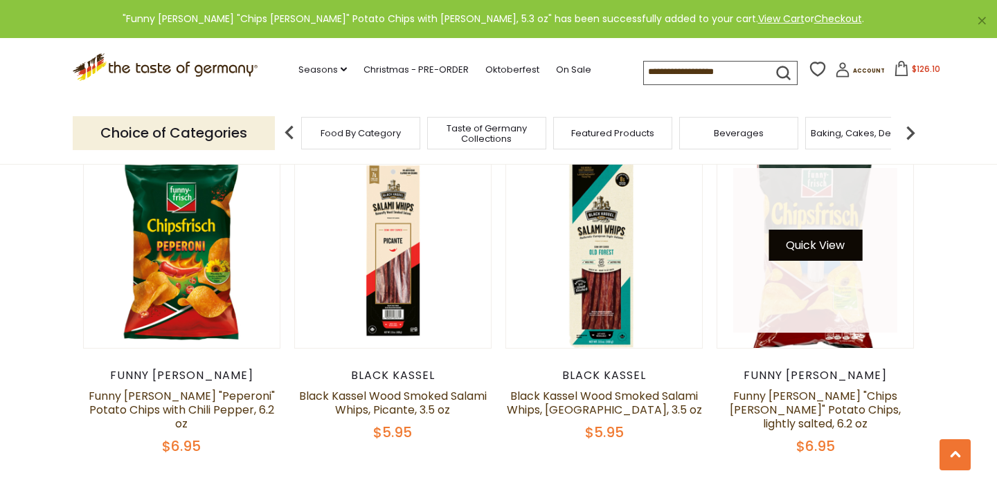
click at [833, 230] on button "Quick View" at bounding box center [814, 245] width 93 height 31
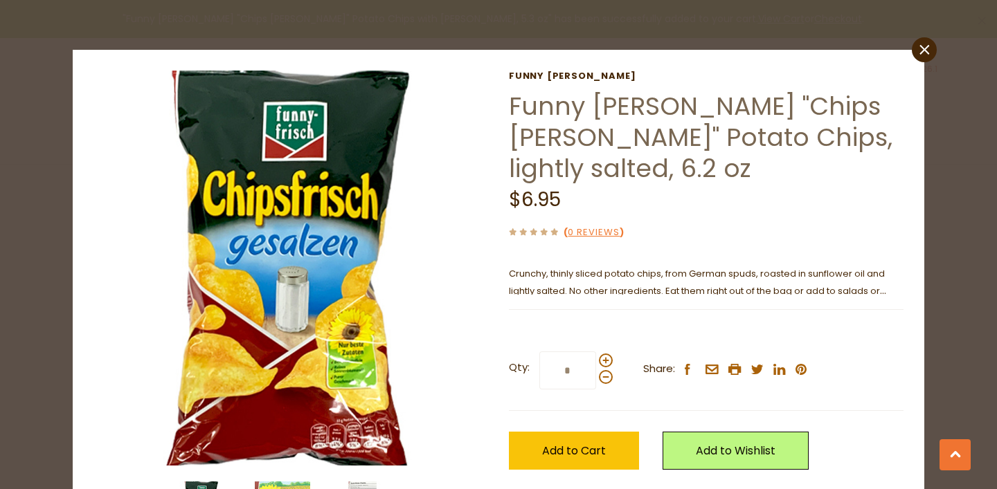
click at [547, 432] on button "Add to Cart" at bounding box center [574, 451] width 130 height 38
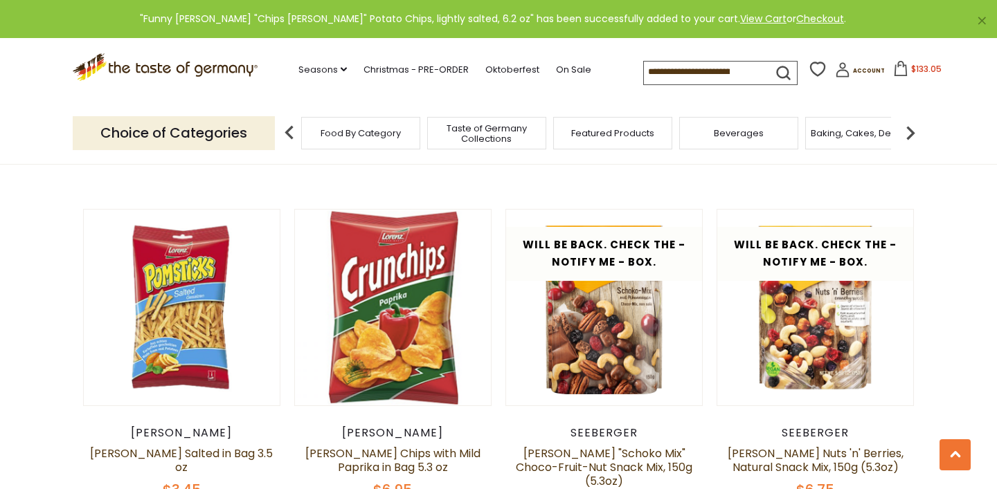
scroll to position [2767, 0]
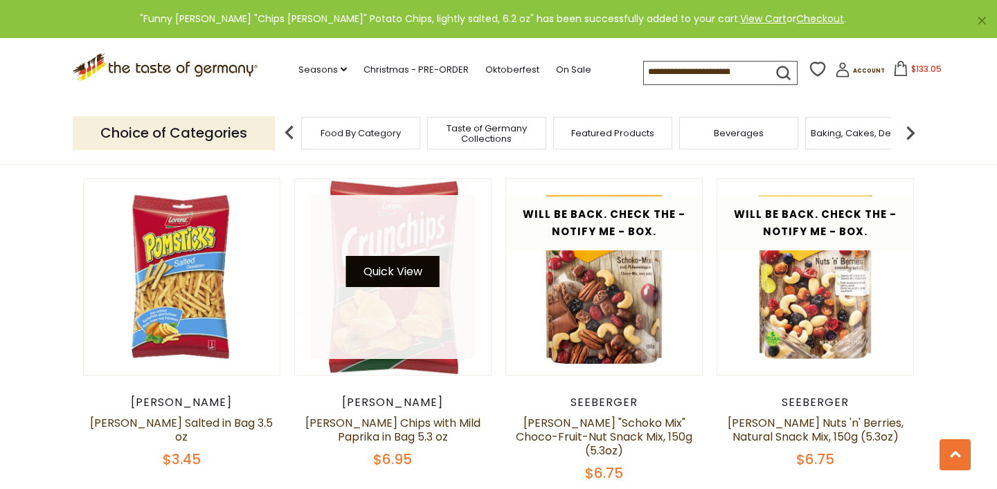
click at [399, 256] on button "Quick View" at bounding box center [392, 271] width 93 height 31
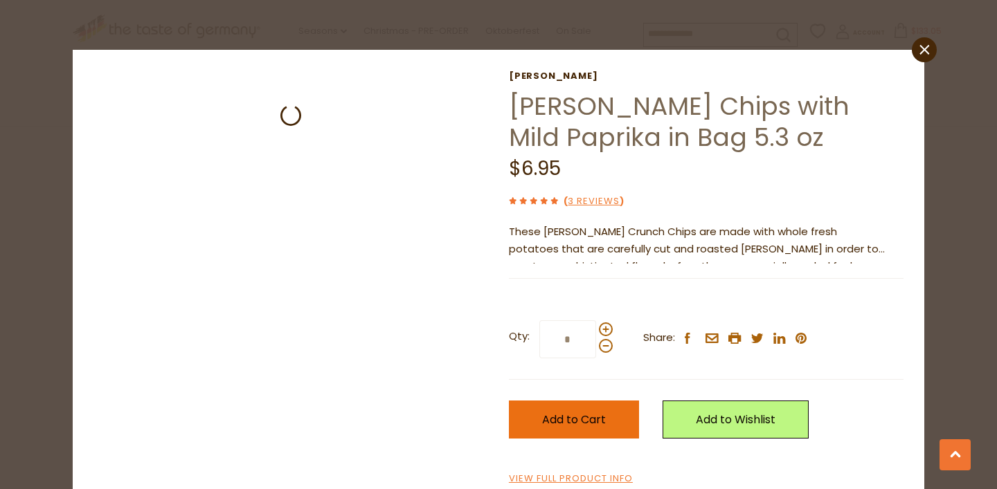
click at [523, 406] on button "Add to Cart" at bounding box center [574, 420] width 130 height 38
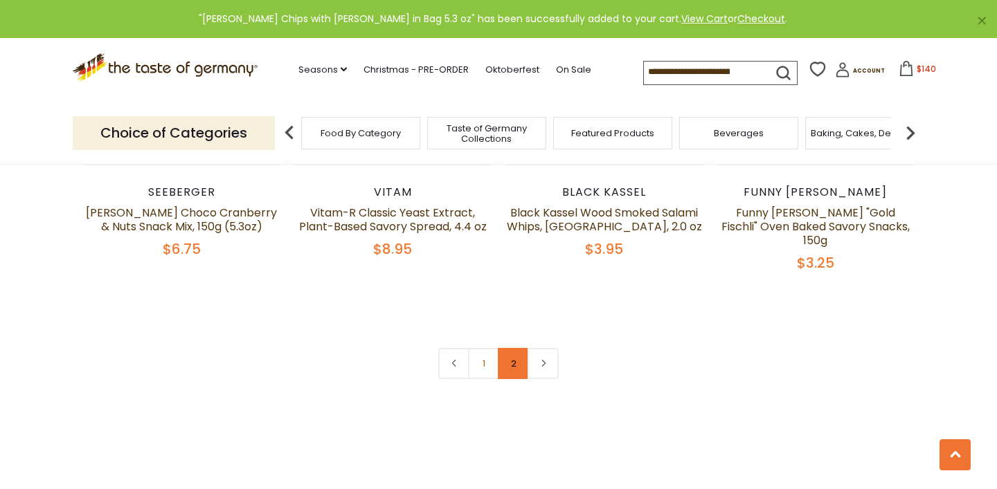
click at [507, 348] on link "2" at bounding box center [513, 363] width 31 height 31
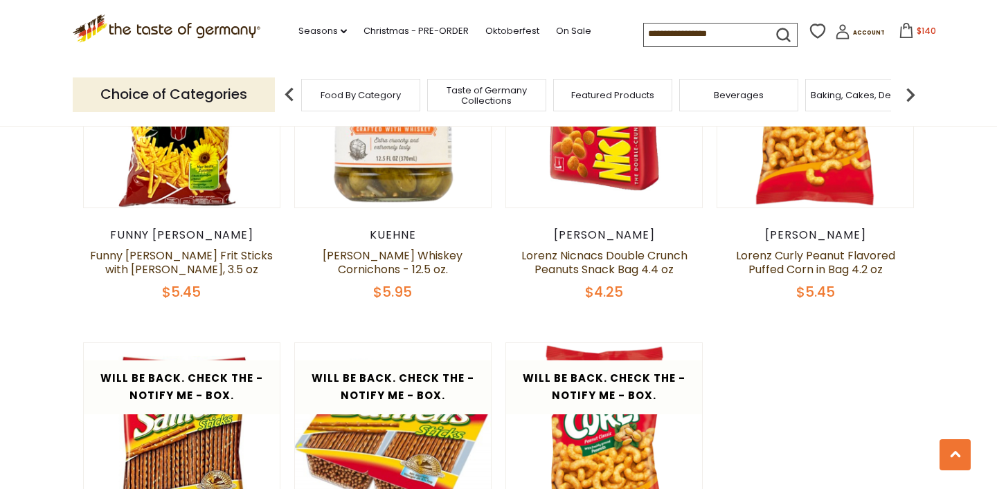
scroll to position [1009, 0]
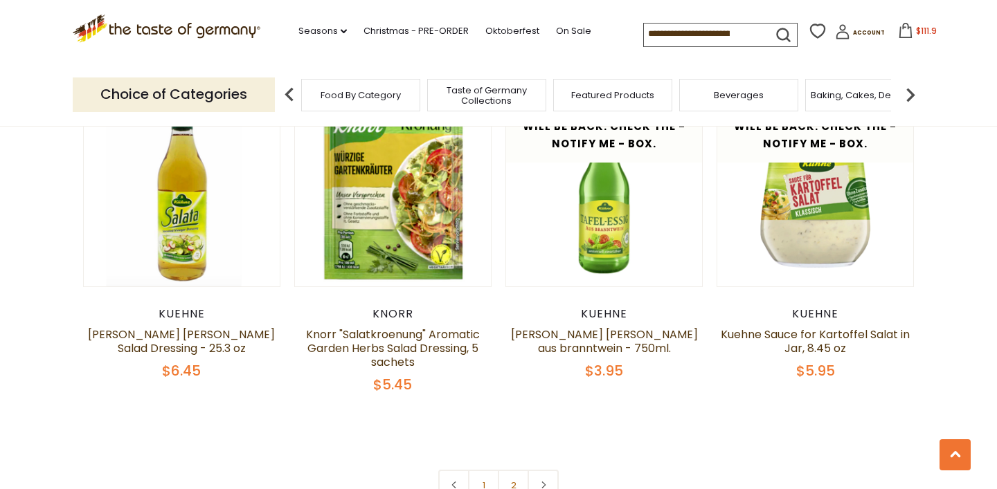
scroll to position [2907, 0]
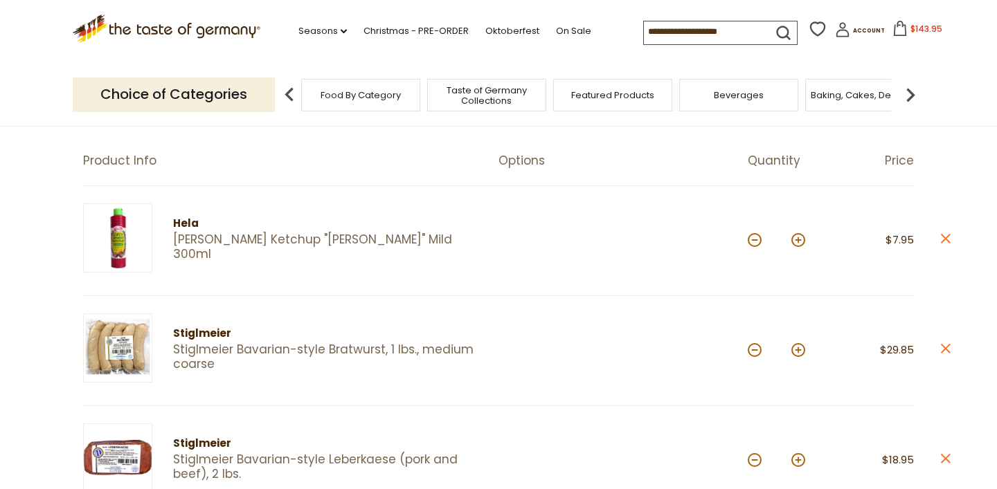
scroll to position [116, 0]
click at [747, 349] on button at bounding box center [754, 350] width 14 height 14
type input "*"
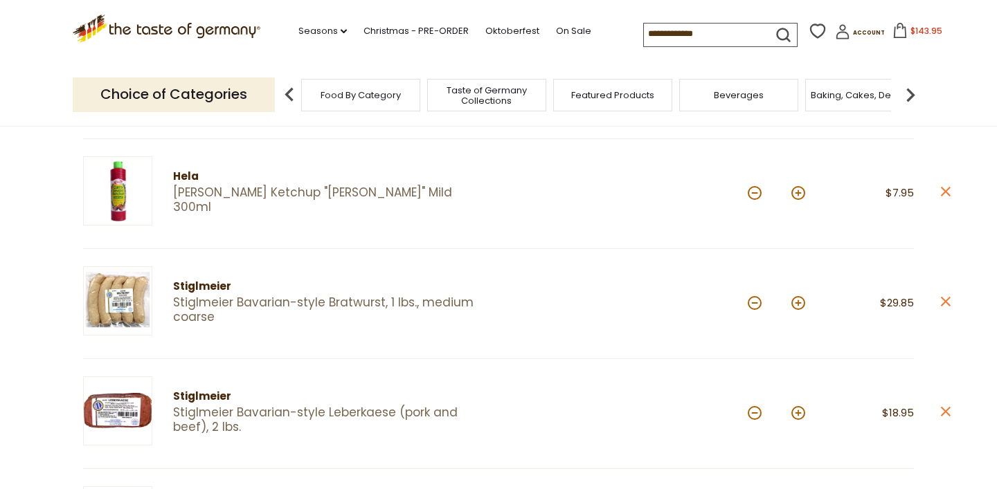
scroll to position [185, 0]
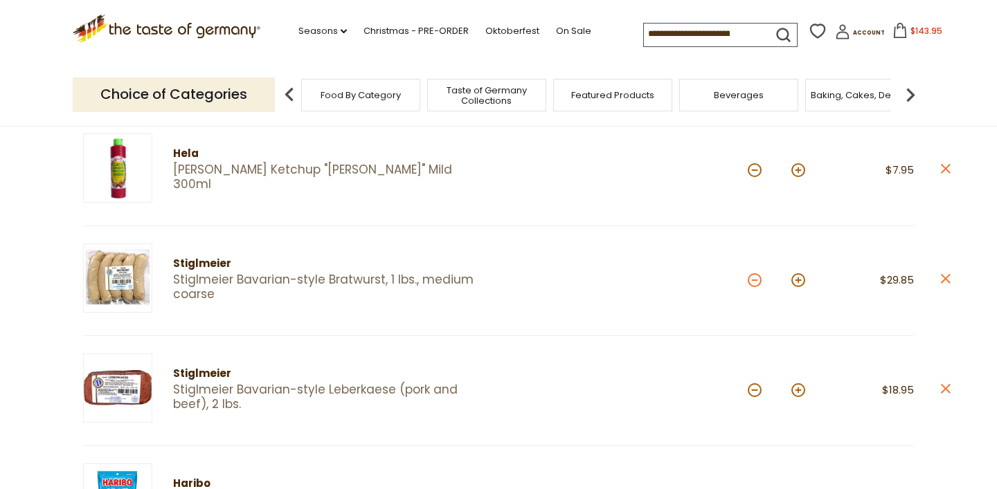
click at [753, 282] on button at bounding box center [754, 280] width 14 height 14
type input "*"
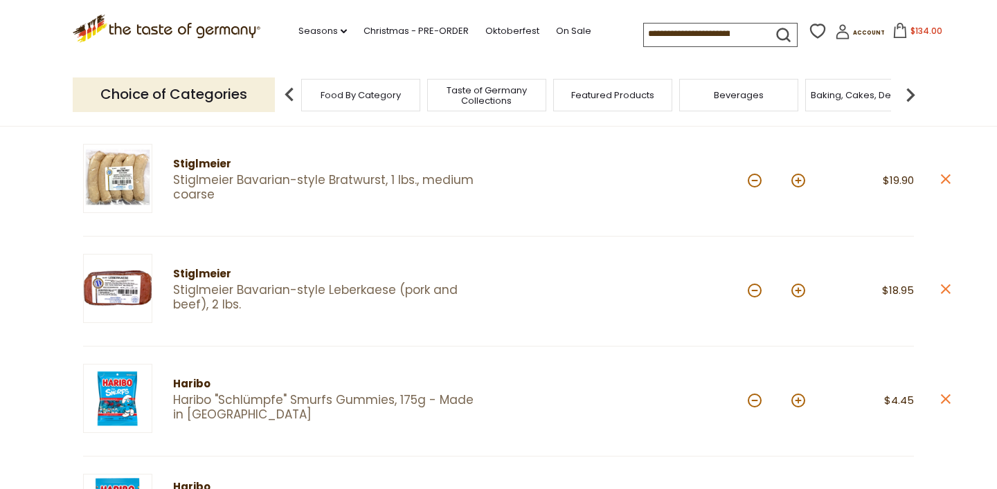
scroll to position [282, 0]
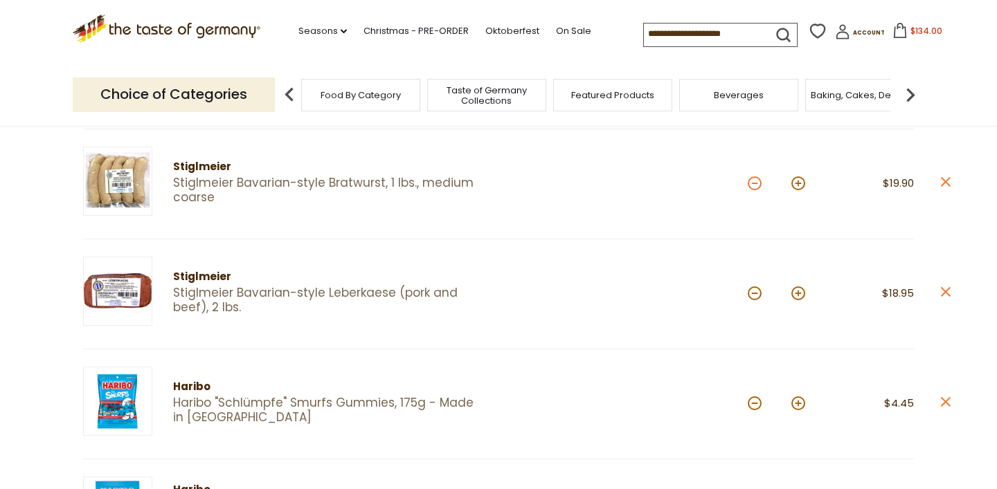
click at [756, 188] on button at bounding box center [754, 183] width 14 height 14
type input "*"
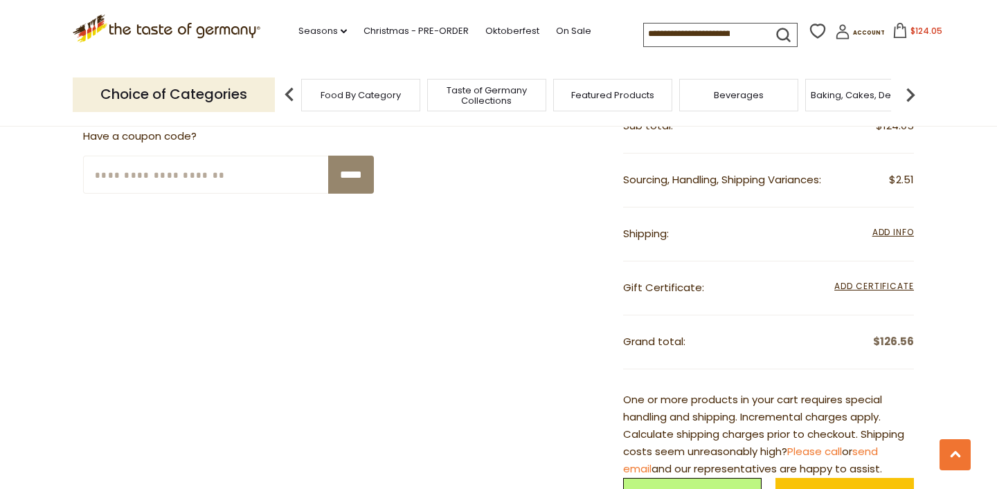
scroll to position [2071, 0]
click at [873, 230] on span "Add Info" at bounding box center [893, 233] width 42 height 12
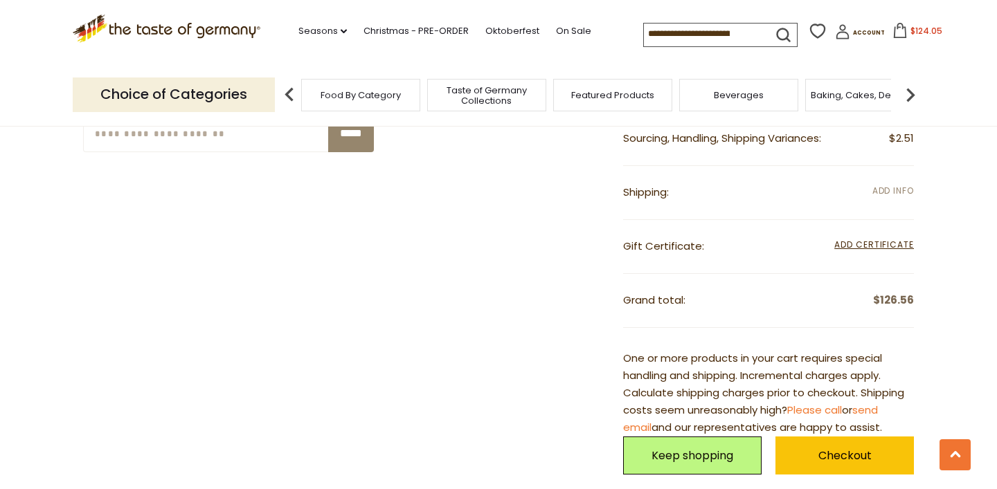
click at [887, 192] on span "Add Info" at bounding box center [893, 191] width 42 height 15
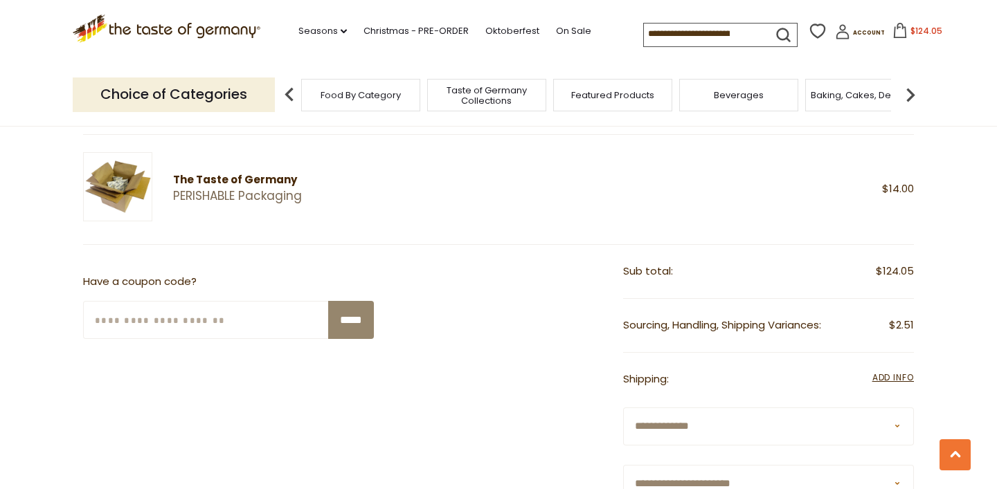
scroll to position [2068, 0]
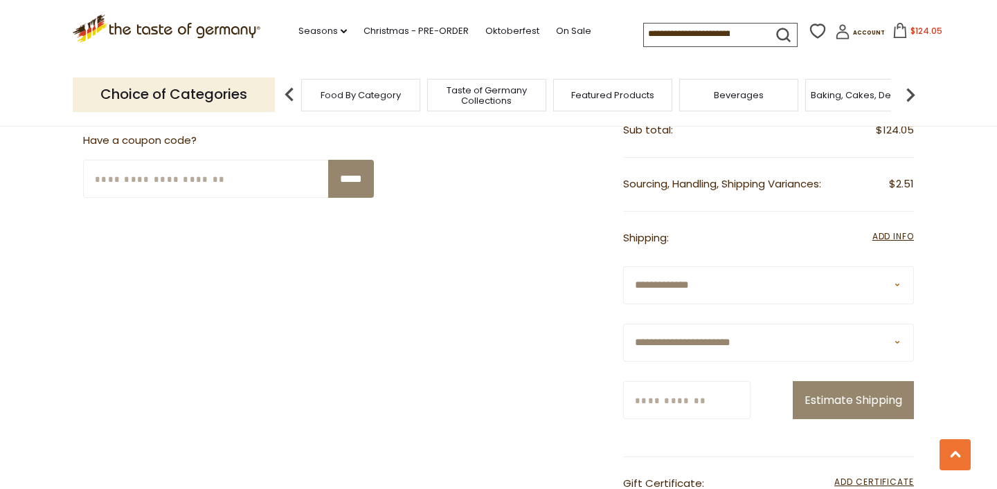
click at [743, 266] on select "**********" at bounding box center [768, 285] width 291 height 38
click at [623, 266] on select "**********" at bounding box center [768, 285] width 291 height 38
click at [736, 275] on select "**********" at bounding box center [768, 285] width 291 height 38
select select "***"
click at [623, 266] on select "**********" at bounding box center [768, 285] width 291 height 38
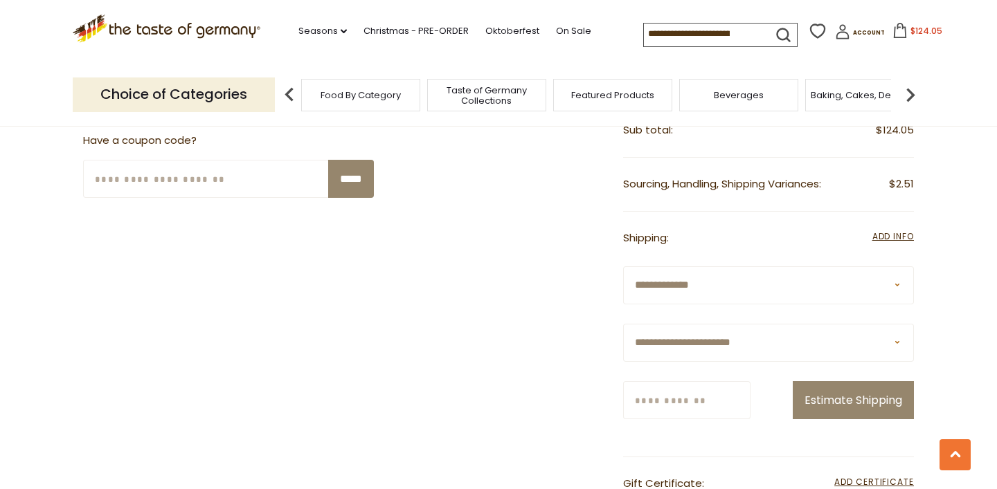
select select "**"
click at [623, 324] on select "**********" at bounding box center [768, 343] width 291 height 38
click at [687, 403] on input "Zip/Postcode" at bounding box center [686, 400] width 127 height 38
type input "*****"
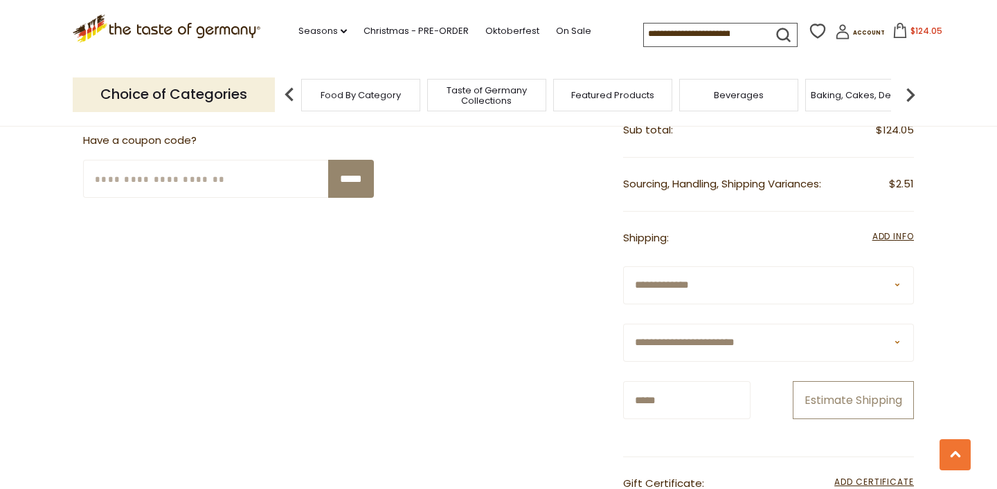
click at [822, 381] on button "Estimate Shipping" at bounding box center [852, 400] width 121 height 38
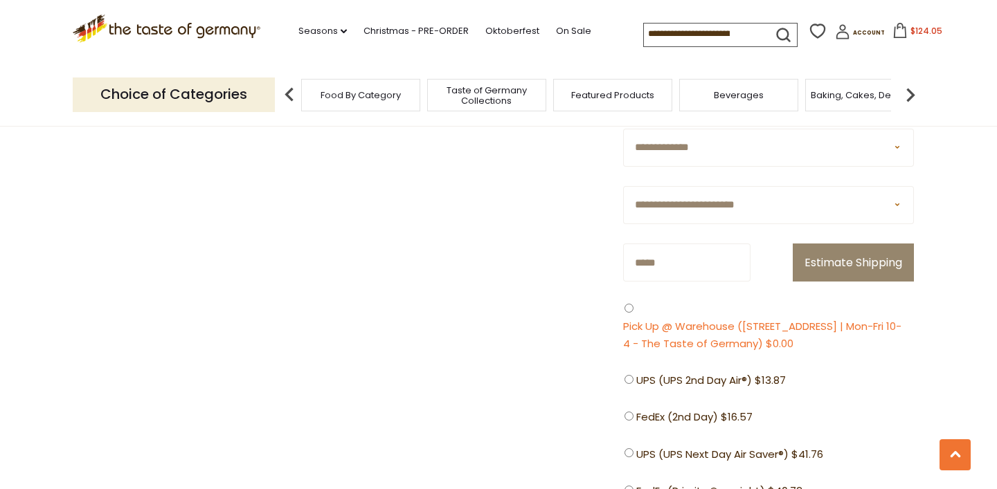
scroll to position [2201, 0]
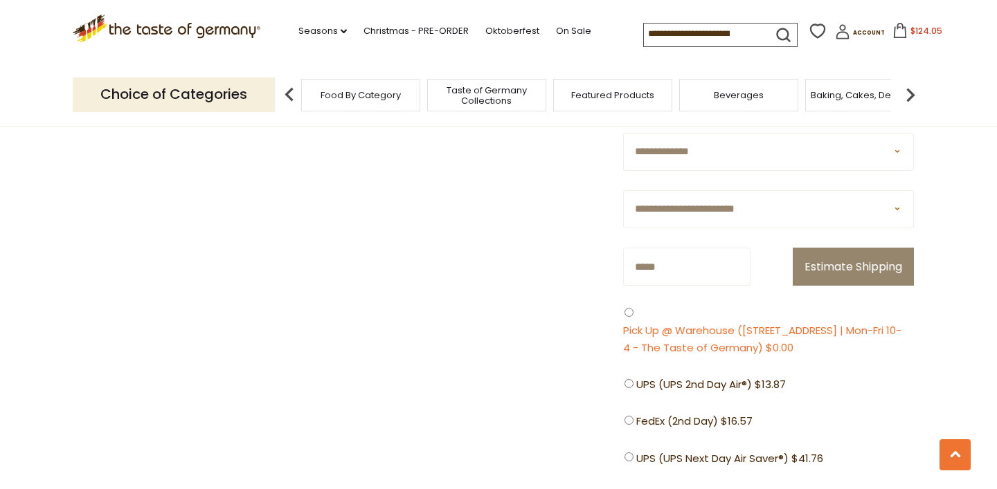
click at [812, 329] on span "Pick Up @ Warehouse (615 Lofstrand Lane | Rockville MD | Mon-Fri 10-4 - The Tas…" at bounding box center [765, 340] width 284 height 35
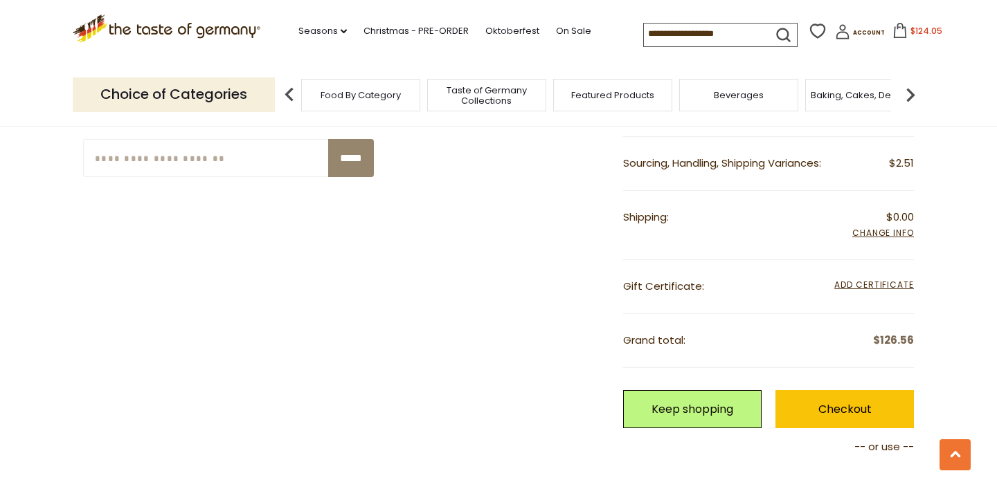
scroll to position [2081, 0]
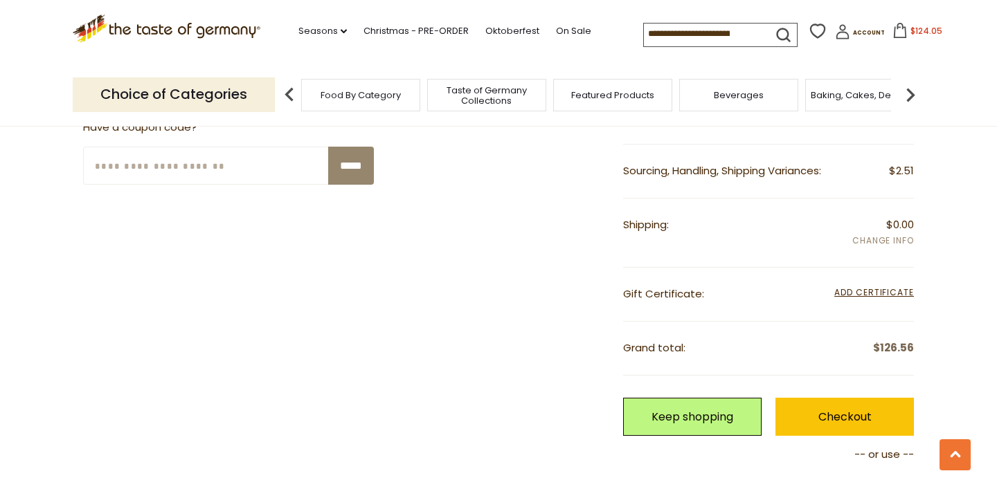
click at [878, 237] on span "Add Info" at bounding box center [883, 241] width 62 height 15
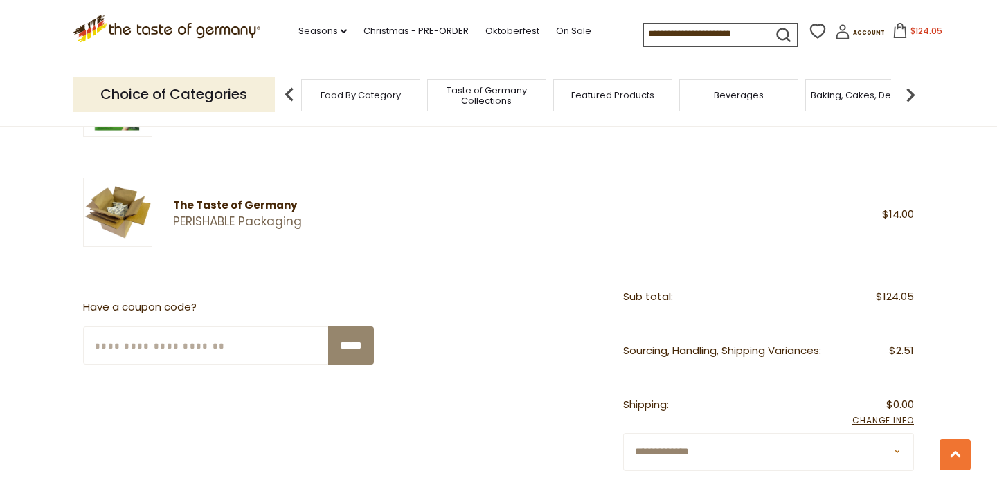
scroll to position [2037, 0]
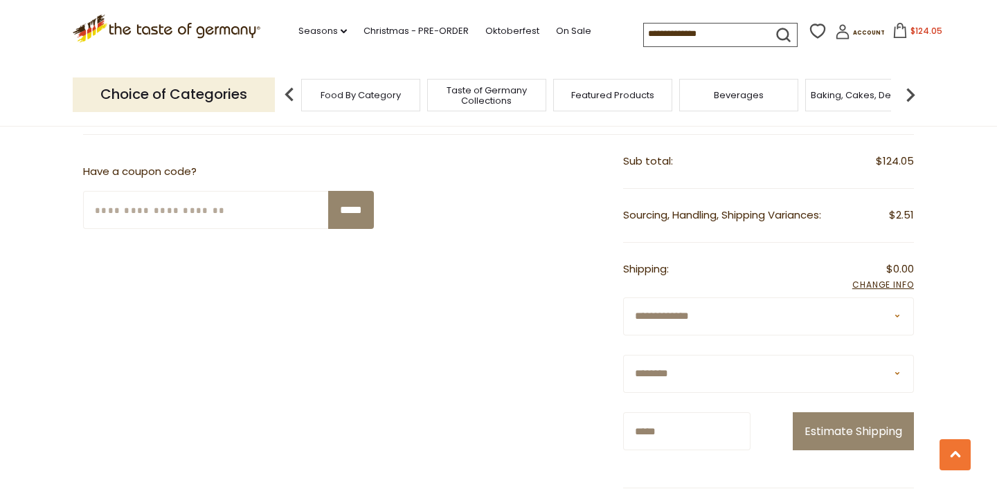
click at [792, 219] on div "Sourcing, Handling, Shipping Variances: $2.51" at bounding box center [768, 216] width 291 height 54
click at [764, 320] on select "**********" at bounding box center [768, 317] width 291 height 38
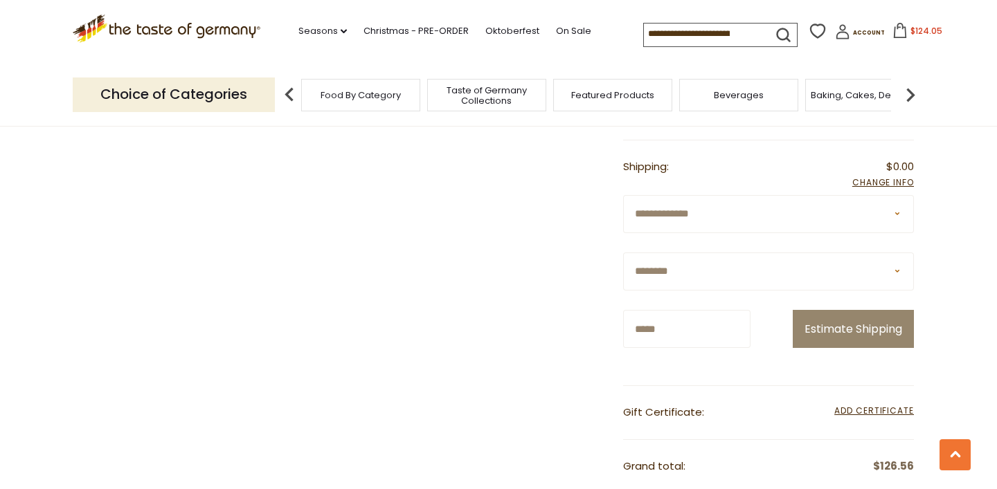
scroll to position [2147, 0]
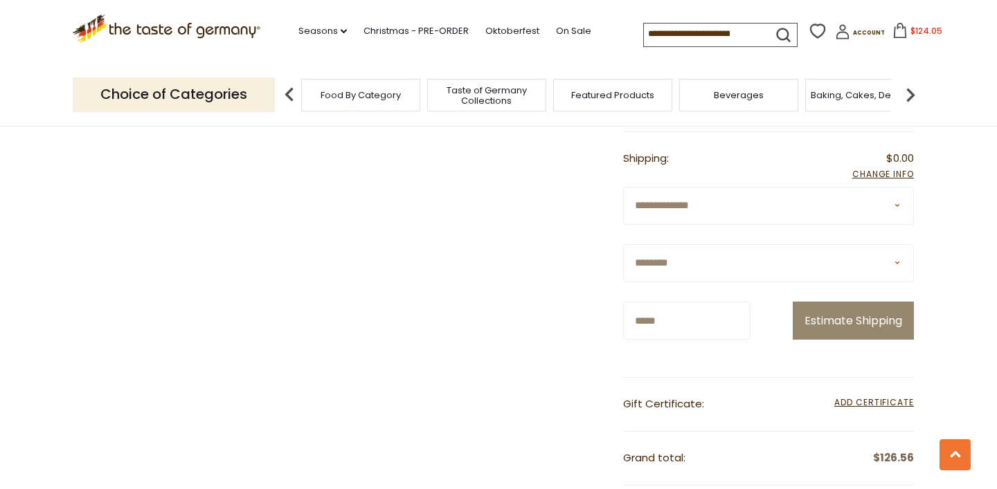
click at [788, 320] on div "**********" at bounding box center [768, 273] width 291 height 172
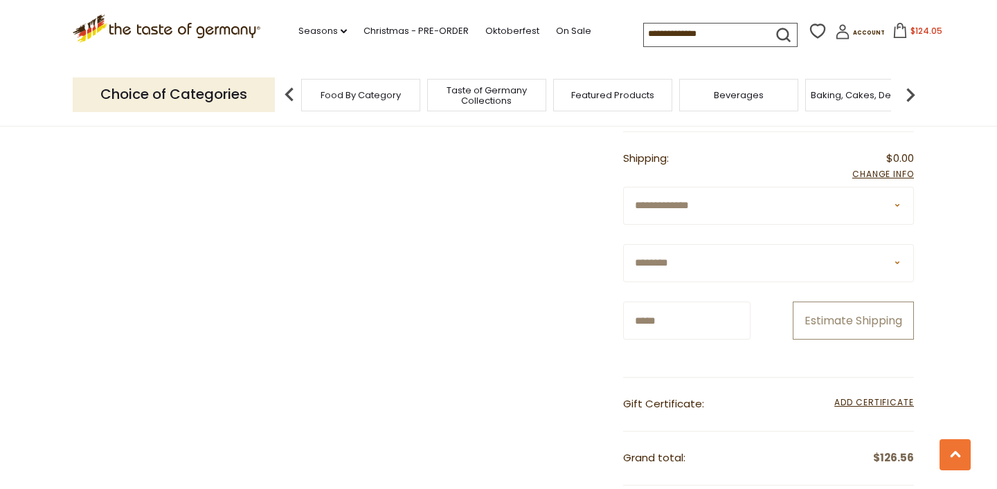
click at [801, 320] on button "Estimate Shipping" at bounding box center [852, 321] width 121 height 38
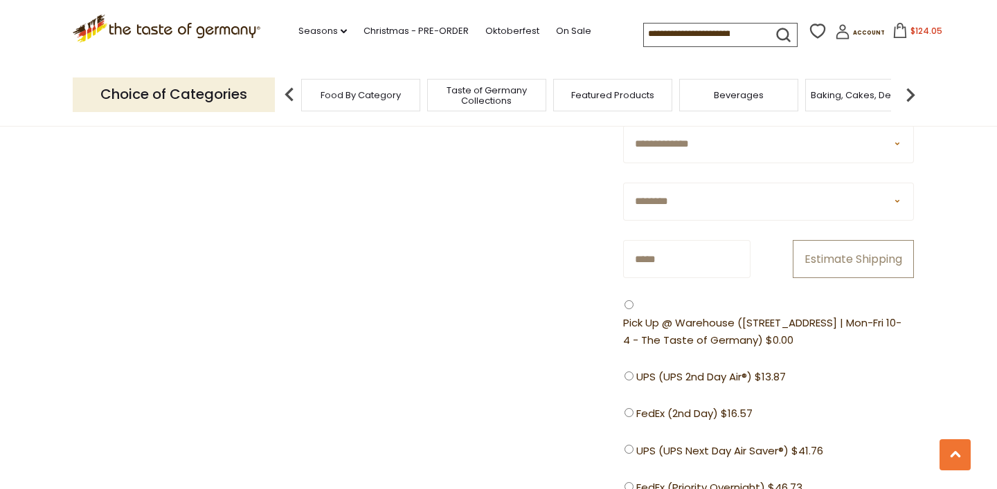
scroll to position [2210, 0]
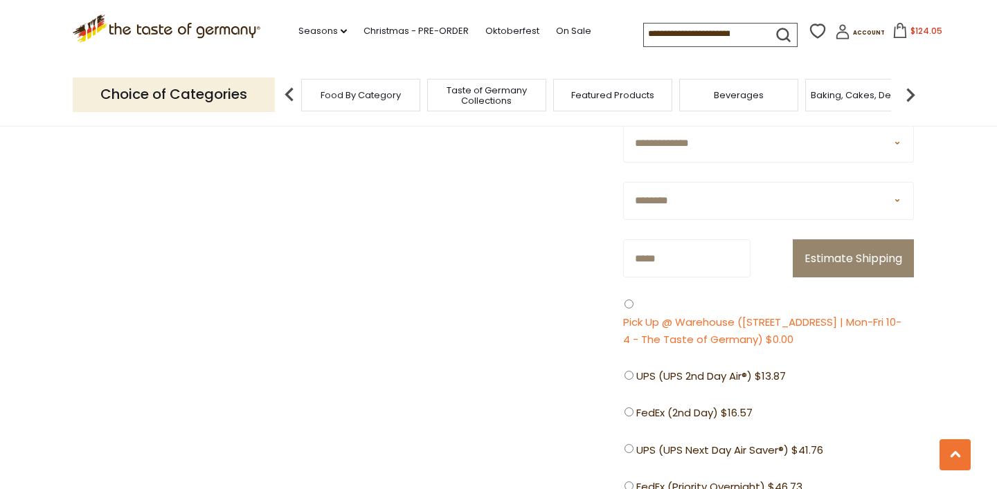
drag, startPoint x: 909, startPoint y: 336, endPoint x: 744, endPoint y: 314, distance: 166.1
click at [744, 314] on li "Pick Up @ Warehouse (615 Lofstrand Lane | Rockville MD | Mon-Fri 10-4 - The Tas…" at bounding box center [768, 323] width 291 height 52
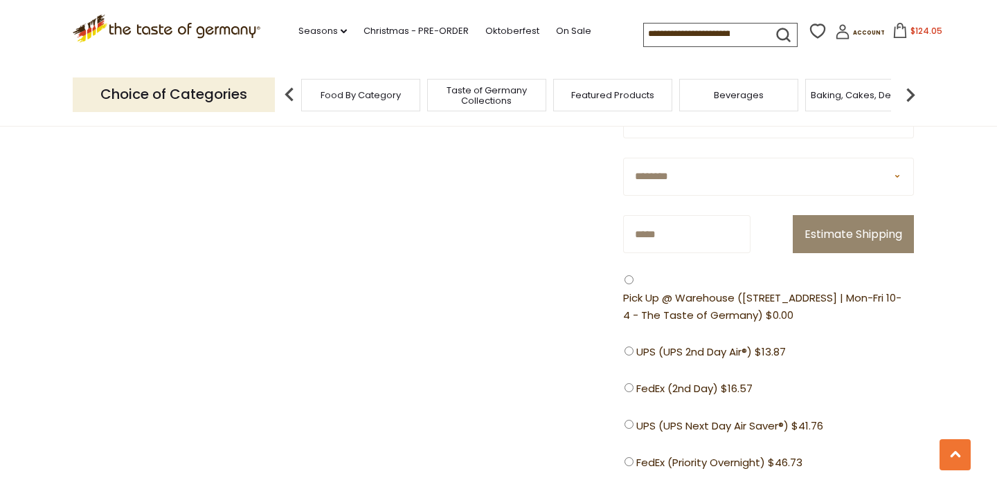
scroll to position [2235, 0]
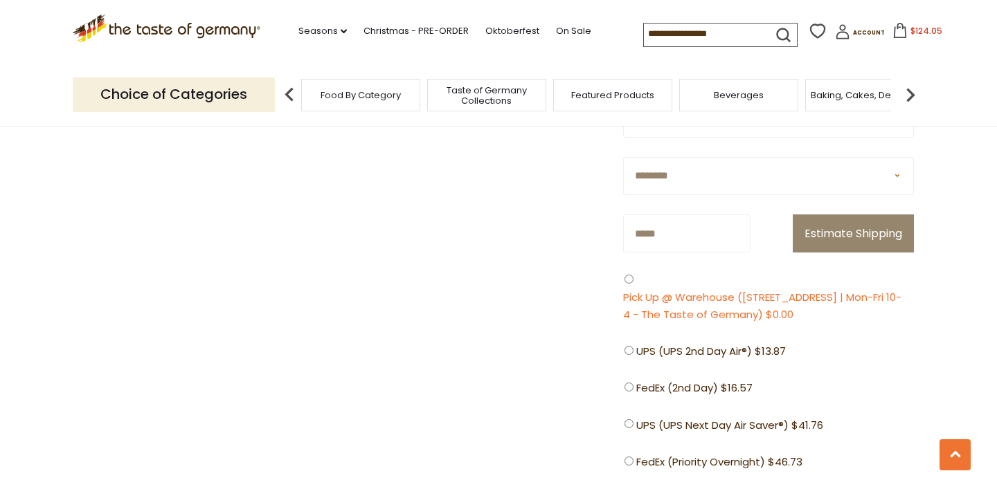
click at [686, 300] on span "Pick Up @ Warehouse (615 Lofstrand Lane | Rockville MD | Mon-Fri 10-4 - The Tas…" at bounding box center [765, 306] width 284 height 35
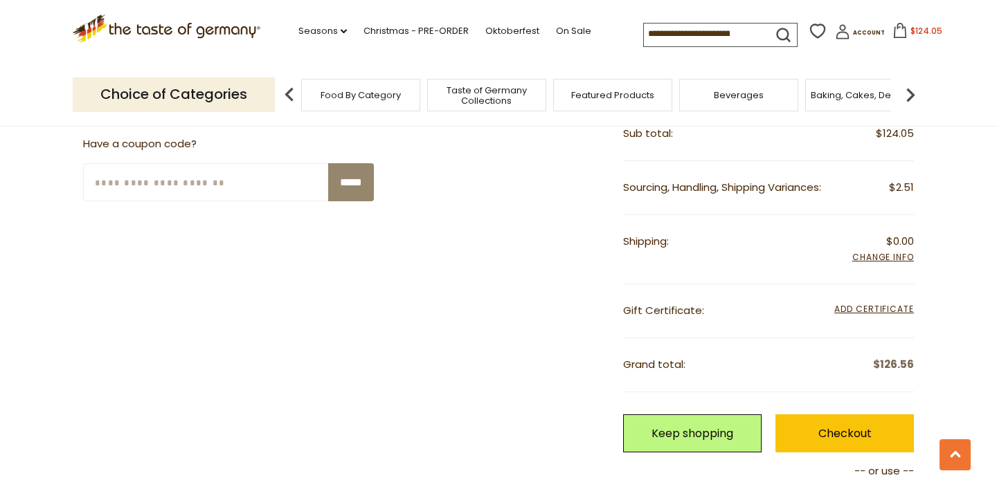
scroll to position [2055, 0]
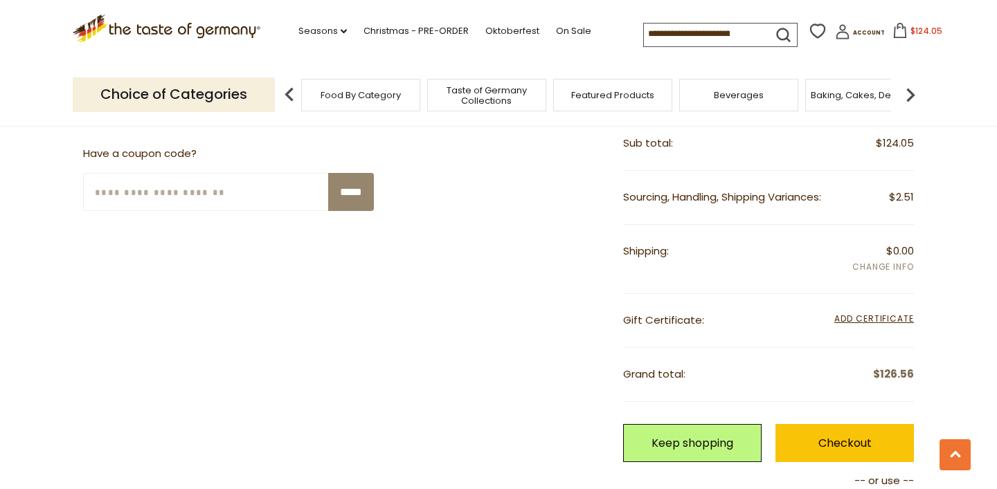
click at [864, 264] on span "Add Info" at bounding box center [883, 267] width 62 height 15
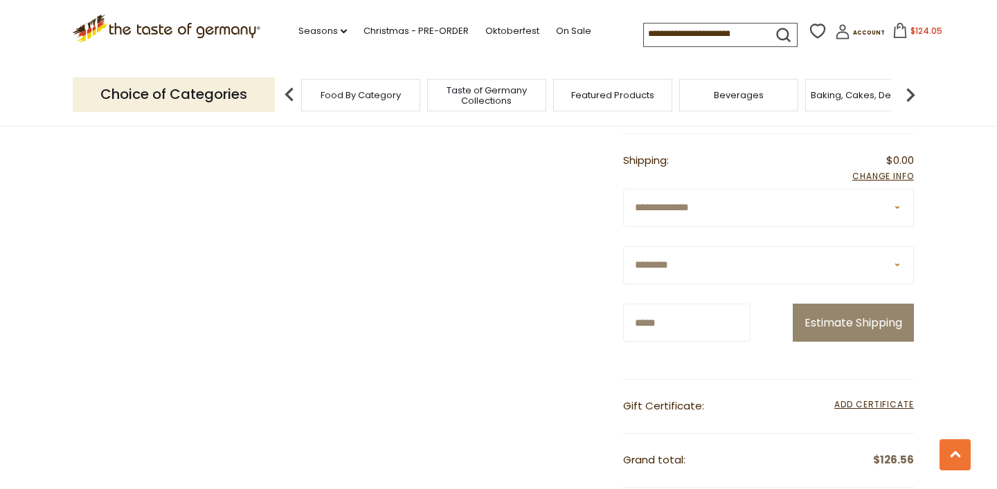
scroll to position [2161, 0]
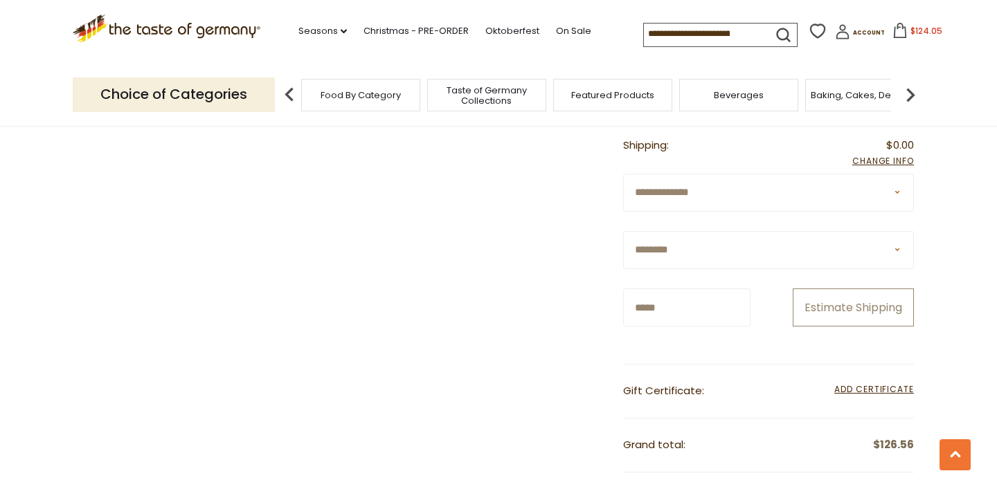
click at [826, 307] on button "Estimate Shipping" at bounding box center [852, 308] width 121 height 38
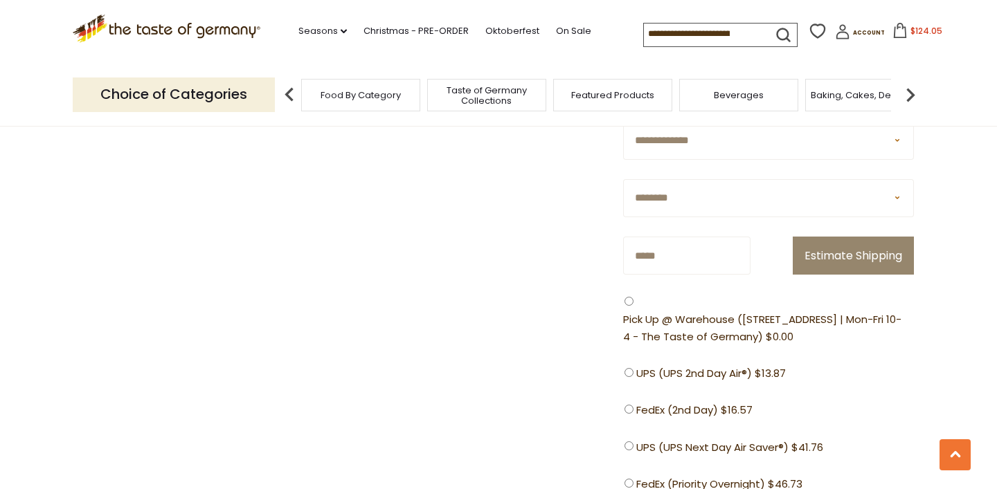
scroll to position [2218, 0]
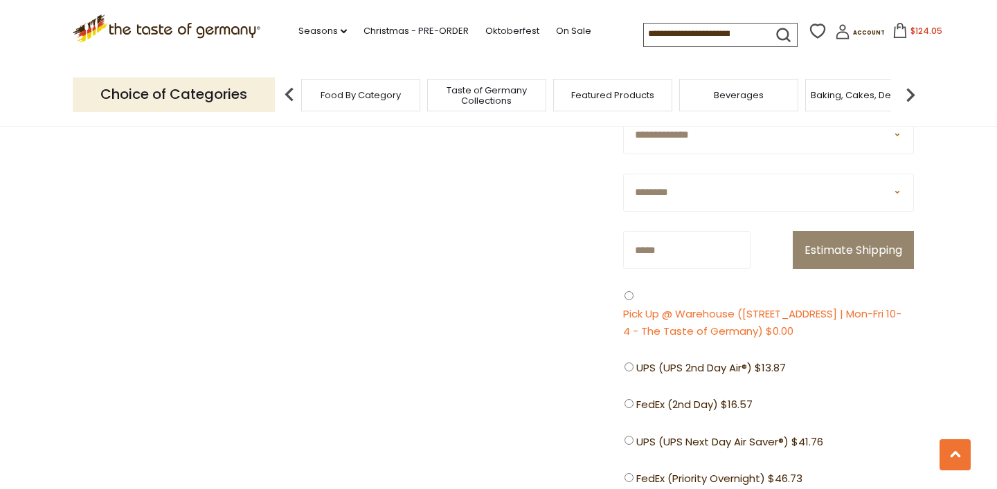
click at [771, 317] on span "Pick Up @ Warehouse (615 Lofstrand Lane | Rockville MD | Mon-Fri 10-4 - The Tas…" at bounding box center [765, 323] width 284 height 35
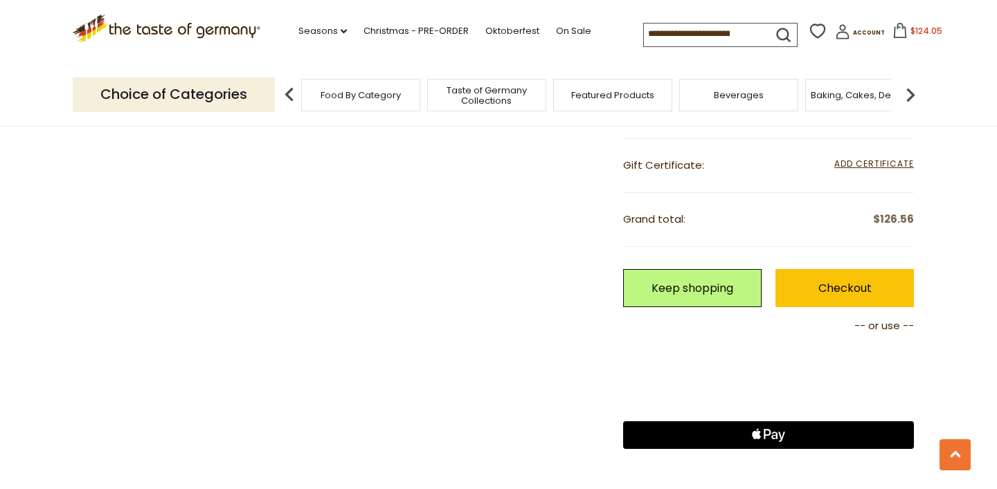
scroll to position [2210, 0]
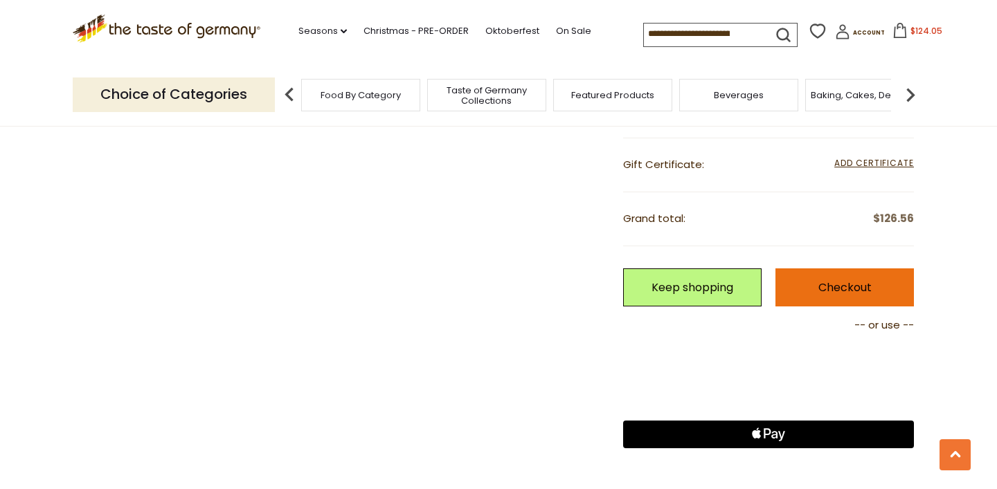
click at [825, 287] on link "Checkout" at bounding box center [844, 288] width 138 height 38
